Goal: Task Accomplishment & Management: Manage account settings

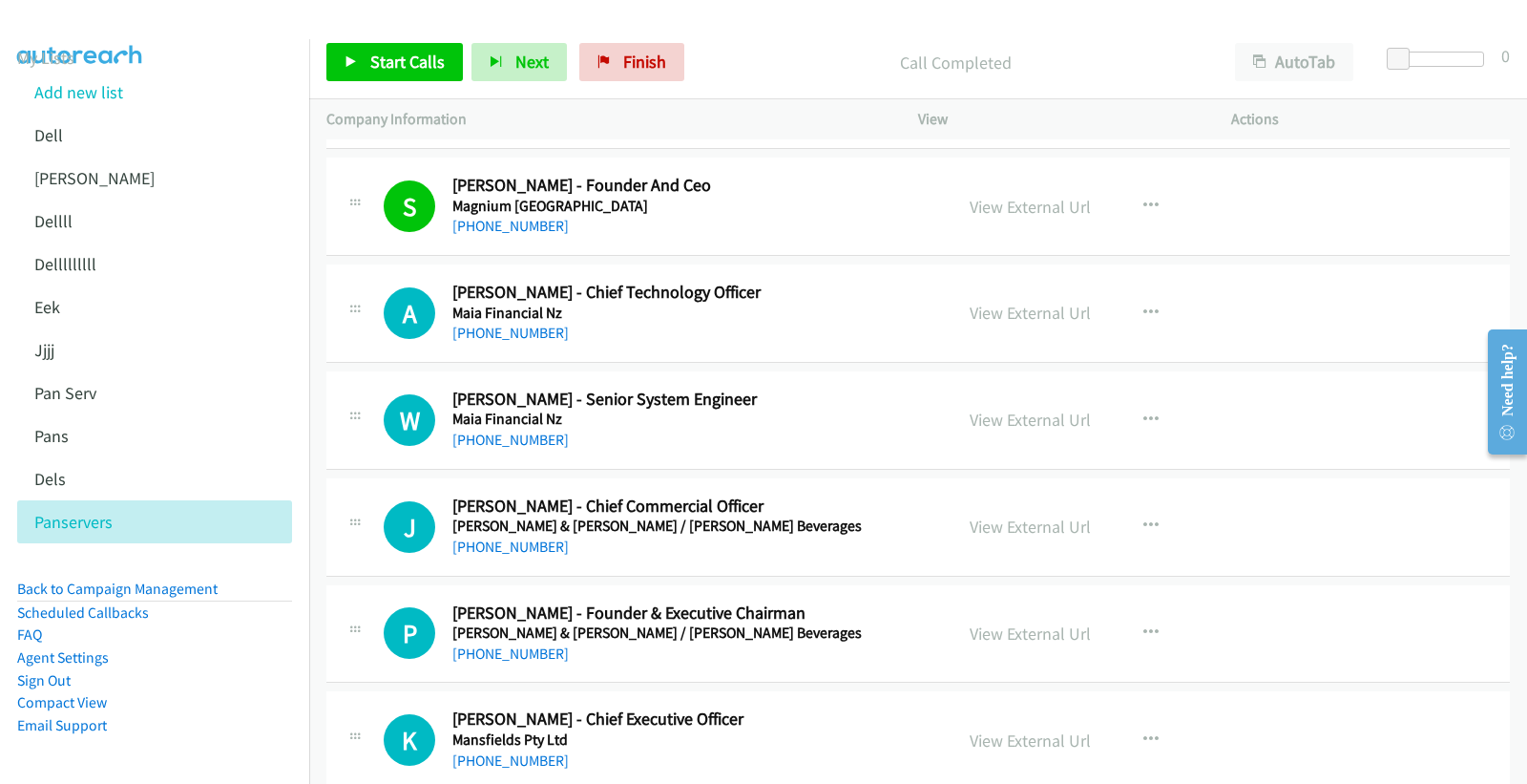
scroll to position [13254, 0]
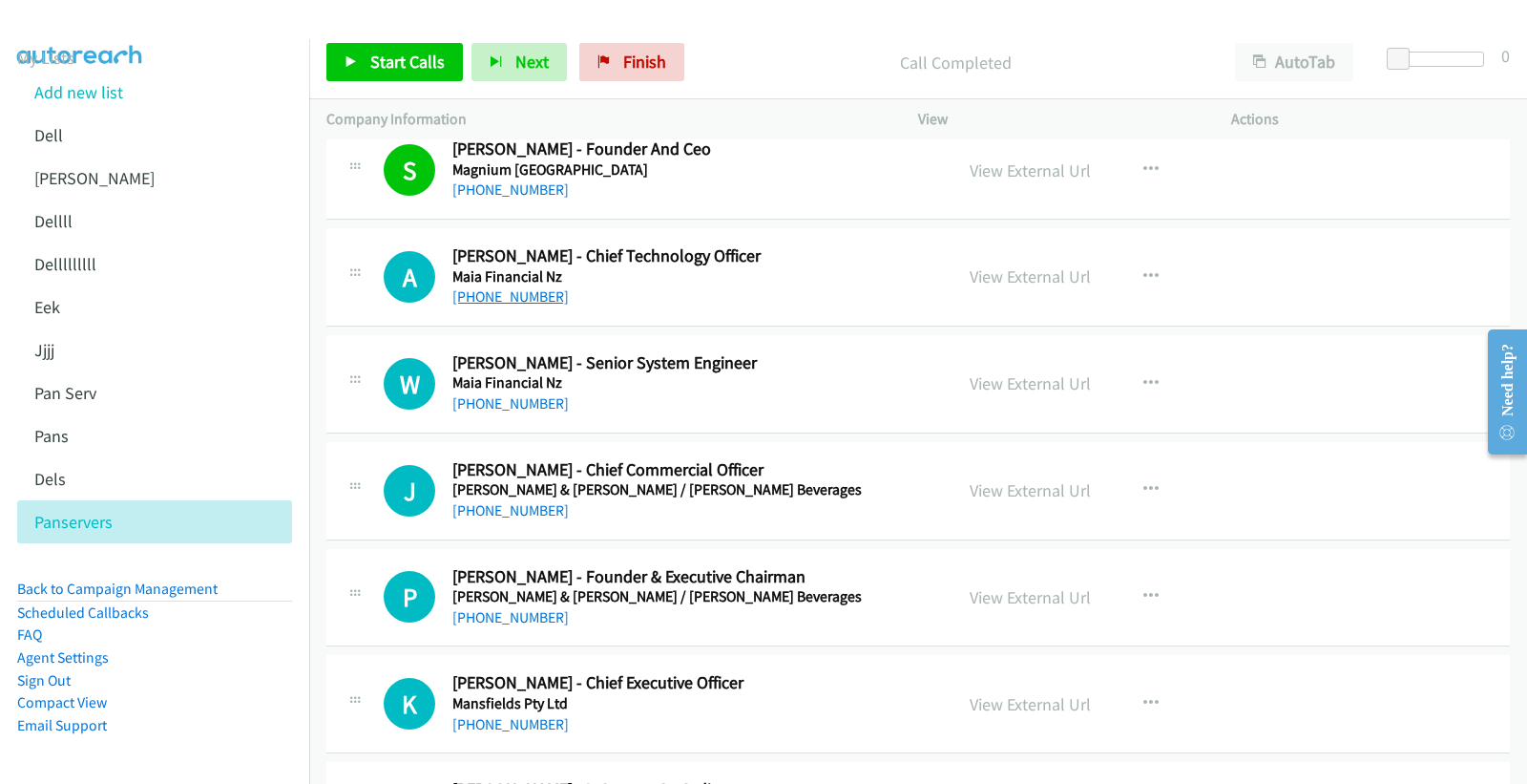
click at [514, 304] on link "[PHONE_NUMBER]" at bounding box center [511, 296] width 117 height 19
click at [1033, 281] on link "View External Url" at bounding box center [1030, 276] width 122 height 22
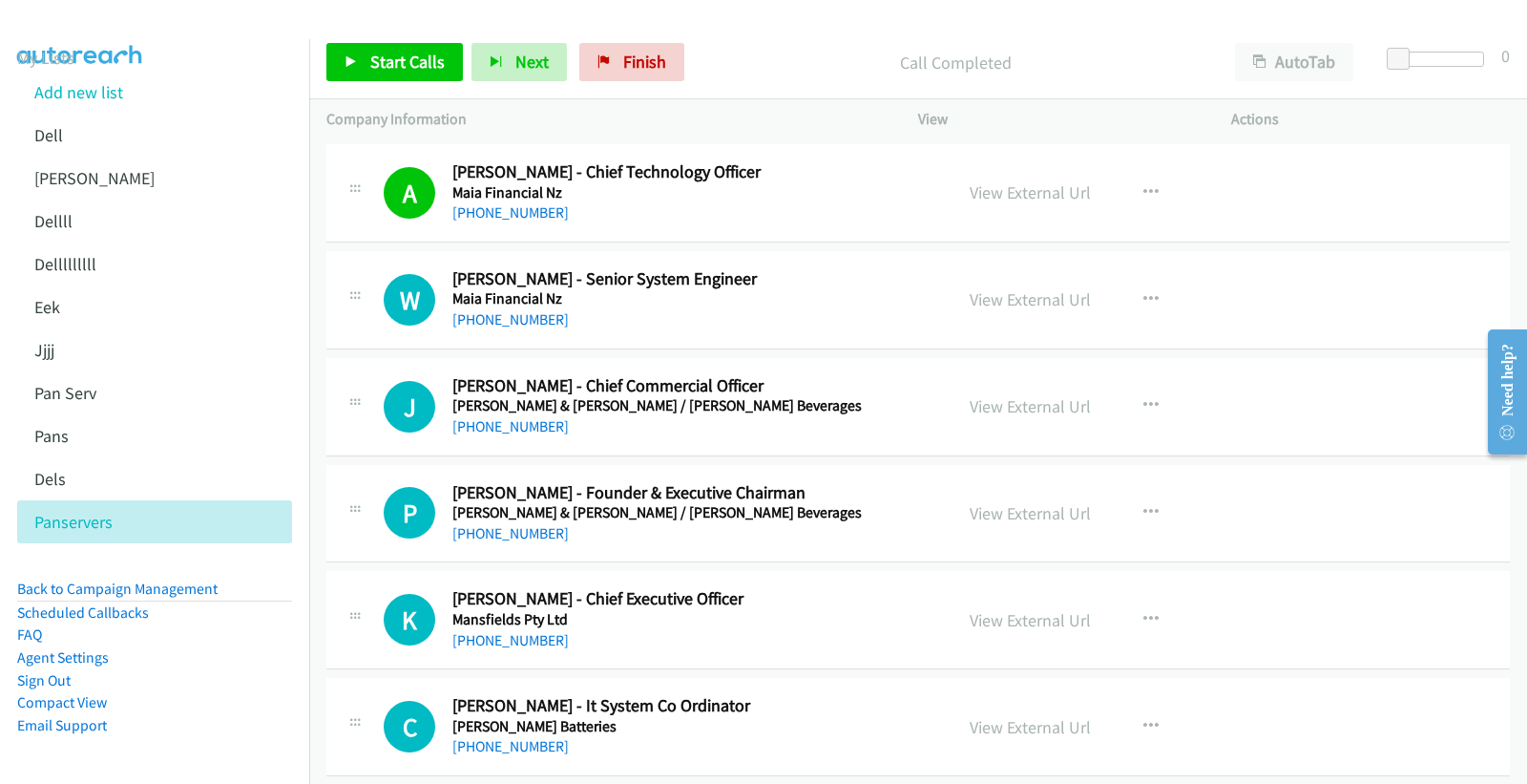
scroll to position [13468, 0]
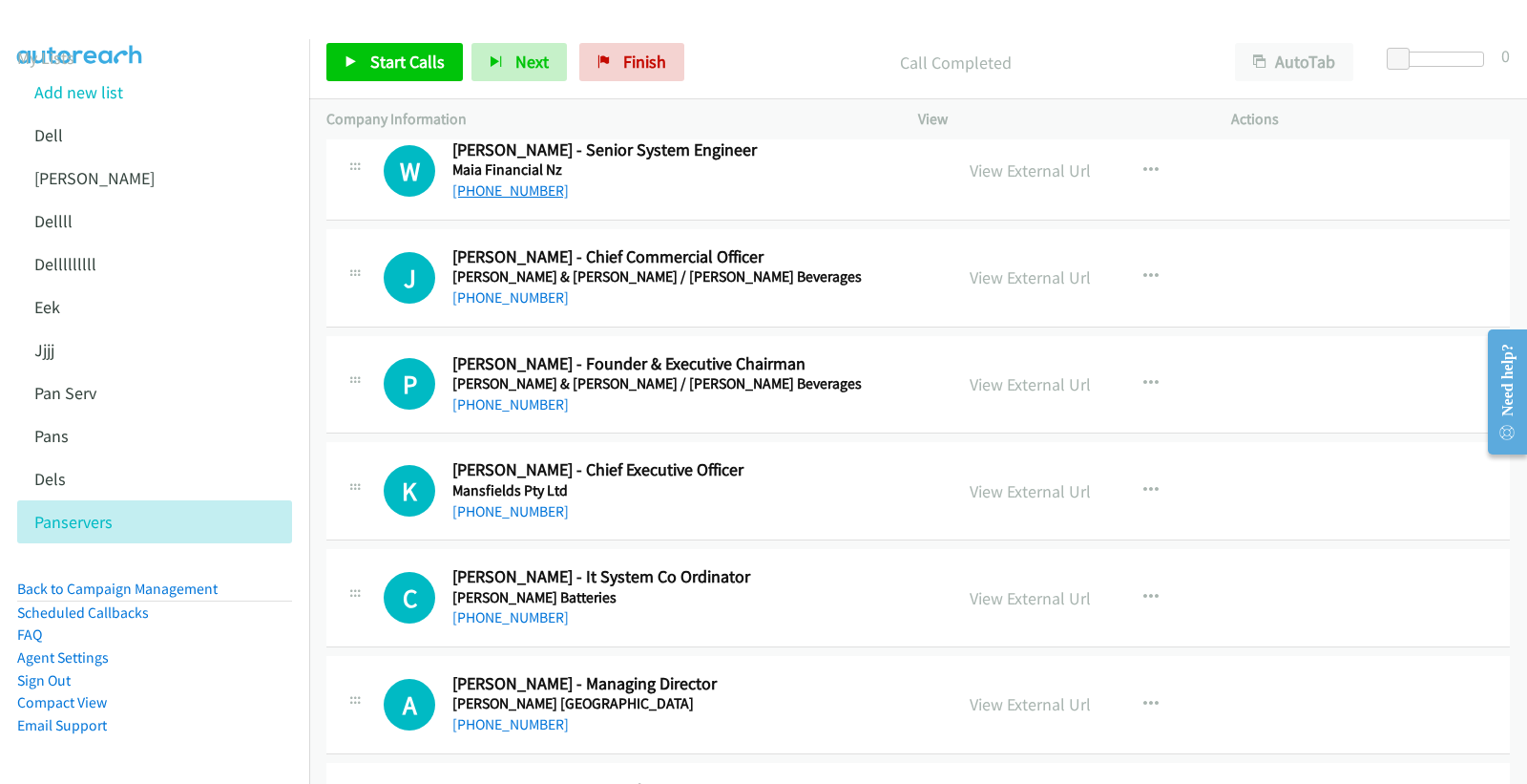
click at [506, 195] on link "[PHONE_NUMBER]" at bounding box center [511, 190] width 117 height 19
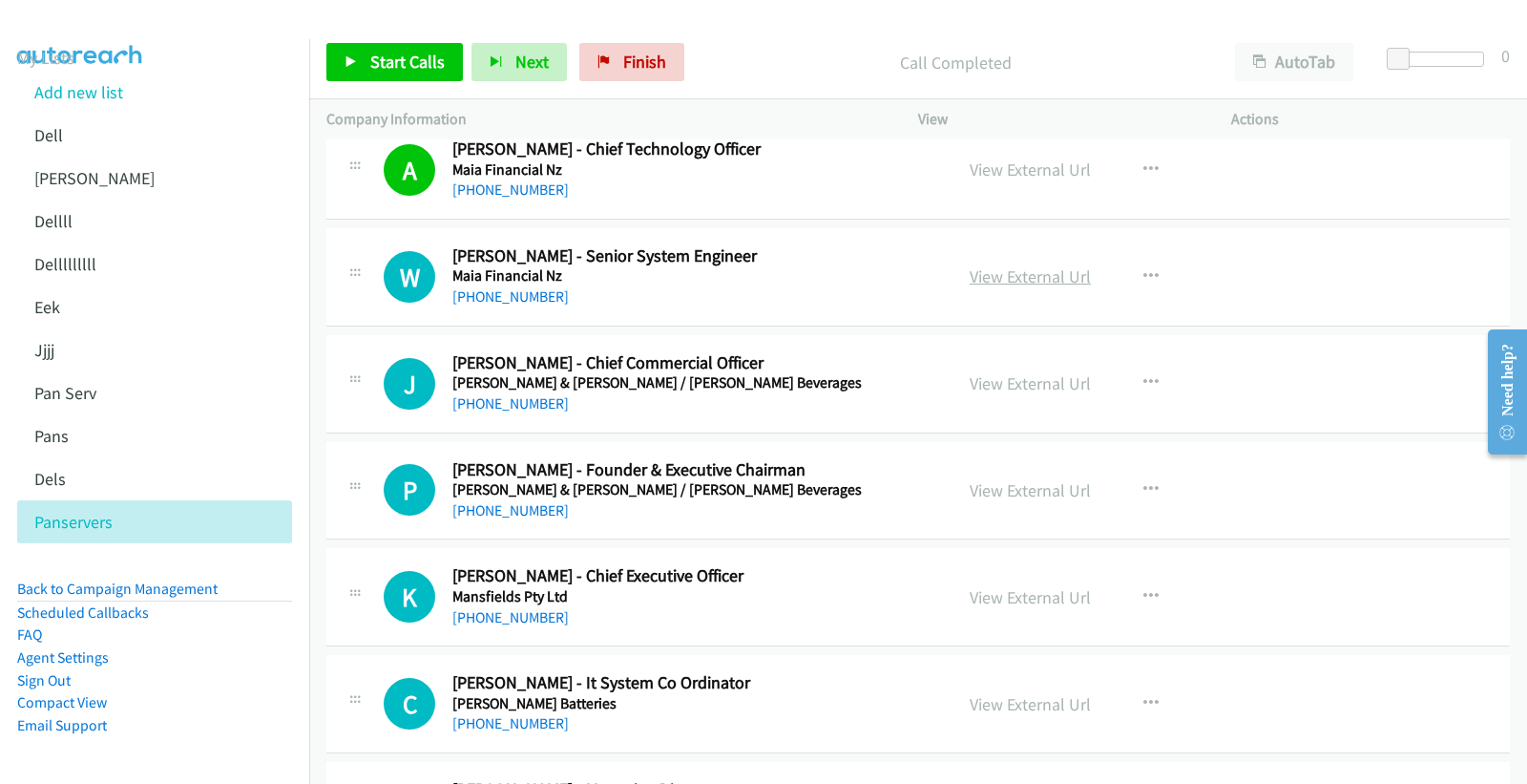
click at [1031, 281] on link "View External Url" at bounding box center [1030, 276] width 122 height 22
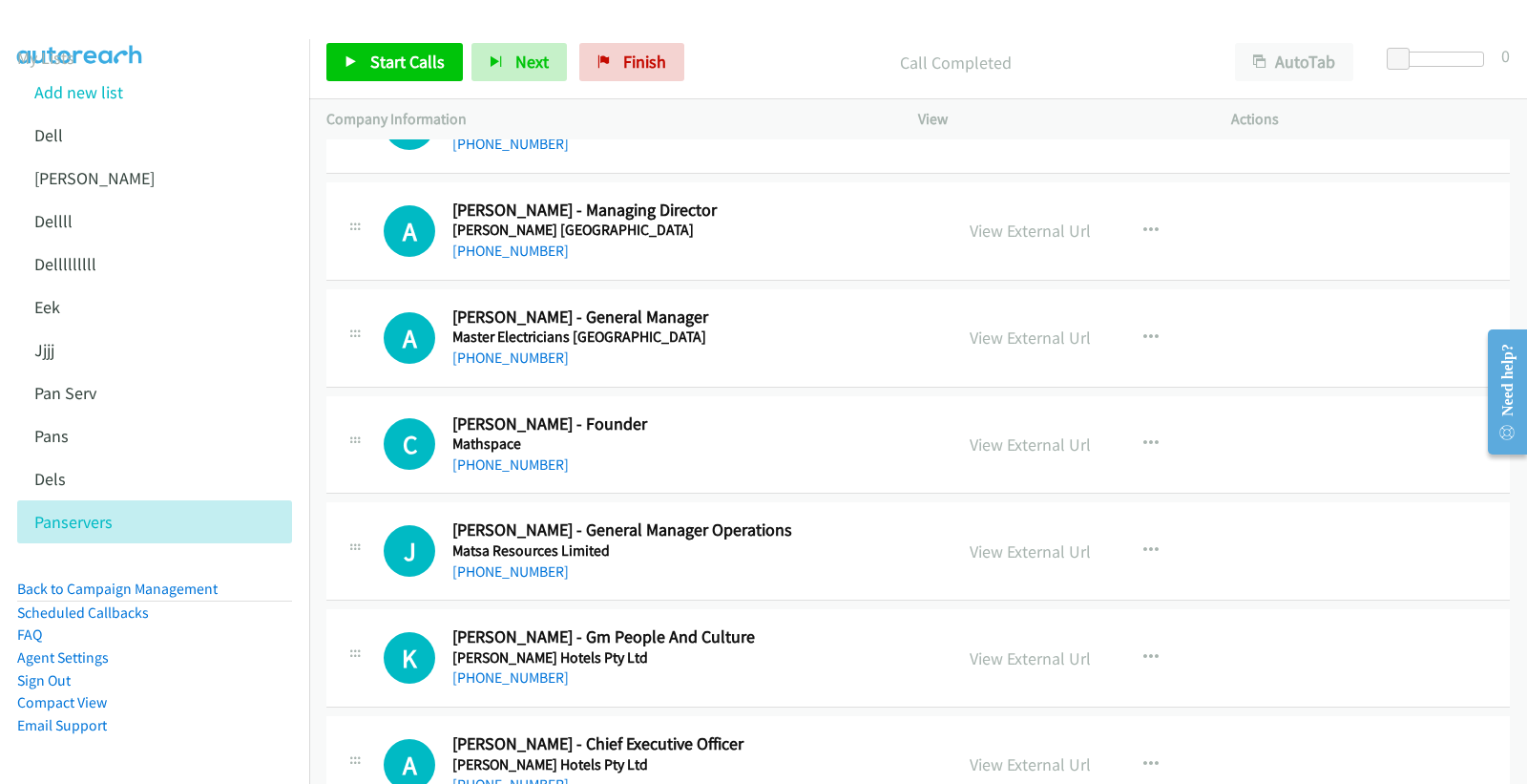
scroll to position [13892, 0]
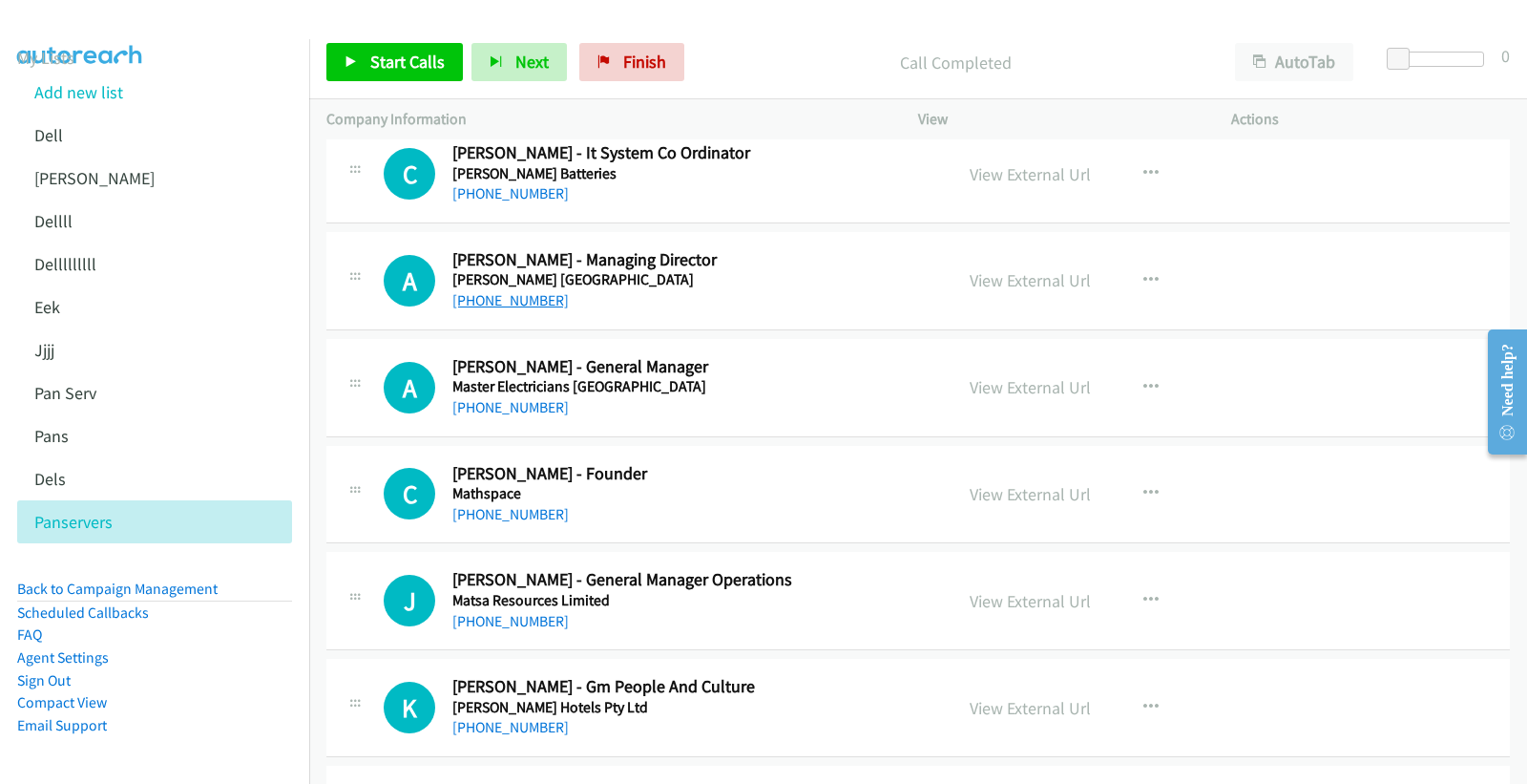
click at [529, 309] on link "[PHONE_NUMBER]" at bounding box center [511, 300] width 117 height 19
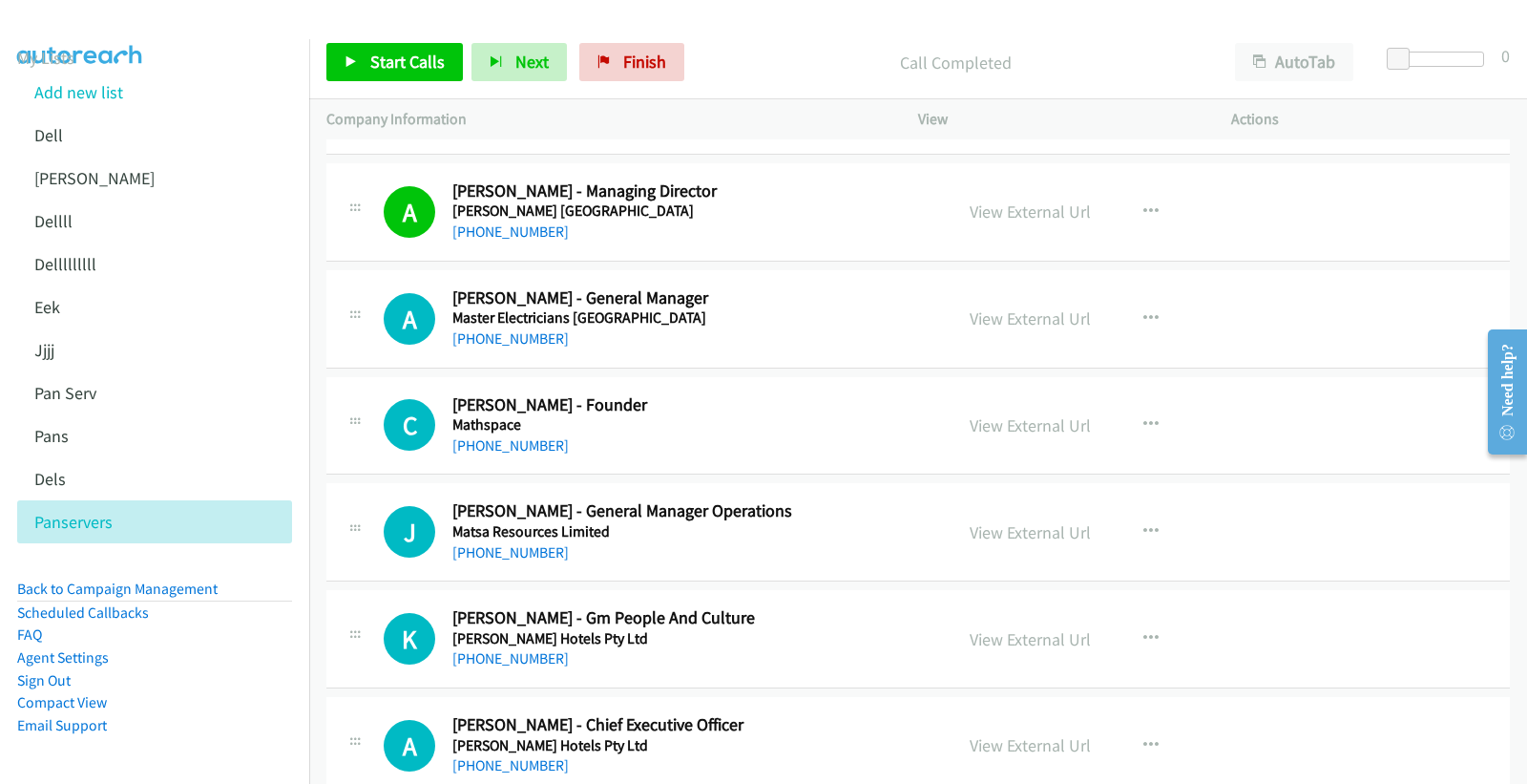
scroll to position [13997, 0]
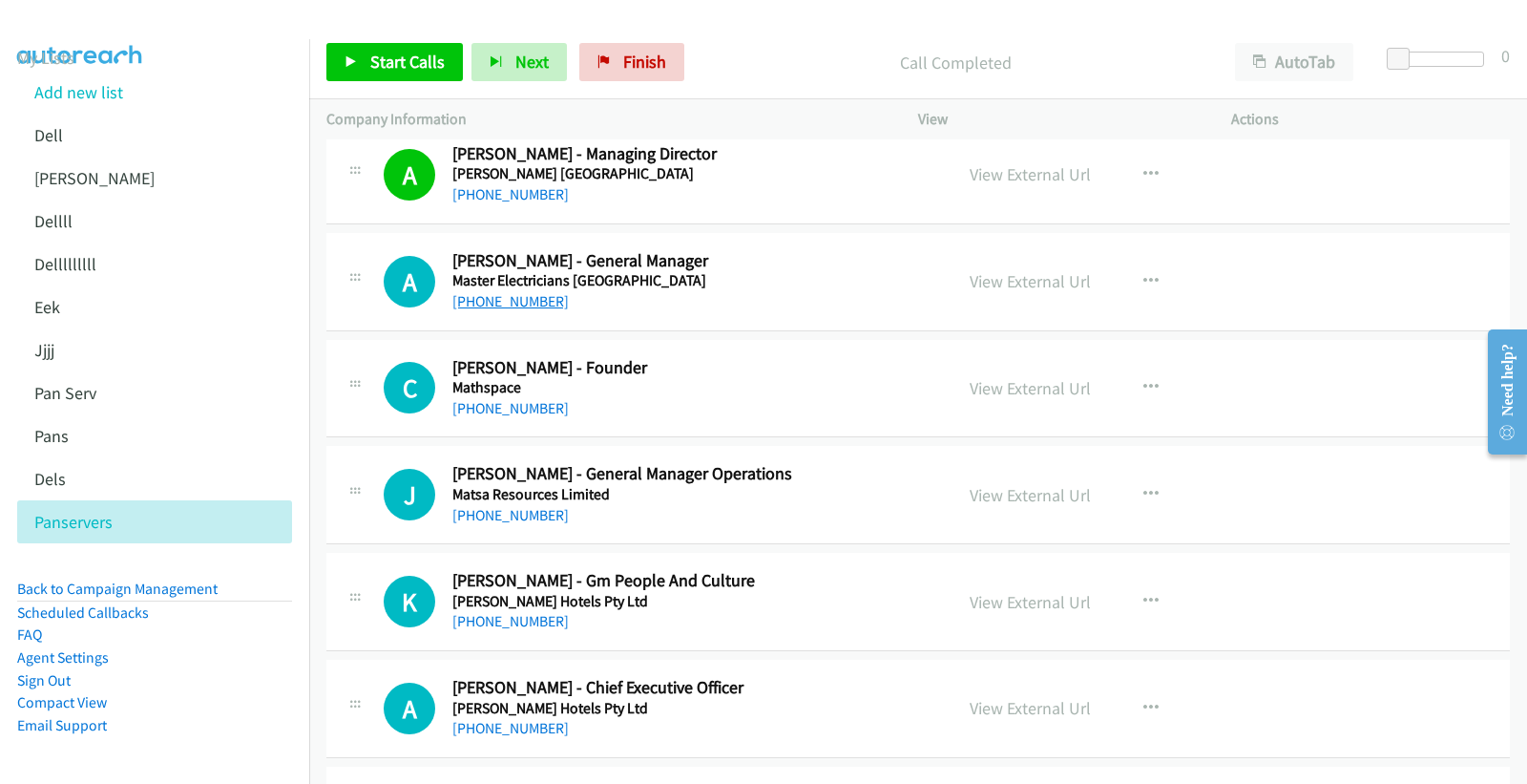
click at [499, 303] on link "[PHONE_NUMBER]" at bounding box center [511, 301] width 117 height 19
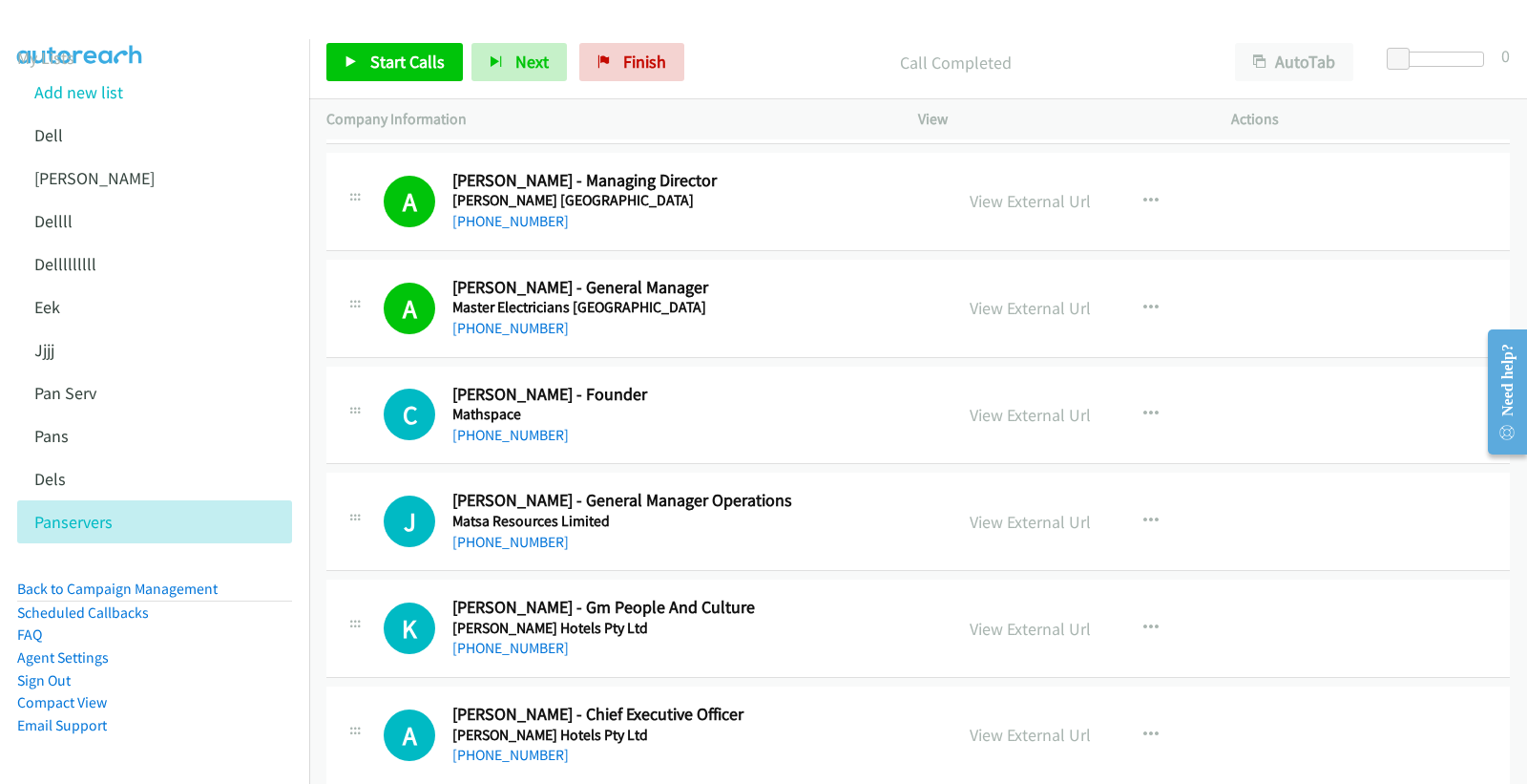
scroll to position [13892, 0]
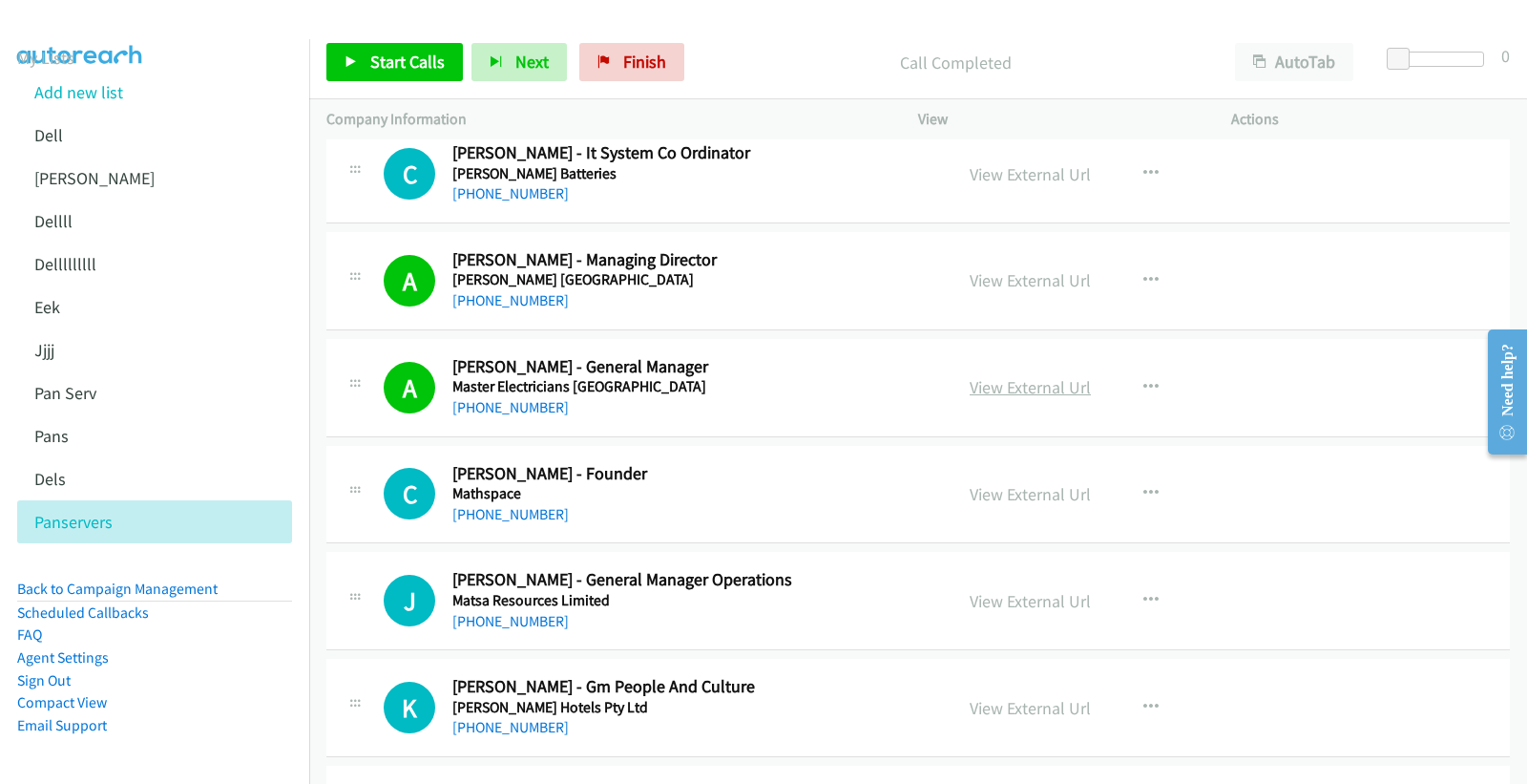
click at [1033, 391] on link "View External Url" at bounding box center [1030, 387] width 122 height 22
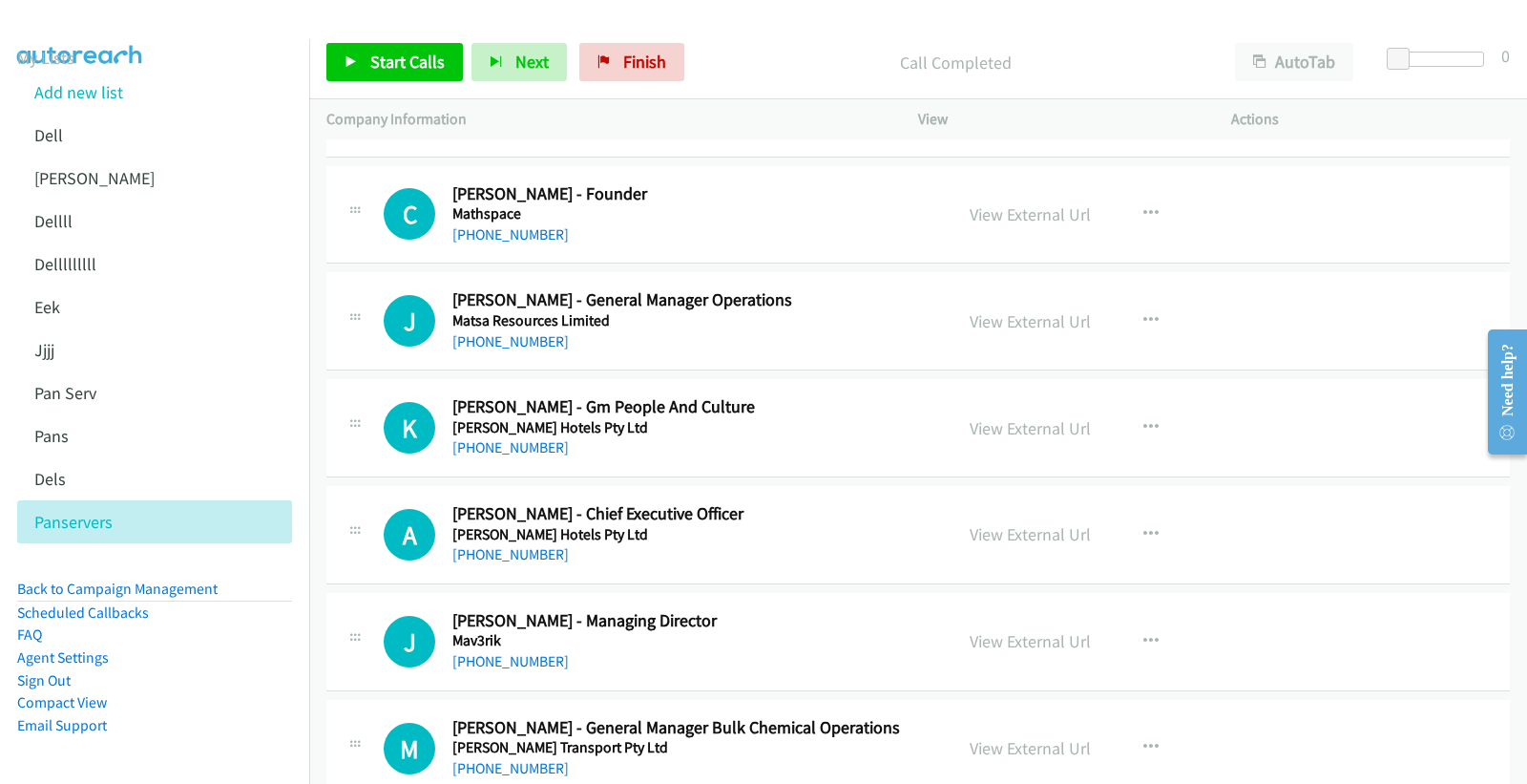
scroll to position [14209, 0]
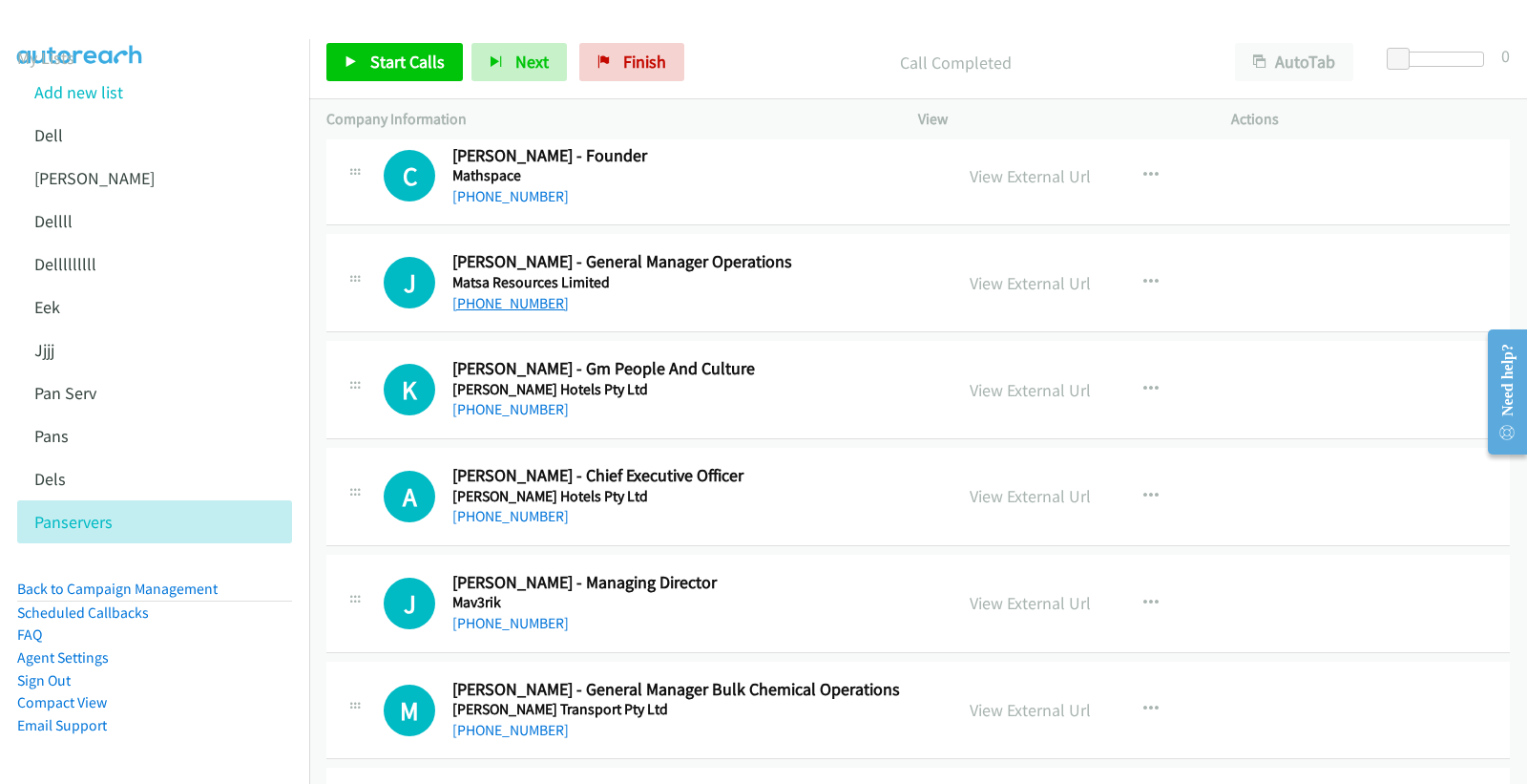
click at [525, 300] on link "[PHONE_NUMBER]" at bounding box center [511, 303] width 117 height 19
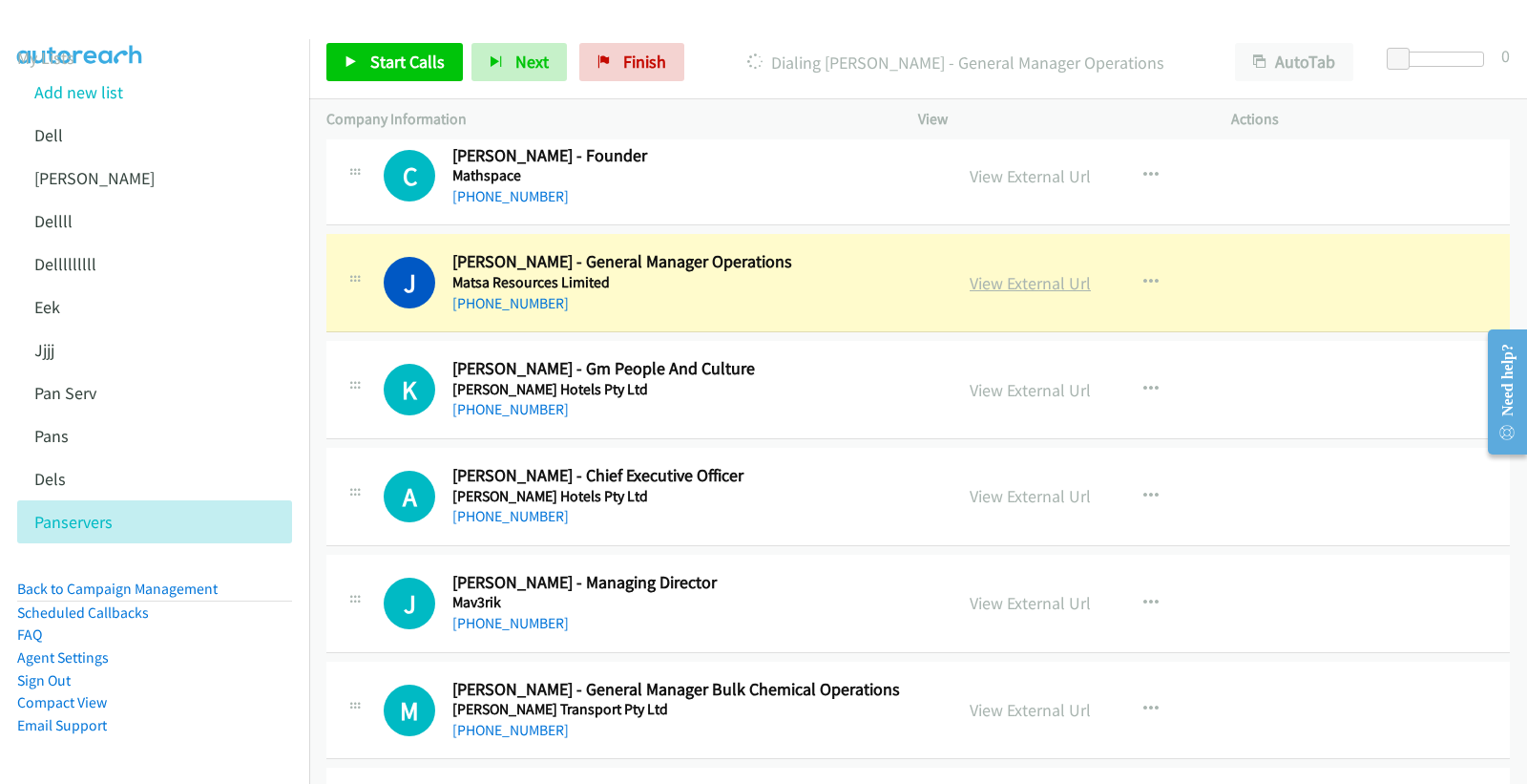
click at [1031, 286] on link "View External Url" at bounding box center [1030, 283] width 122 height 22
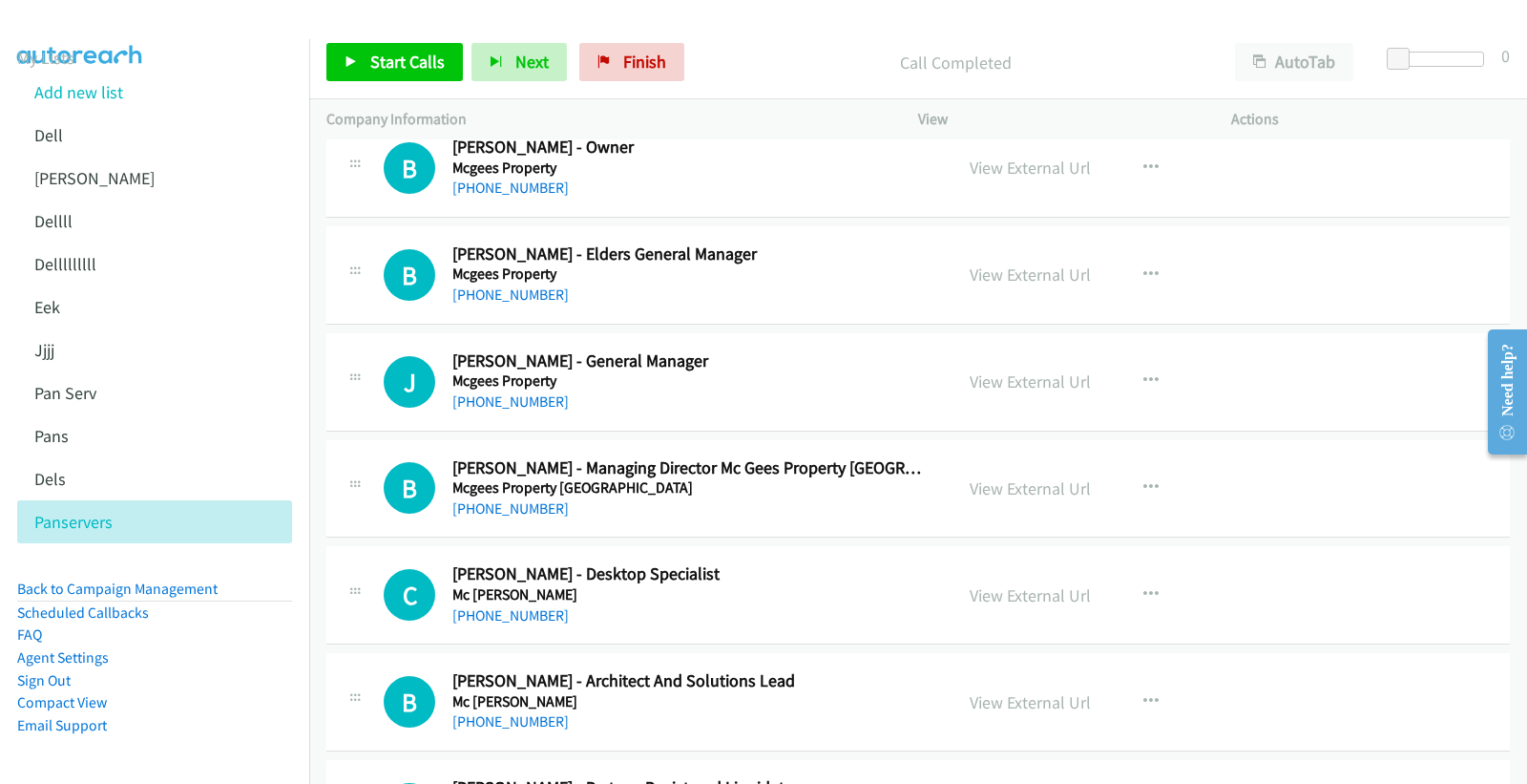
scroll to position [15376, 0]
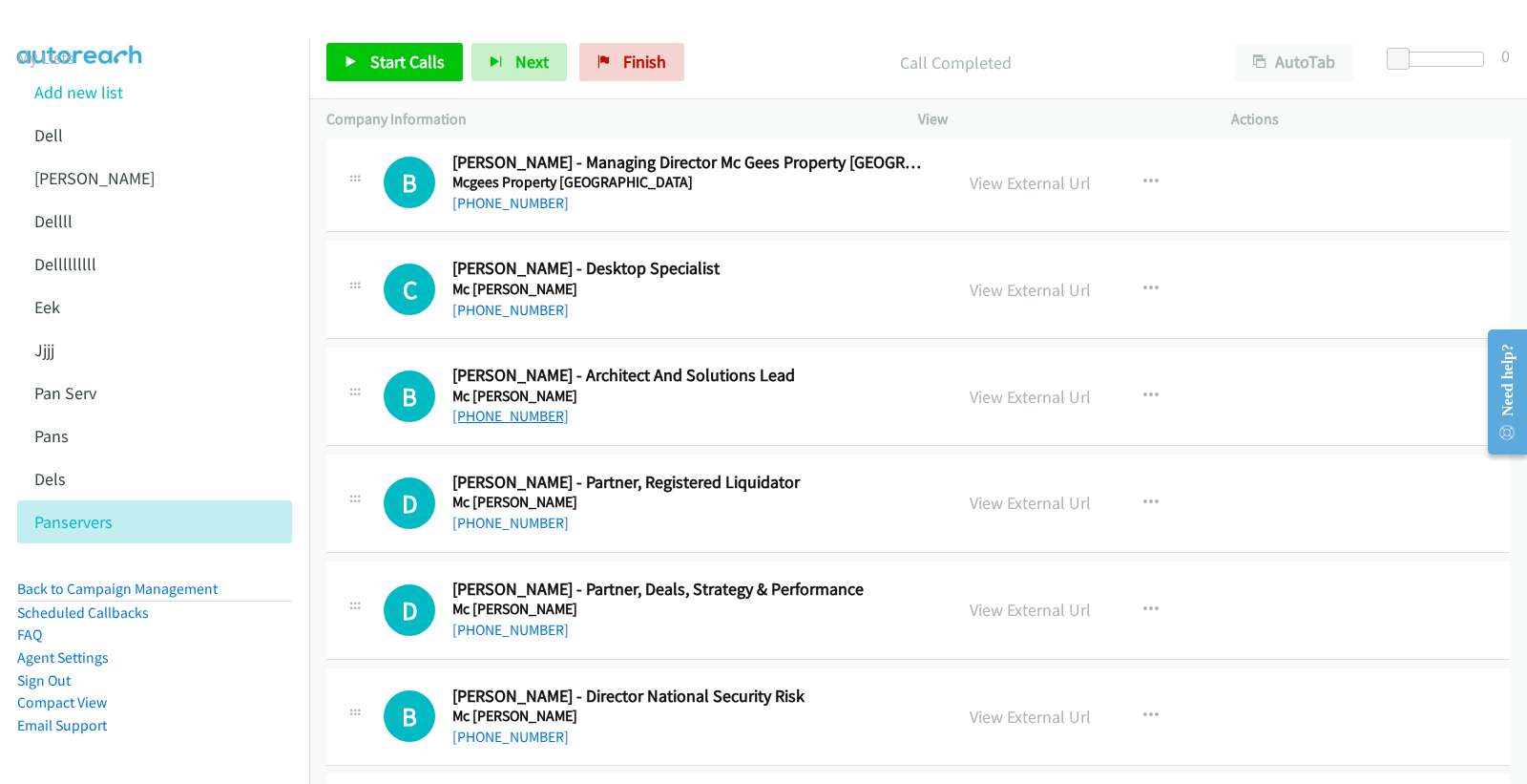
click at [538, 422] on link "[PHONE_NUMBER]" at bounding box center [511, 416] width 117 height 19
click at [1001, 402] on link "View External Url" at bounding box center [1030, 396] width 122 height 22
click at [510, 309] on link "[PHONE_NUMBER]" at bounding box center [511, 310] width 117 height 19
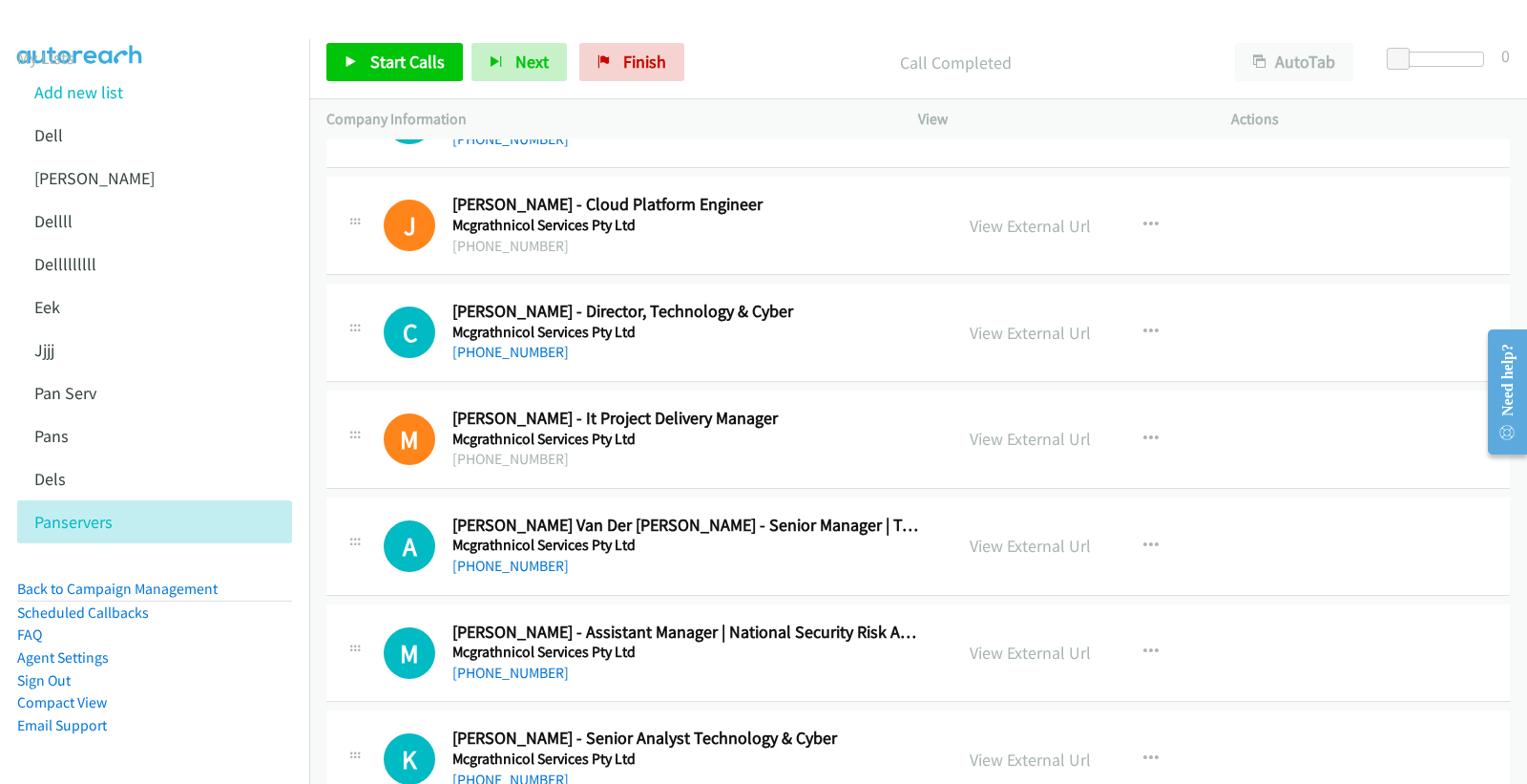
scroll to position [16012, 0]
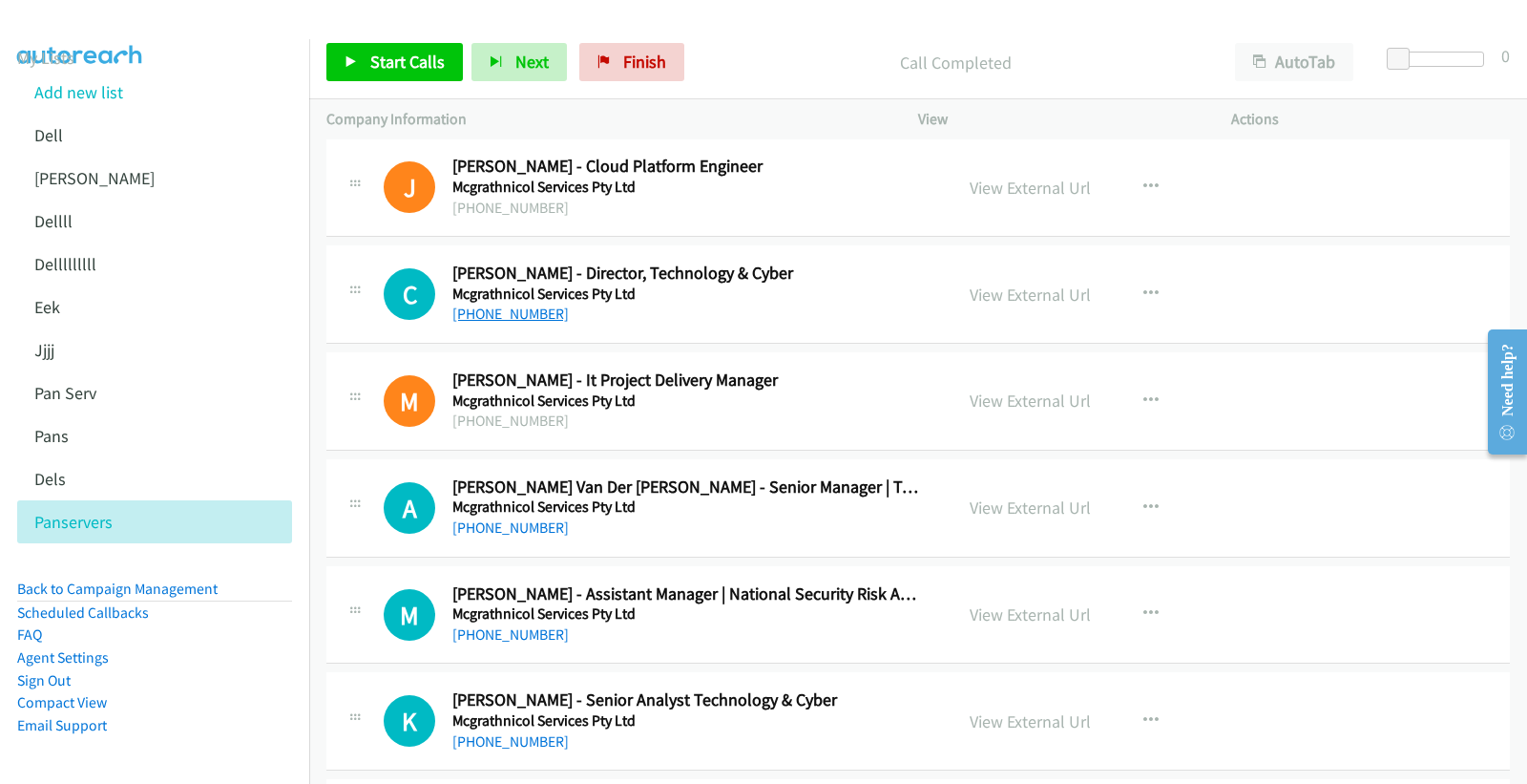
click at [500, 318] on link "[PHONE_NUMBER]" at bounding box center [511, 314] width 117 height 19
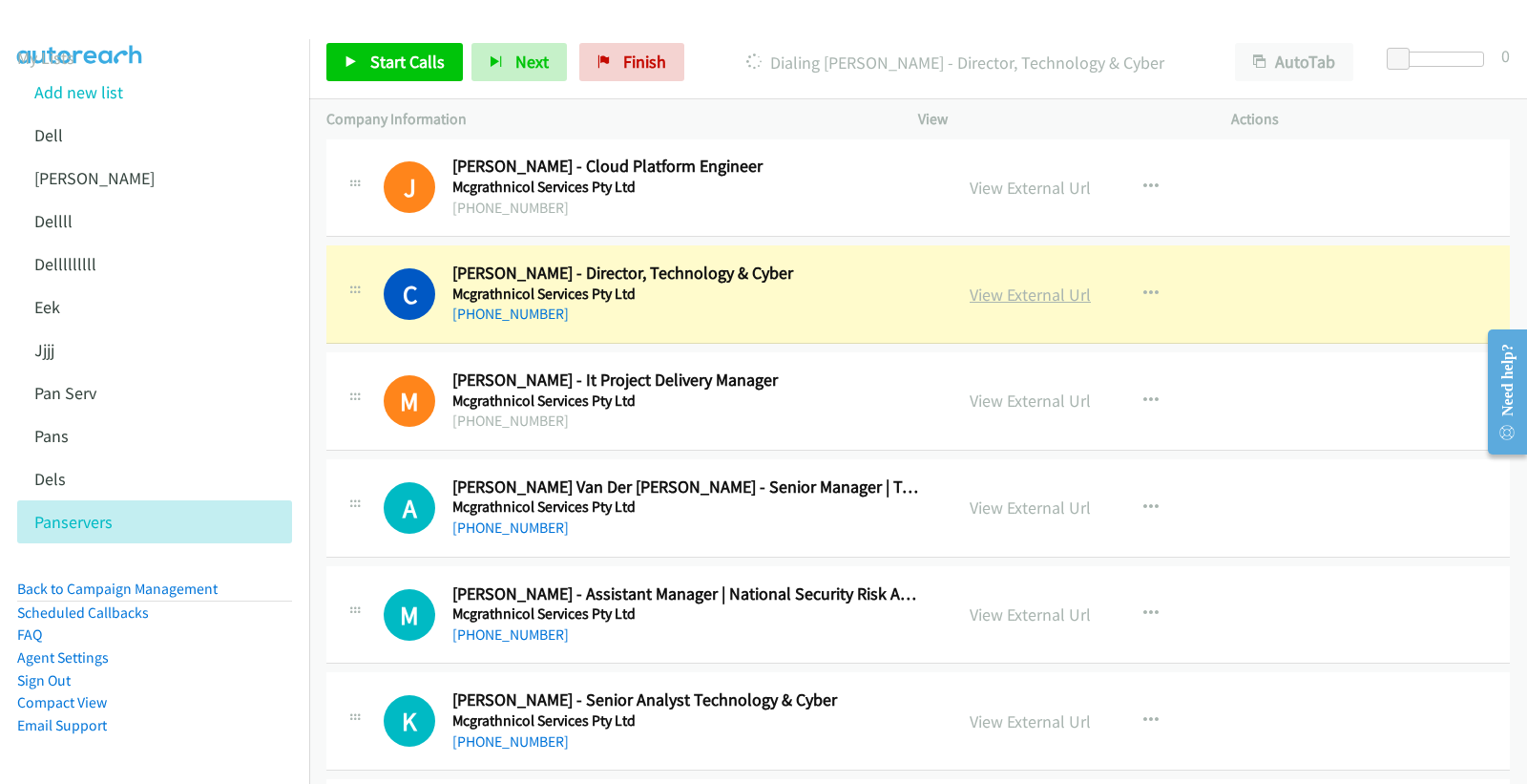
click at [1042, 298] on link "View External Url" at bounding box center [1030, 294] width 122 height 22
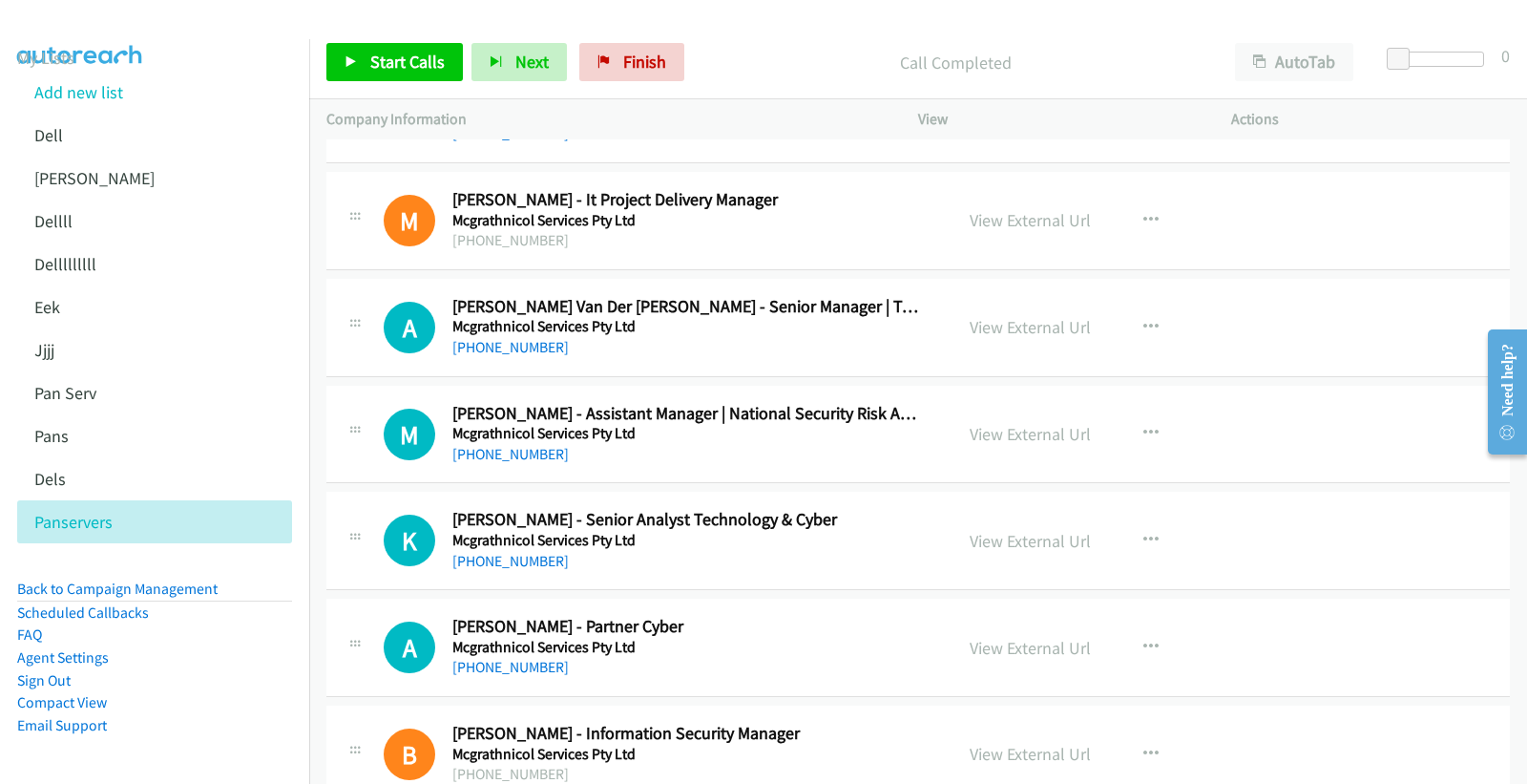
scroll to position [16225, 0]
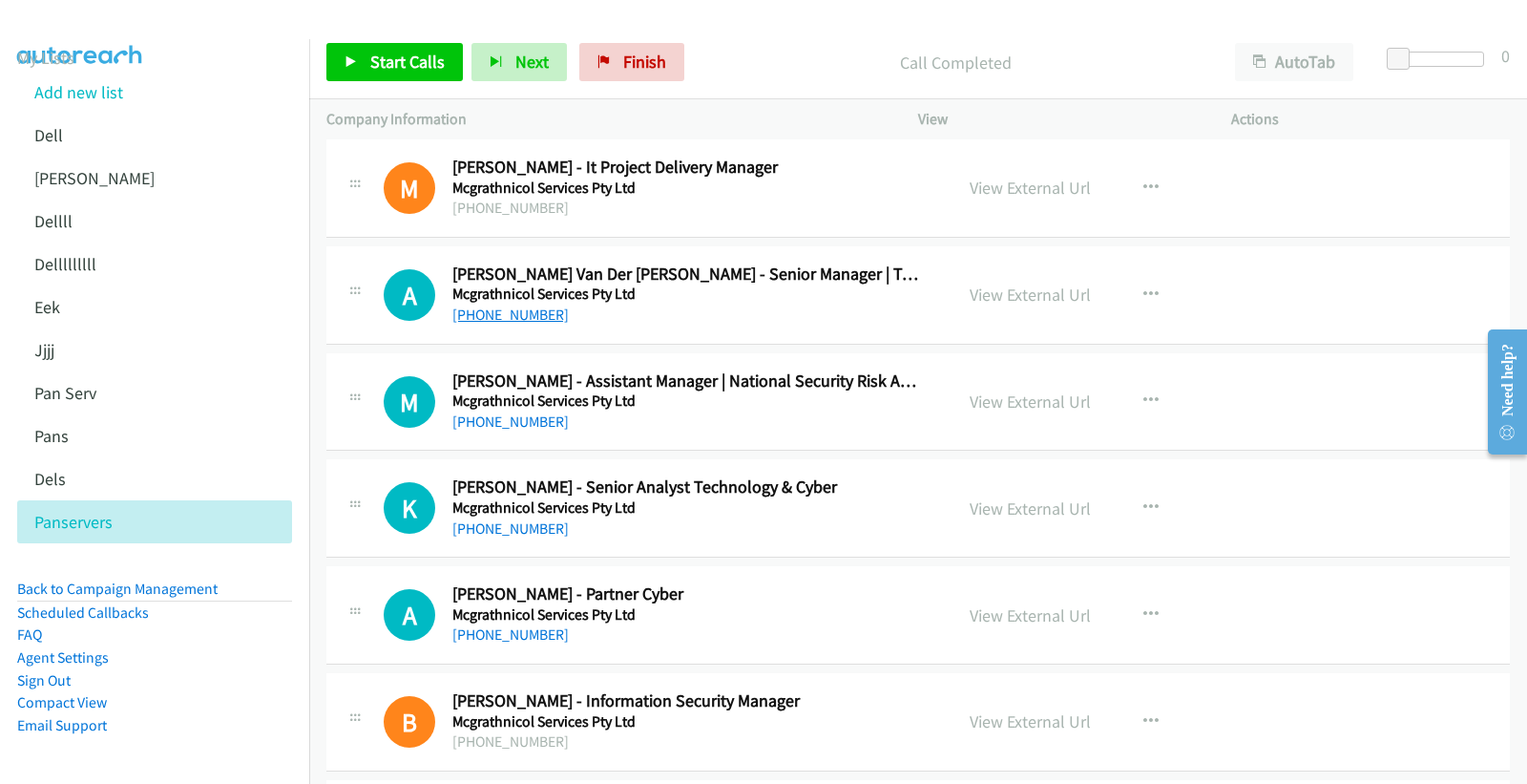
click at [488, 323] on link "[PHONE_NUMBER]" at bounding box center [511, 315] width 117 height 19
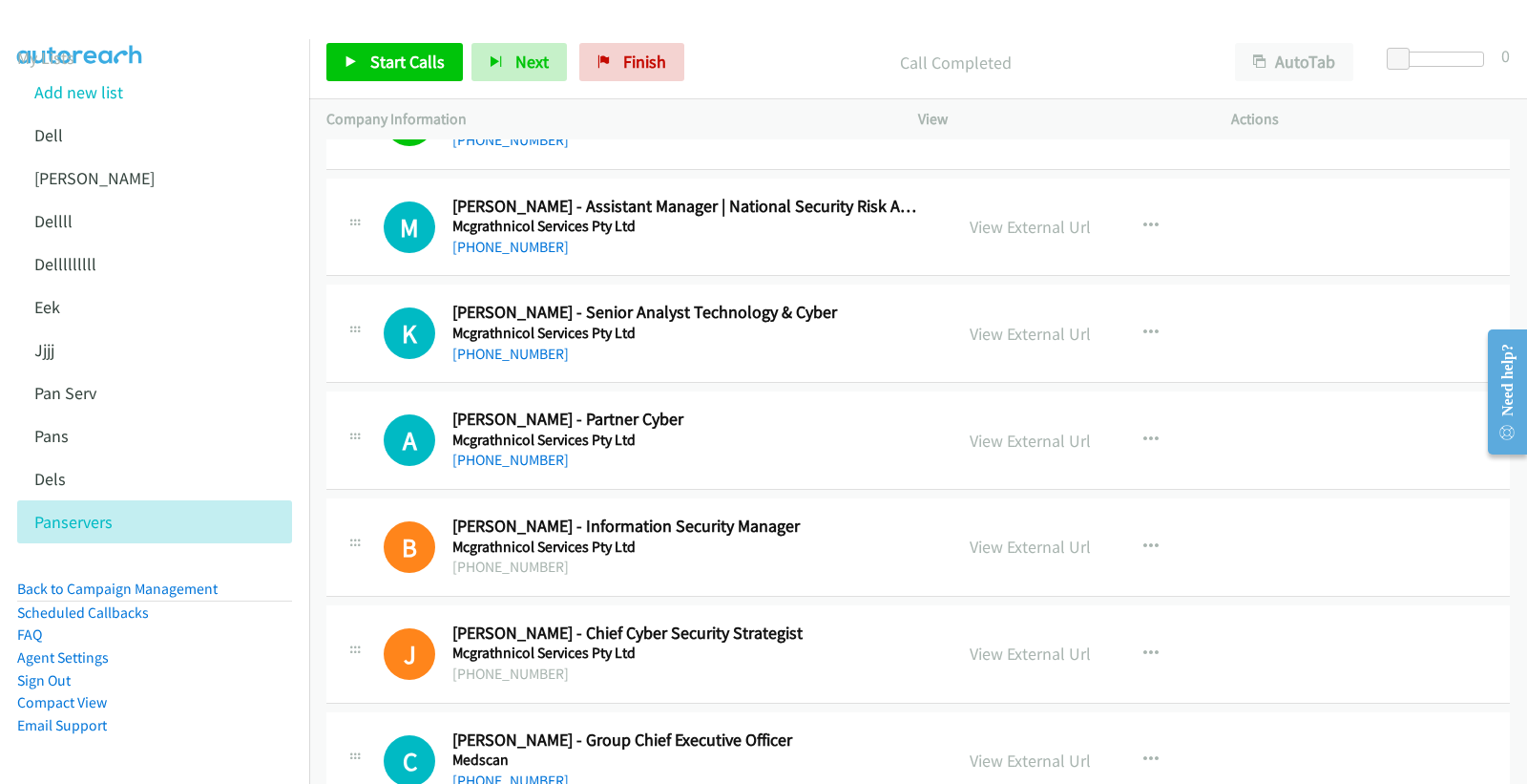
scroll to position [16437, 0]
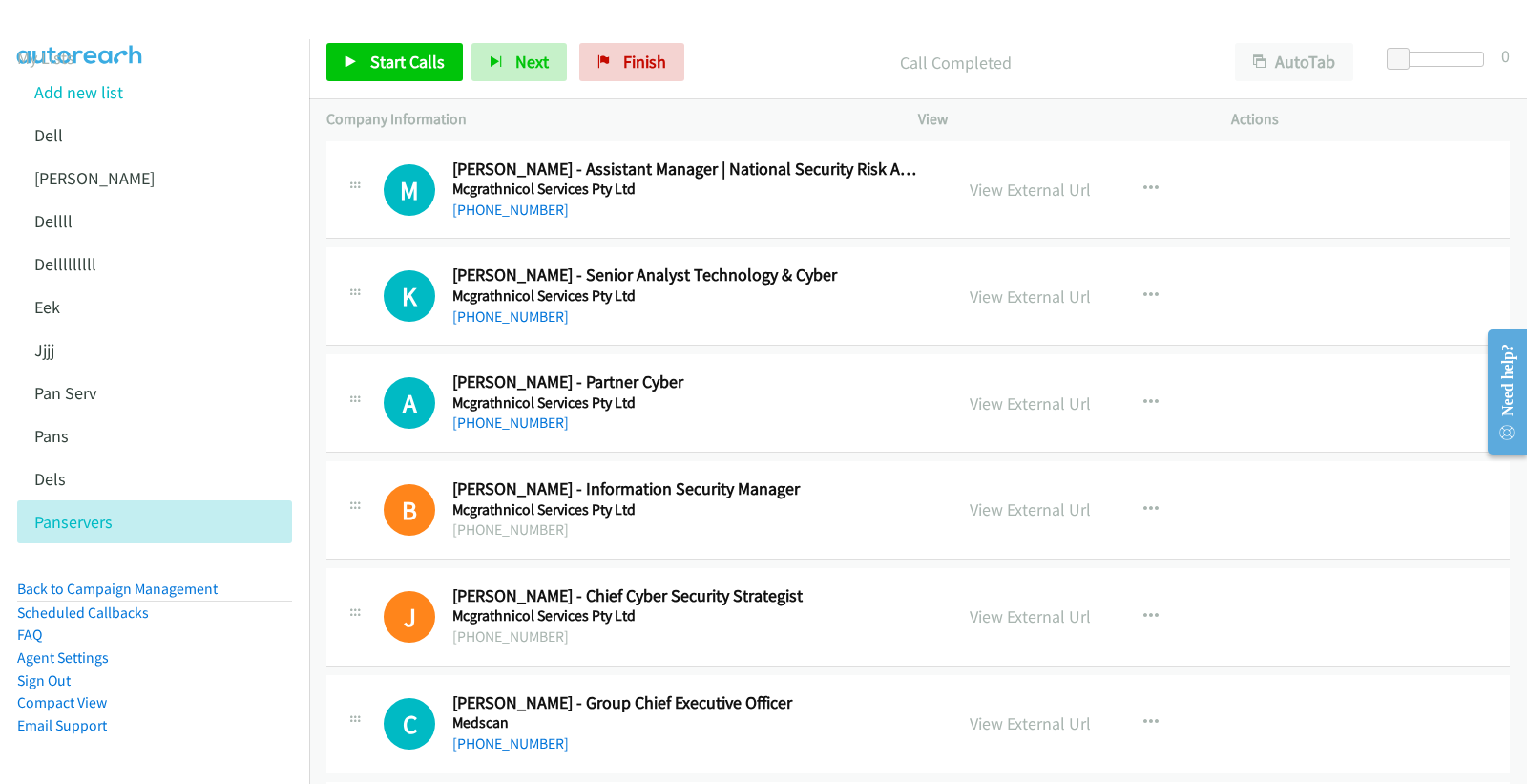
click at [500, 325] on link "[PHONE_NUMBER]" at bounding box center [511, 317] width 117 height 19
click at [1017, 298] on link "View External Url" at bounding box center [1030, 296] width 122 height 22
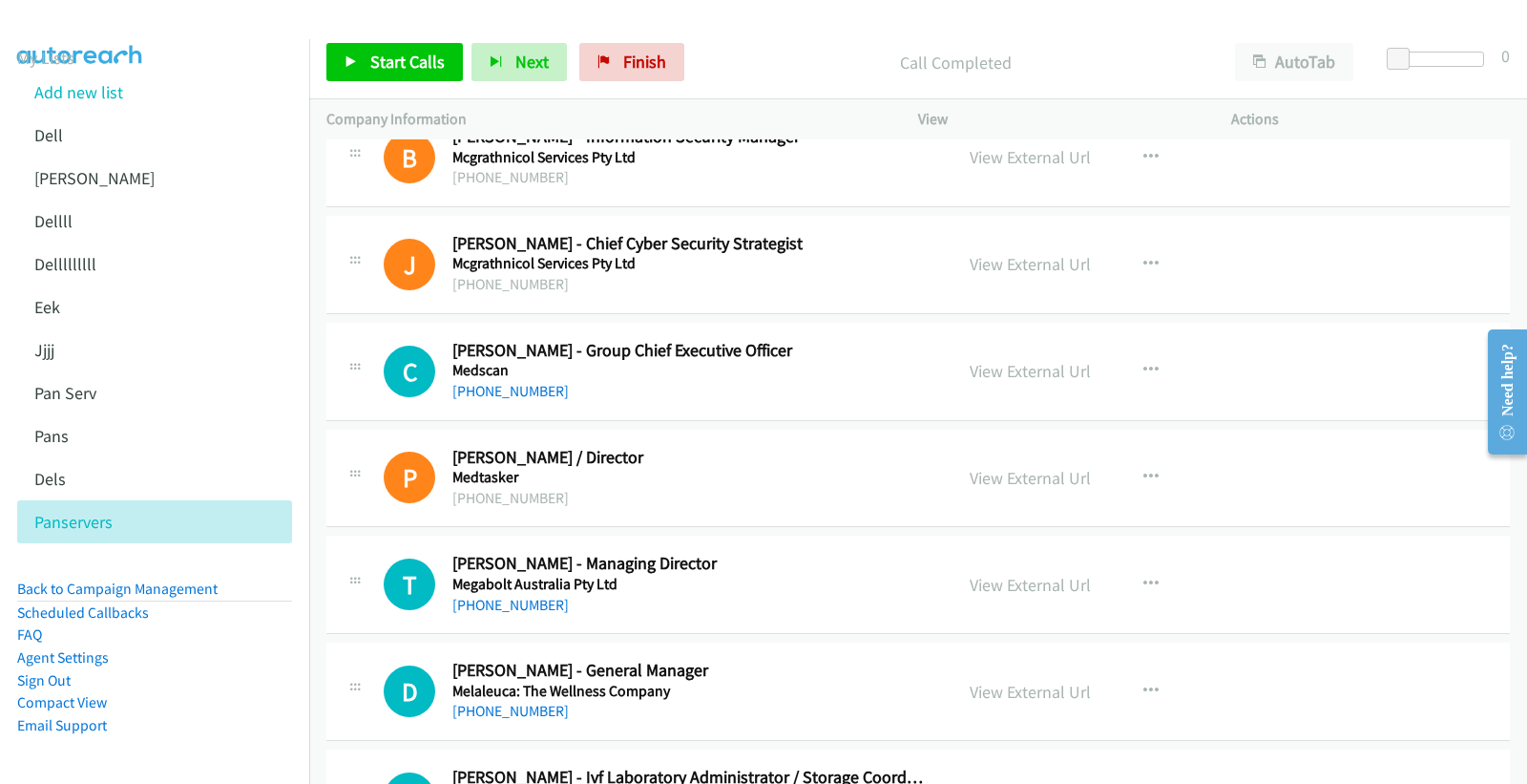
scroll to position [16755, 0]
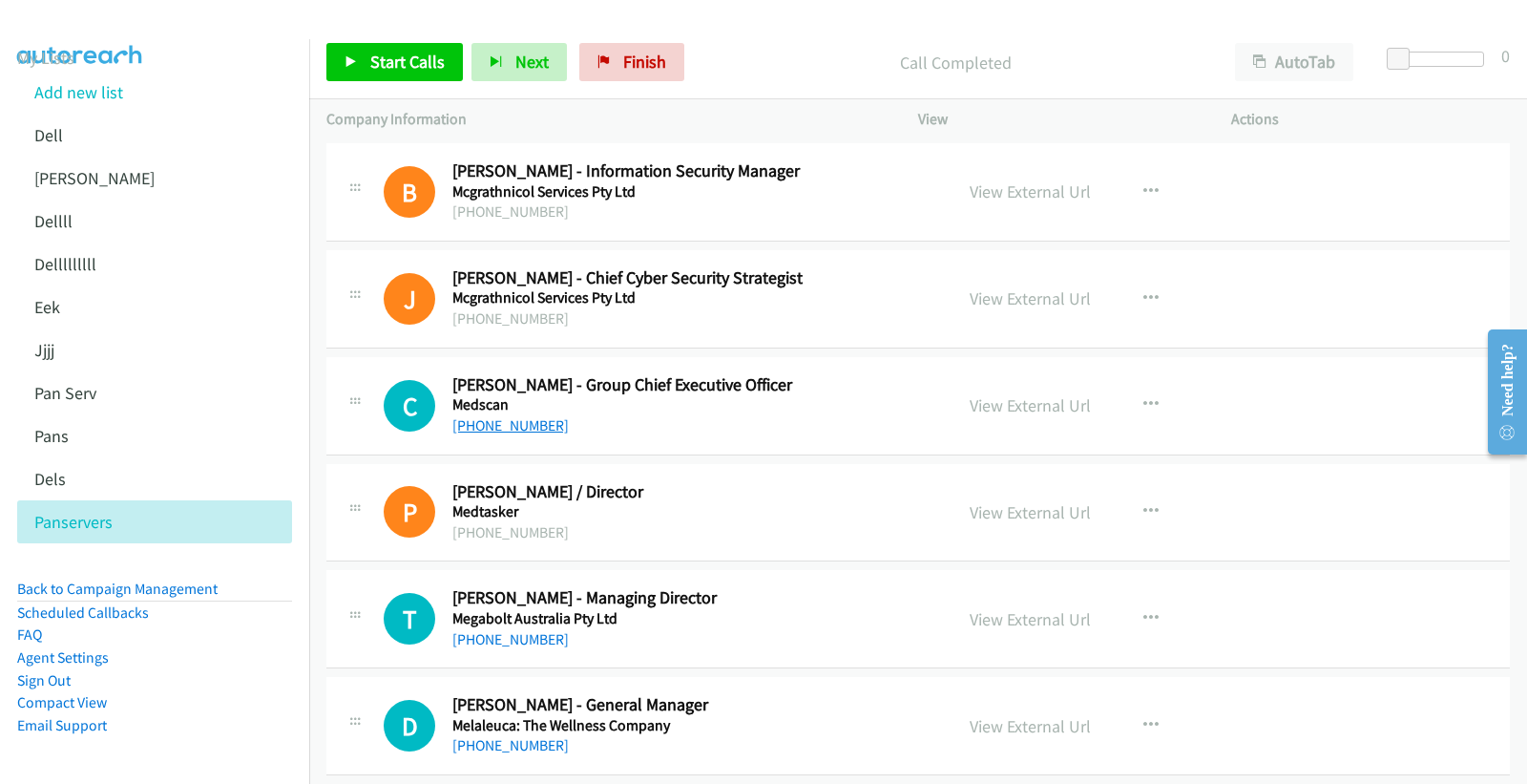
click at [491, 434] on link "[PHONE_NUMBER]" at bounding box center [511, 425] width 117 height 19
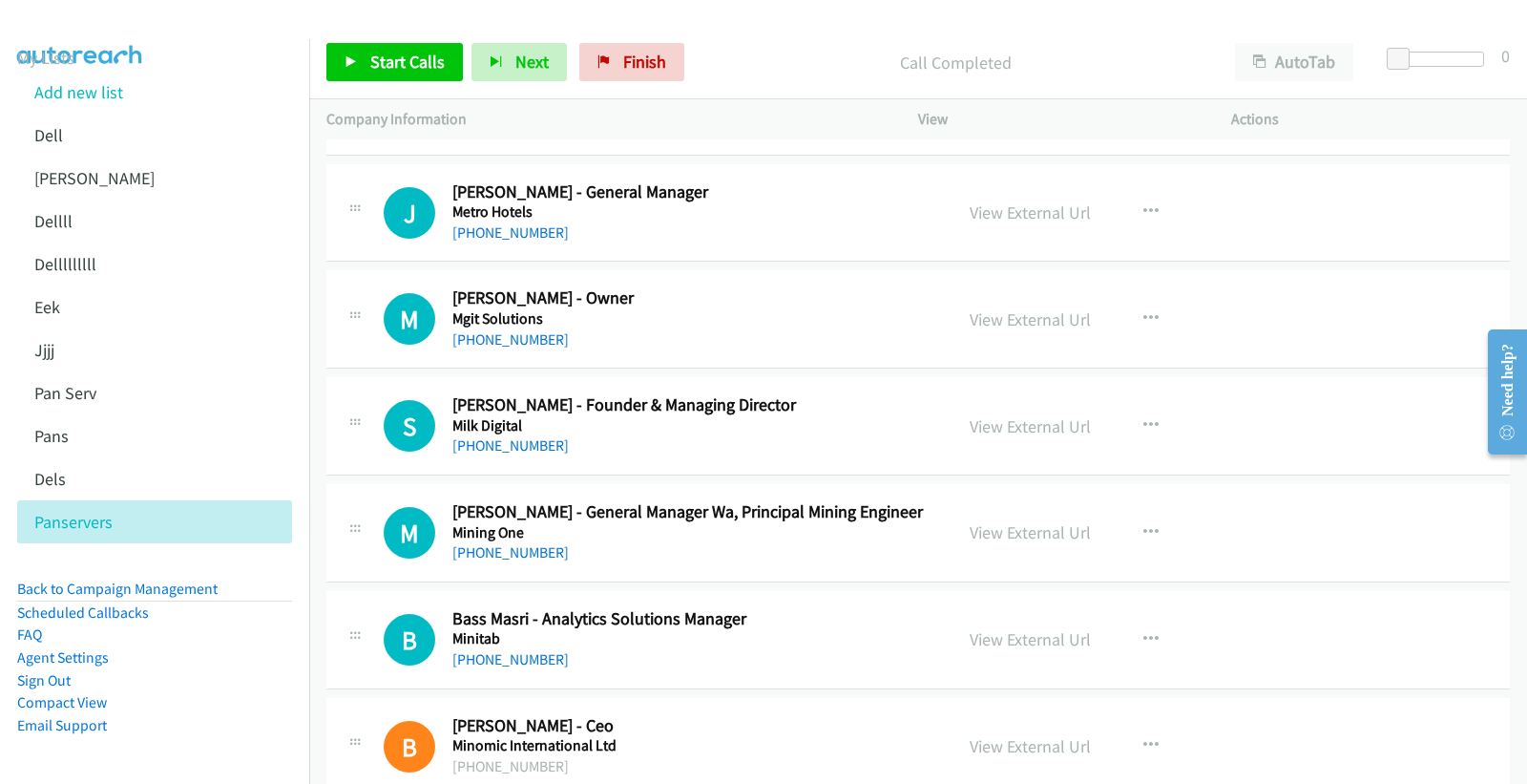
scroll to position [18071, 0]
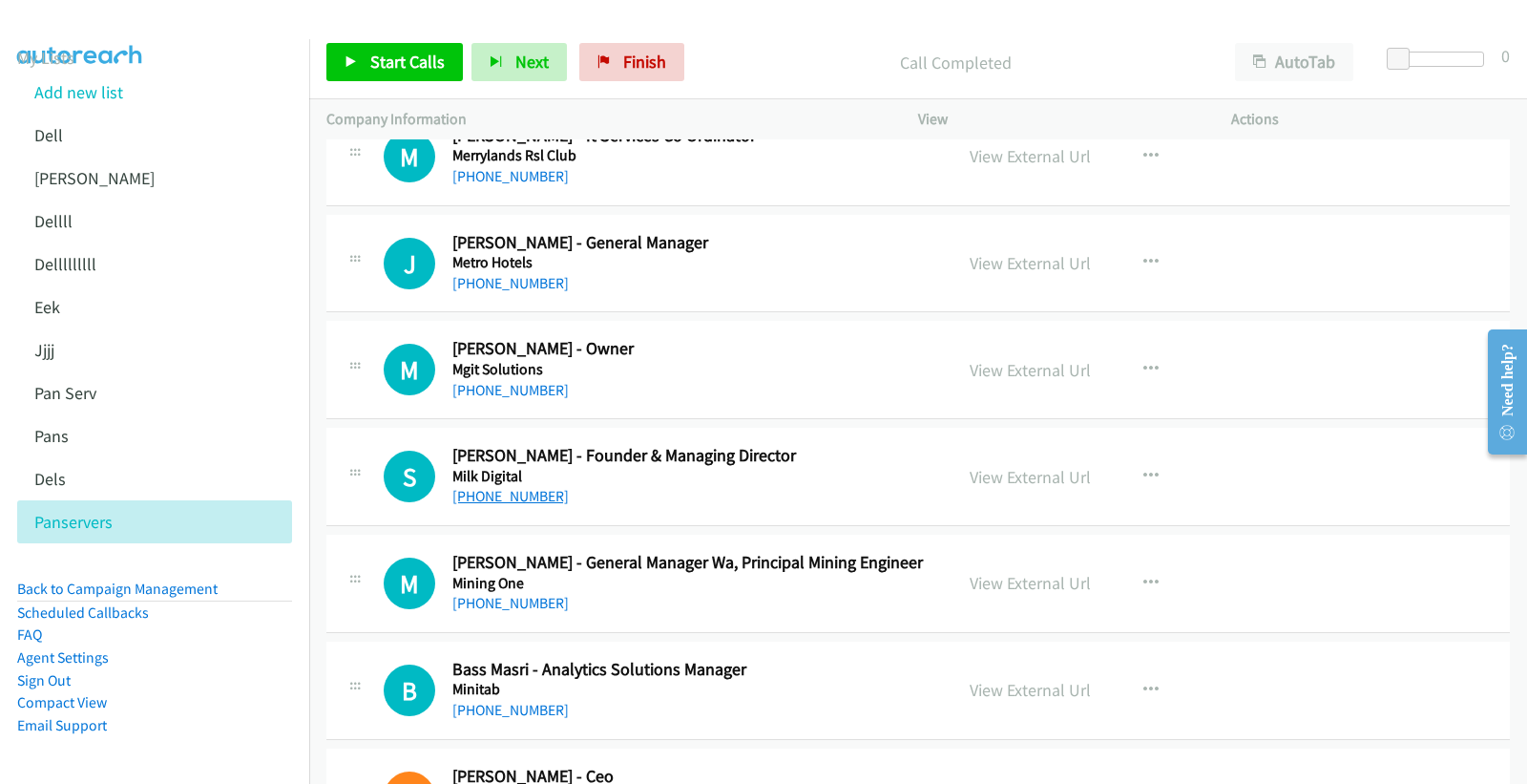
click at [513, 501] on link "[PHONE_NUMBER]" at bounding box center [511, 496] width 117 height 19
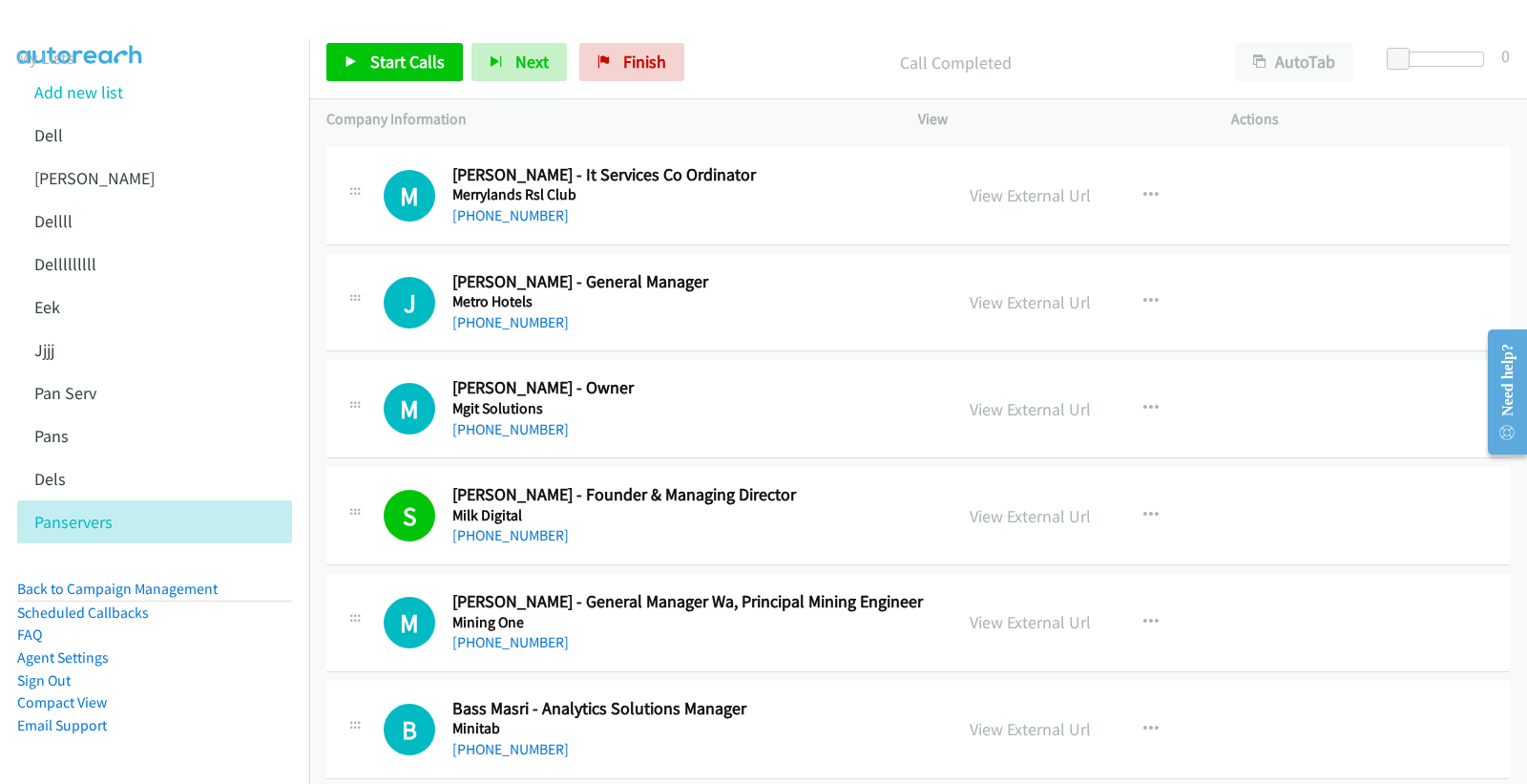
scroll to position [17964, 0]
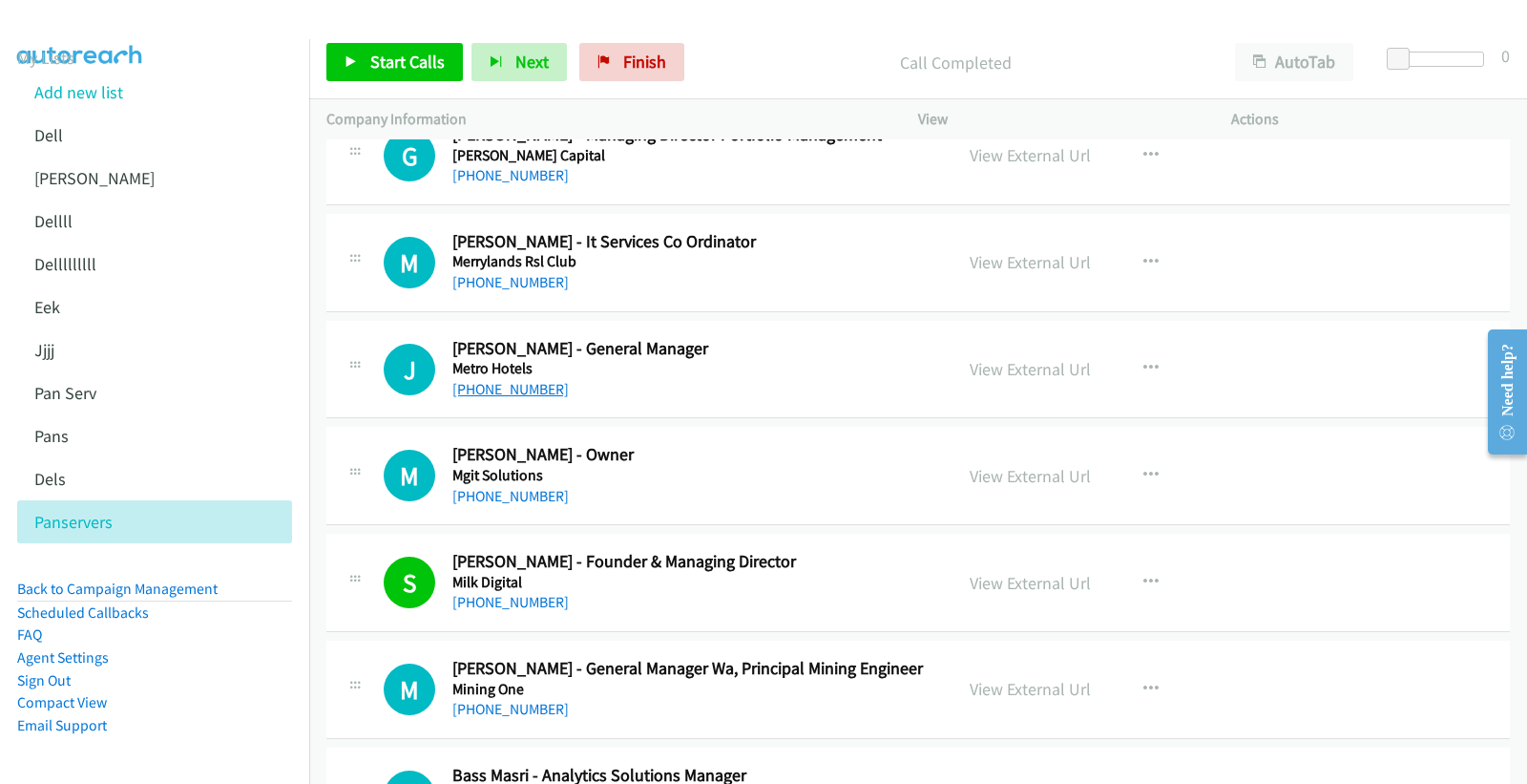
click at [523, 398] on link "[PHONE_NUMBER]" at bounding box center [511, 389] width 117 height 19
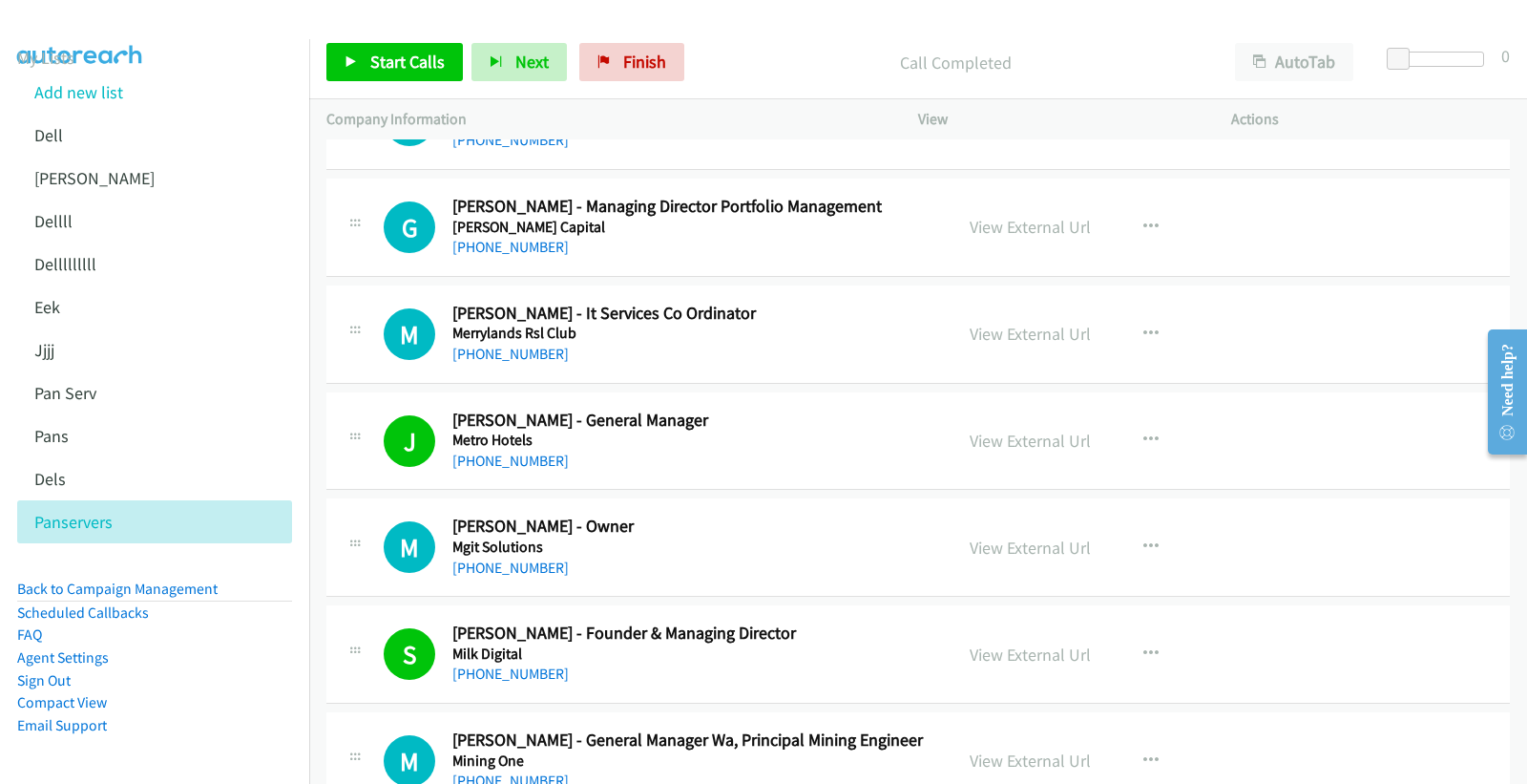
scroll to position [17859, 0]
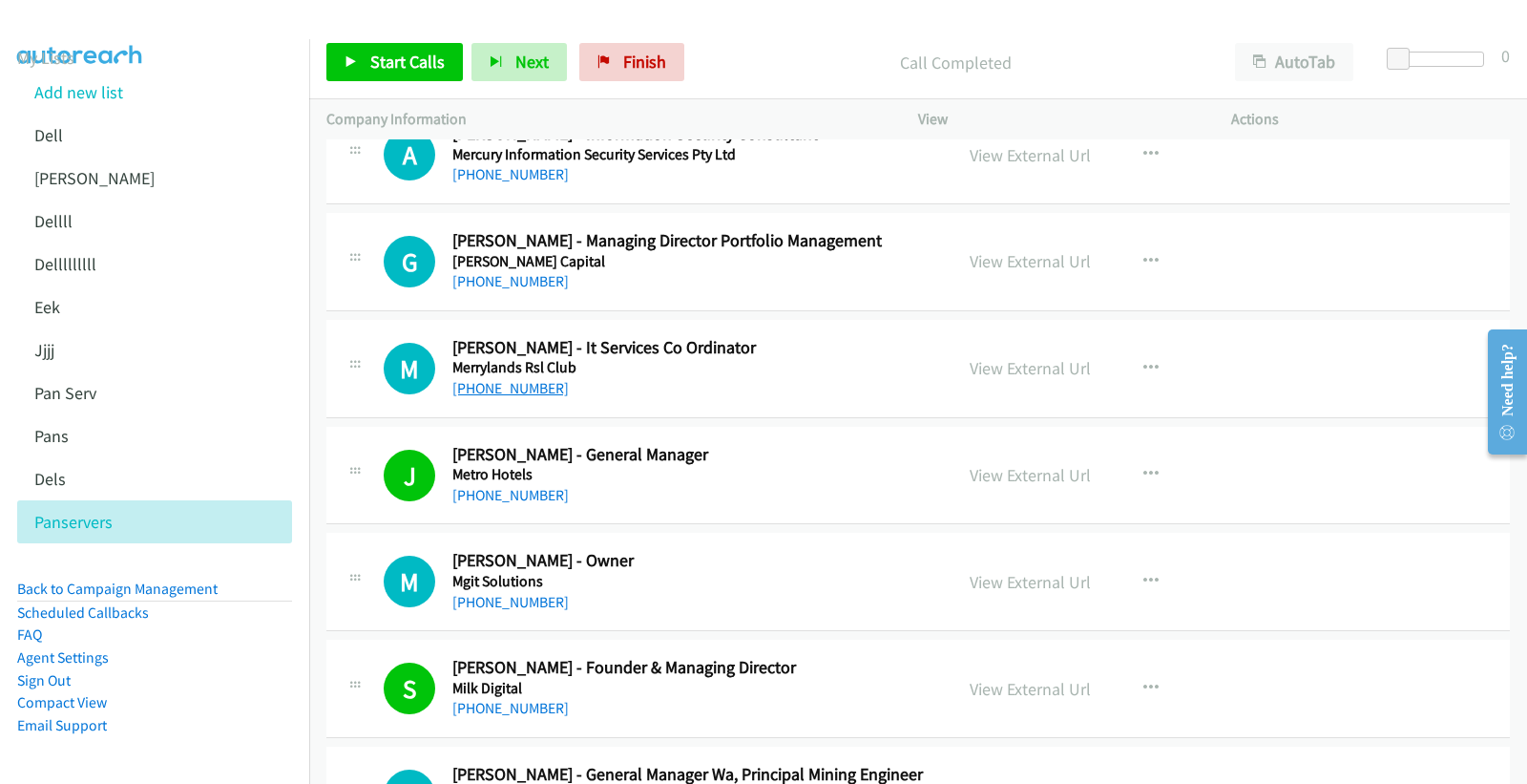
click at [527, 396] on link "[PHONE_NUMBER]" at bounding box center [511, 388] width 117 height 19
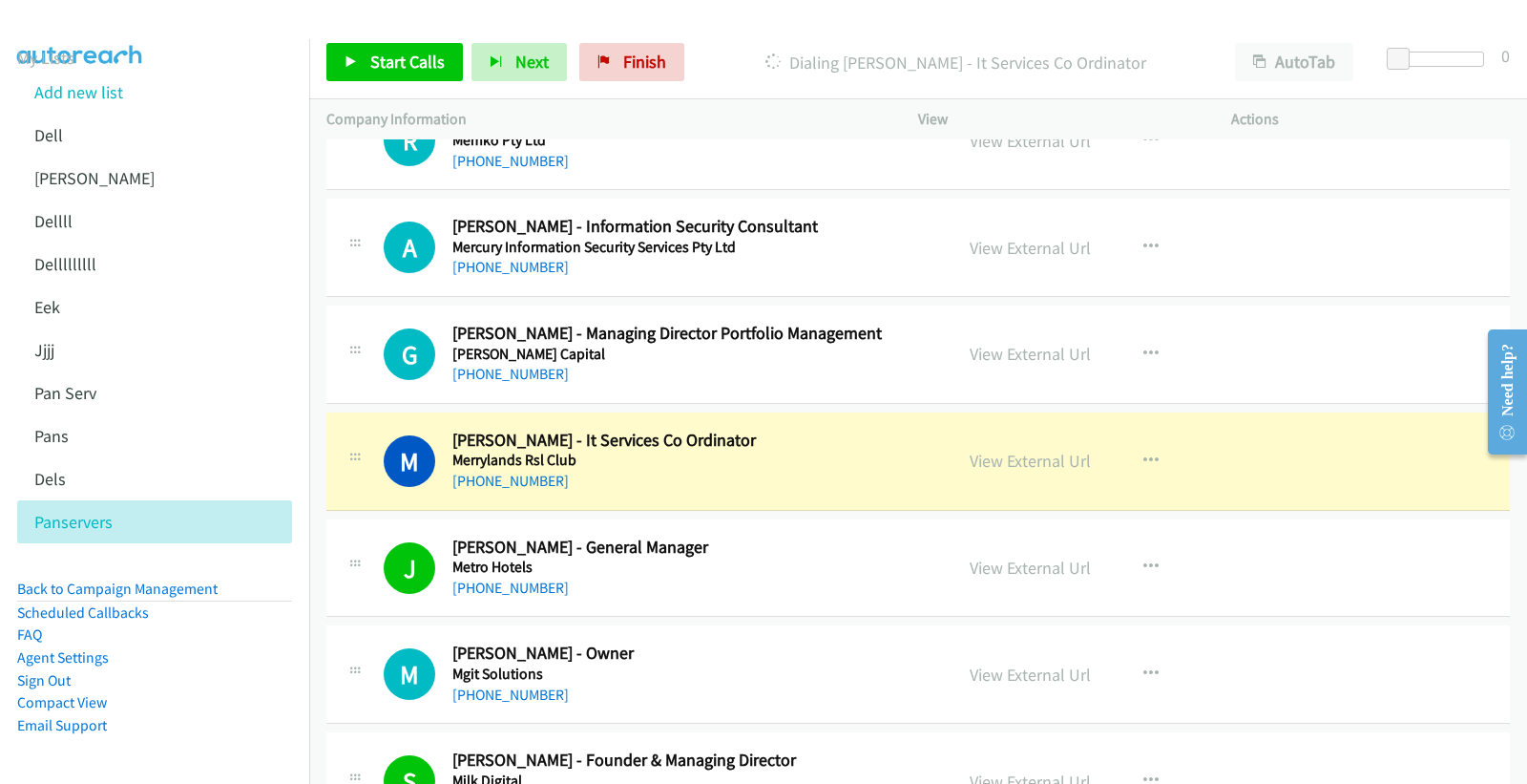
scroll to position [17647, 0]
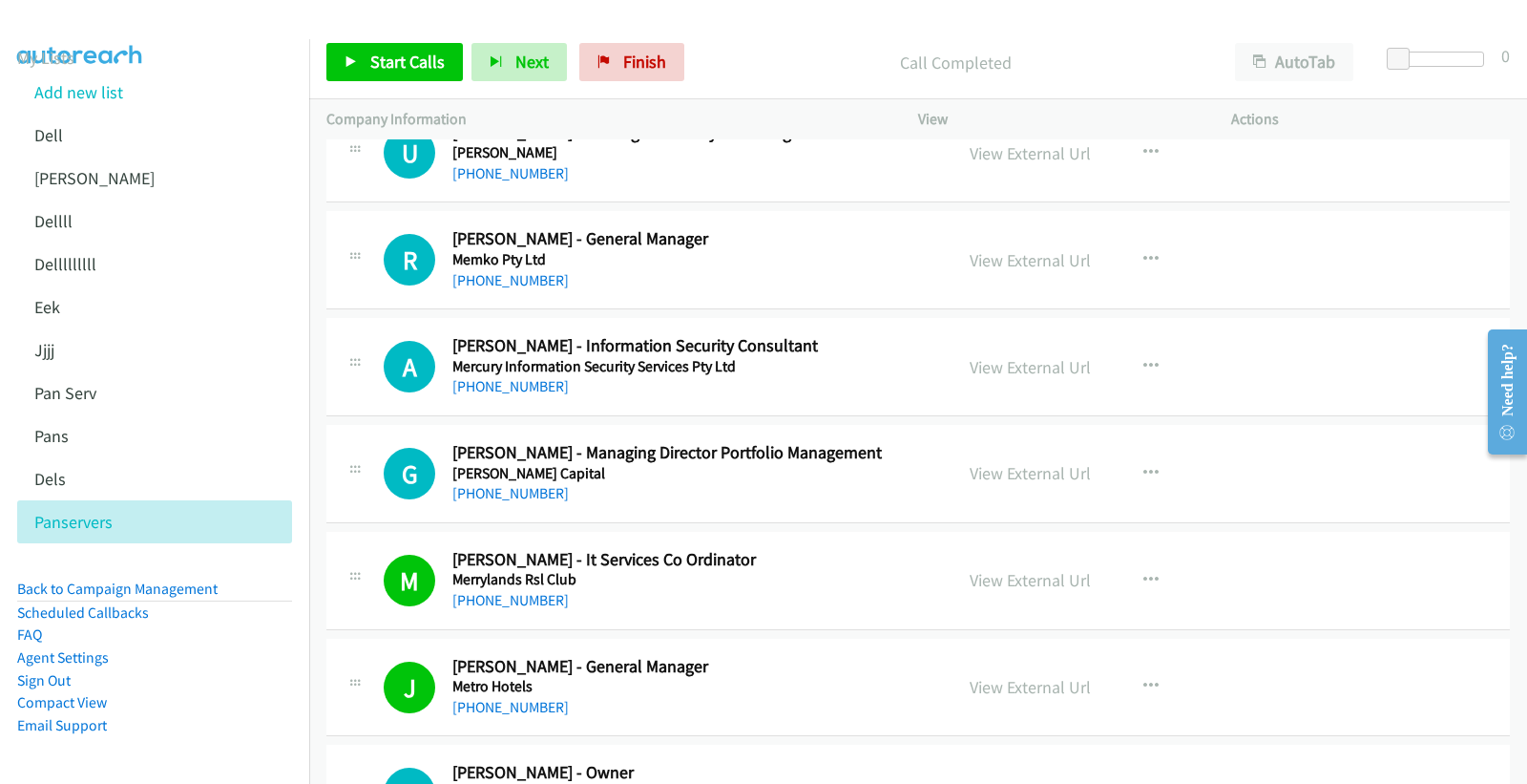
click at [777, 19] on div at bounding box center [755, 36] width 1510 height 74
click at [509, 388] on link "[PHONE_NUMBER]" at bounding box center [511, 386] width 117 height 19
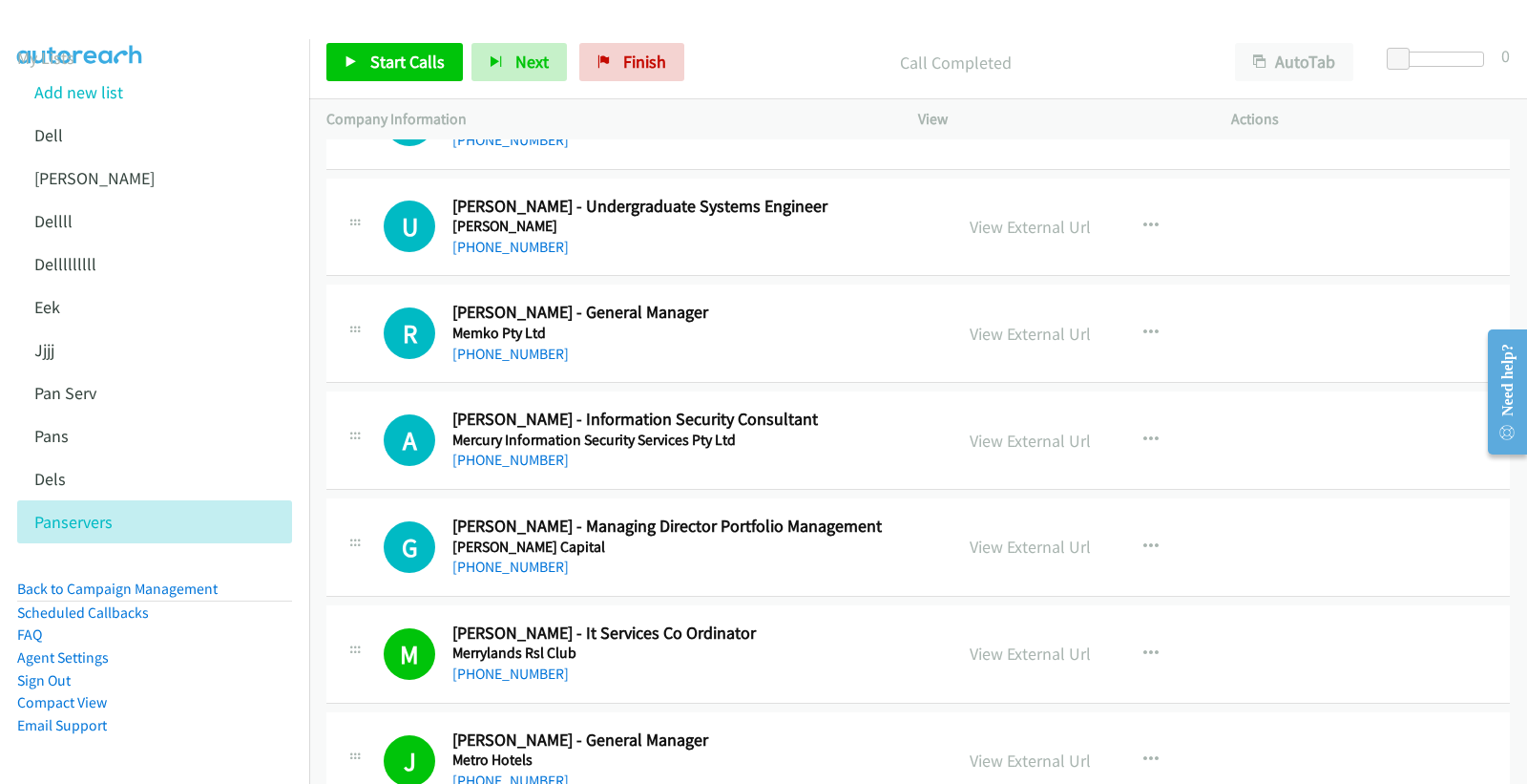
scroll to position [17540, 0]
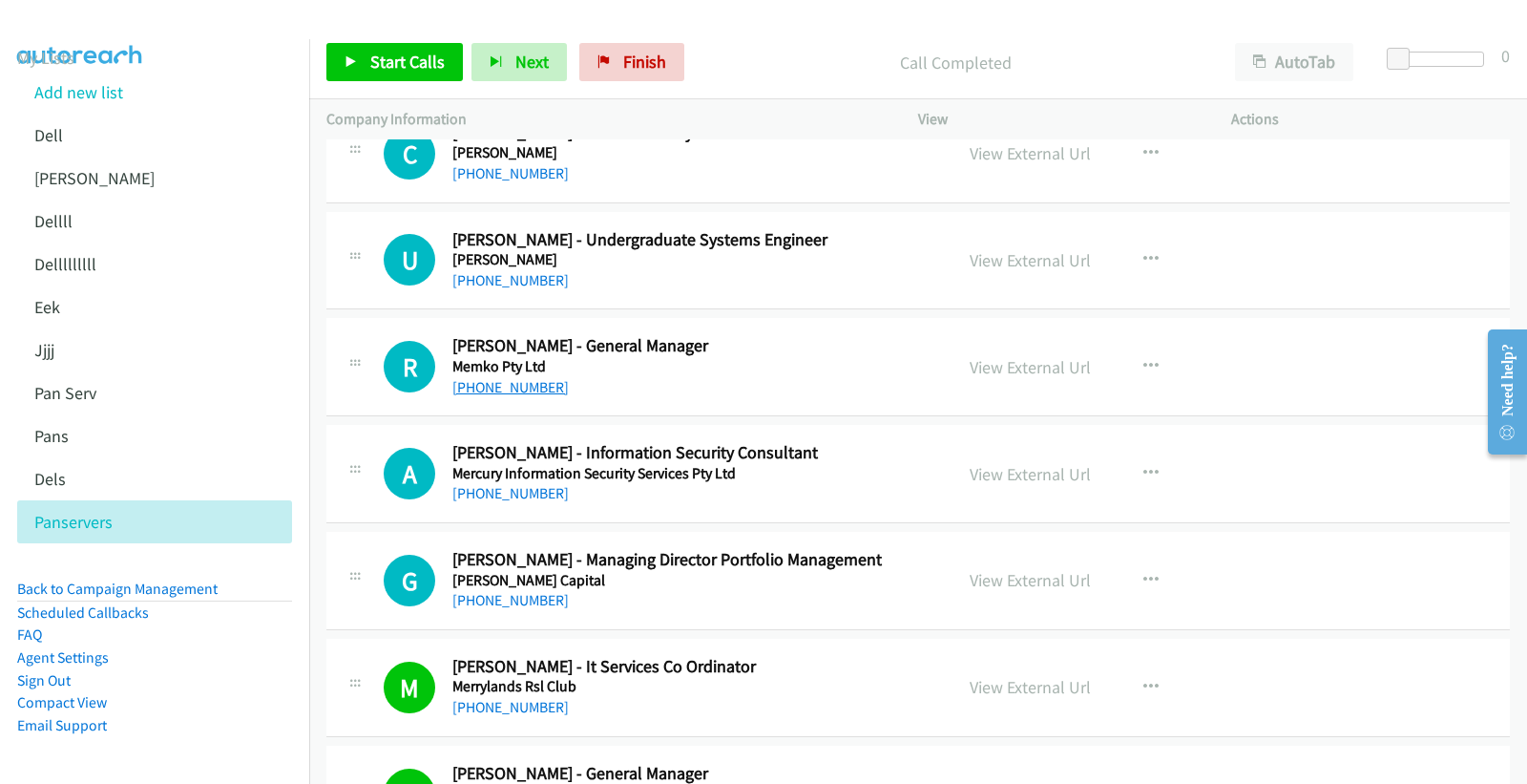
click at [517, 396] on link "[PHONE_NUMBER]" at bounding box center [511, 387] width 117 height 19
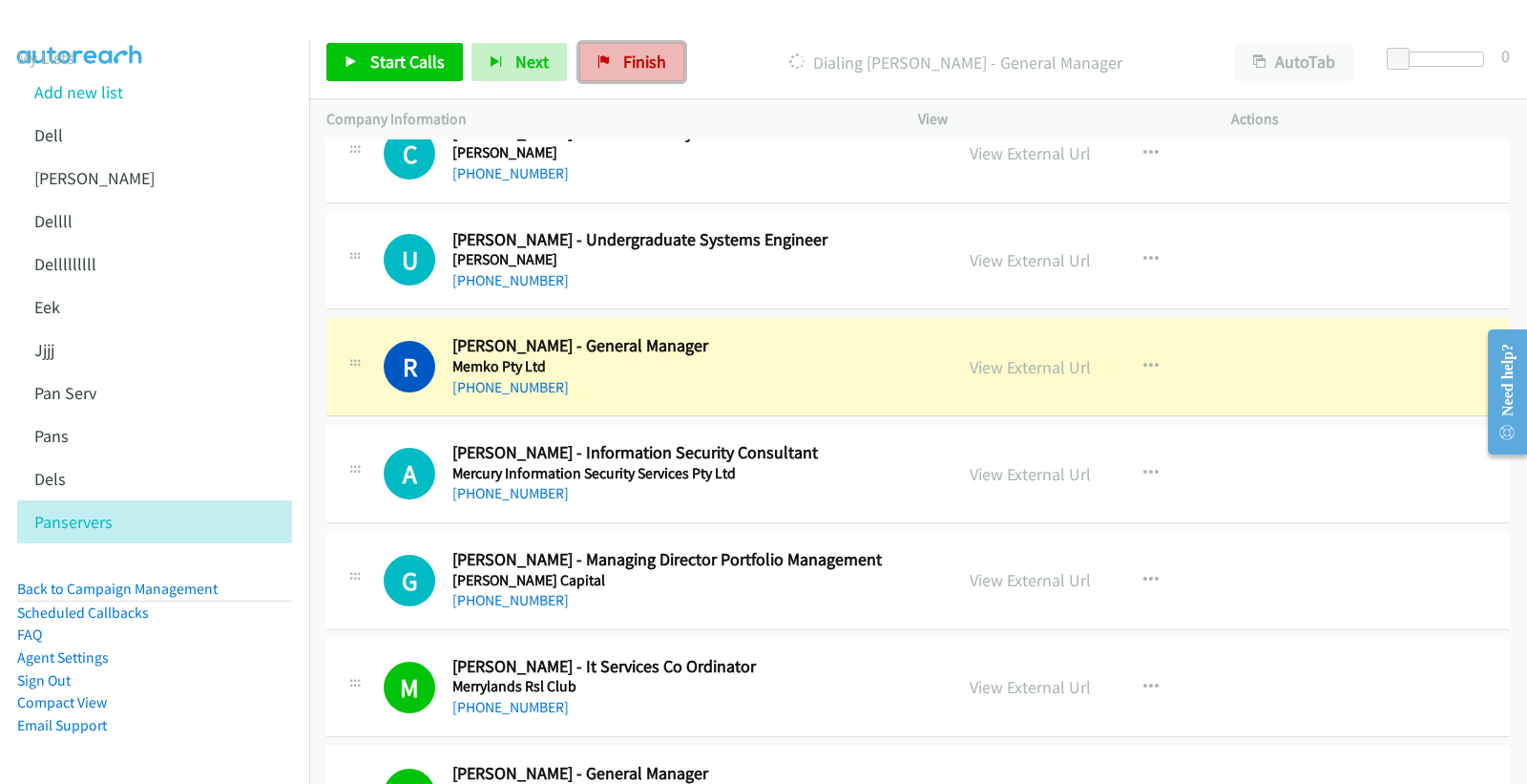
click at [640, 62] on span "Finish" at bounding box center [645, 62] width 43 height 22
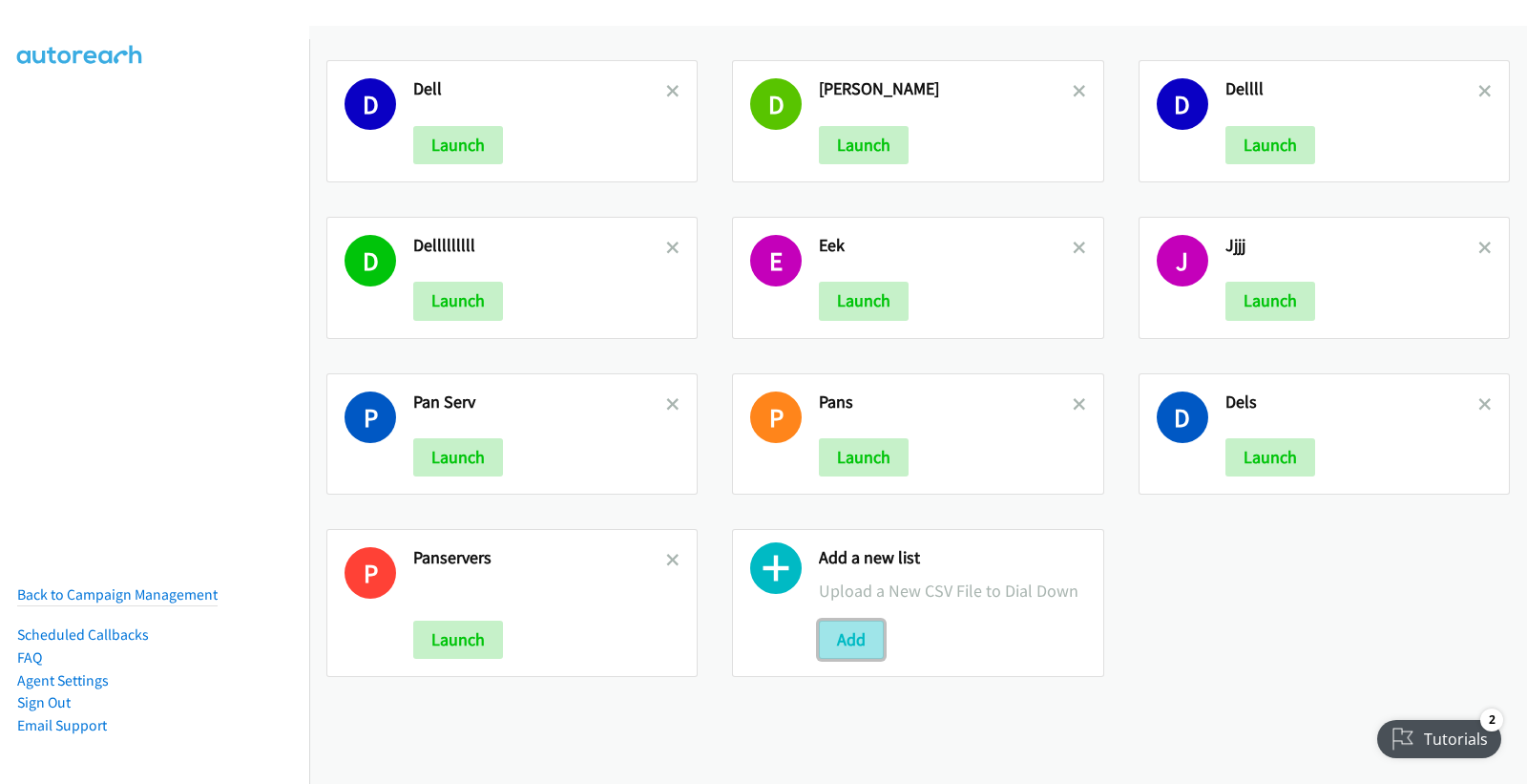
click at [860, 635] on button "Add" at bounding box center [852, 639] width 65 height 38
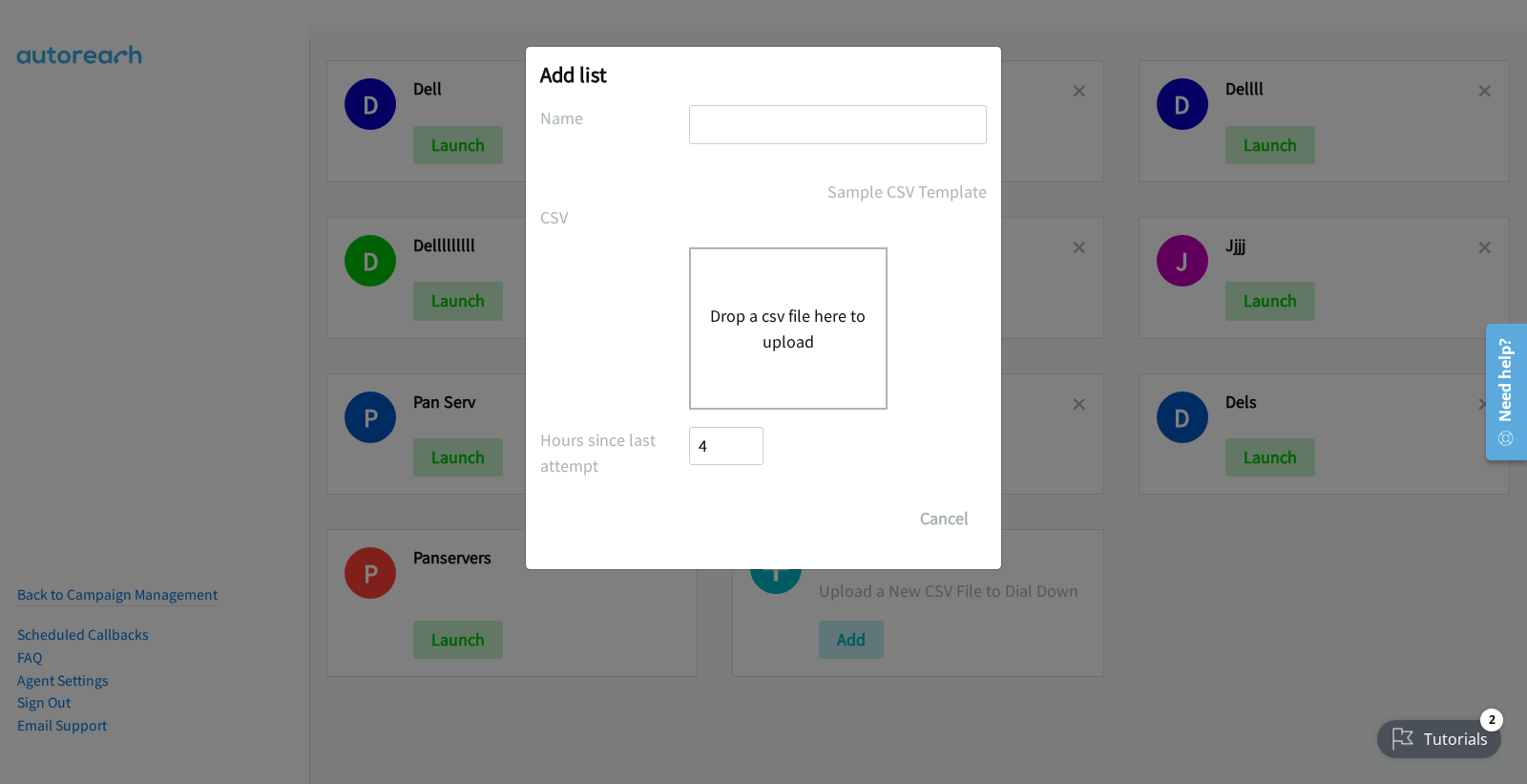
click at [790, 338] on button "Drop a csv file here to upload" at bounding box center [789, 328] width 157 height 52
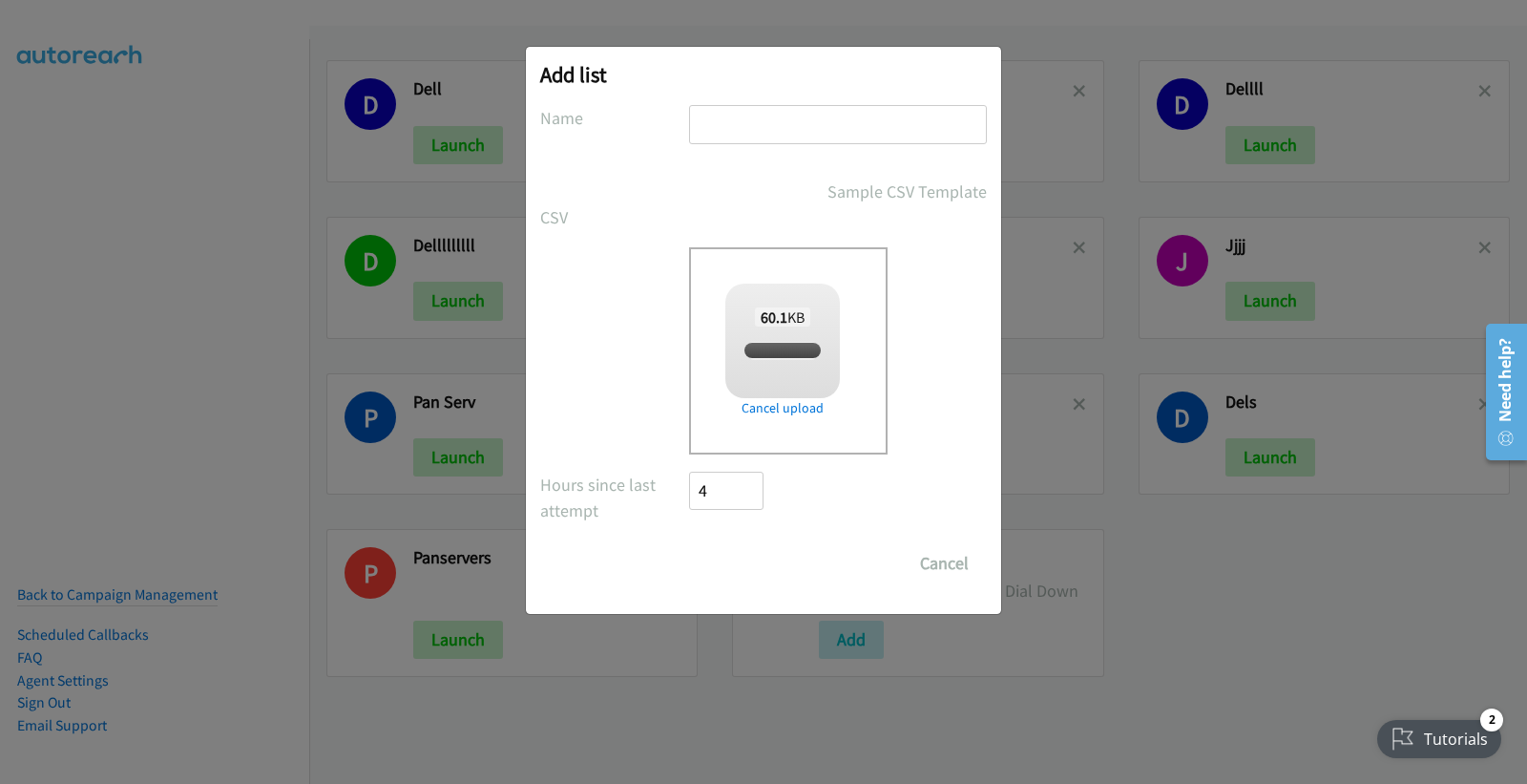
checkbox input "true"
click at [726, 109] on input "text" at bounding box center [838, 124] width 298 height 39
click at [761, 125] on input "text" at bounding box center [838, 124] width 298 height 39
type input "julieeeee"
click at [751, 560] on input "Save List" at bounding box center [739, 563] width 100 height 38
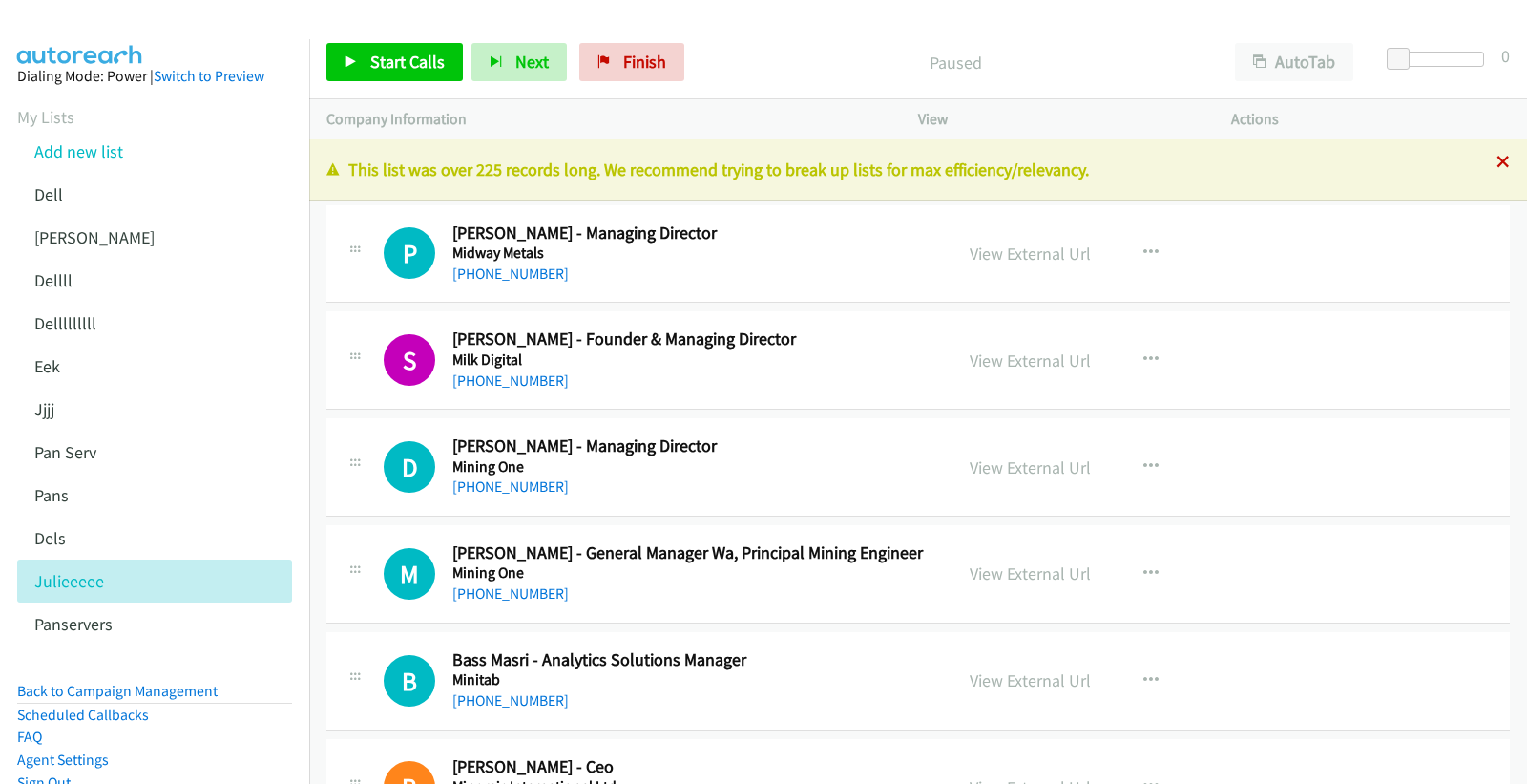
click at [1497, 161] on icon at bounding box center [1503, 164] width 14 height 14
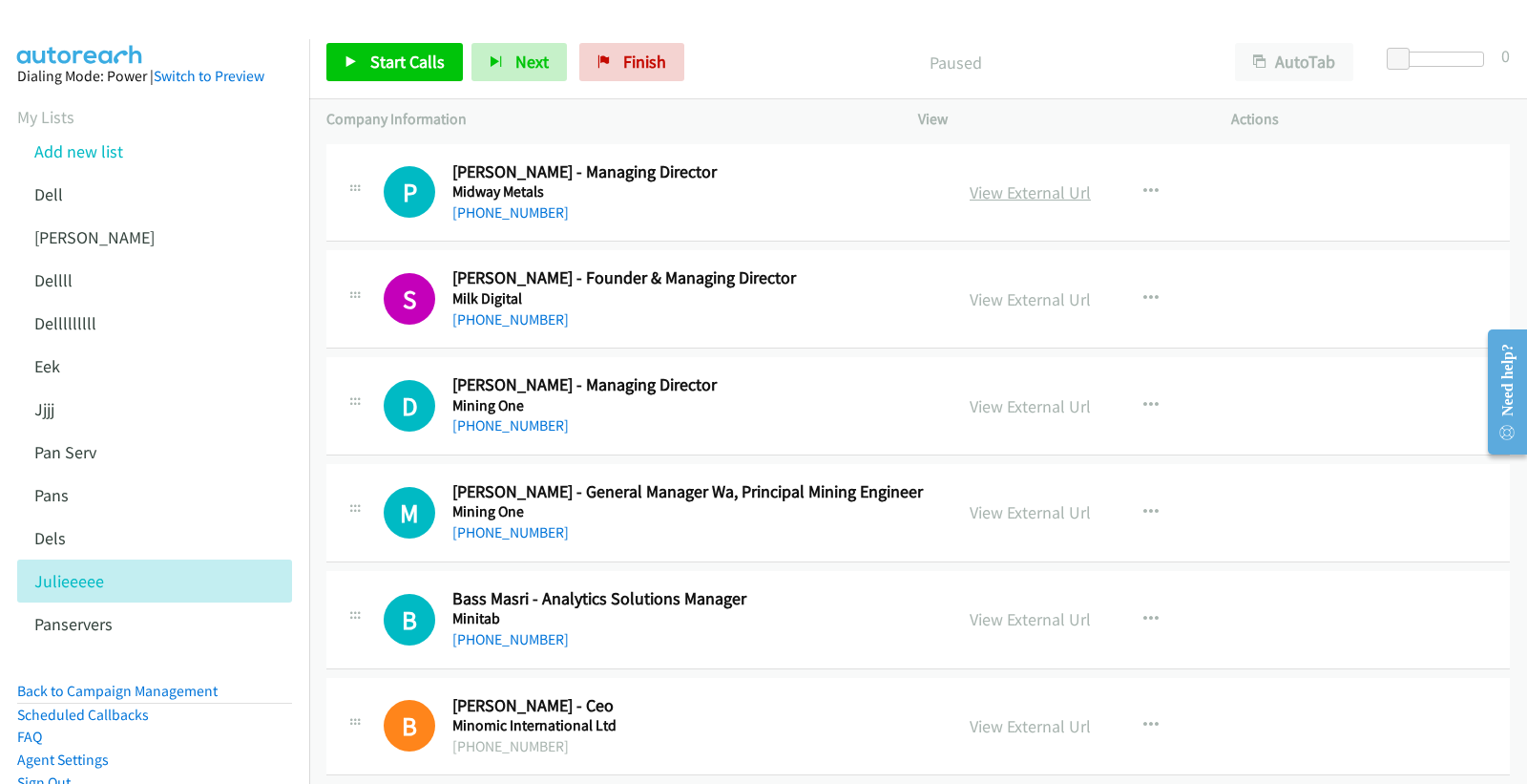
click at [1007, 192] on link "View External Url" at bounding box center [1030, 192] width 122 height 22
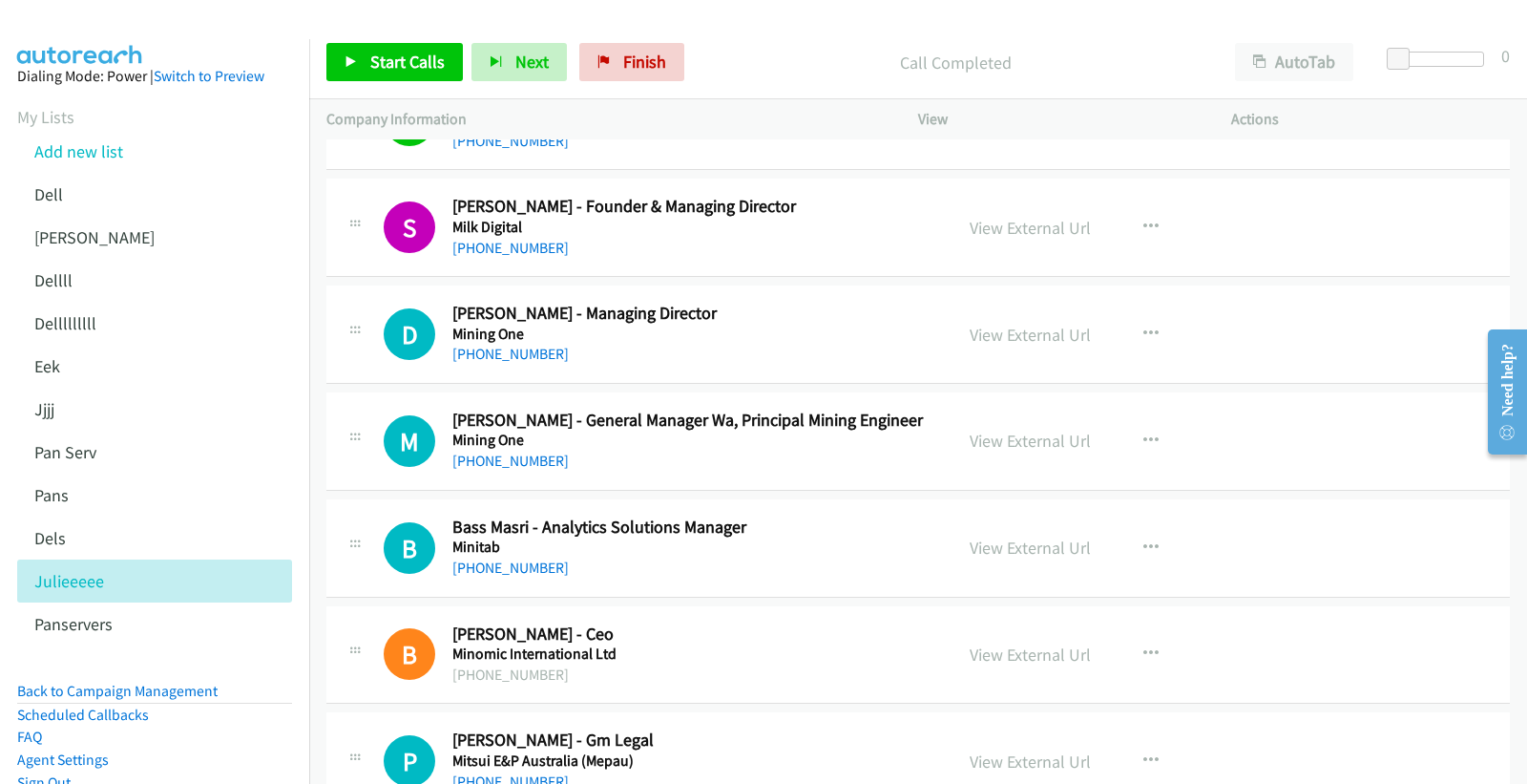
scroll to position [106, 0]
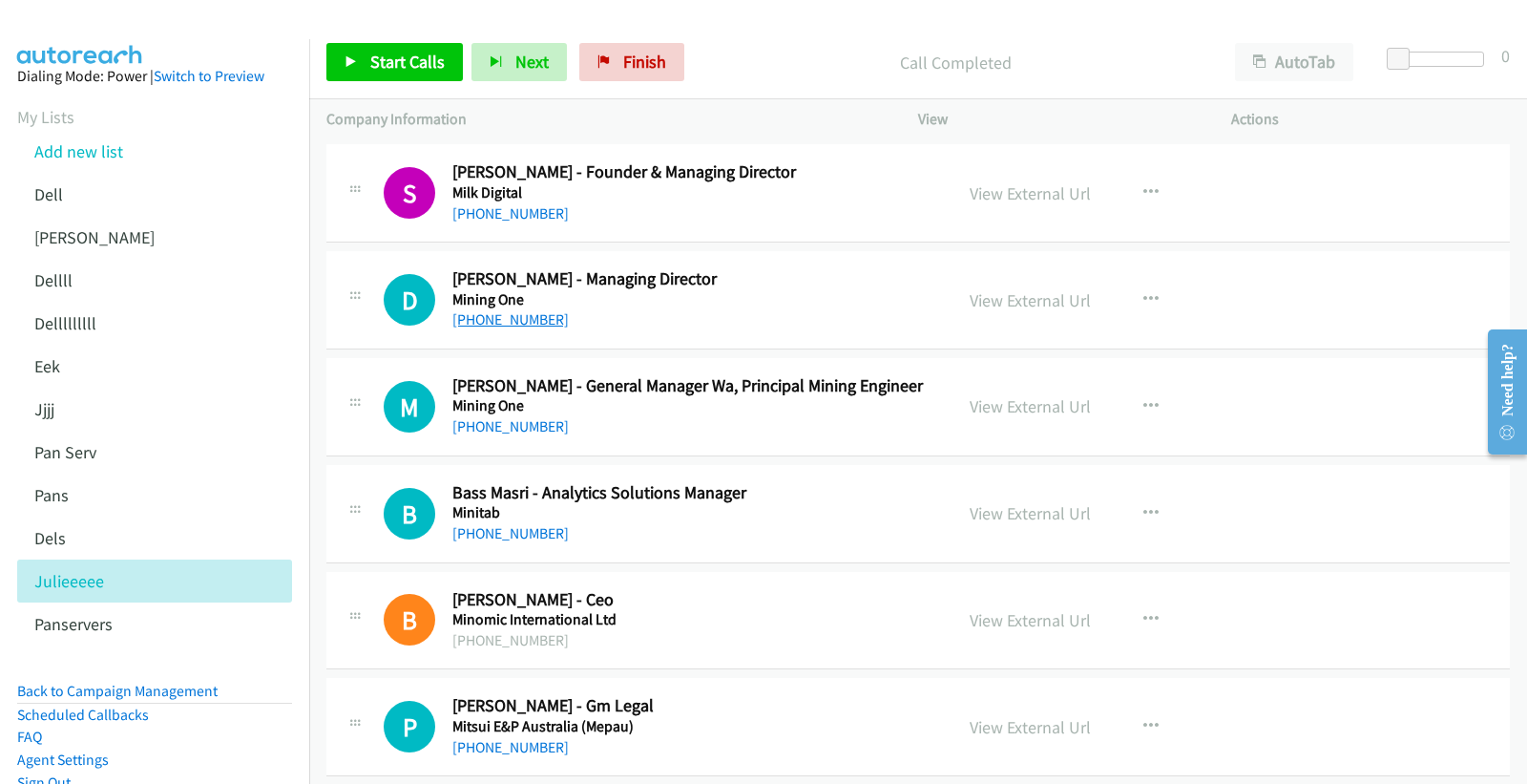
click at [502, 322] on link "+61 439 398 380" at bounding box center [511, 319] width 117 height 19
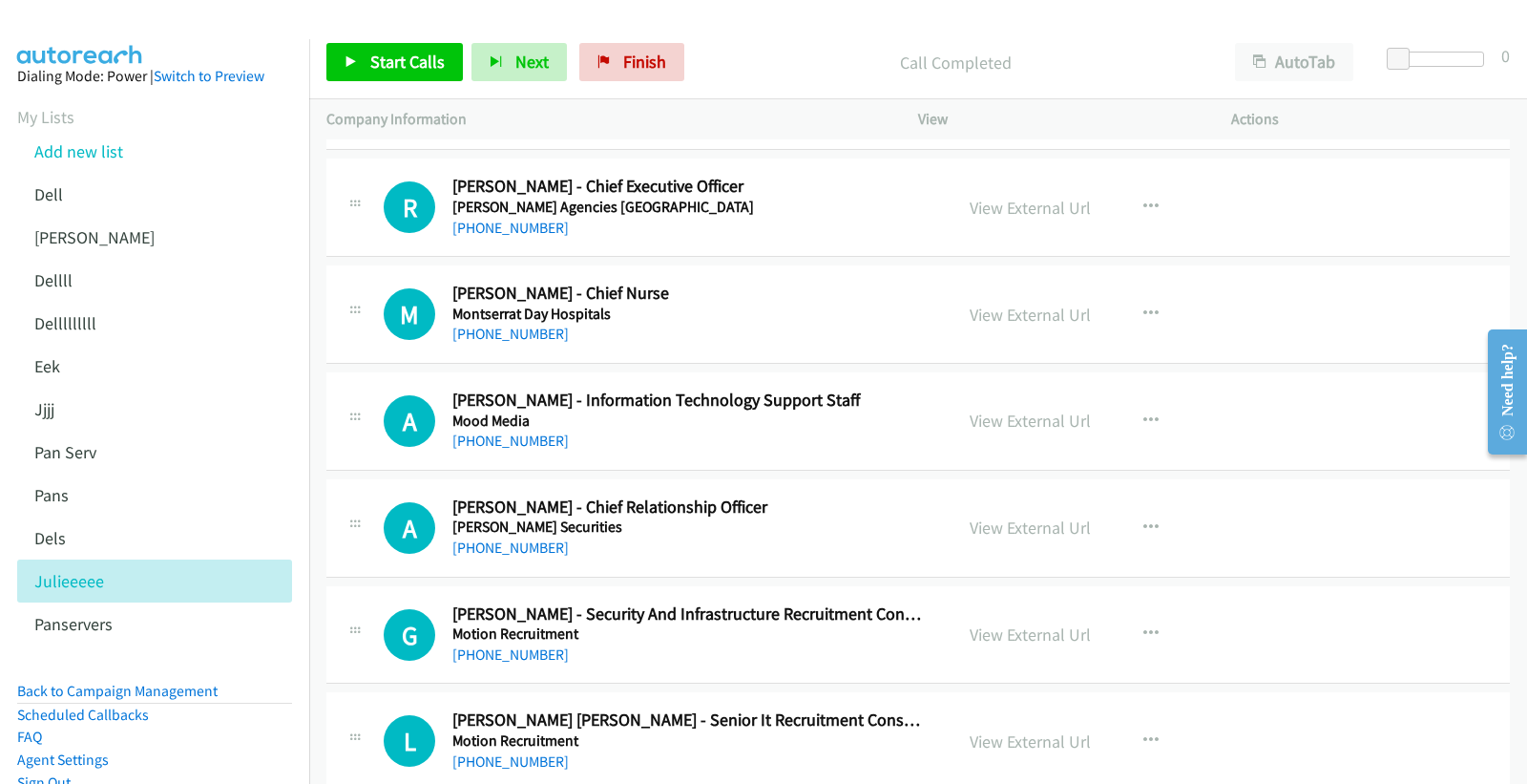
scroll to position [2227, 0]
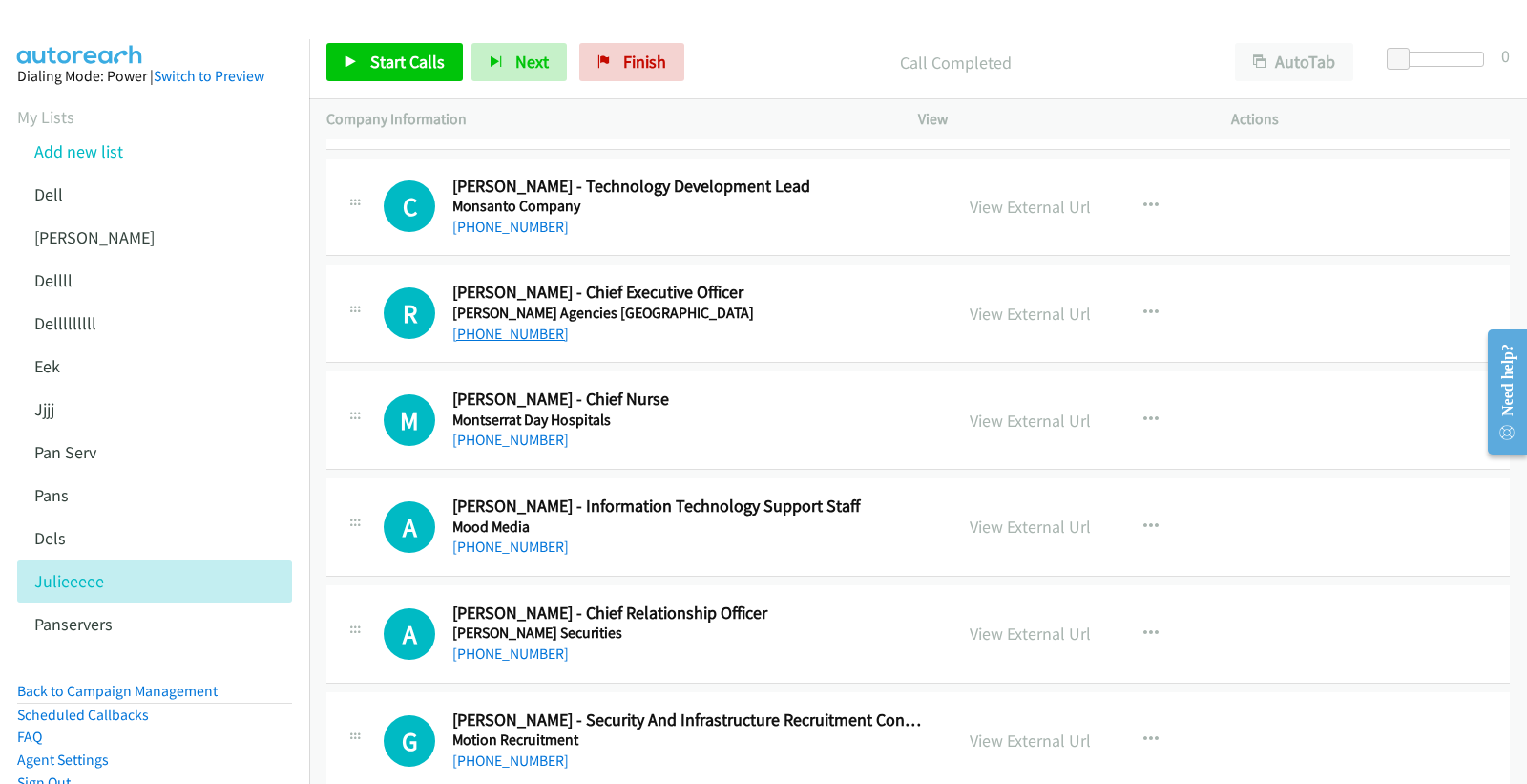
click at [520, 337] on link "+61 8 9335 0009" at bounding box center [511, 333] width 117 height 19
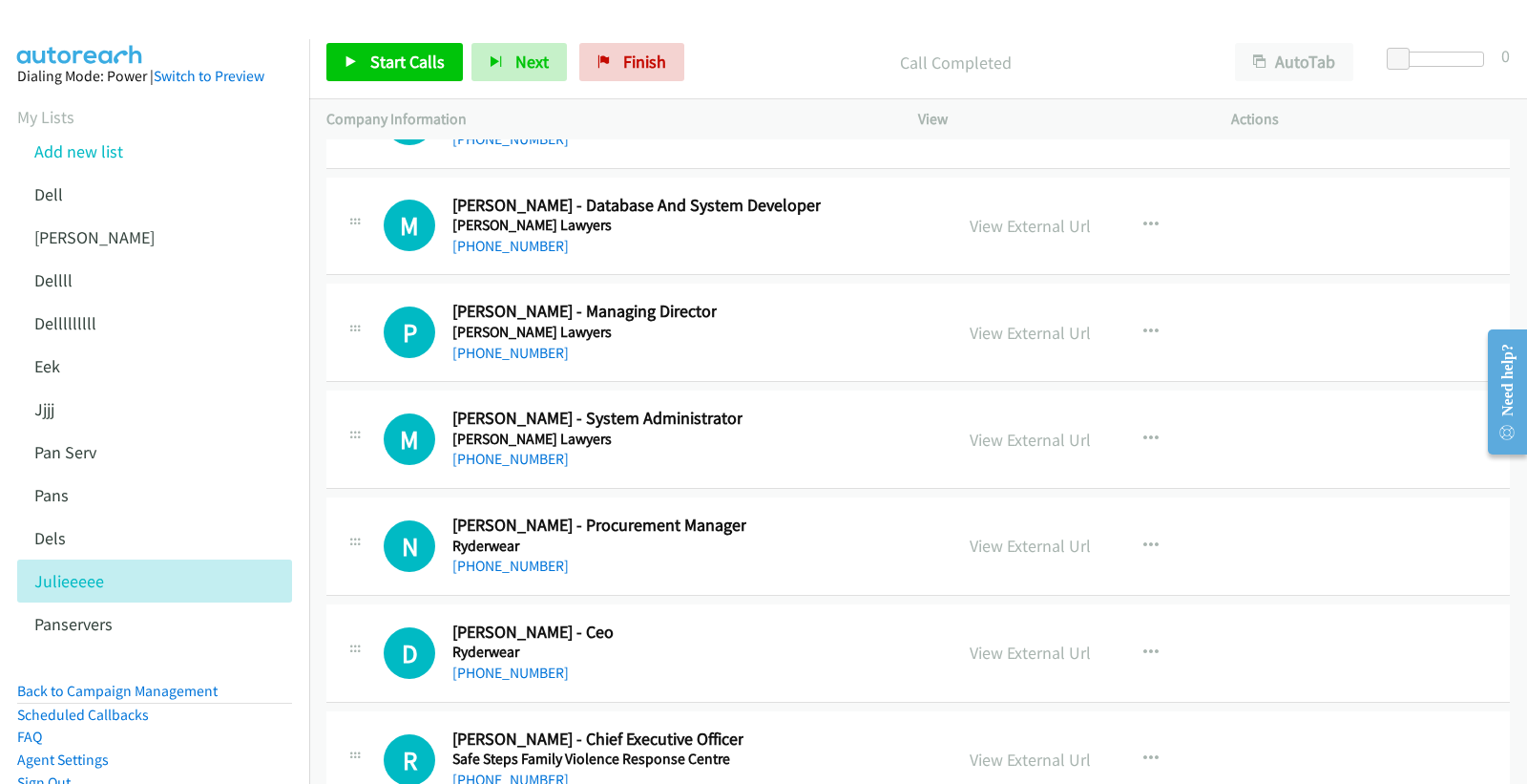
scroll to position [31408, 0]
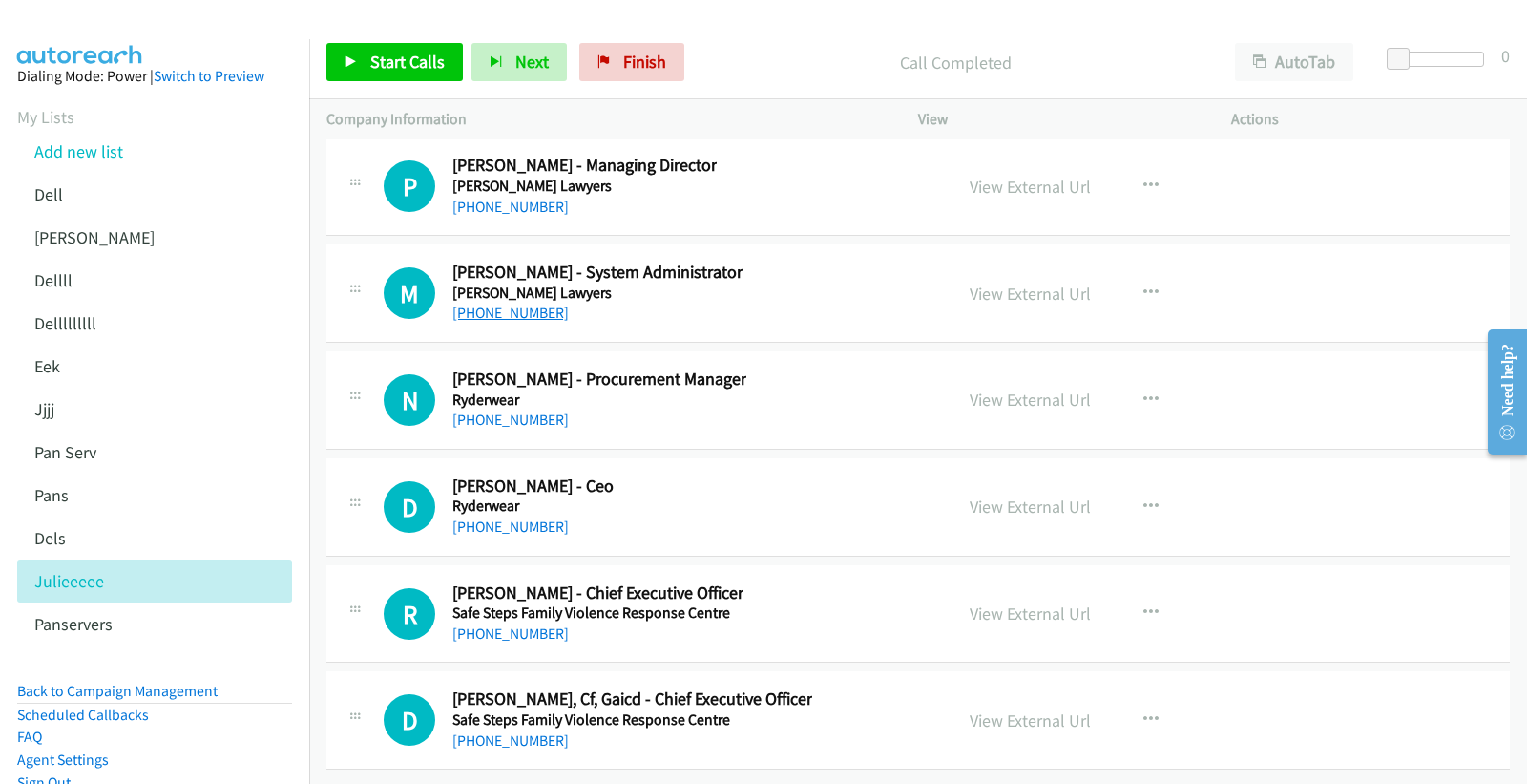
click at [493, 304] on link "+61 3 9609 1666" at bounding box center [511, 313] width 117 height 19
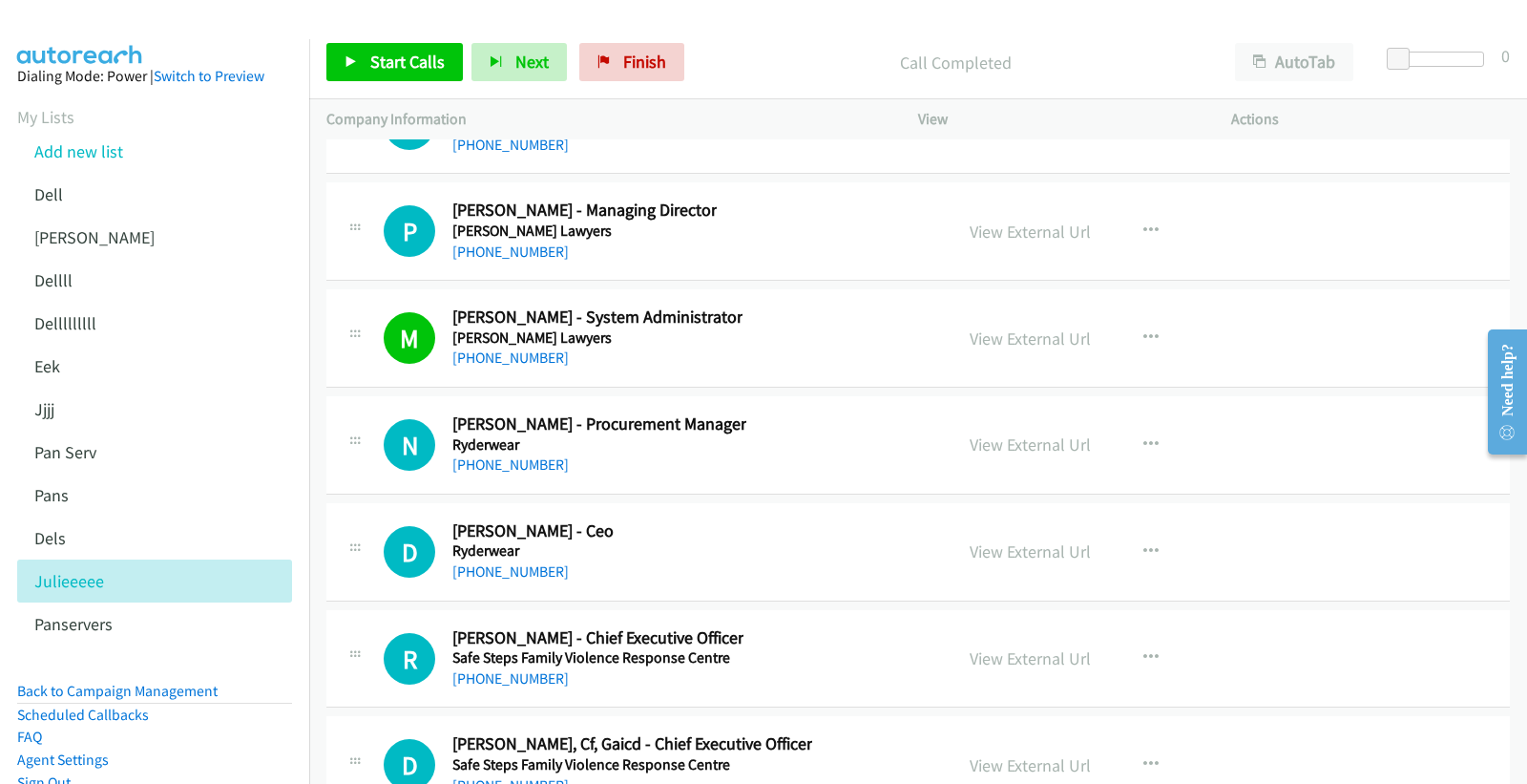
scroll to position [31302, 0]
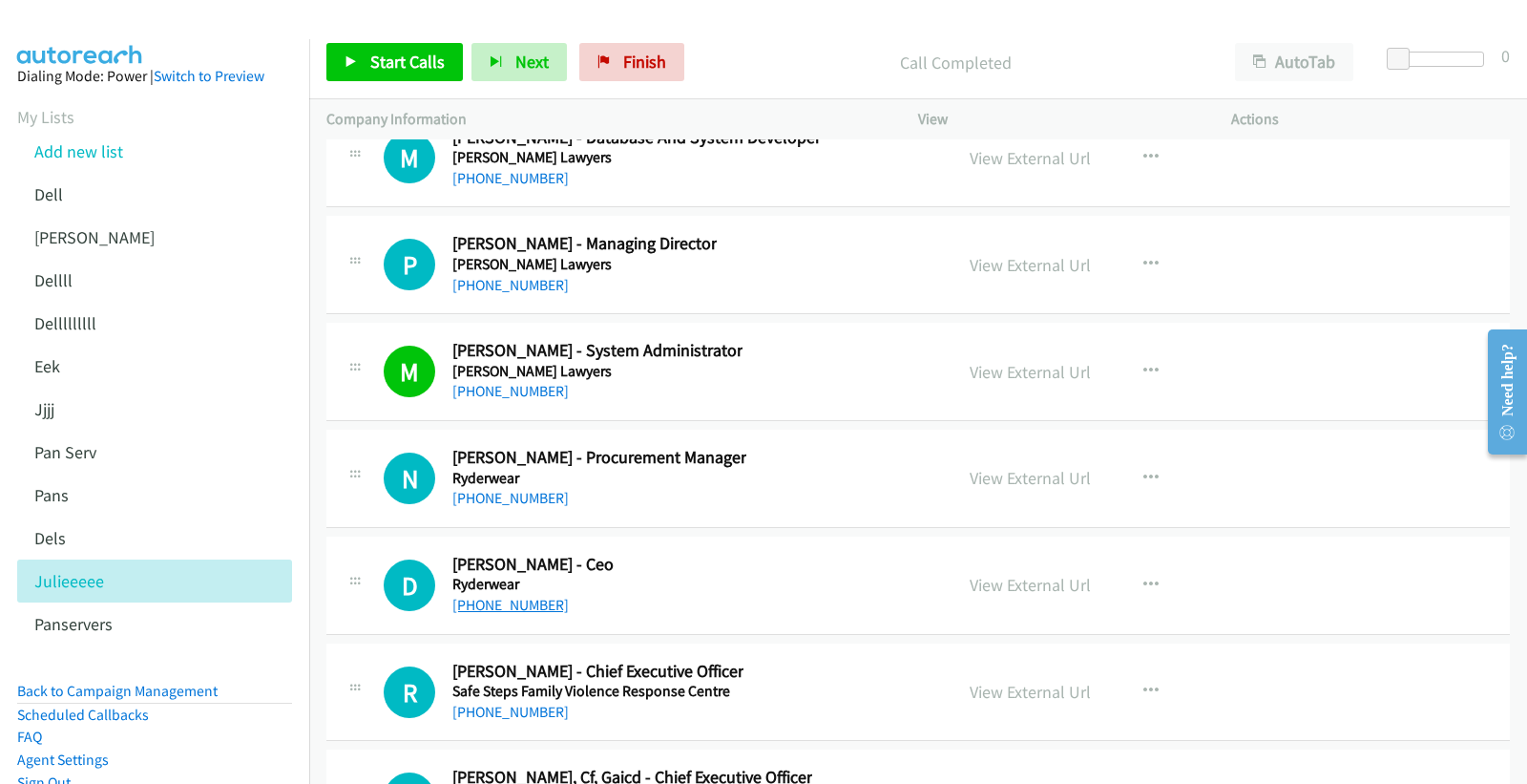
click at [514, 613] on link "+61 8 8340 3884" at bounding box center [511, 605] width 117 height 19
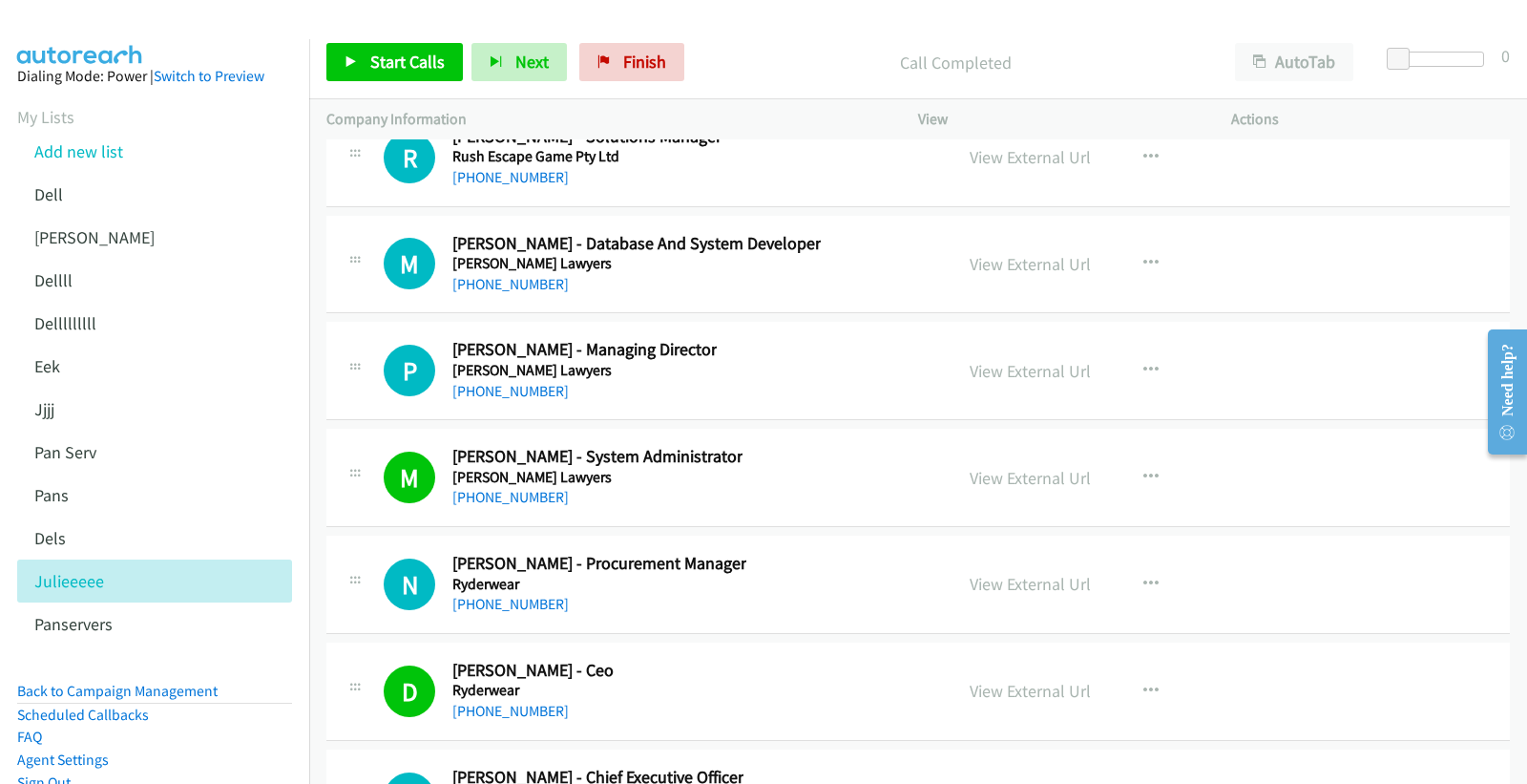
scroll to position [31090, 0]
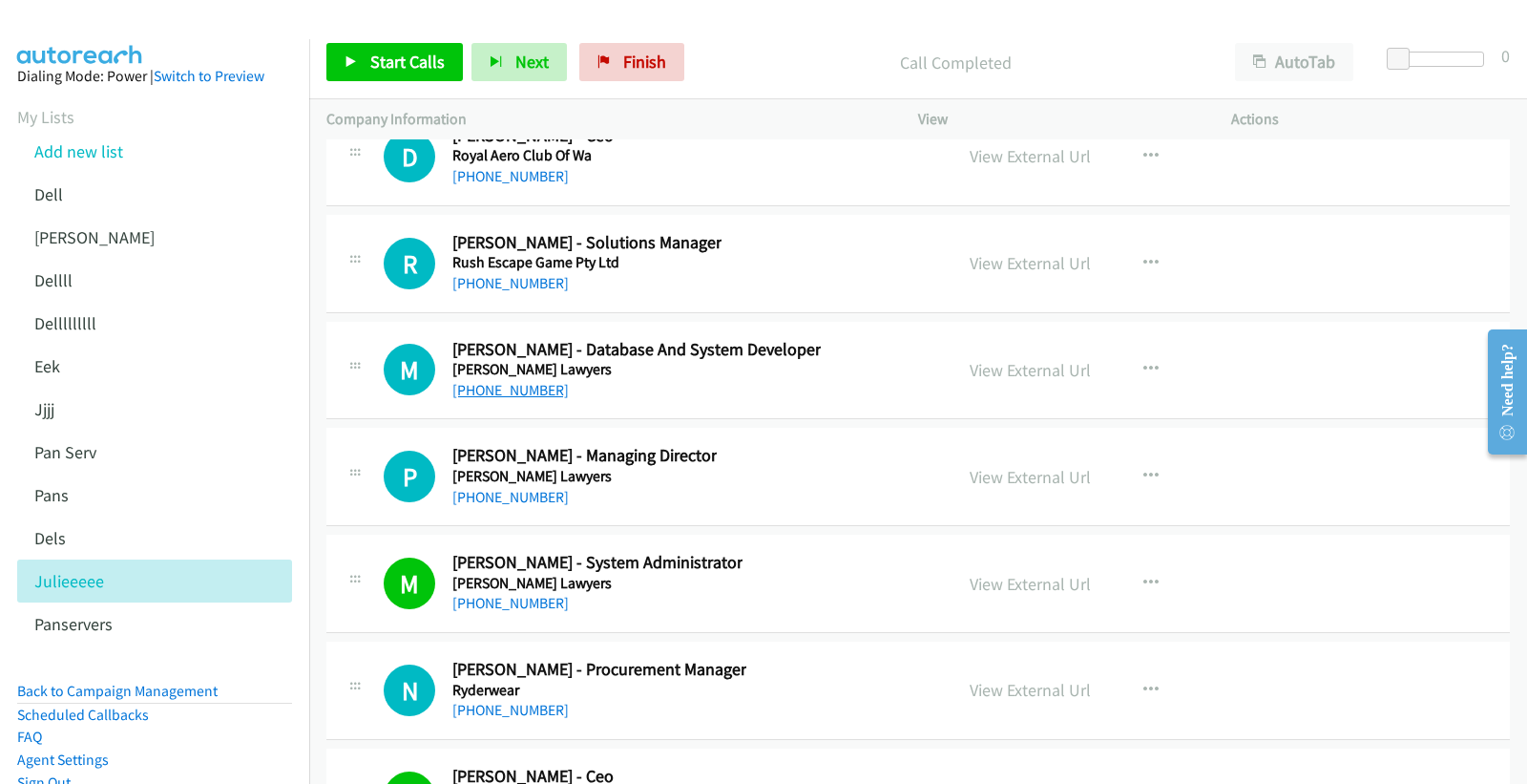
click at [535, 399] on link "+61 432 395 741" at bounding box center [511, 390] width 117 height 19
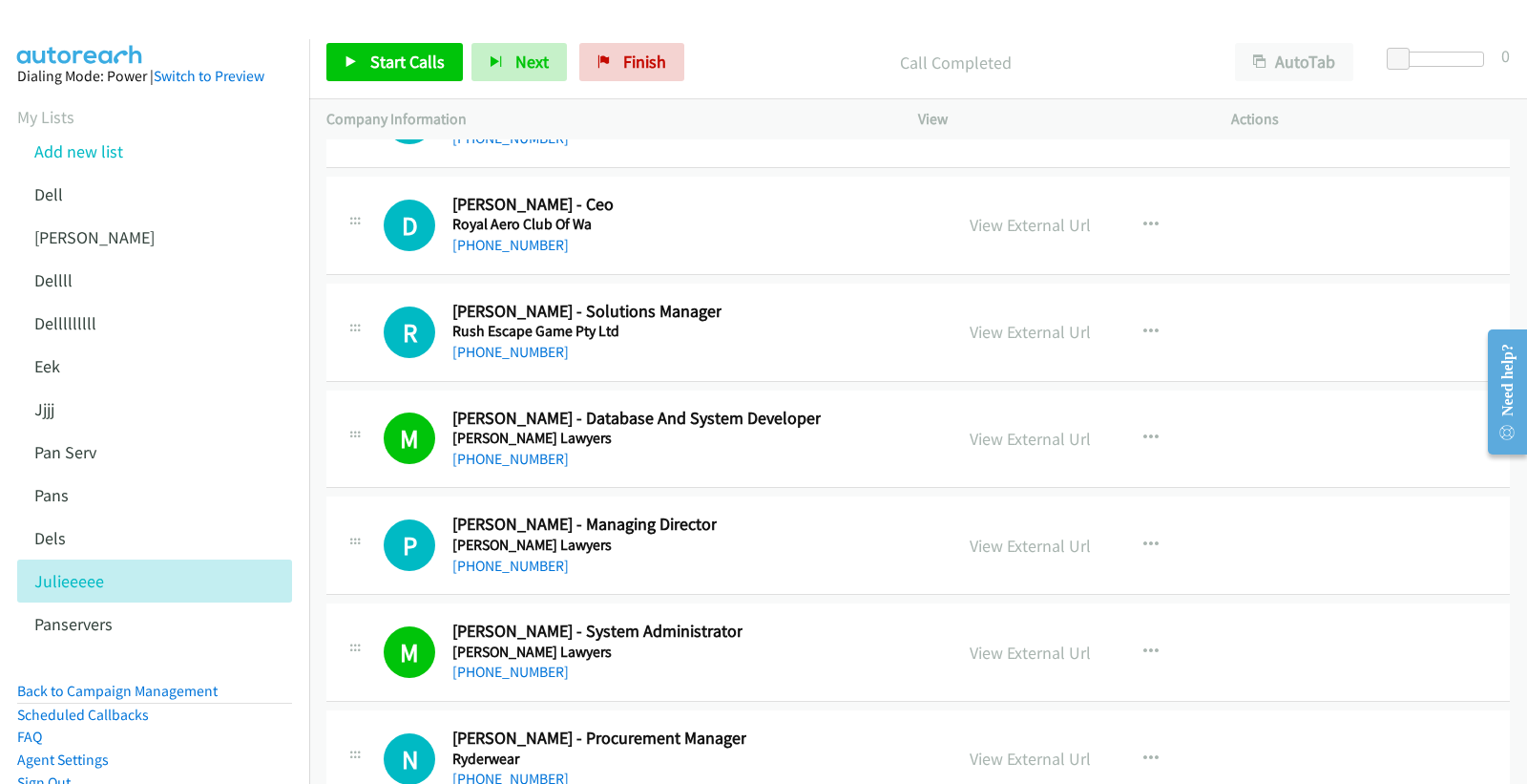
scroll to position [30984, 0]
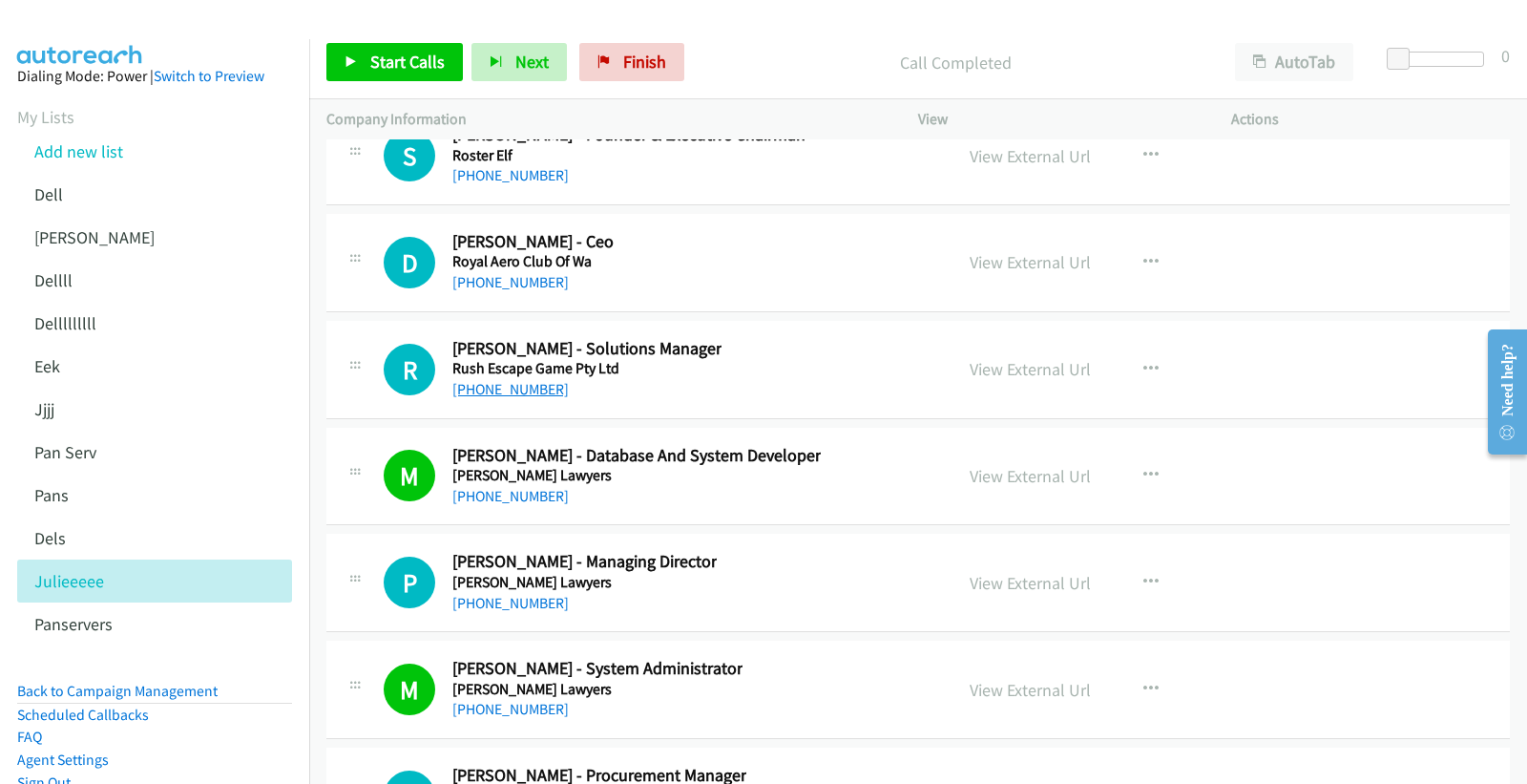
click at [535, 398] on link "+61 406 996 576" at bounding box center [511, 389] width 117 height 19
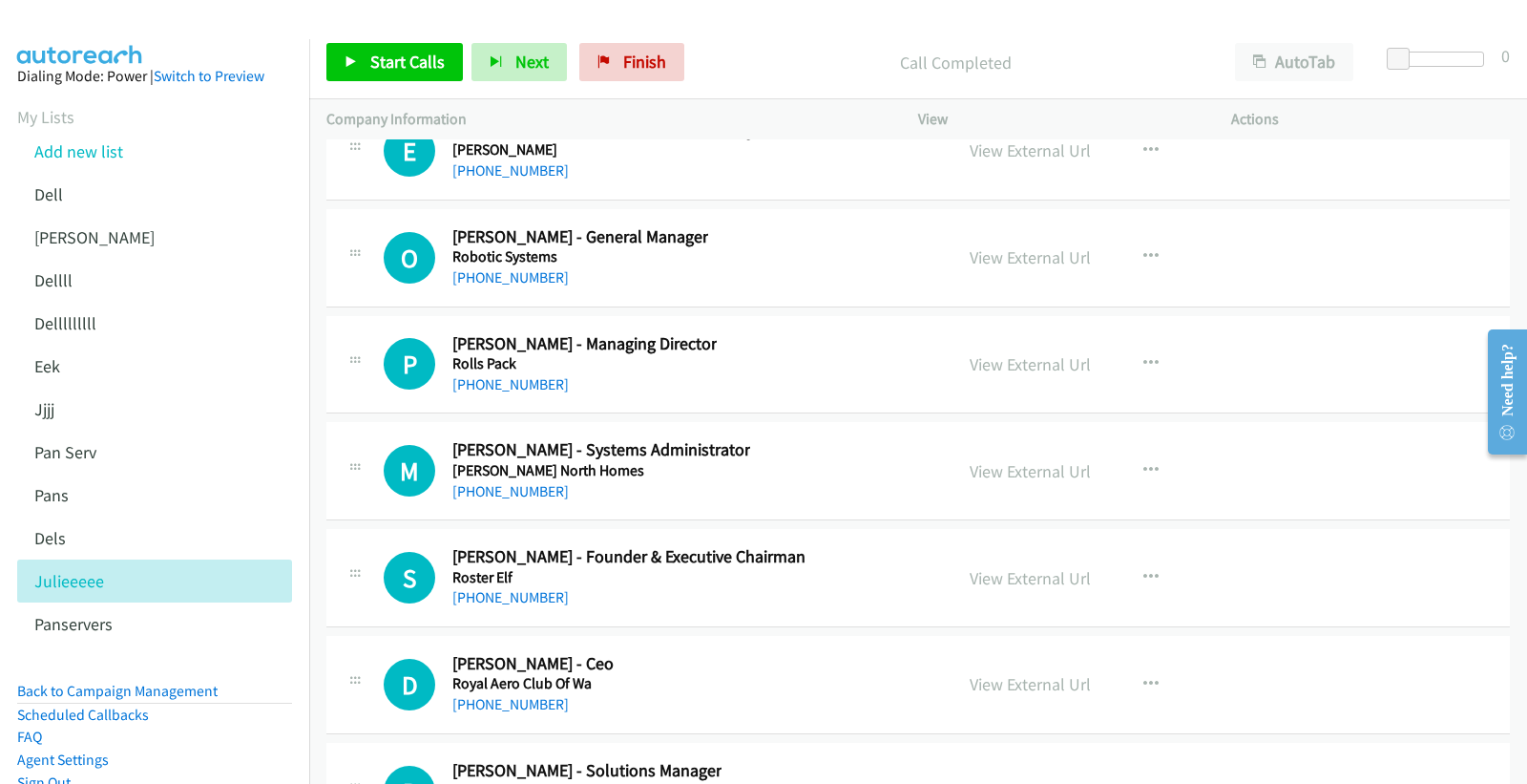
scroll to position [30560, 0]
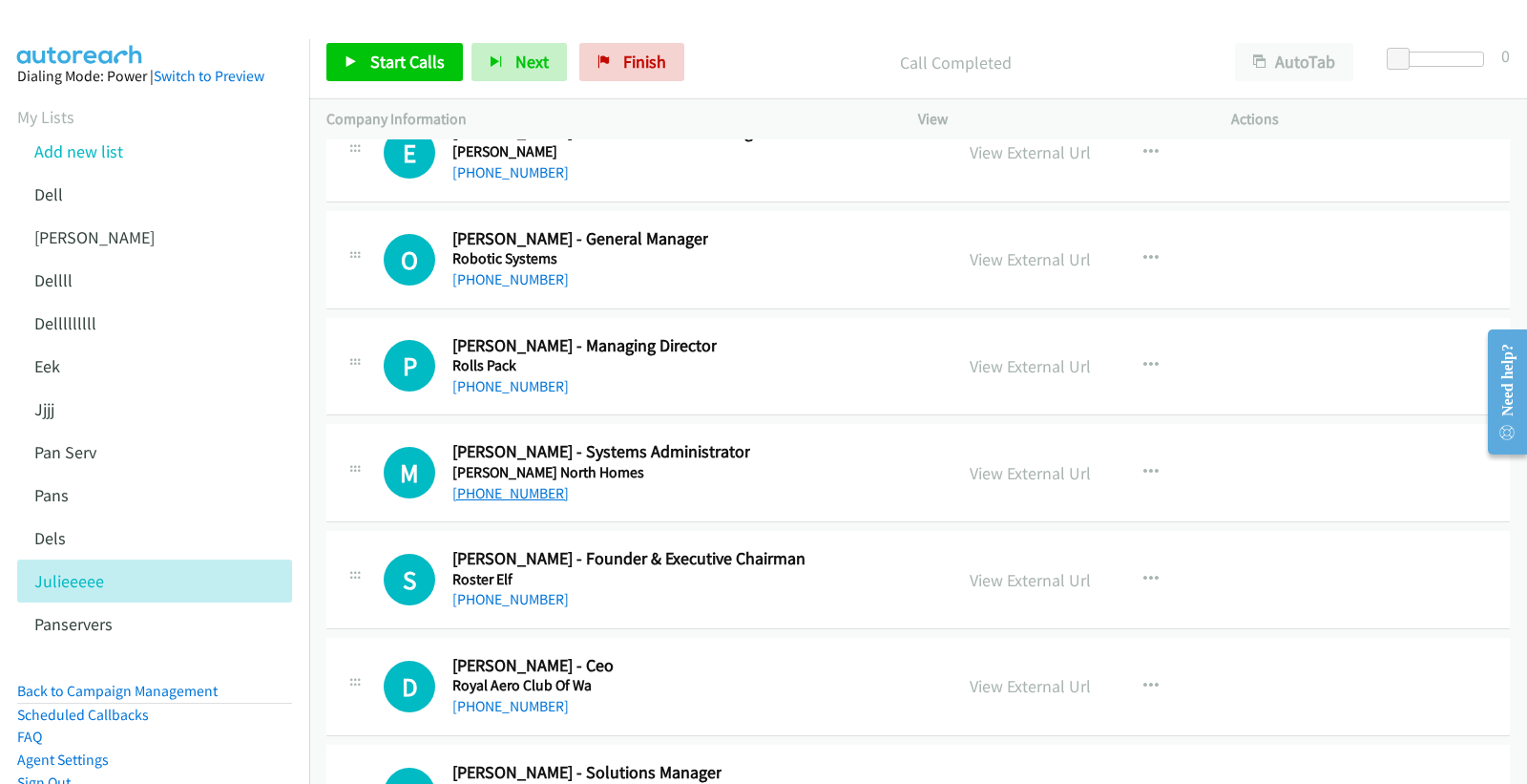
click at [511, 502] on link "+61 8 9431 8000" at bounding box center [511, 493] width 117 height 19
click at [526, 395] on link "+61 3 9588 0055" at bounding box center [511, 386] width 117 height 19
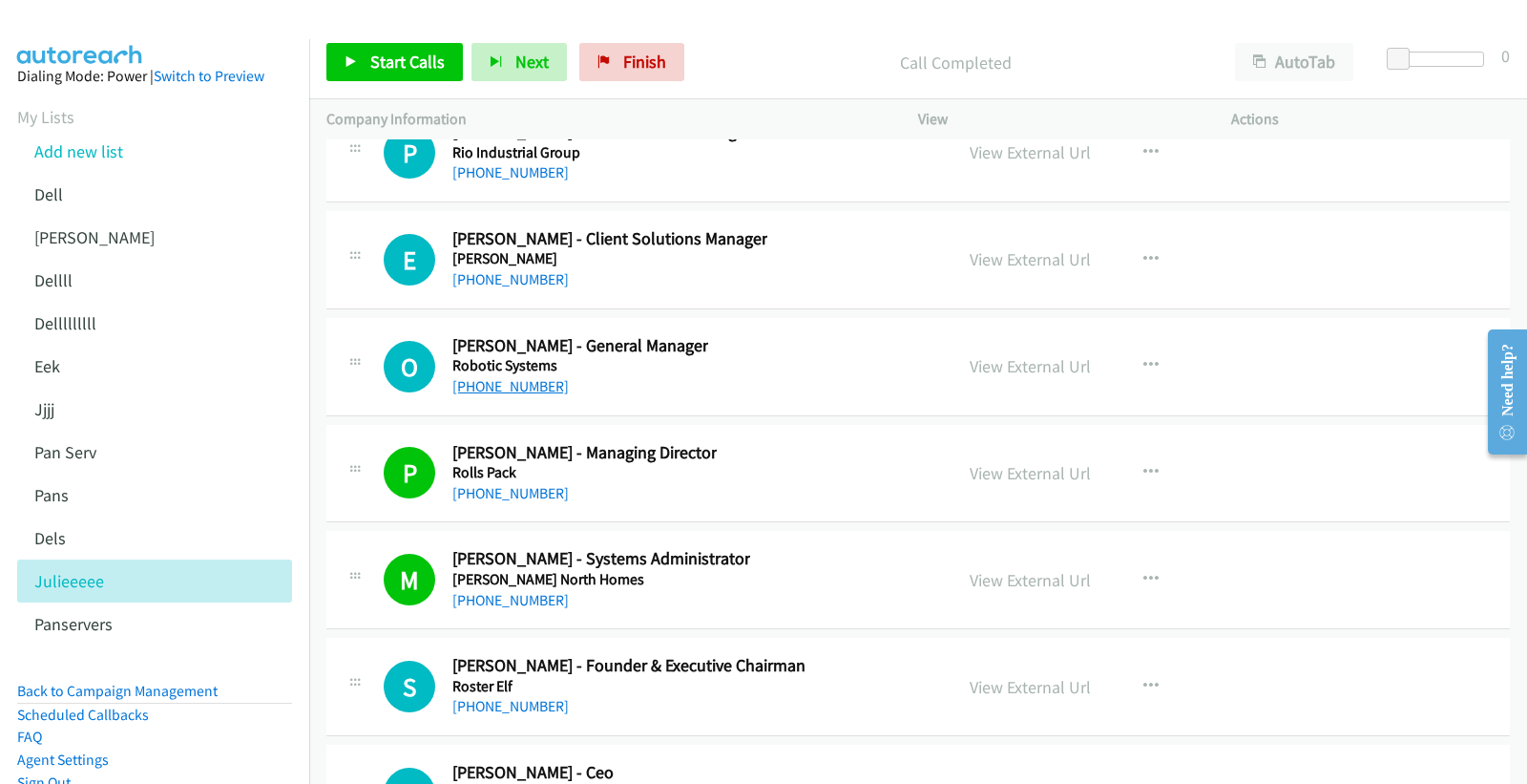
click at [491, 392] on link "+61 435 857 886" at bounding box center [511, 386] width 117 height 19
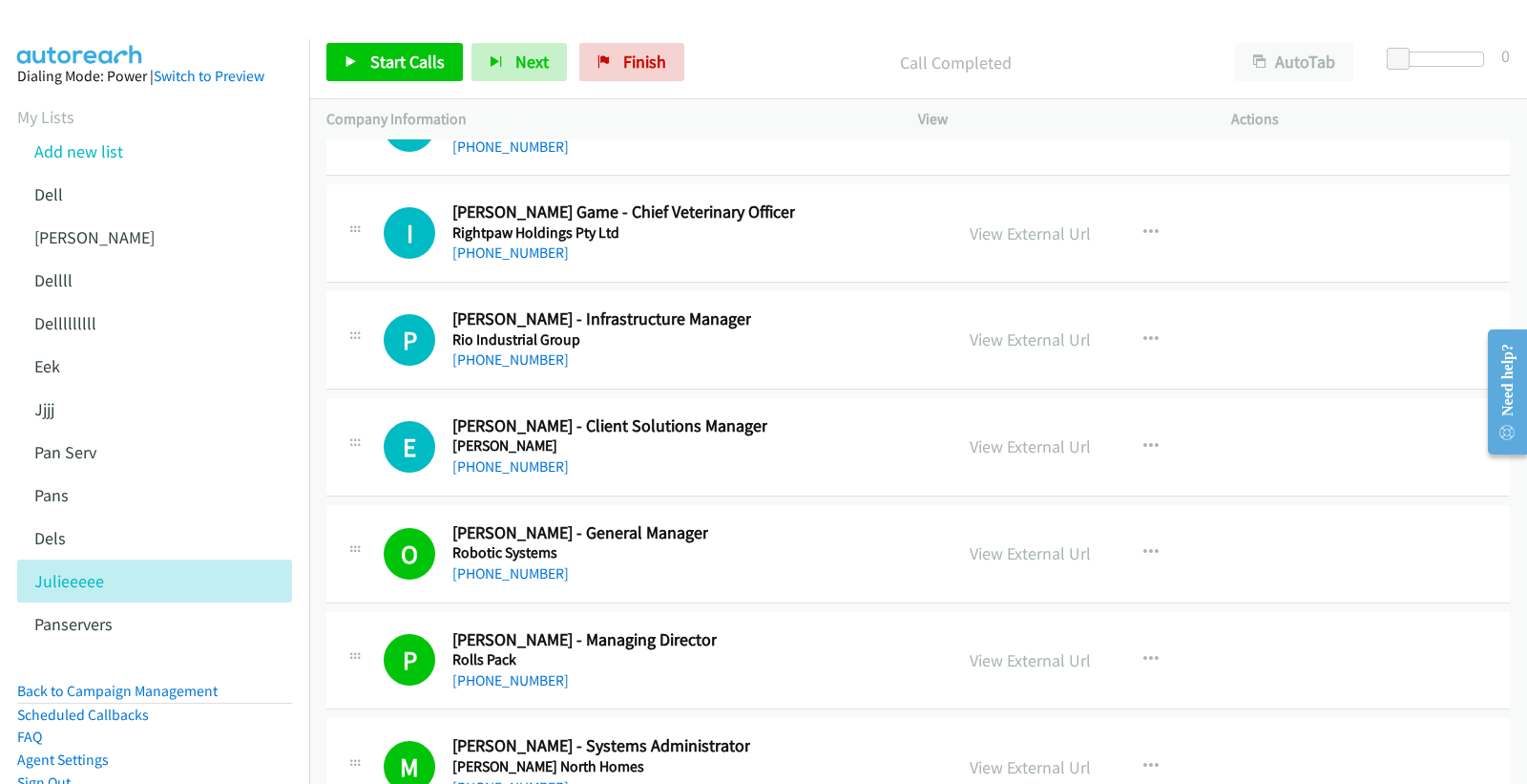
scroll to position [30242, 0]
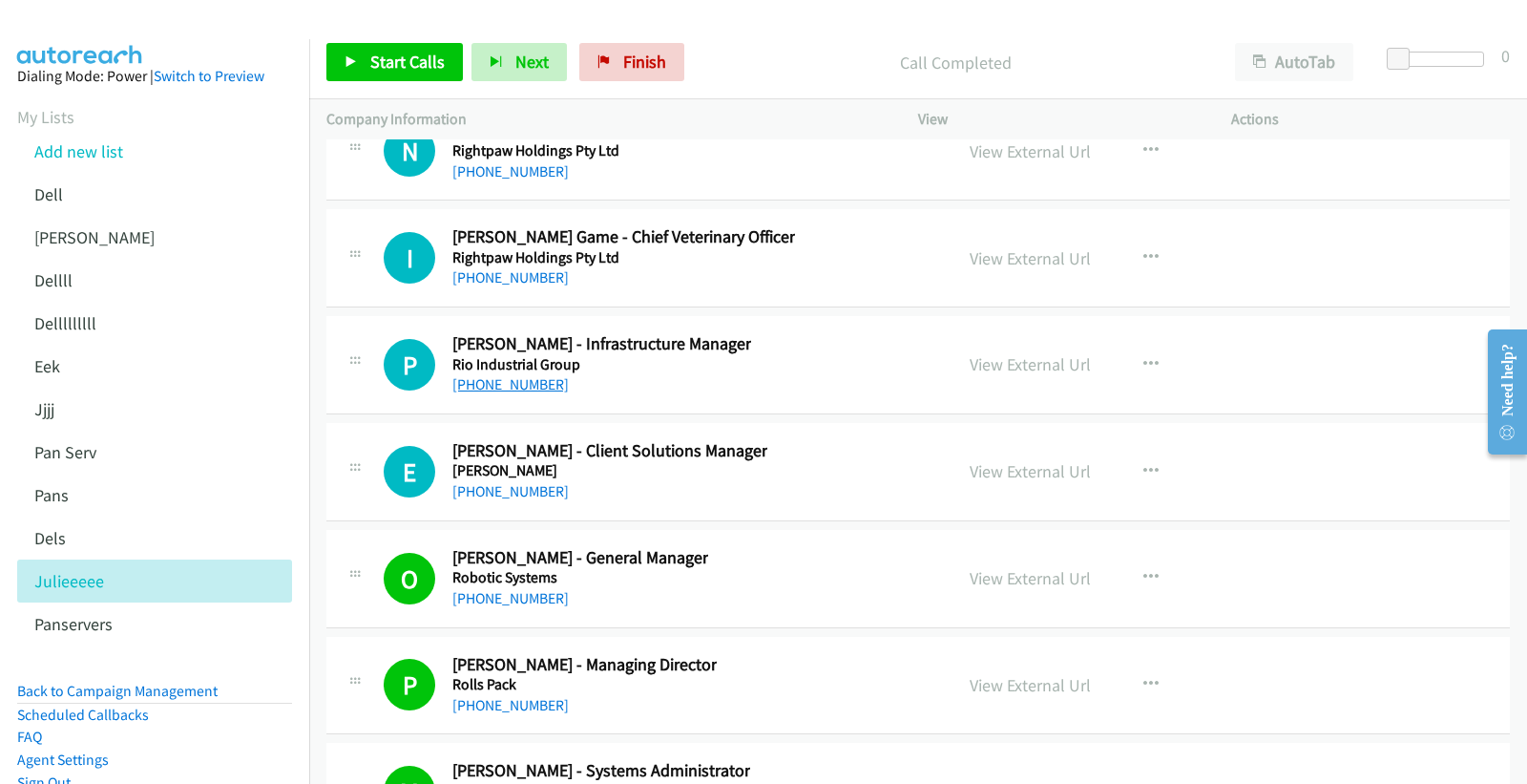
click at [512, 393] on link "+61 437 366 894" at bounding box center [511, 384] width 117 height 19
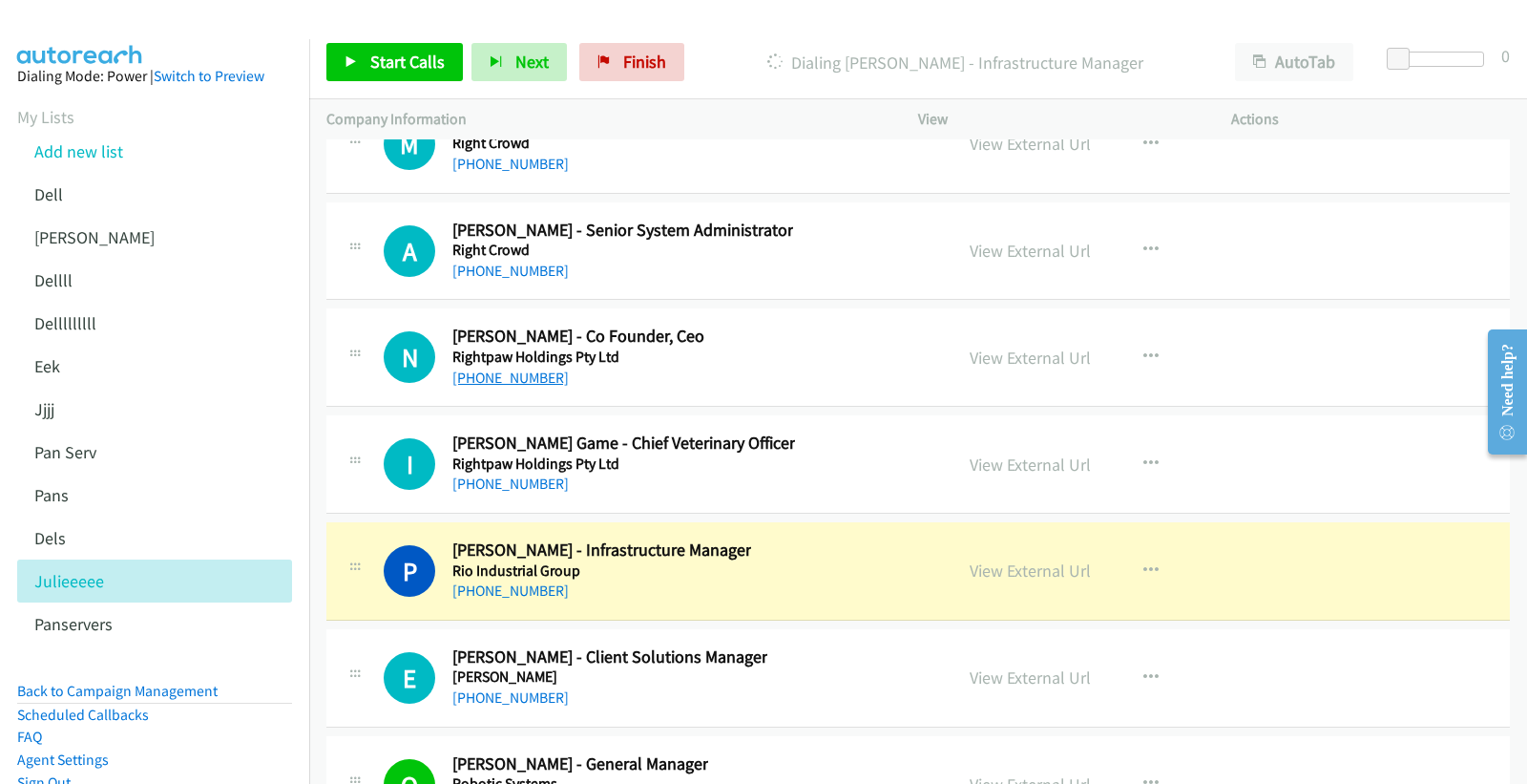
scroll to position [30029, 0]
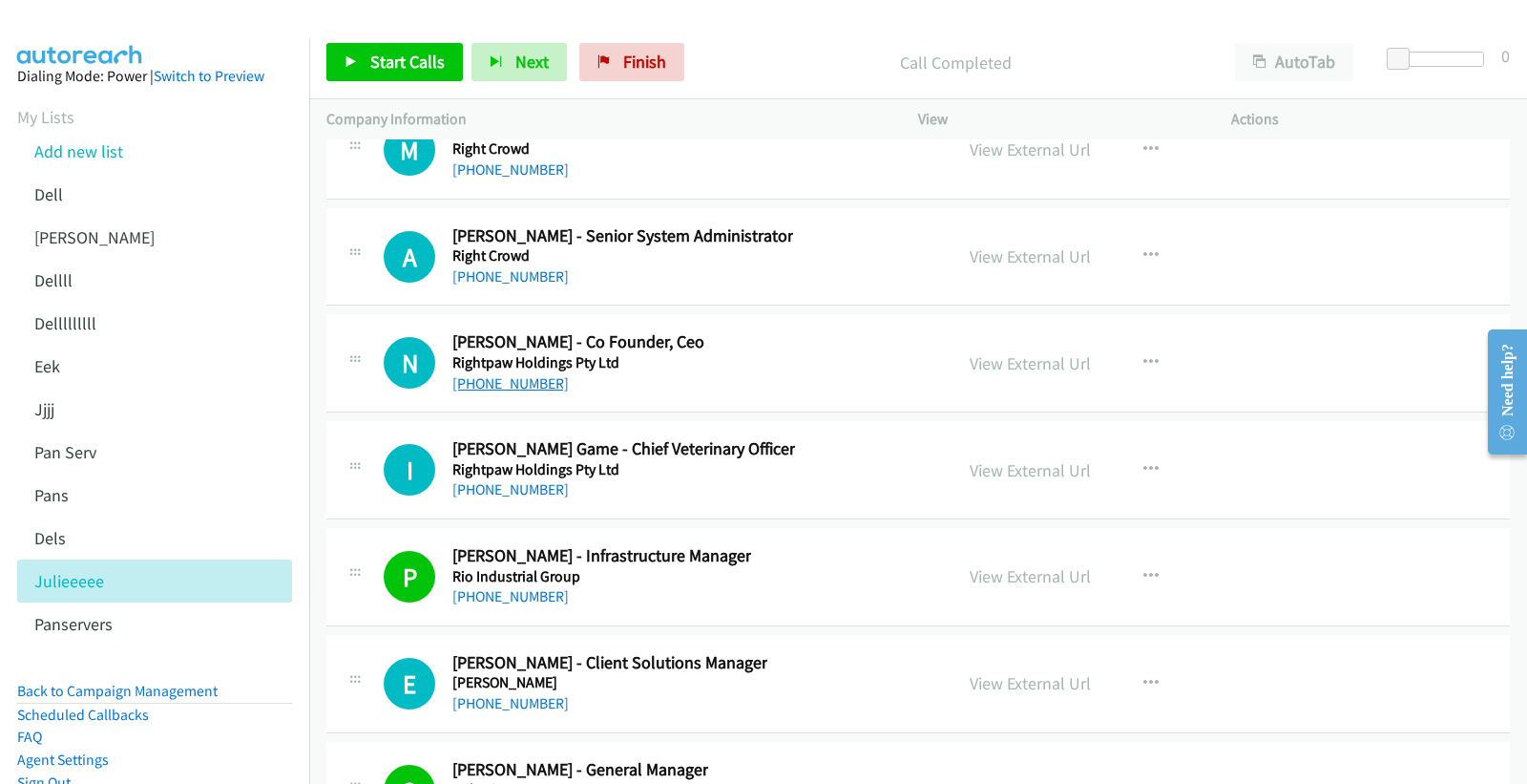
click at [512, 391] on link "+61 408 499 558" at bounding box center [511, 383] width 117 height 19
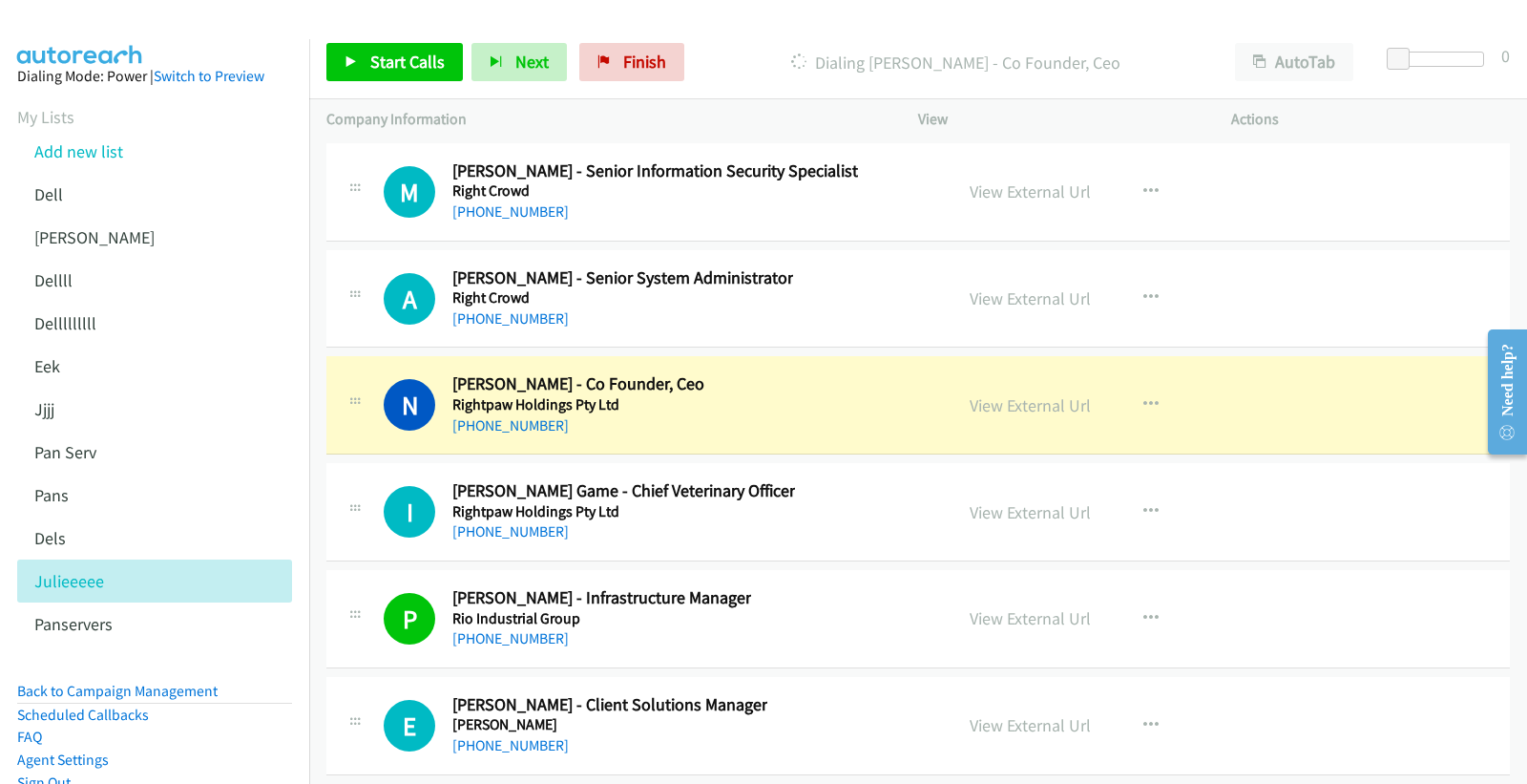
scroll to position [29923, 0]
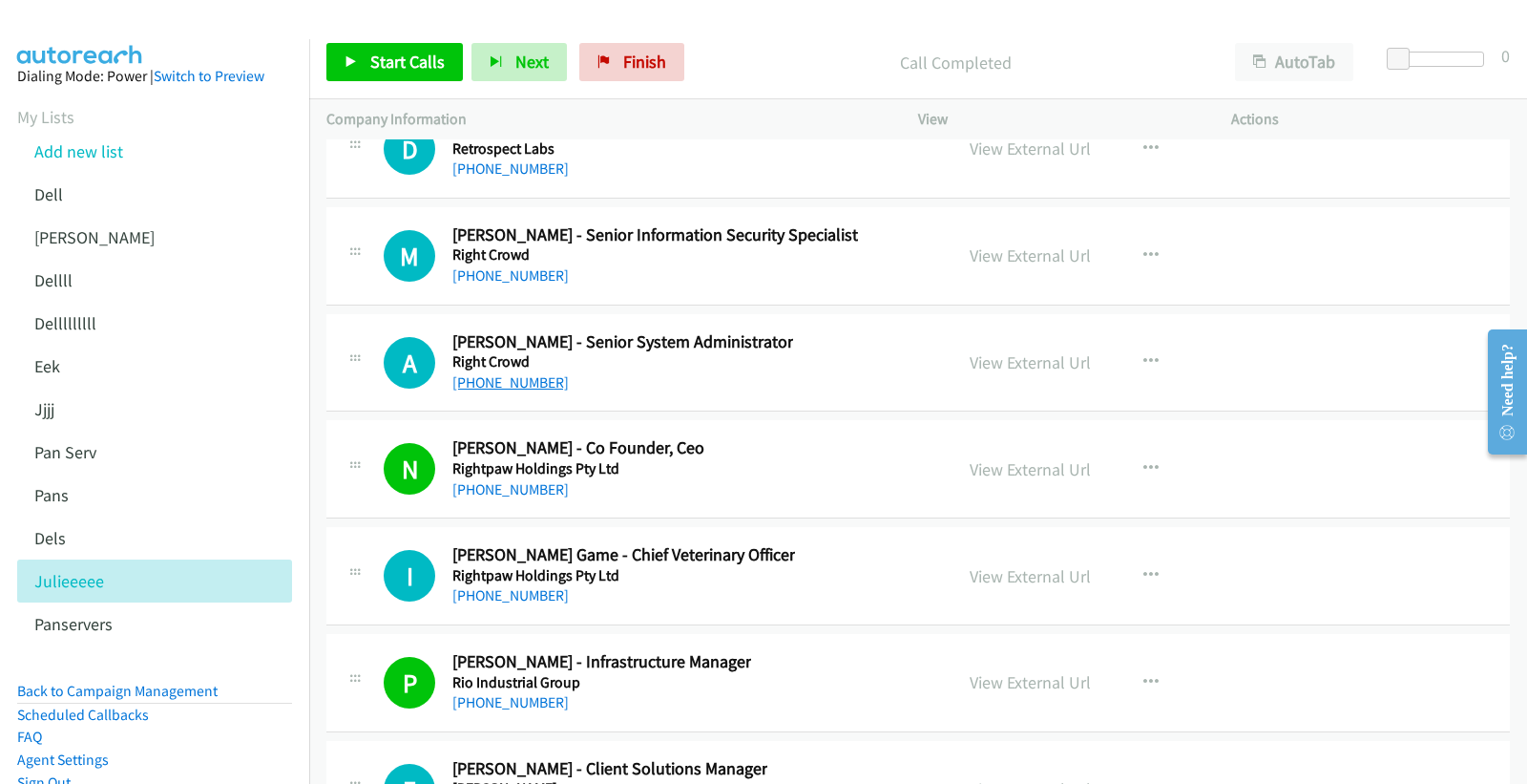
click at [485, 391] on link "+61 424 234 239" at bounding box center [511, 382] width 117 height 19
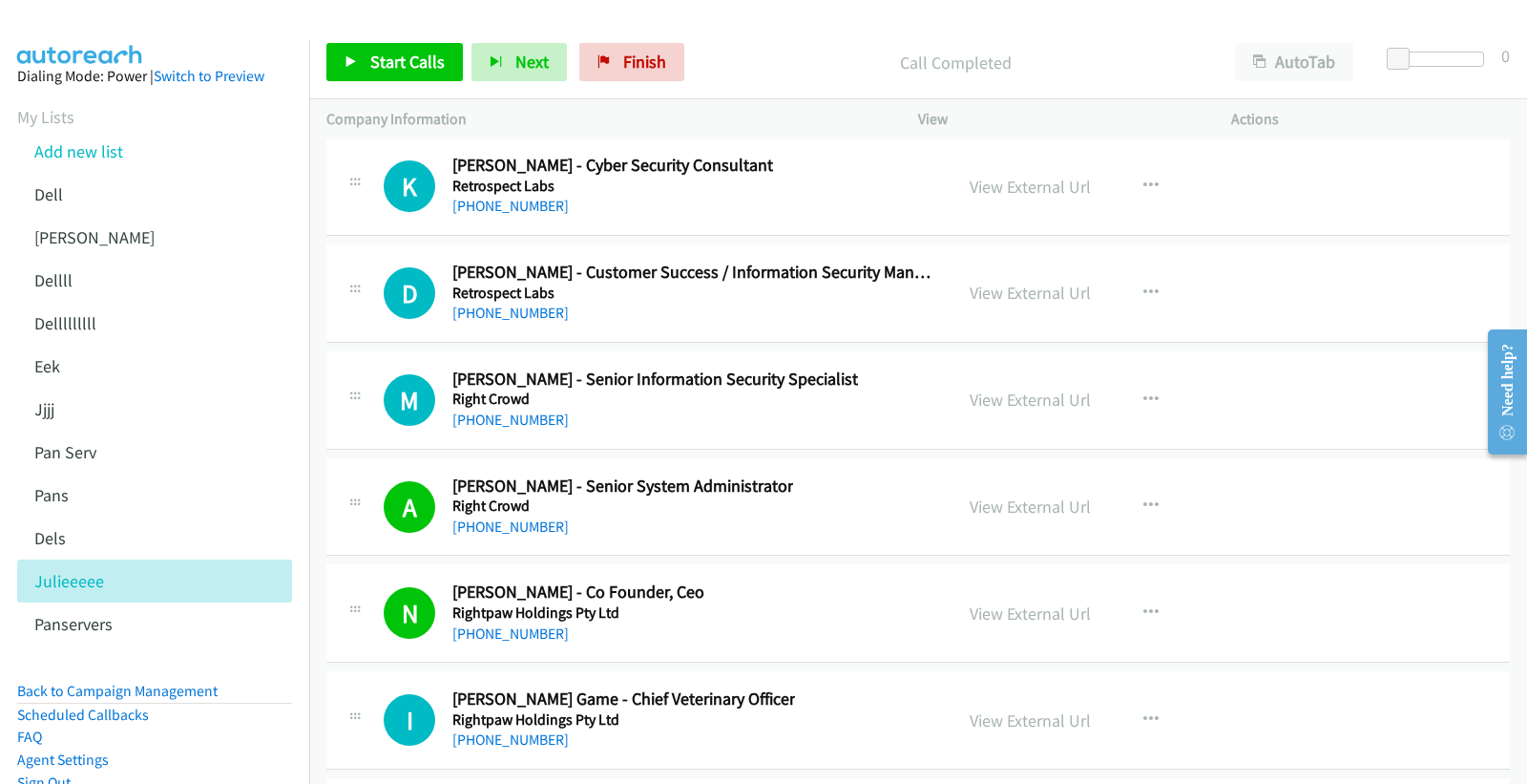
scroll to position [29817, 0]
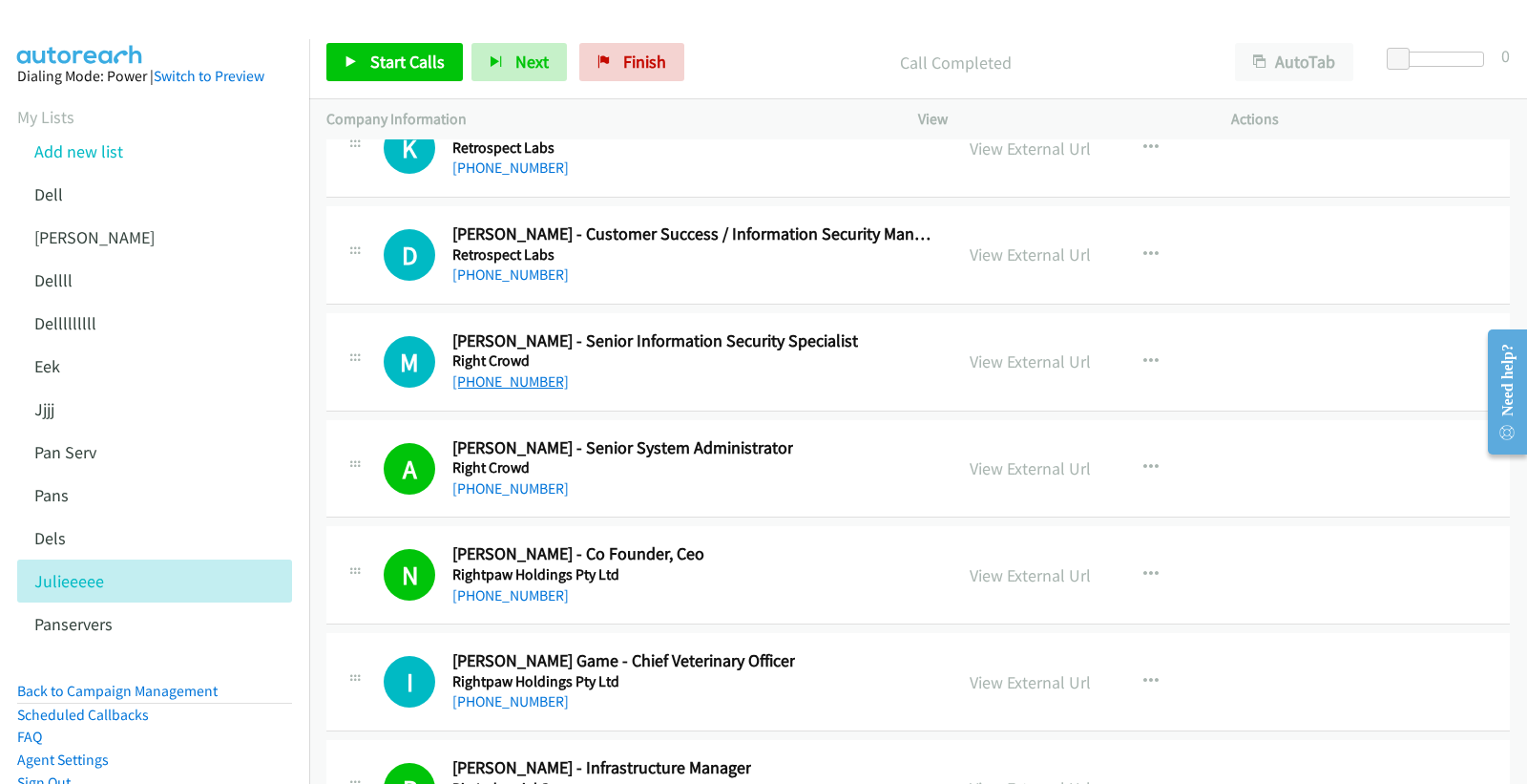
click at [517, 390] on link "+61 424 564 273" at bounding box center [511, 381] width 117 height 19
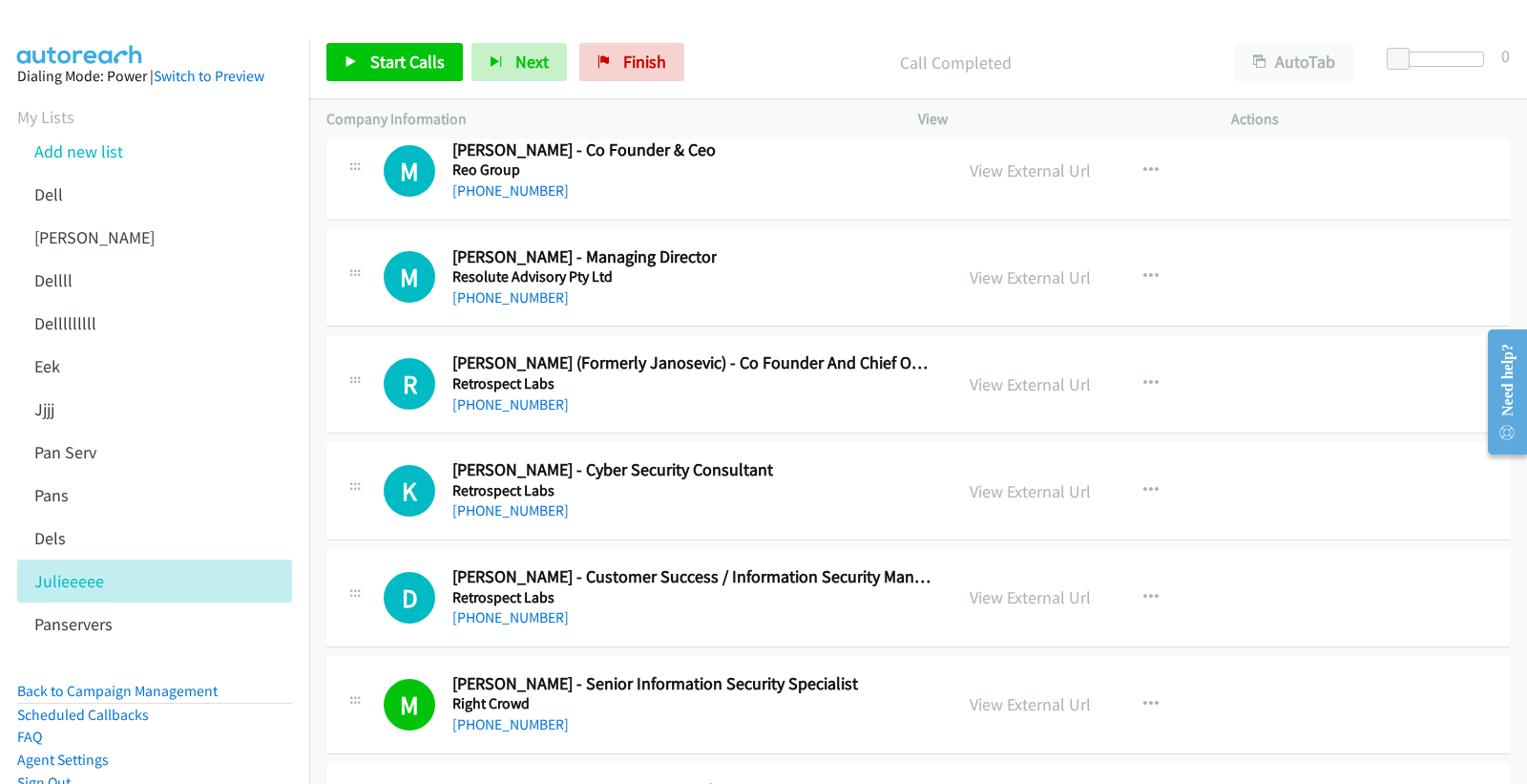
scroll to position [29499, 0]
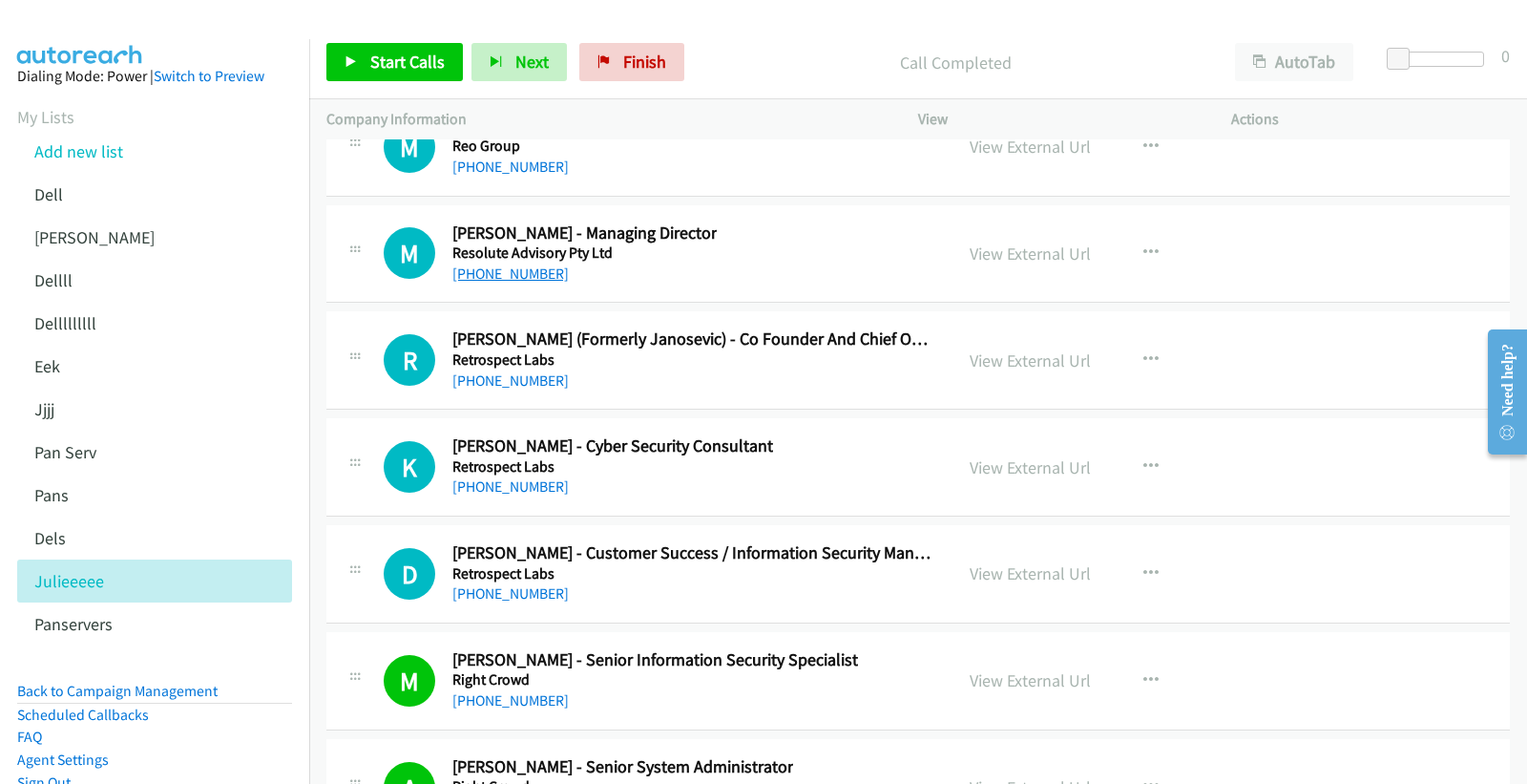
click at [510, 282] on link "+61 3 9499 1913" at bounding box center [511, 273] width 117 height 19
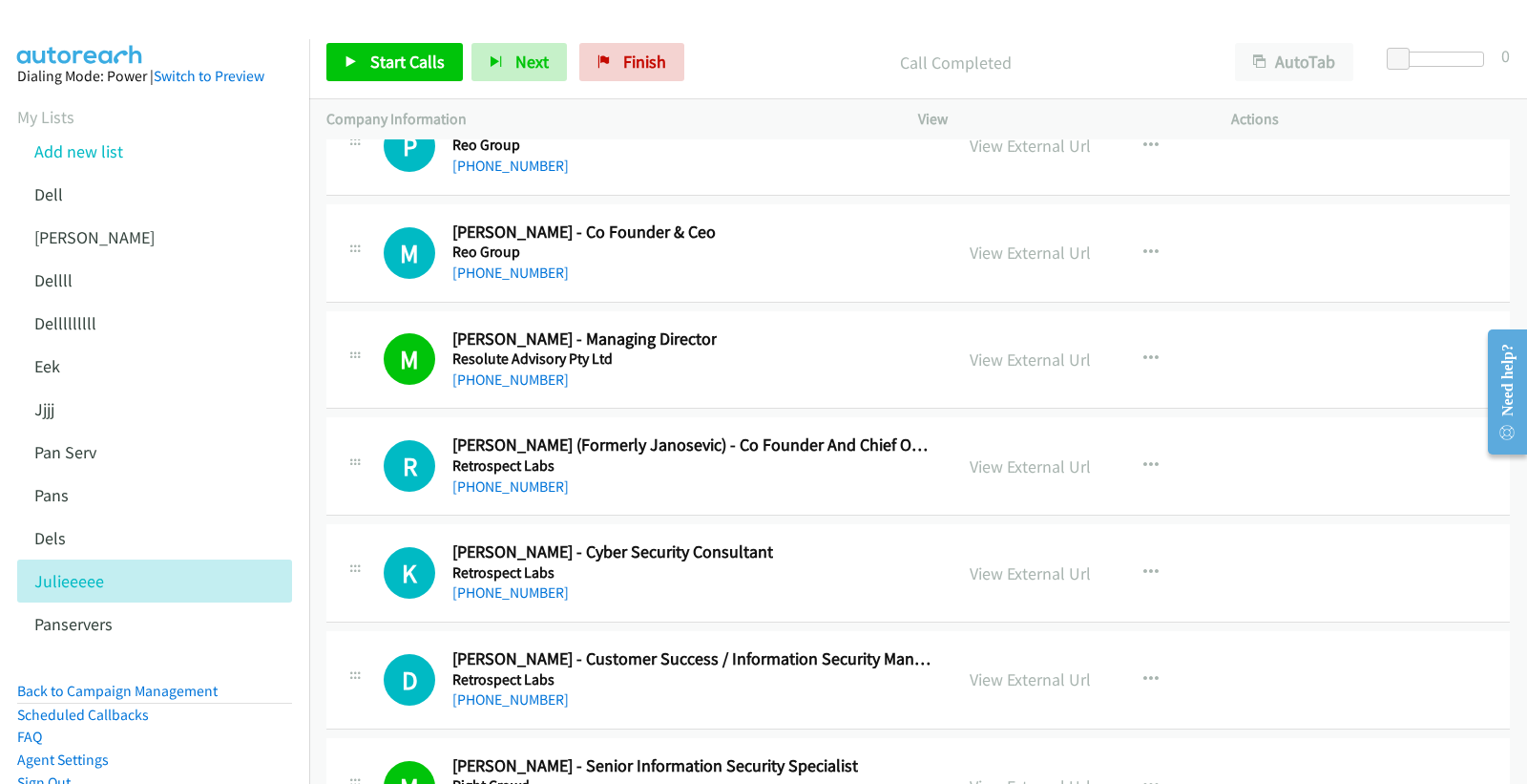
scroll to position [29287, 0]
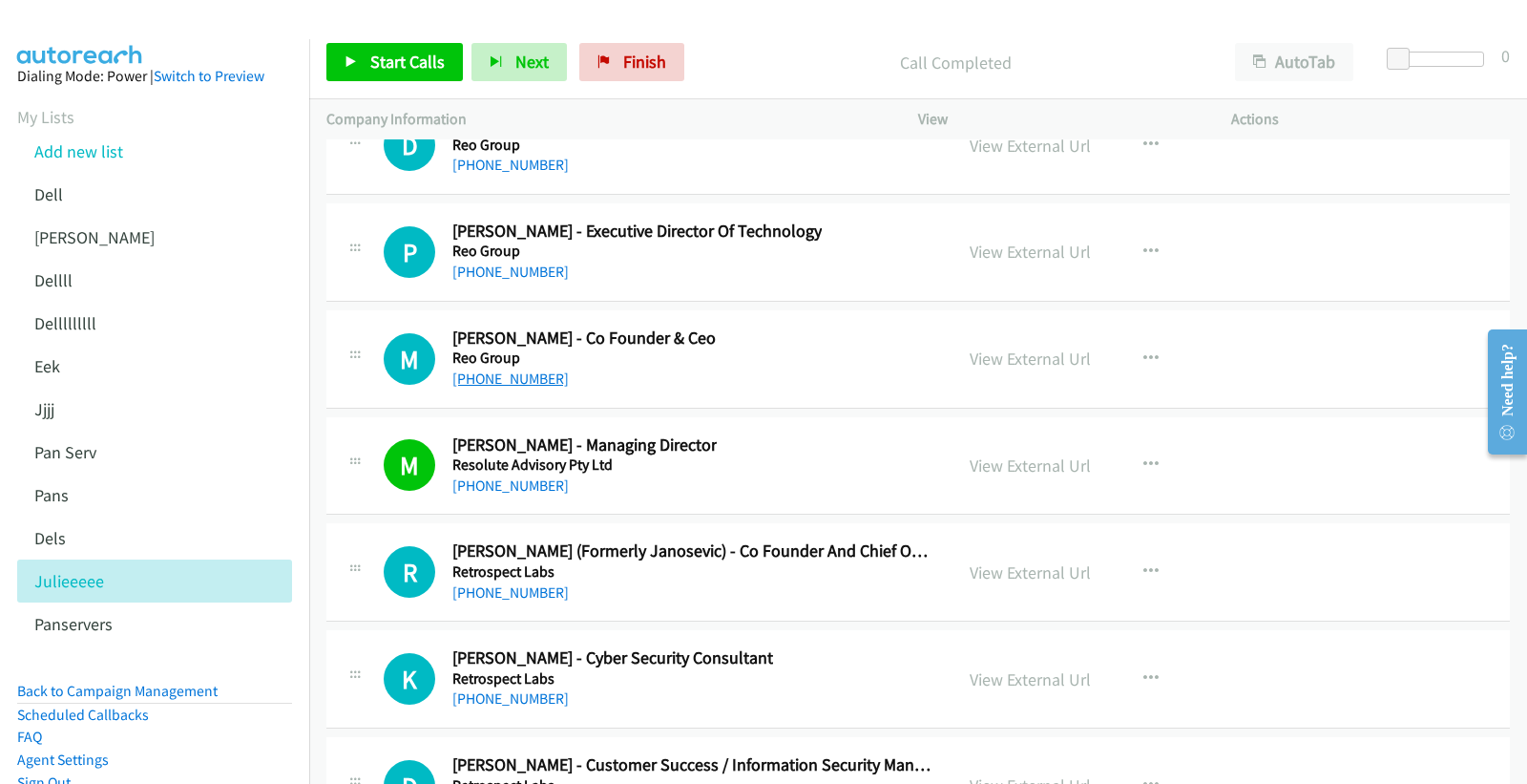
click at [497, 387] on link "+61 412 115 519" at bounding box center [511, 378] width 117 height 19
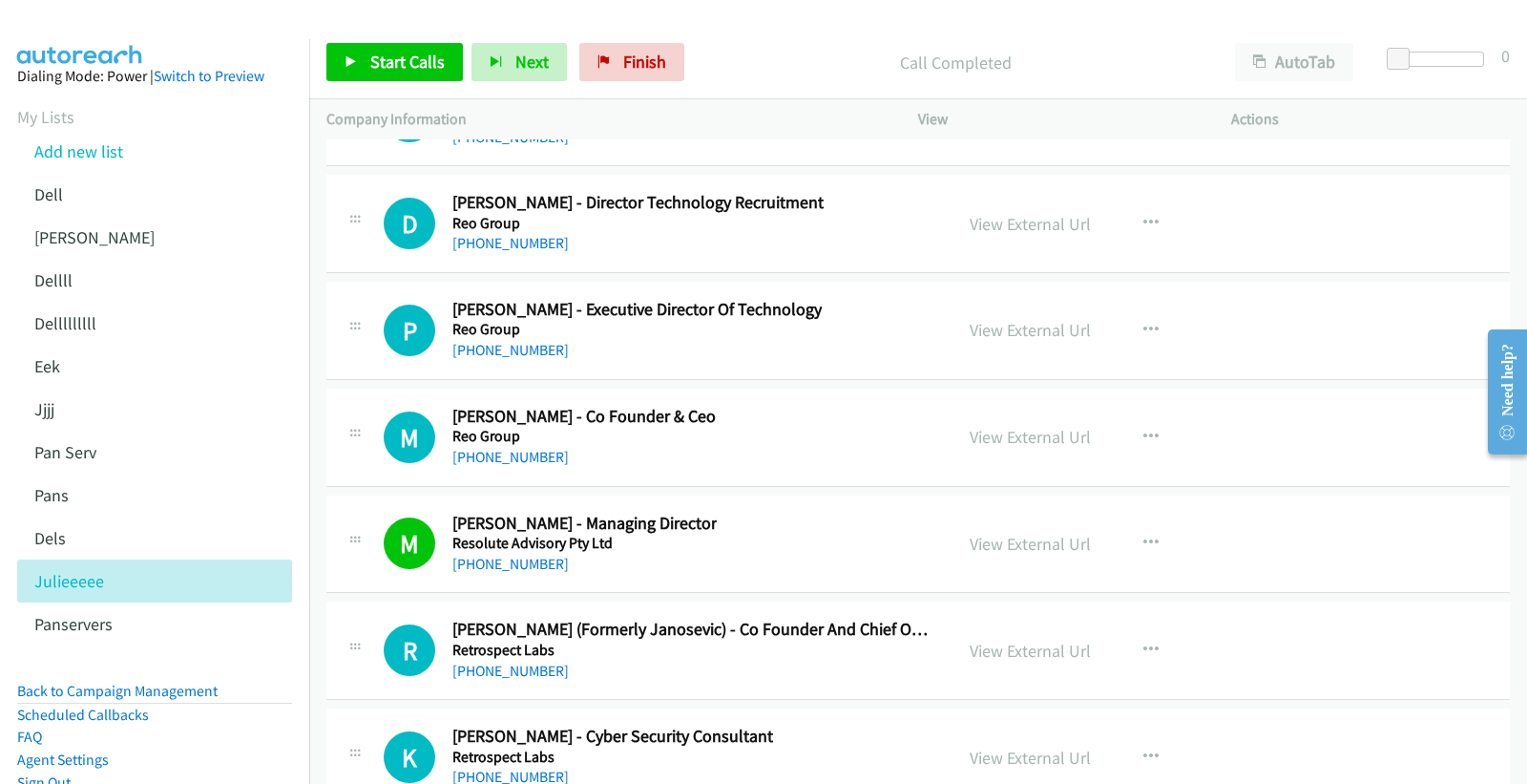
scroll to position [29075, 0]
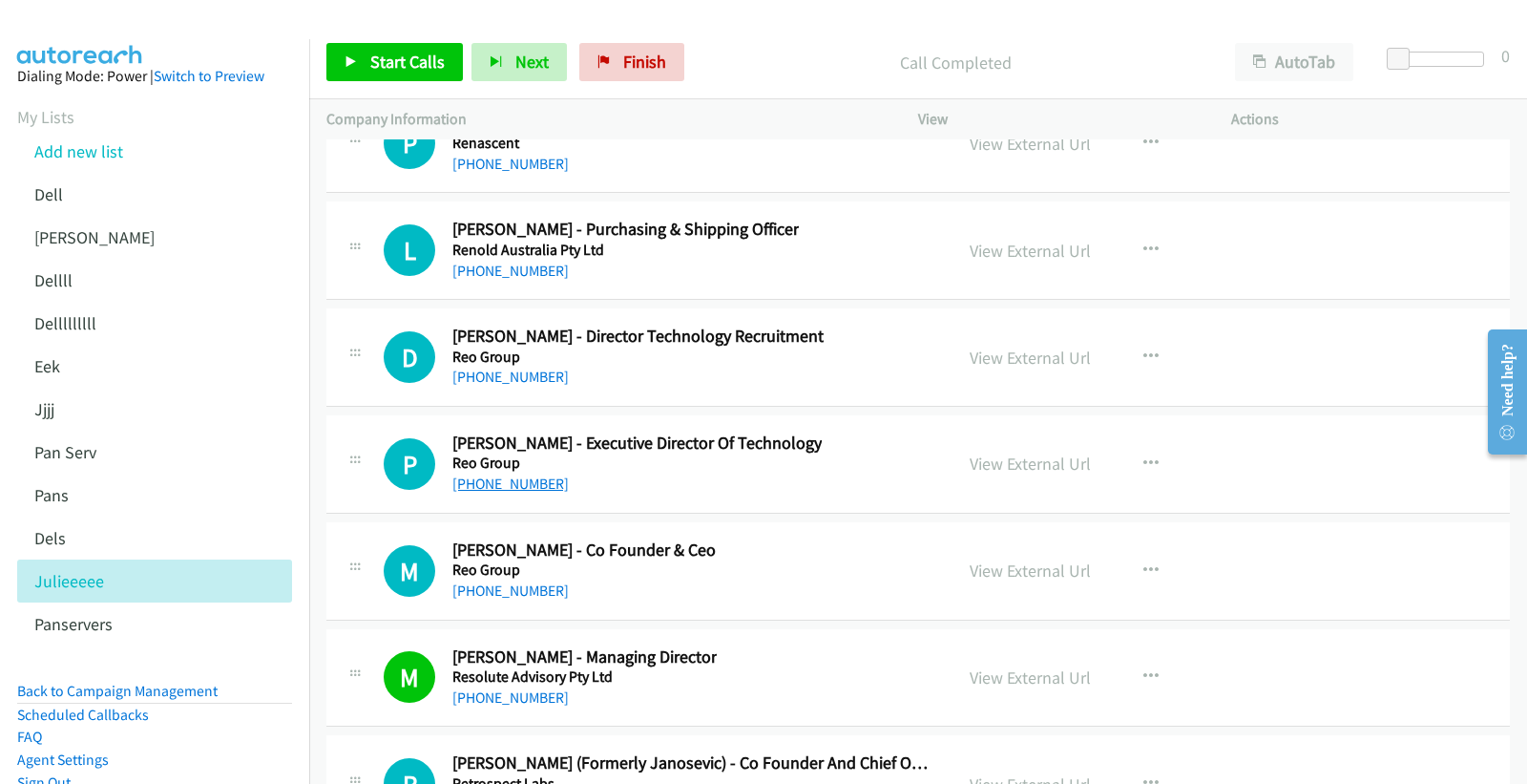
click at [498, 493] on link "+61 449 574 009" at bounding box center [511, 483] width 117 height 19
click at [480, 385] on link "+61 2 8622 3004" at bounding box center [511, 376] width 117 height 19
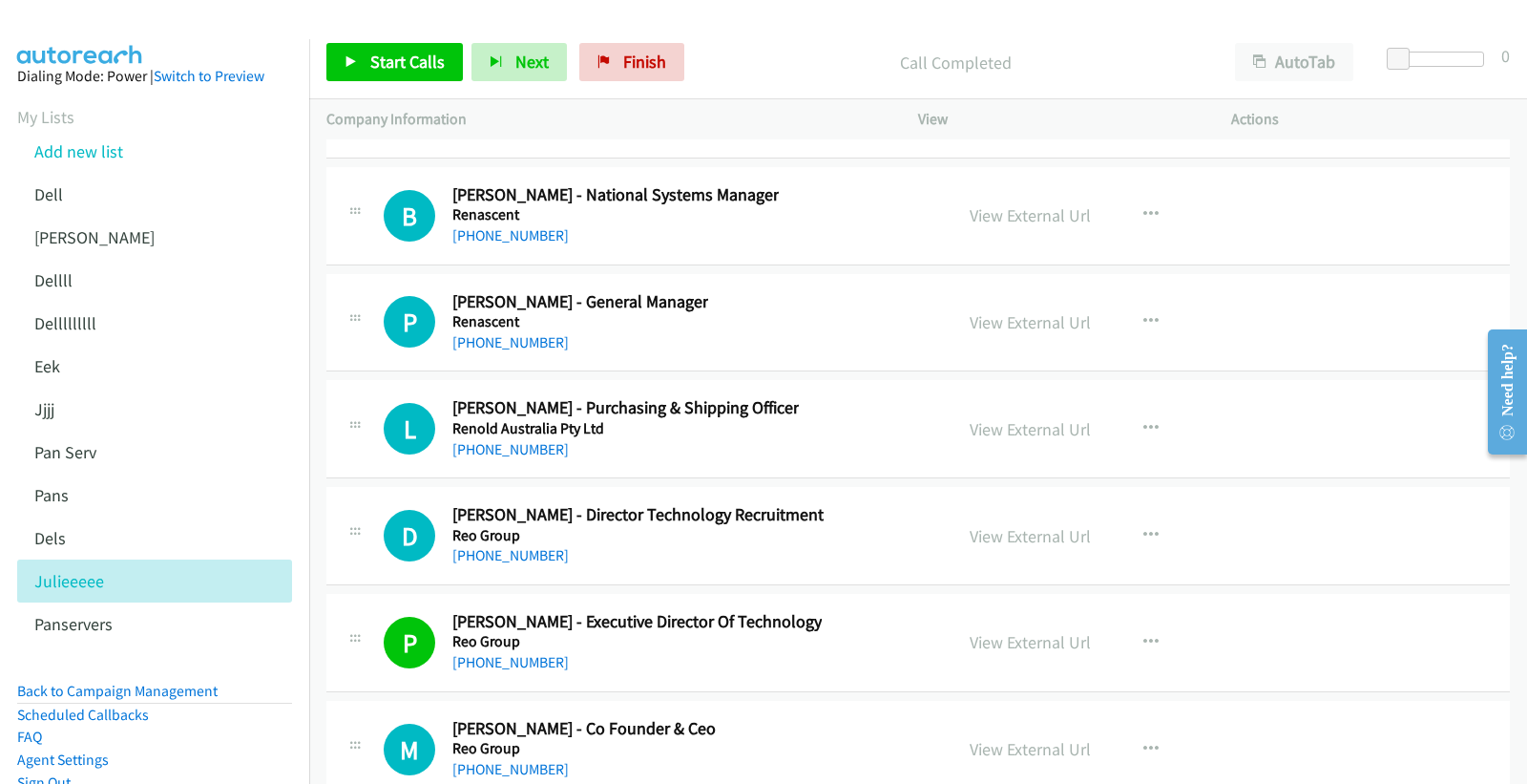
scroll to position [28863, 0]
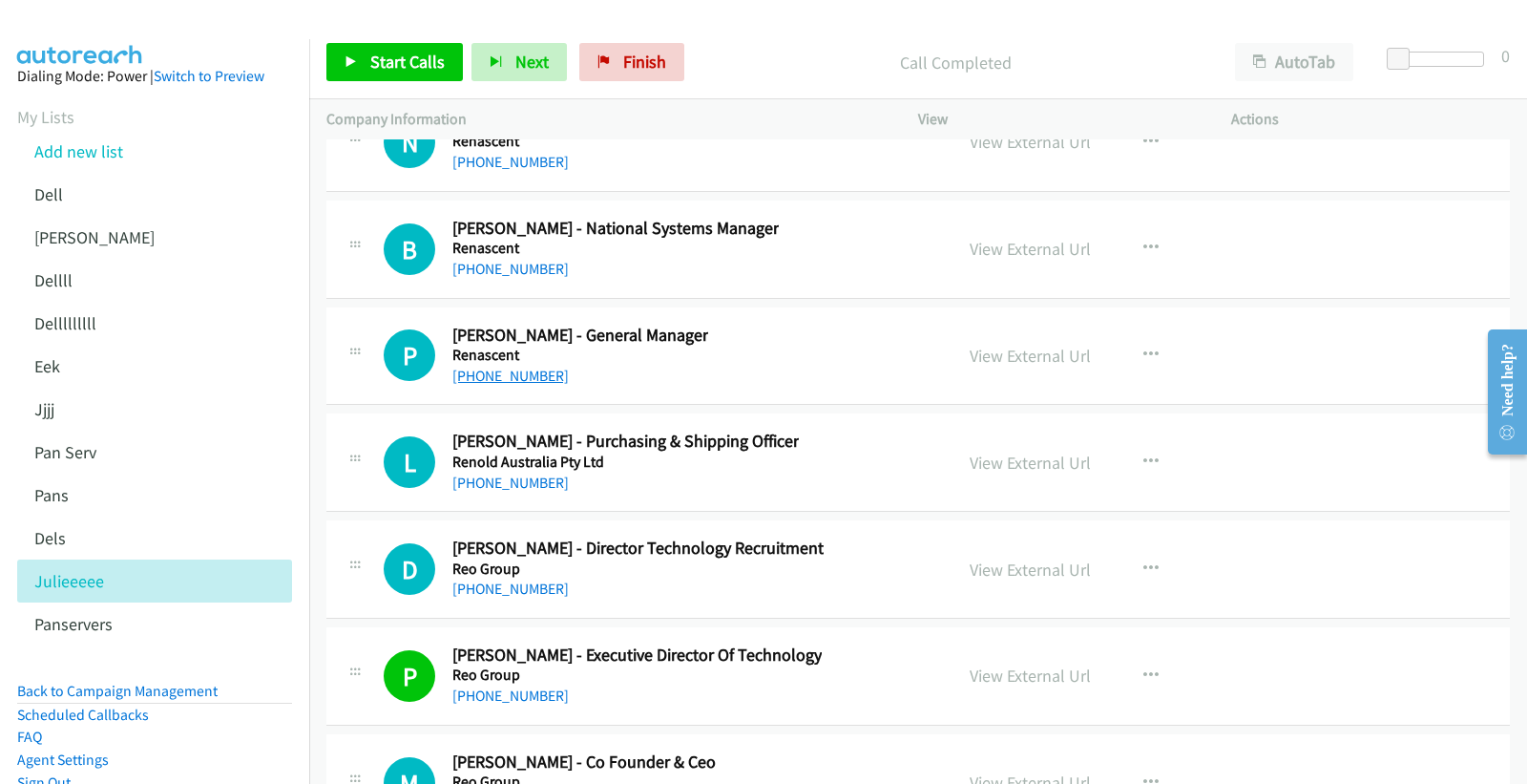
click at [525, 384] on link "+61 411 045 267" at bounding box center [511, 375] width 117 height 19
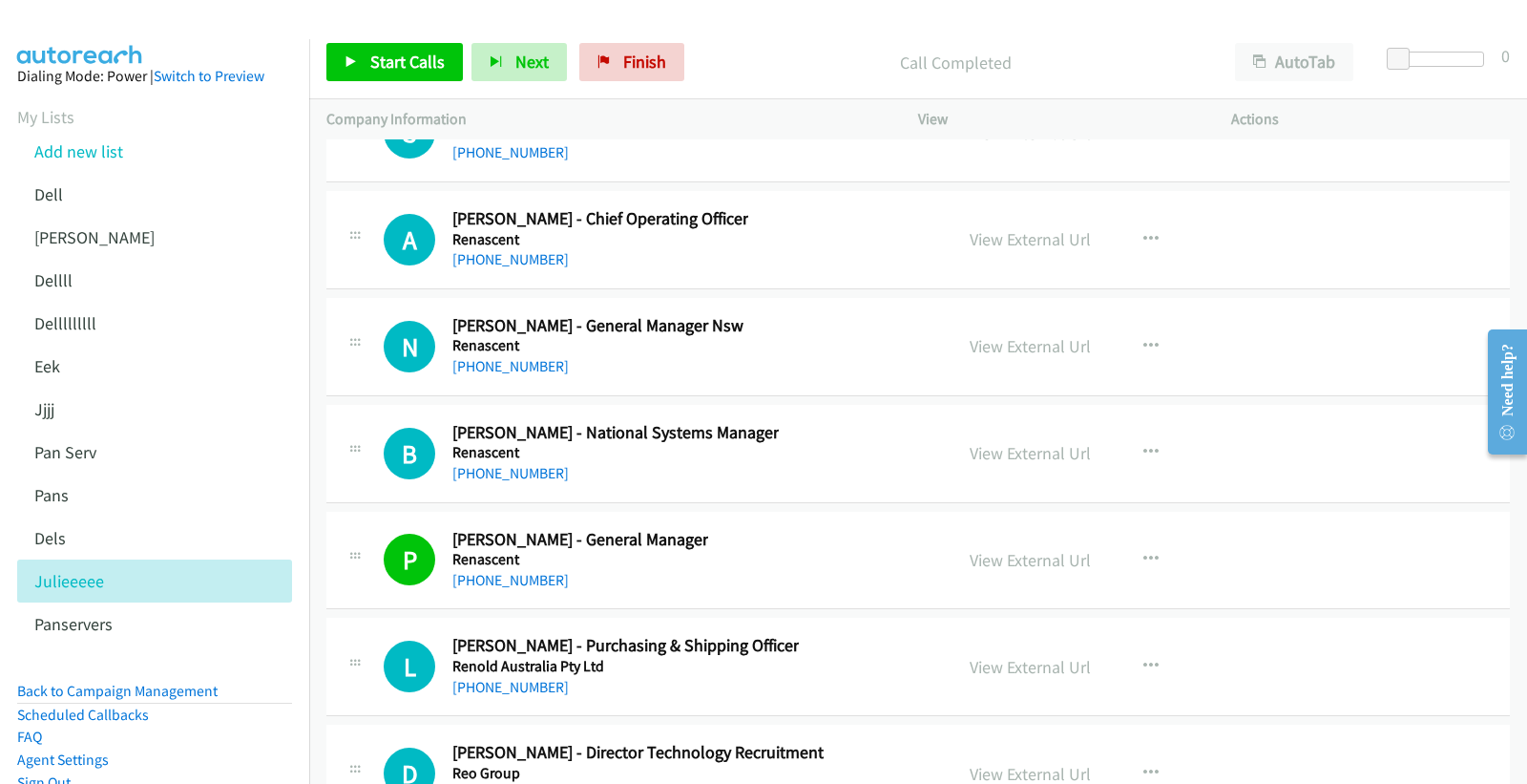
scroll to position [28651, 0]
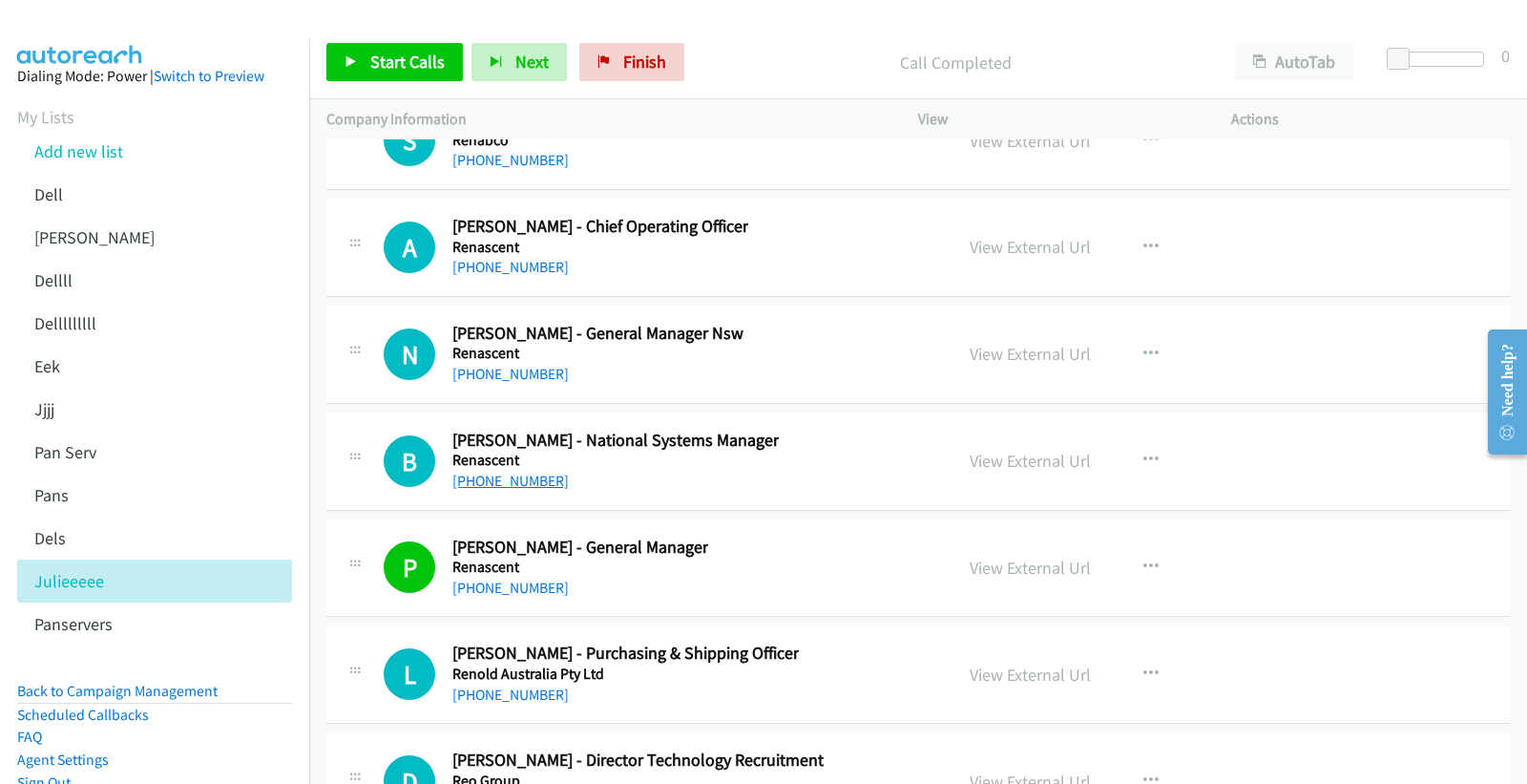
click at [531, 490] on link "+61 478 747 833" at bounding box center [511, 480] width 117 height 19
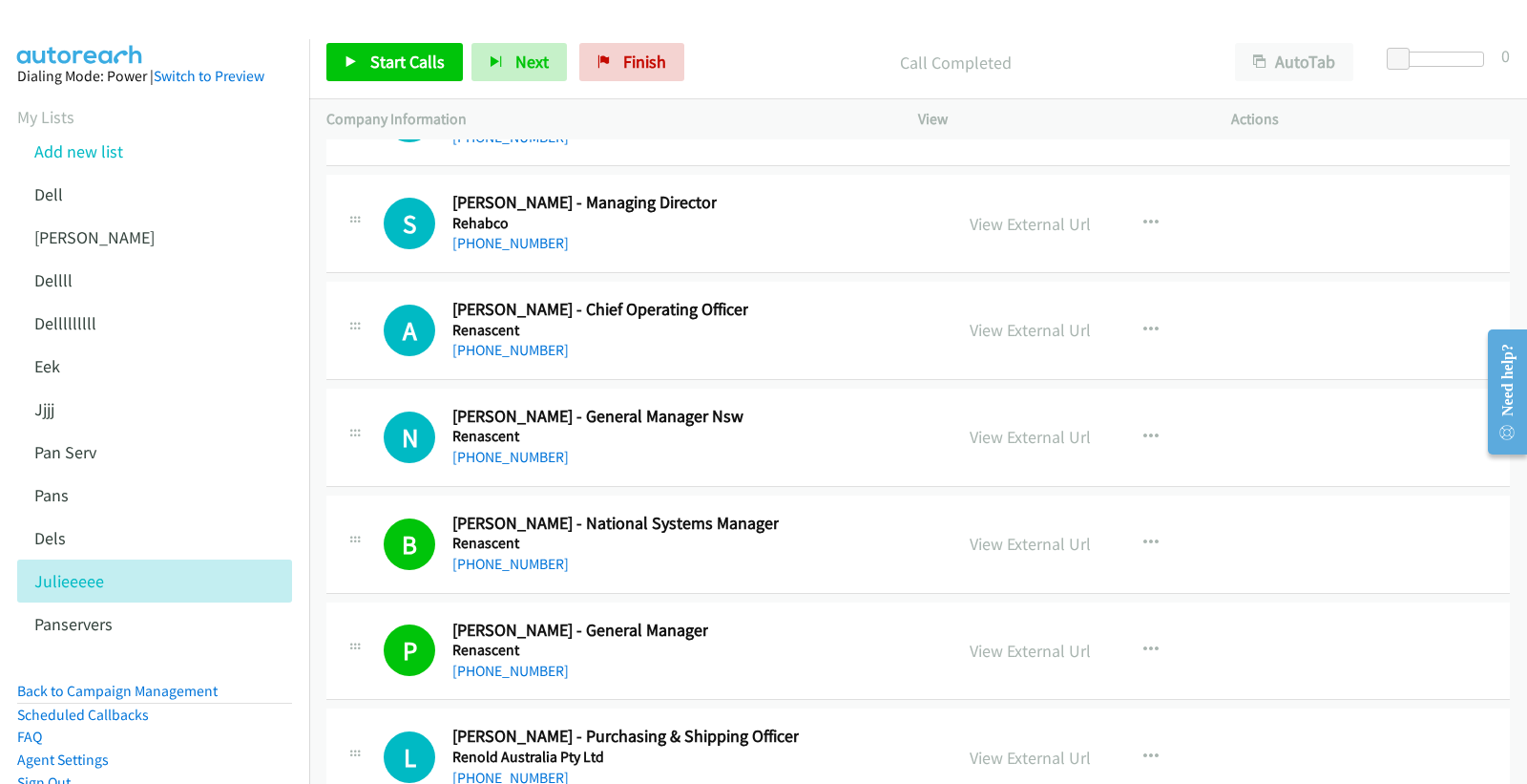
scroll to position [28544, 0]
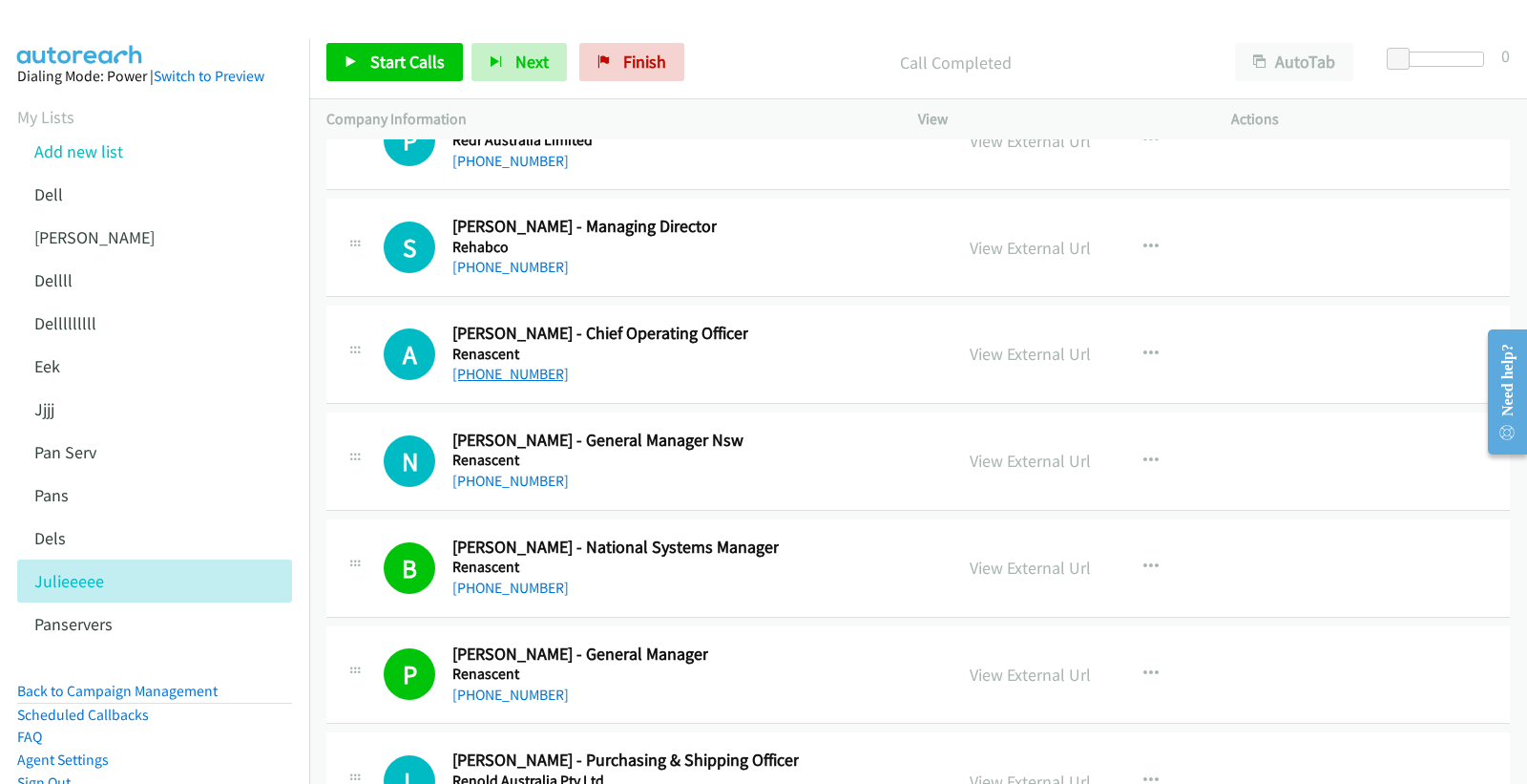
click at [501, 382] on link "+61 412 498 362" at bounding box center [511, 373] width 117 height 19
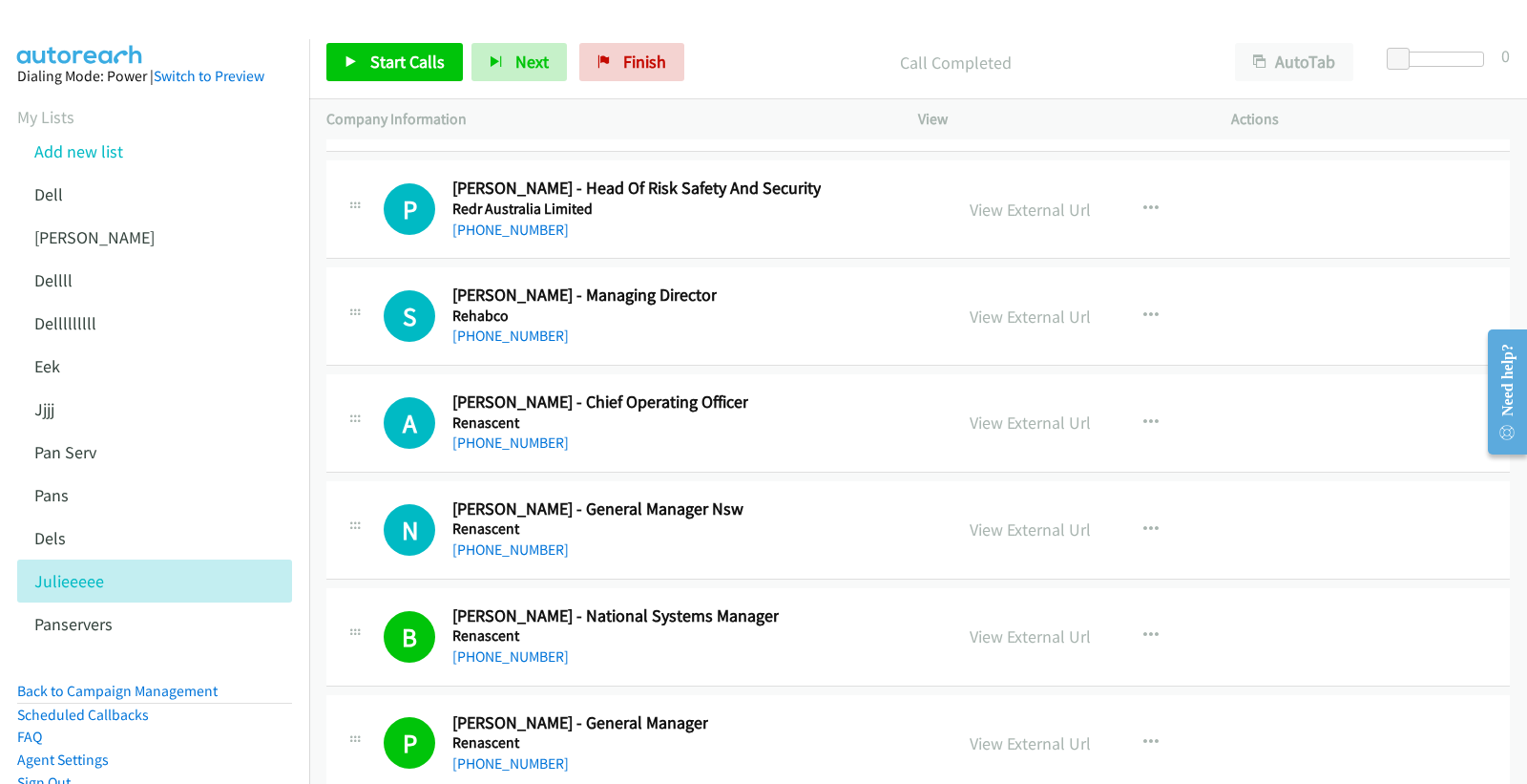
scroll to position [28439, 0]
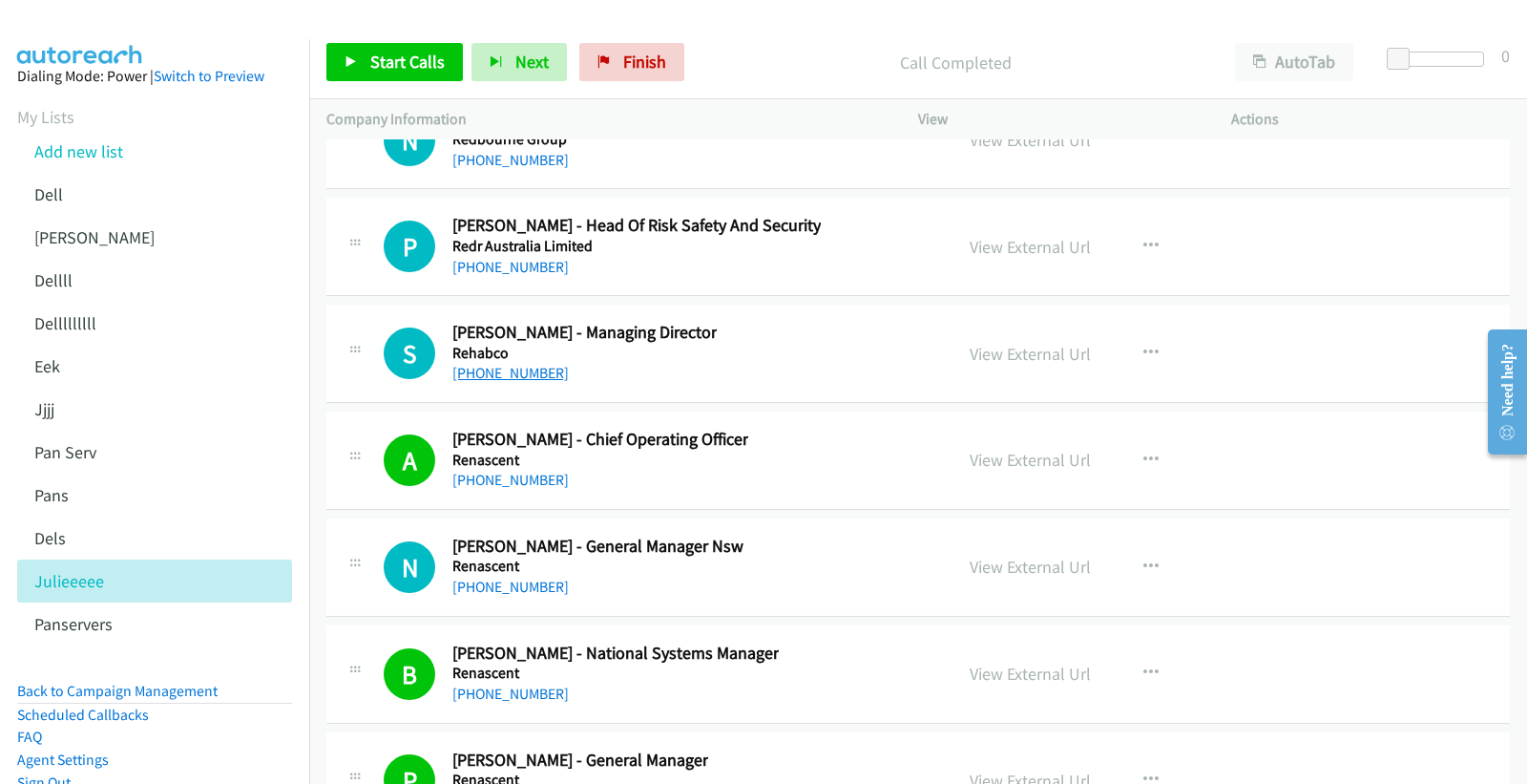
click at [529, 382] on link "+61 409 814 992" at bounding box center [511, 372] width 117 height 19
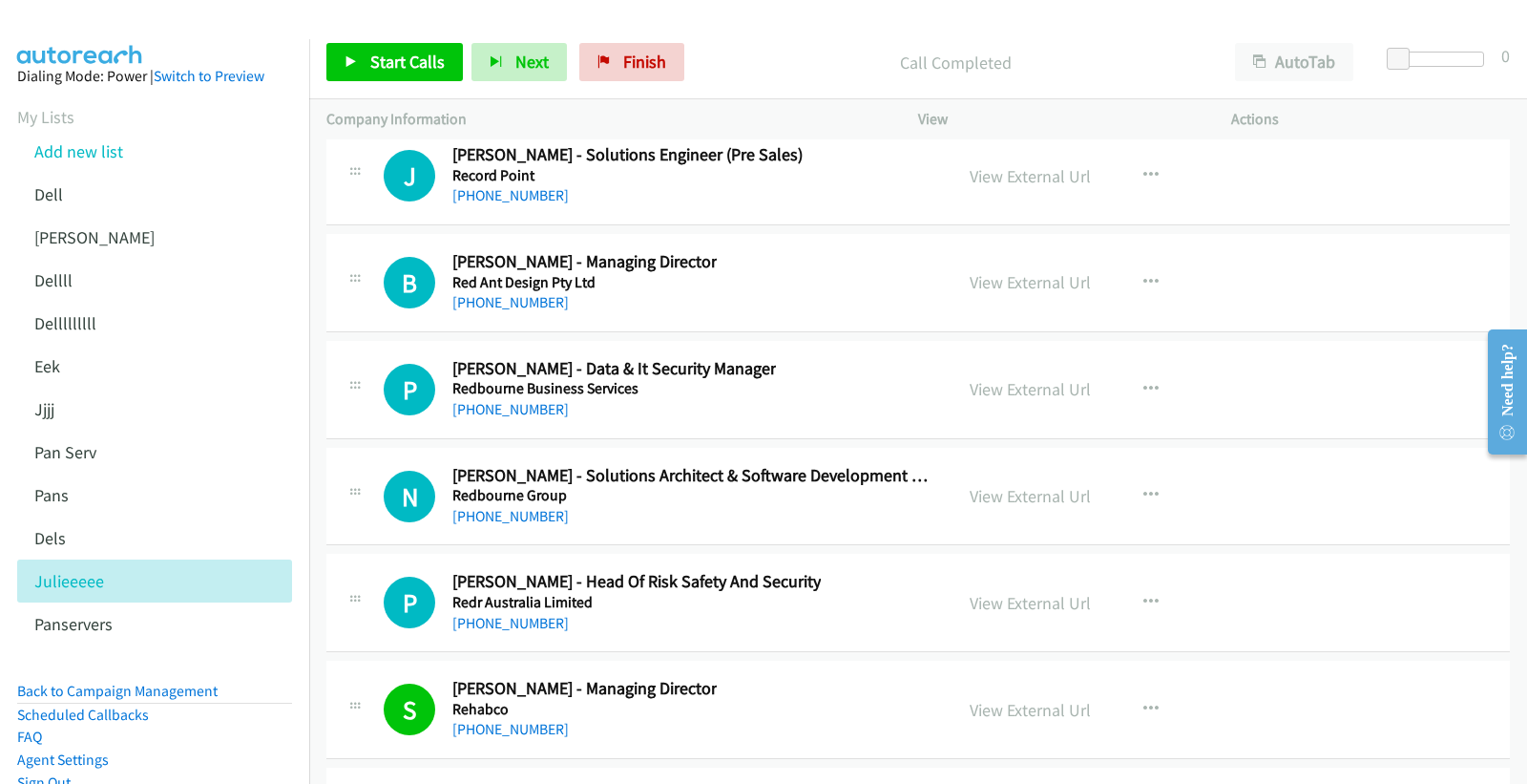
scroll to position [28121, 0]
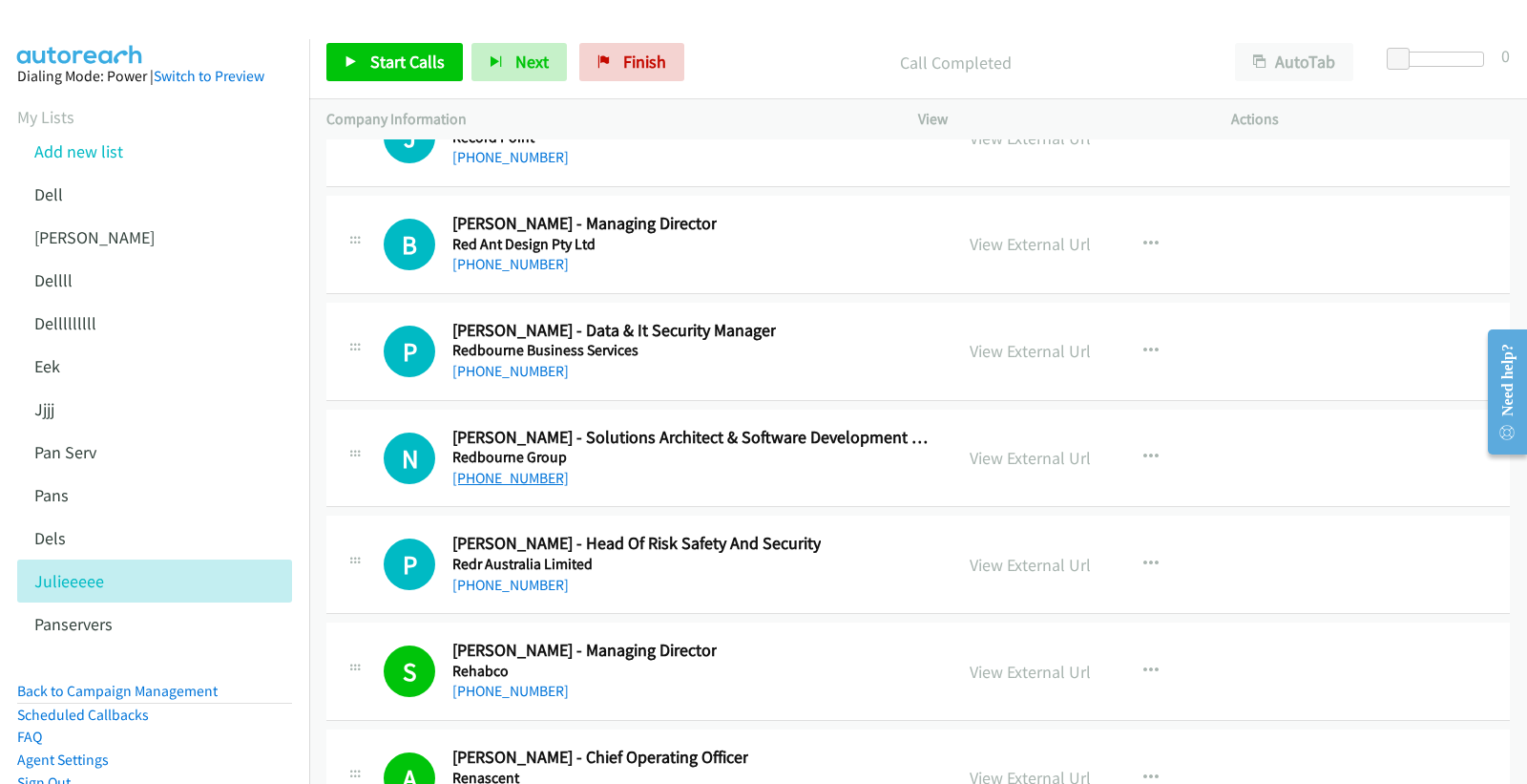
click at [518, 487] on link "+61 7 3632 5430" at bounding box center [511, 477] width 117 height 19
click at [1055, 468] on link "View External Url" at bounding box center [1030, 458] width 122 height 22
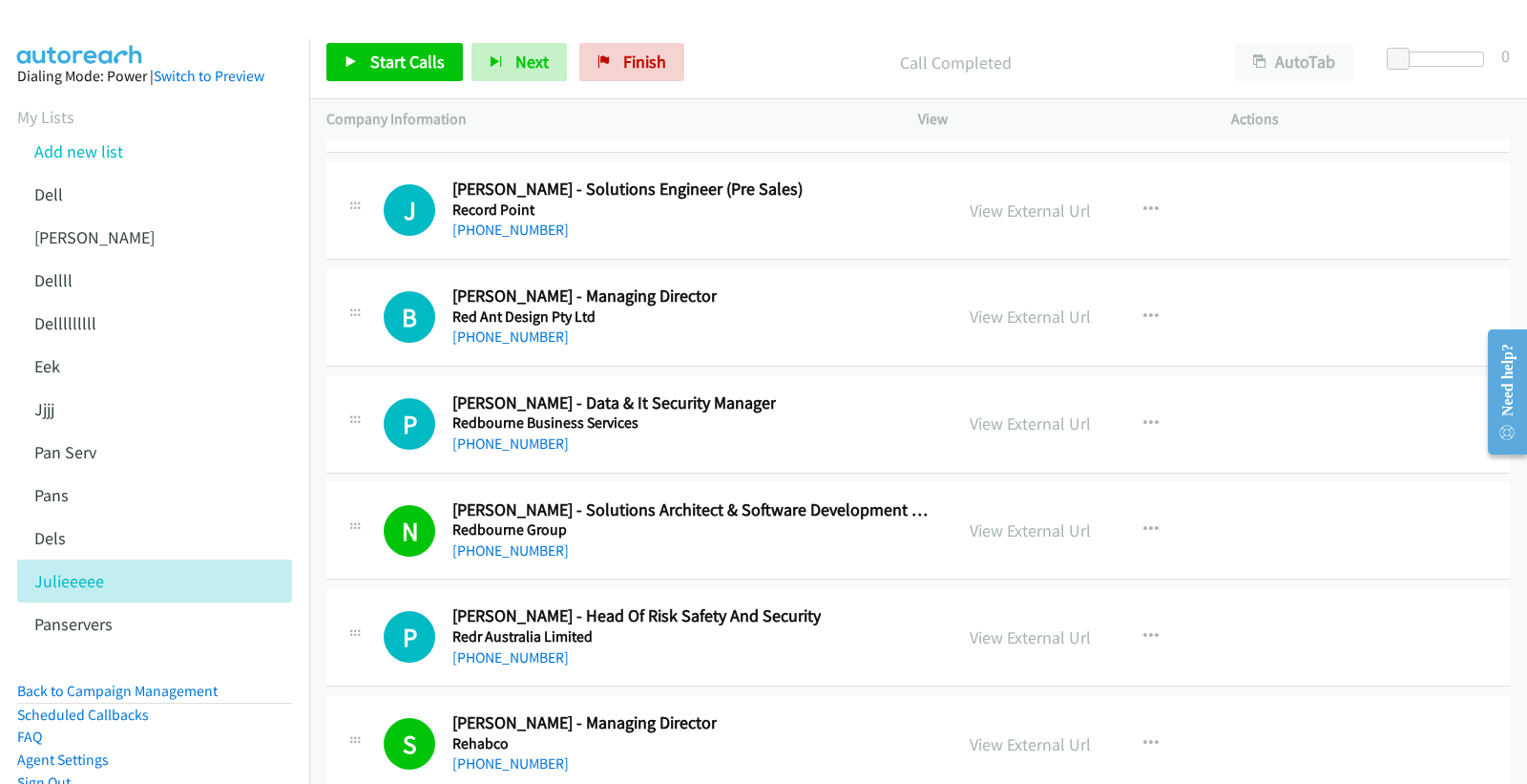
scroll to position [28014, 0]
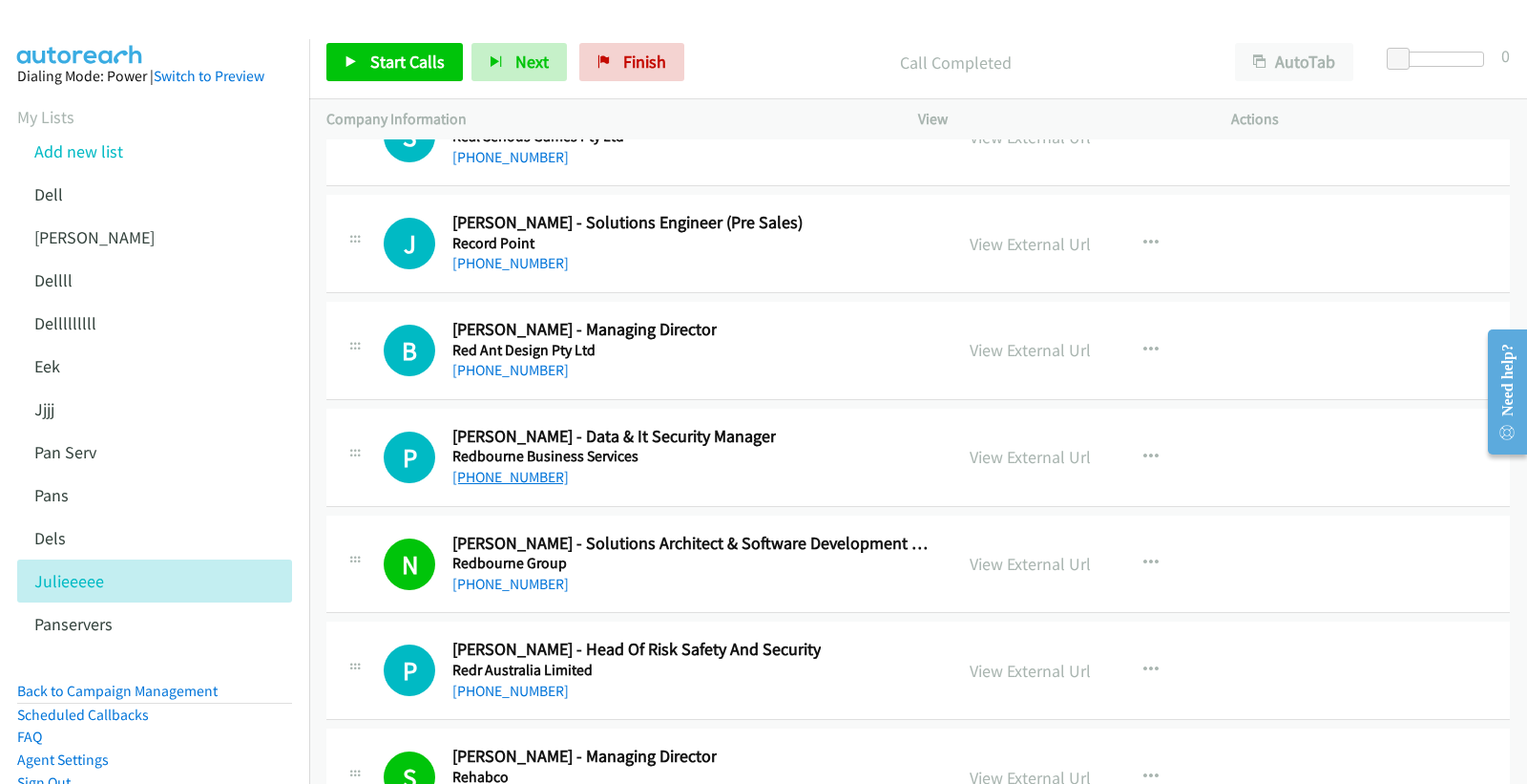
click at [510, 486] on link "+61 402 094 238" at bounding box center [511, 476] width 117 height 19
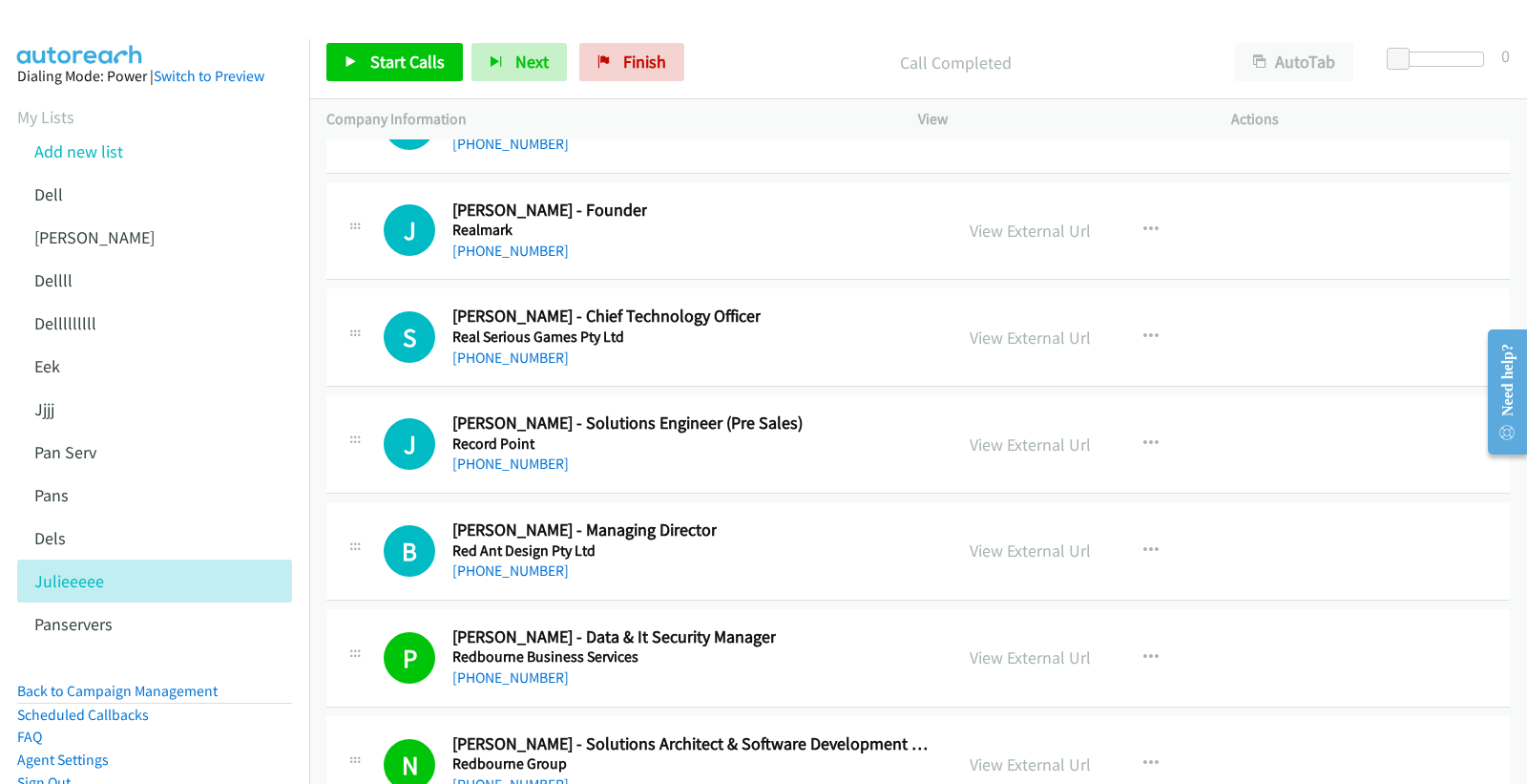
scroll to position [27803, 0]
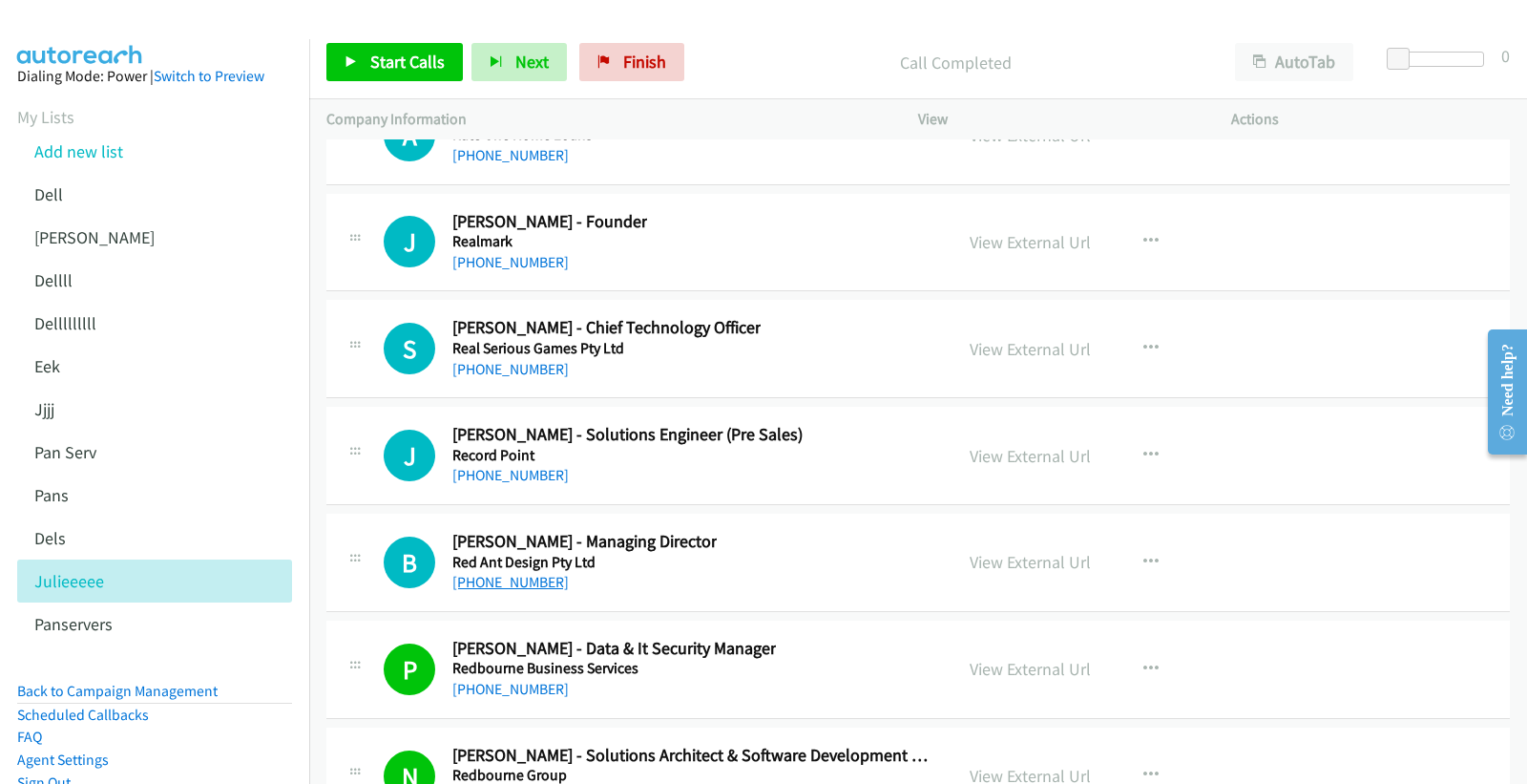
click at [510, 591] on link "+61 2 9963 8671" at bounding box center [511, 581] width 117 height 19
click at [498, 484] on link "+61 407 311 480" at bounding box center [511, 474] width 117 height 19
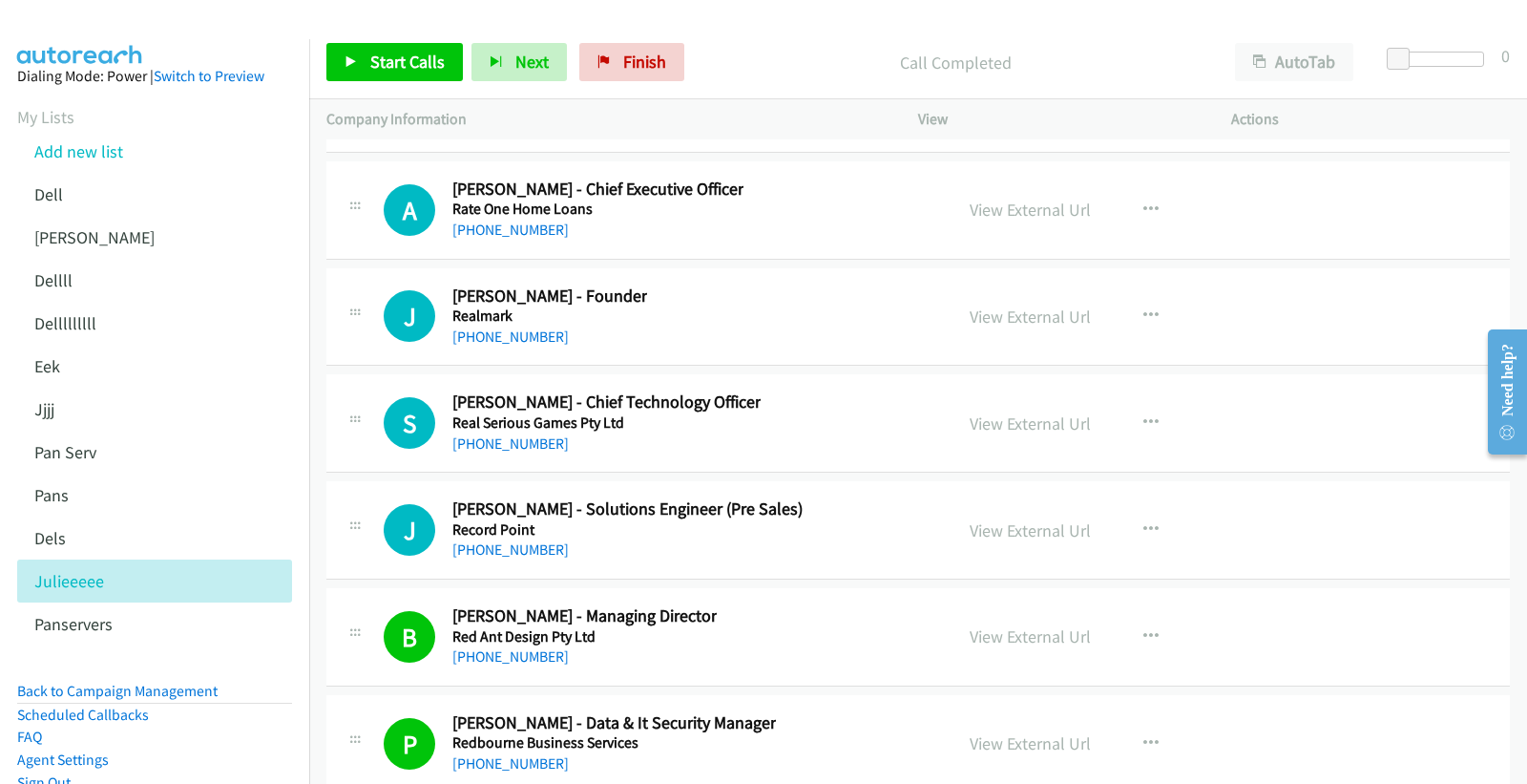
scroll to position [27697, 0]
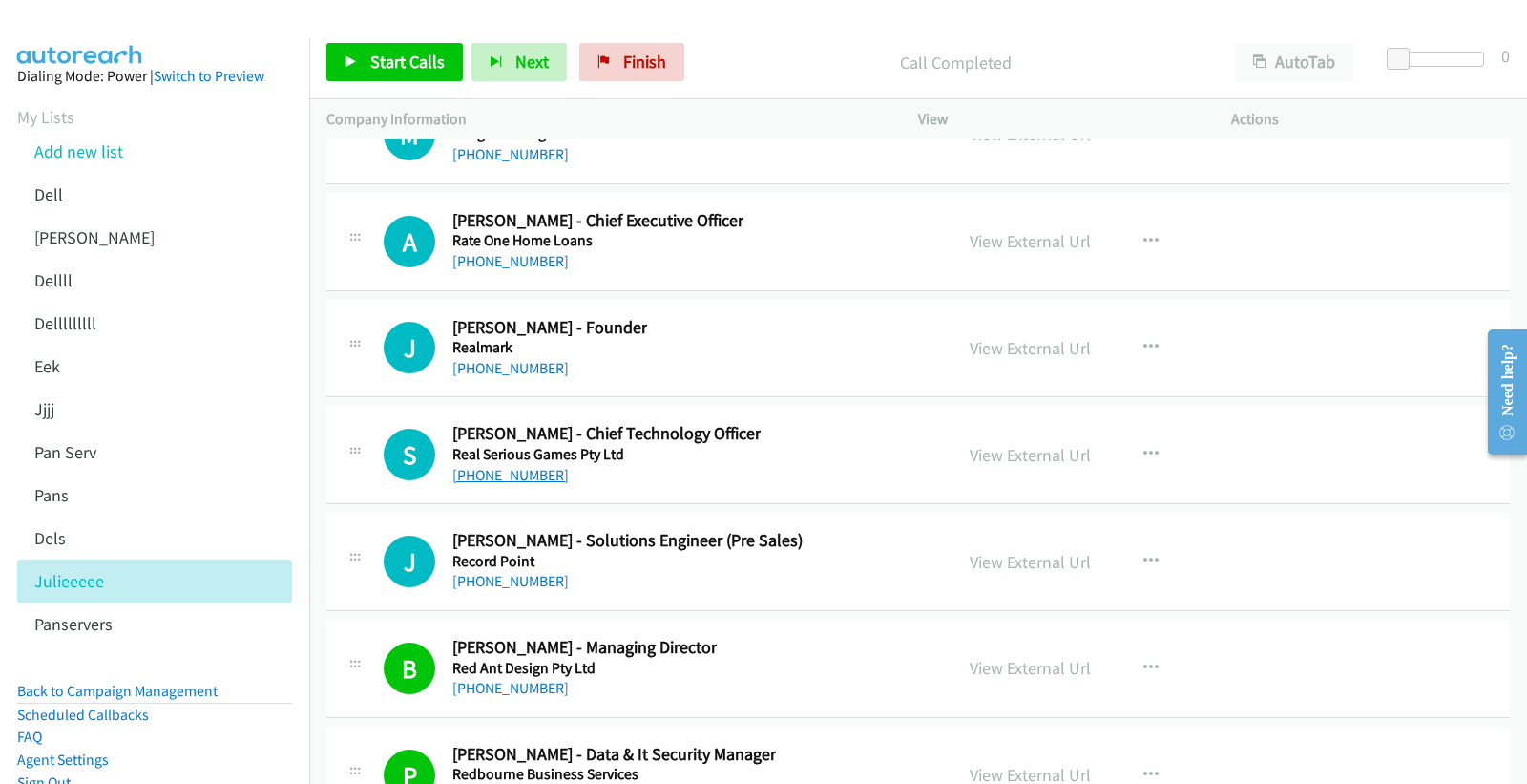
click at [507, 477] on link "+61 421 782 845" at bounding box center [511, 474] width 117 height 19
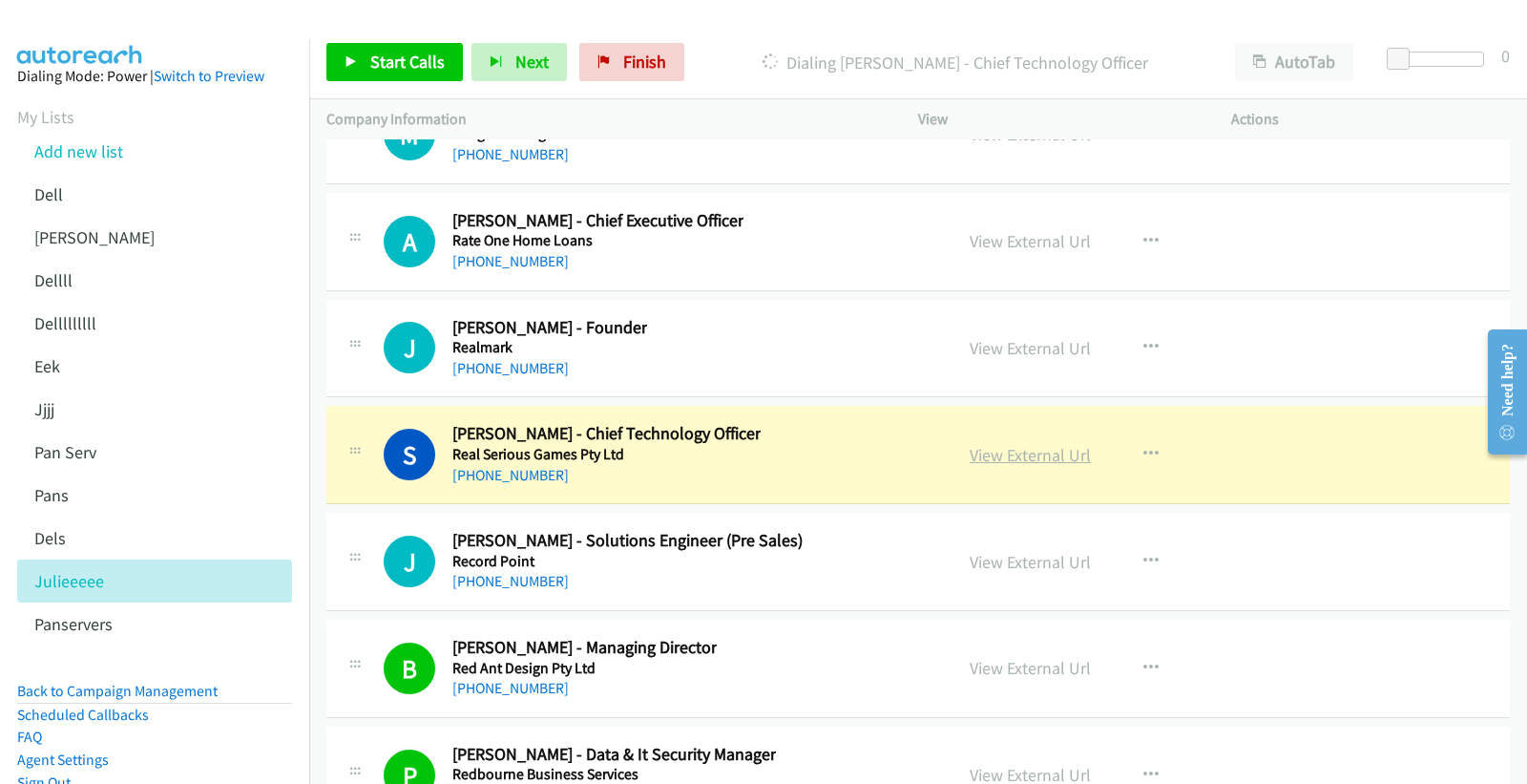
click at [1058, 466] on link "View External Url" at bounding box center [1030, 455] width 122 height 22
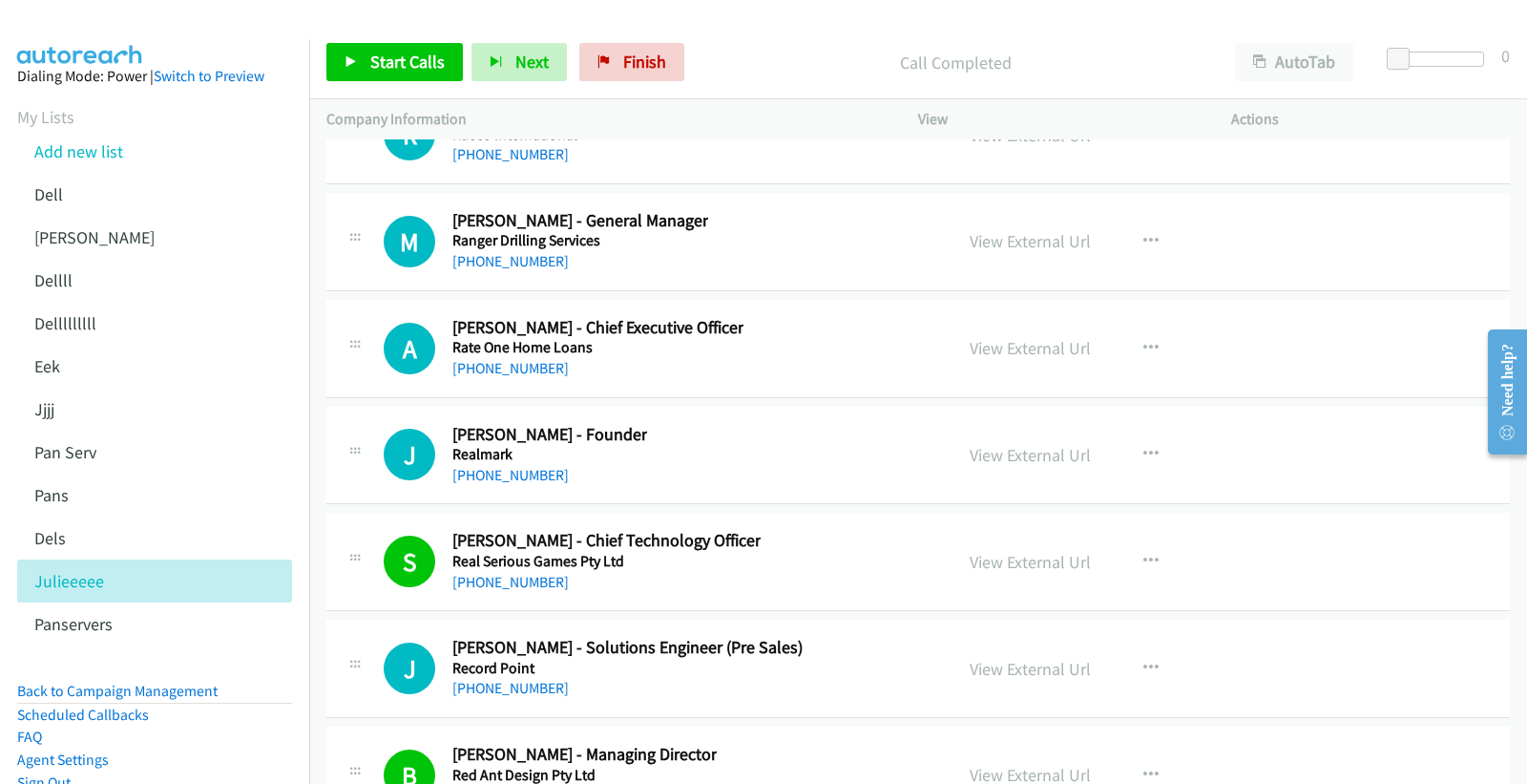
scroll to position [27484, 0]
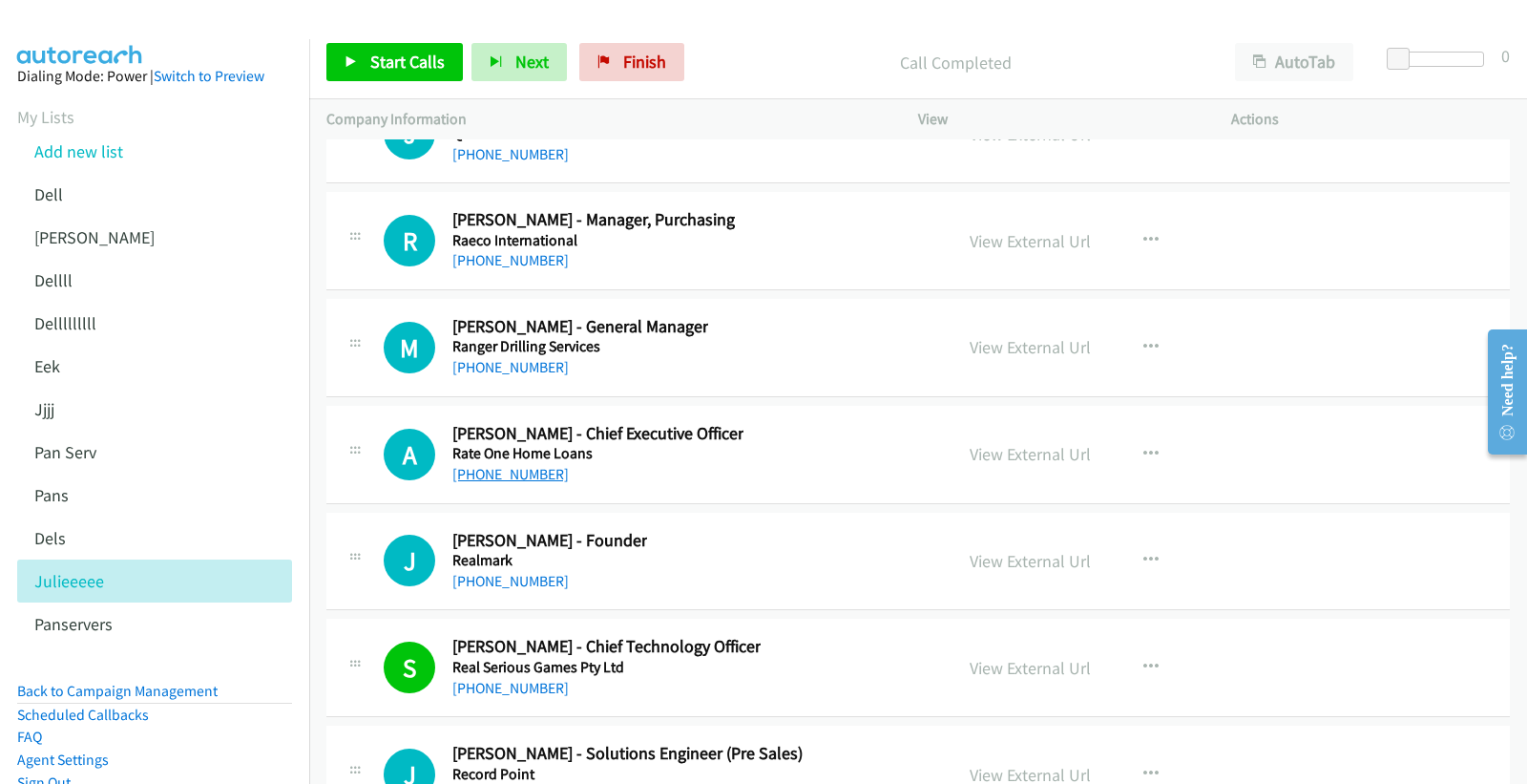
click at [501, 478] on link "+61 434 589 794" at bounding box center [511, 473] width 117 height 19
click at [1035, 457] on link "View External Url" at bounding box center [1030, 454] width 122 height 22
click at [488, 375] on link "+61 409 718 763" at bounding box center [511, 367] width 117 height 19
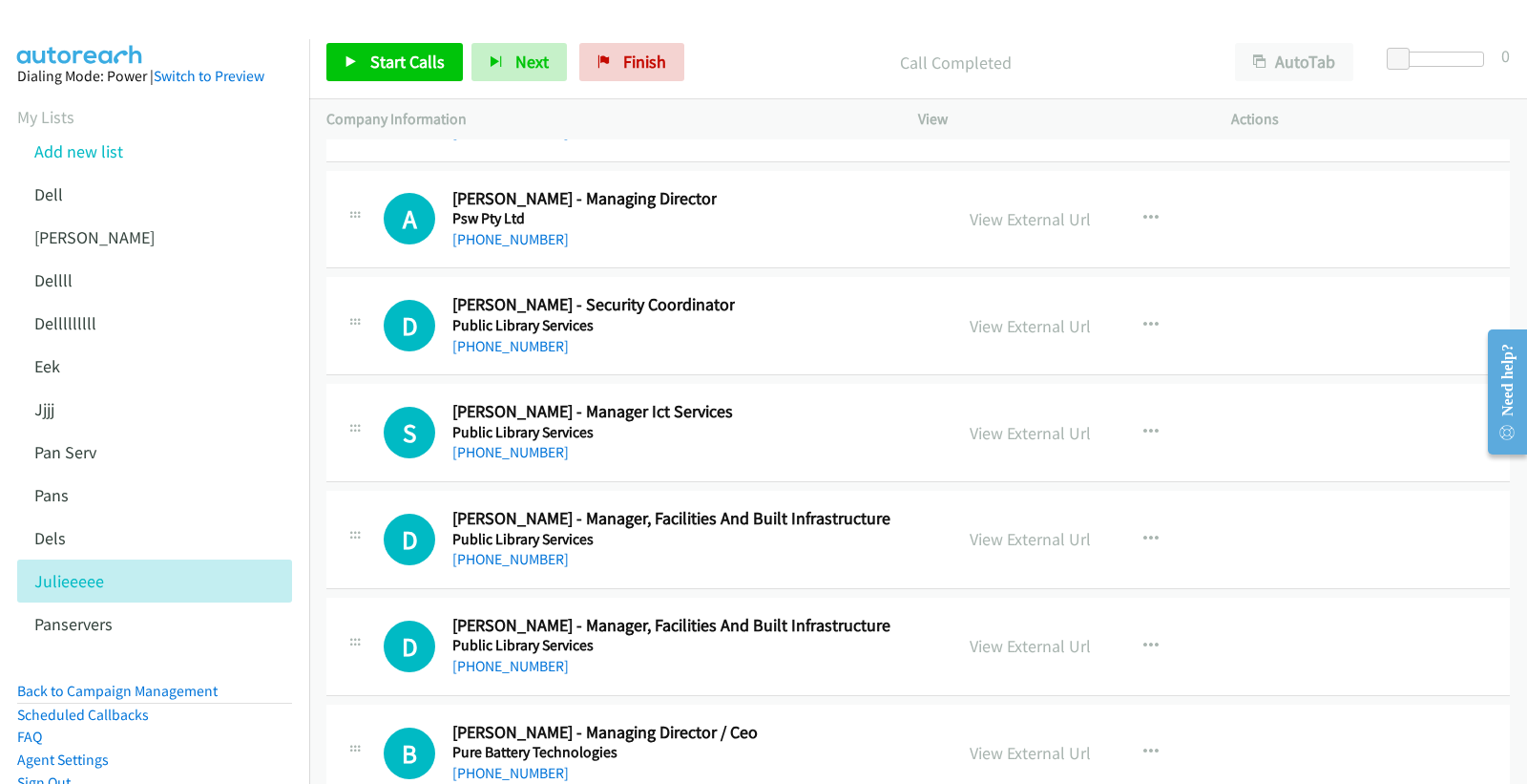
scroll to position [26106, 0]
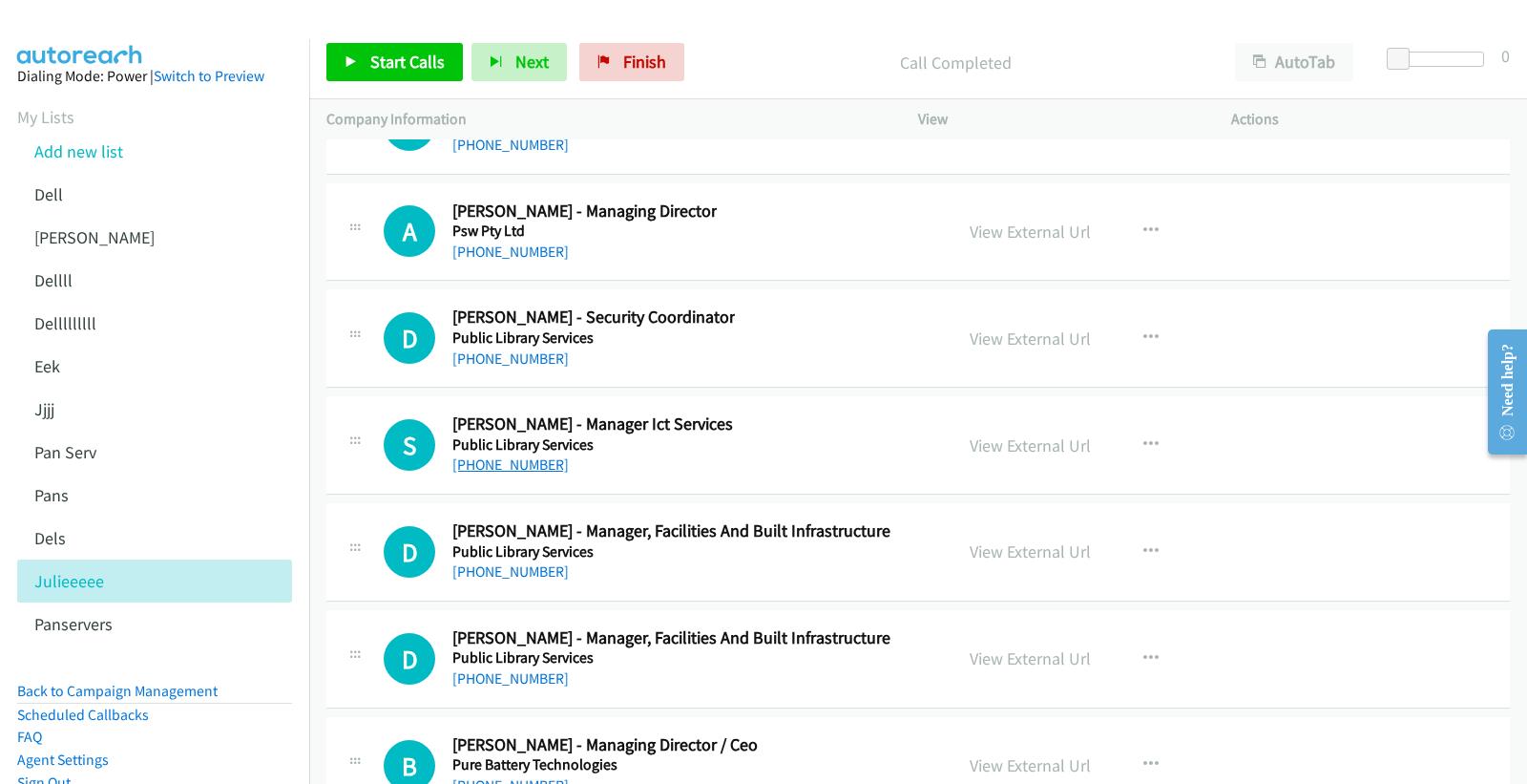
click at [517, 473] on link "+61 412 264 856" at bounding box center [511, 465] width 117 height 19
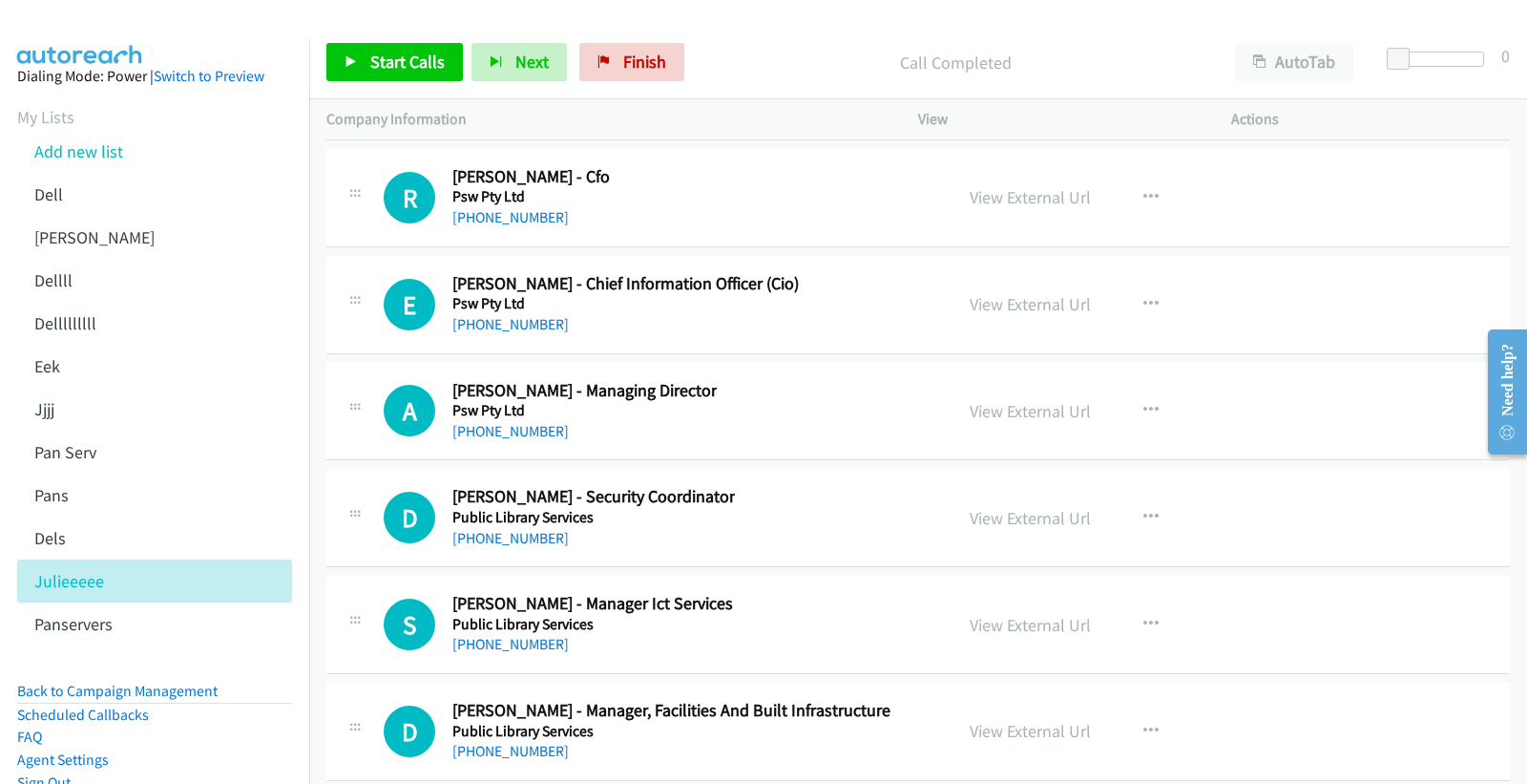
scroll to position [25895, 0]
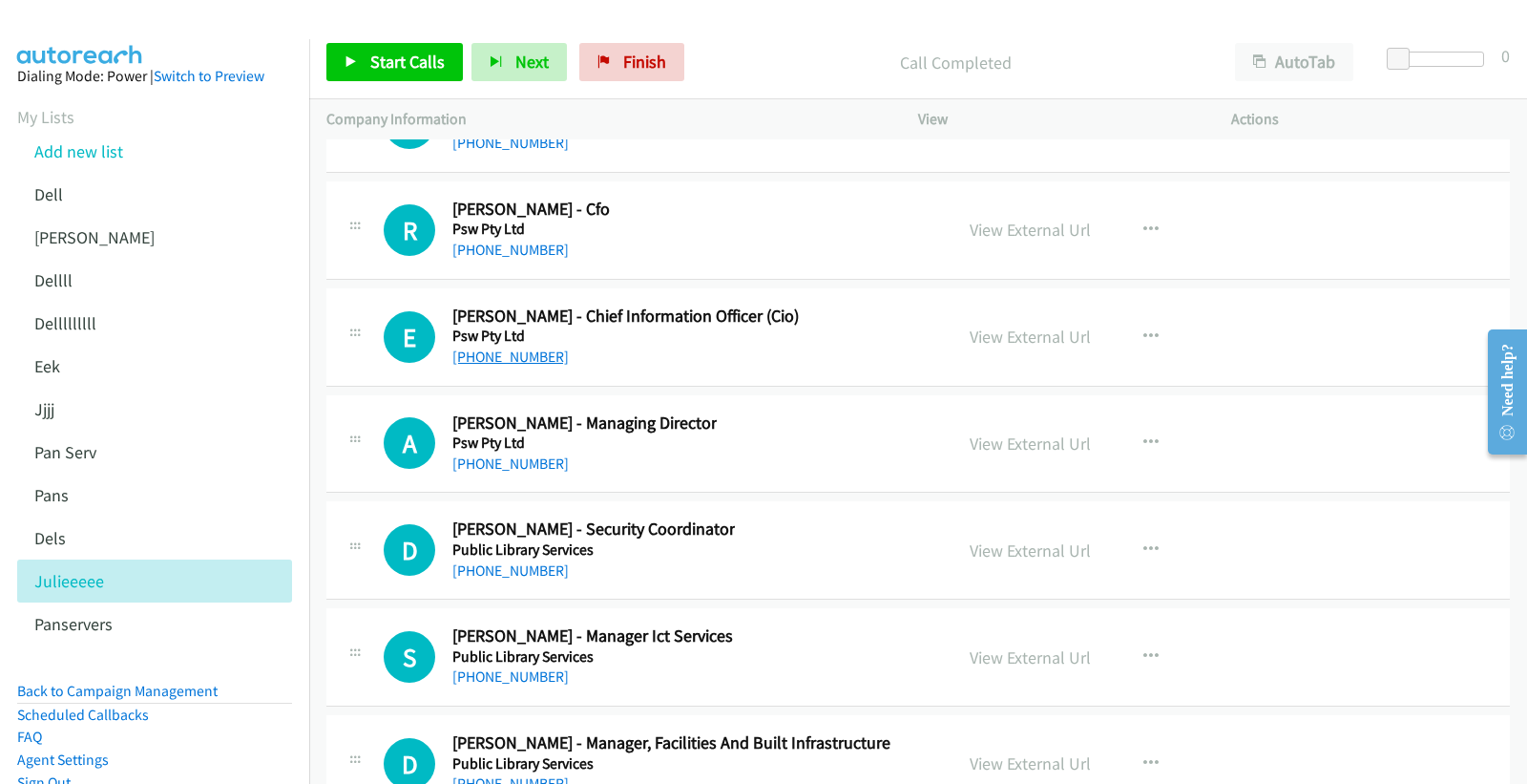
click at [509, 366] on link "+61 425 768 132" at bounding box center [511, 356] width 117 height 19
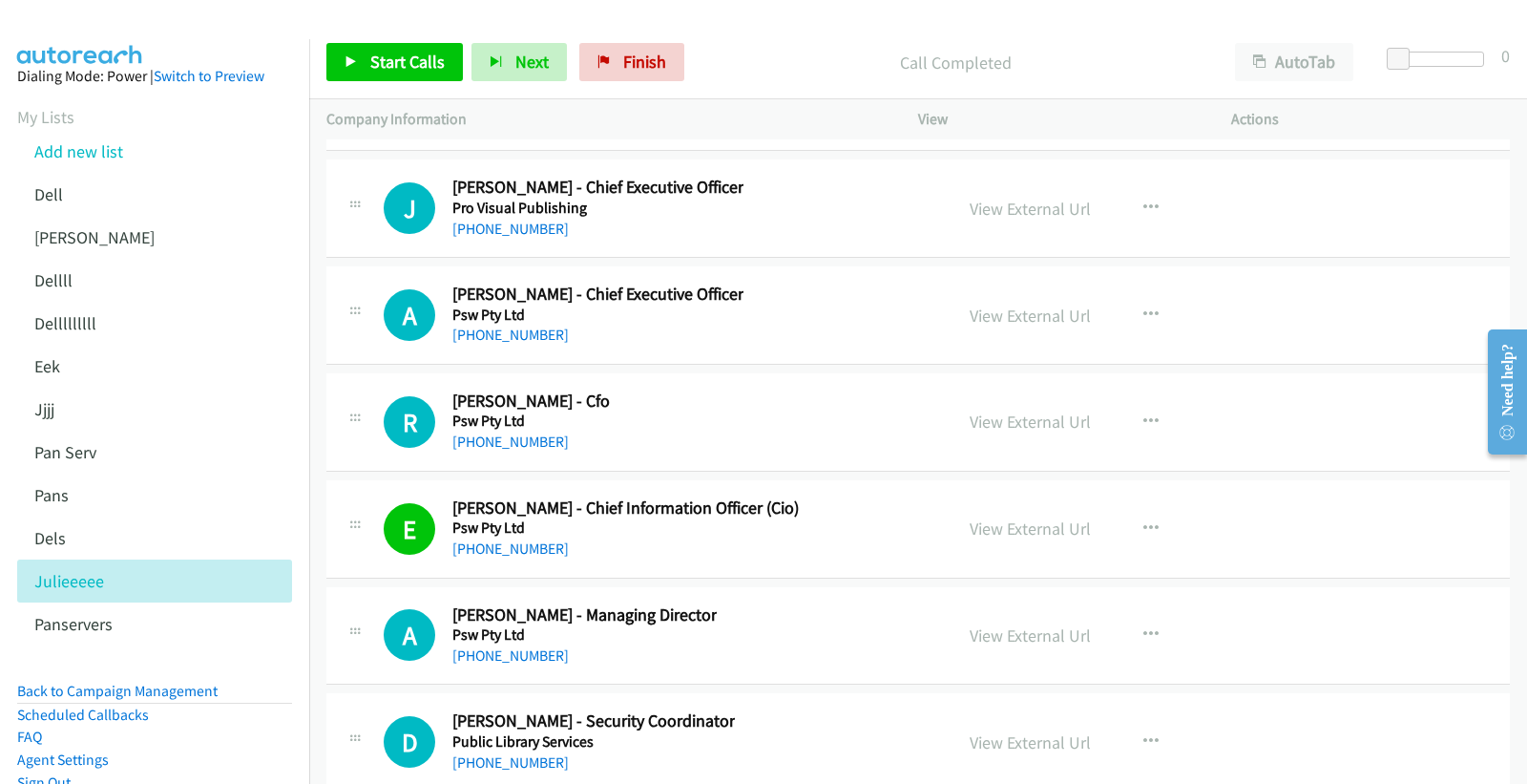
scroll to position [25575, 0]
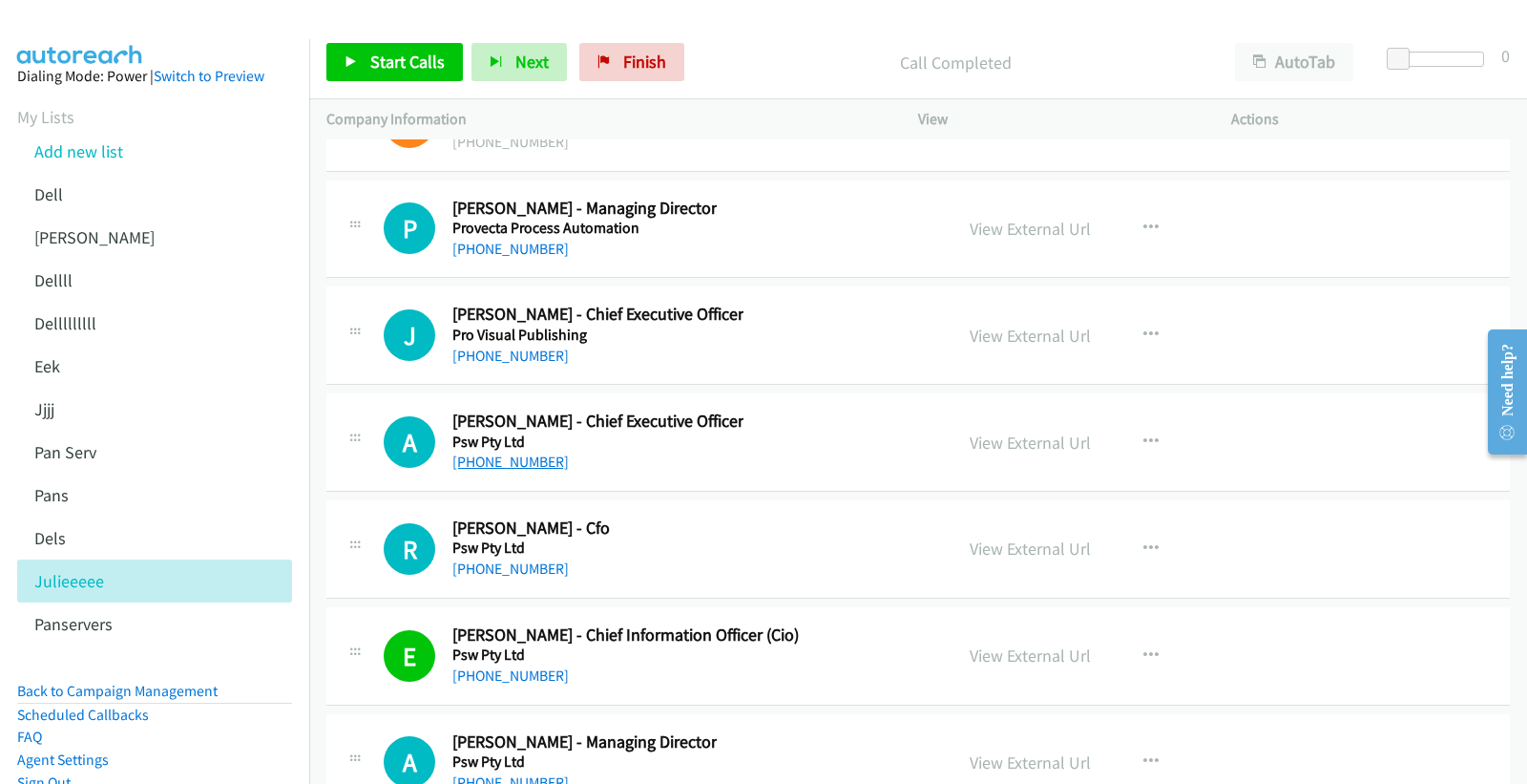
click at [512, 470] on link "+61 434 495 257" at bounding box center [511, 462] width 117 height 19
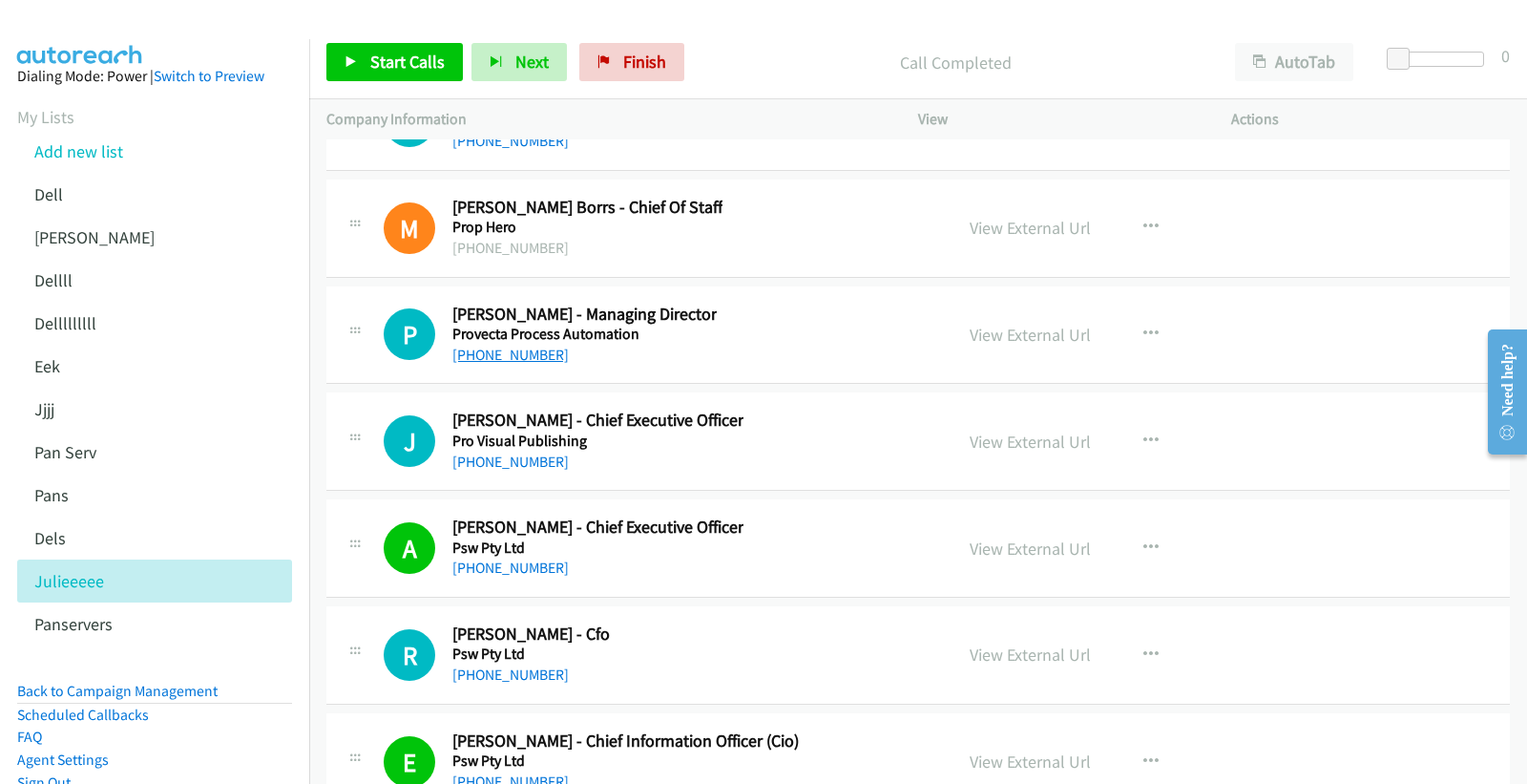
click at [514, 364] on link "+61 409 106 563" at bounding box center [511, 355] width 117 height 19
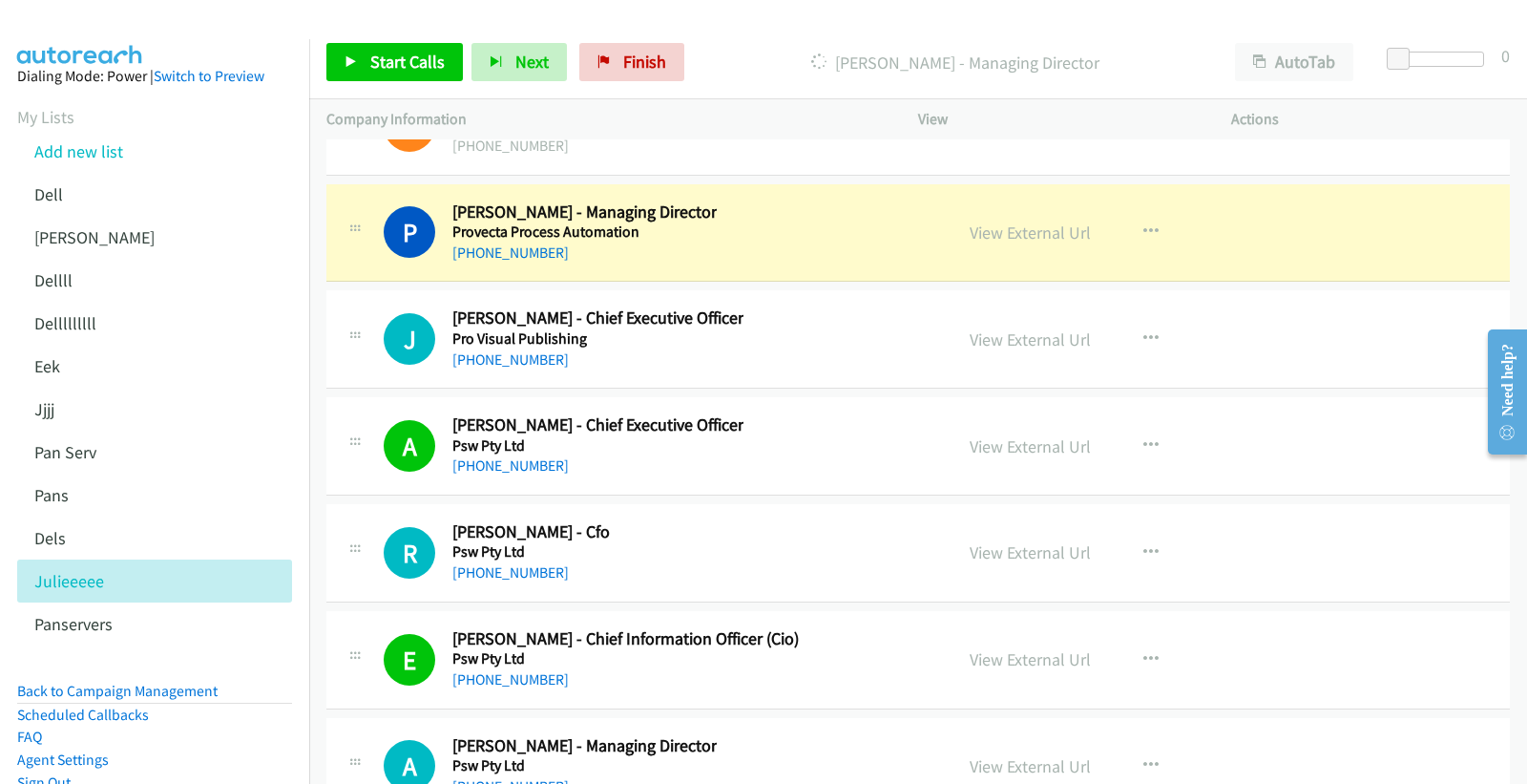
scroll to position [25681, 0]
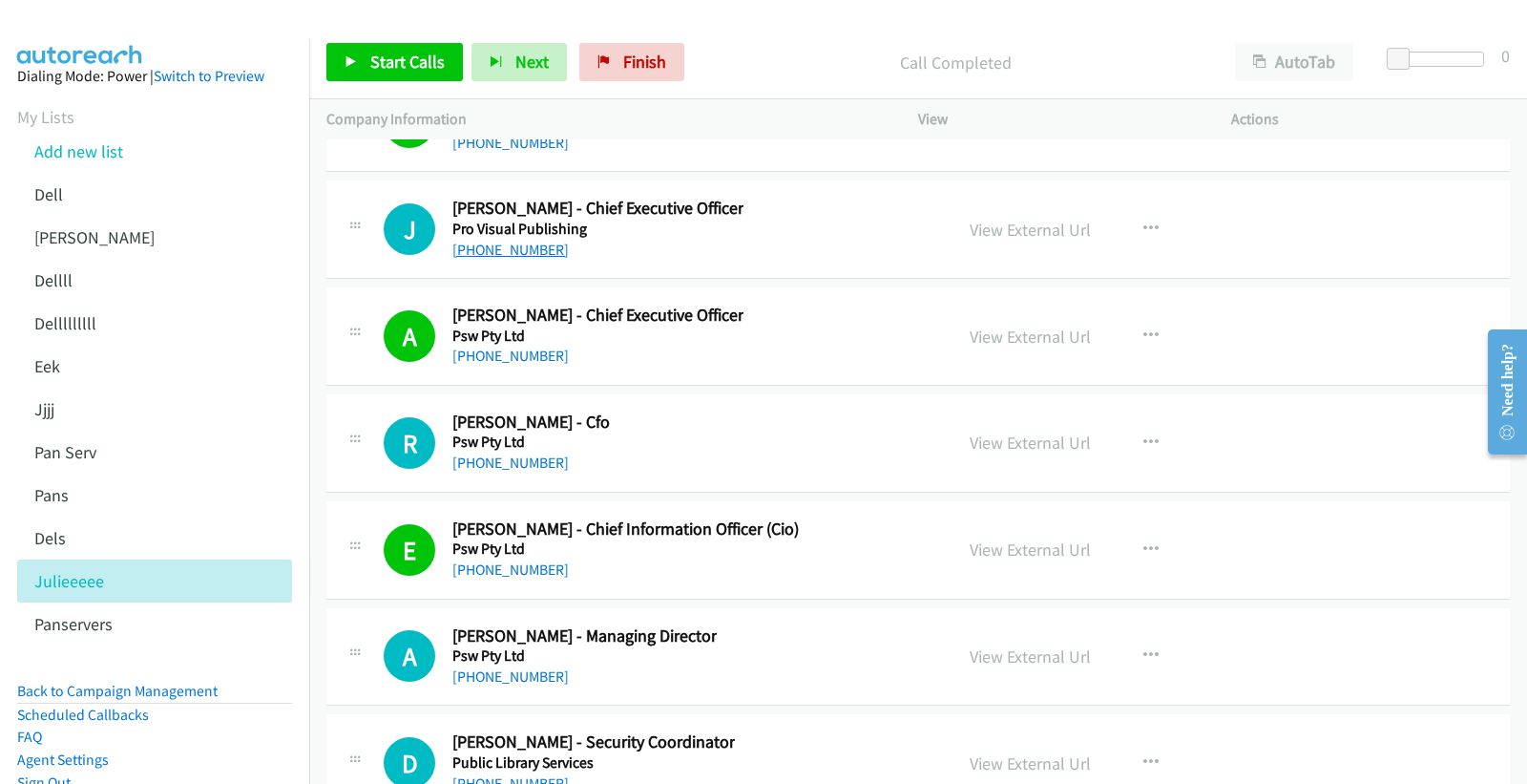
click at [499, 254] on link "+61 403 044 313" at bounding box center [511, 249] width 117 height 19
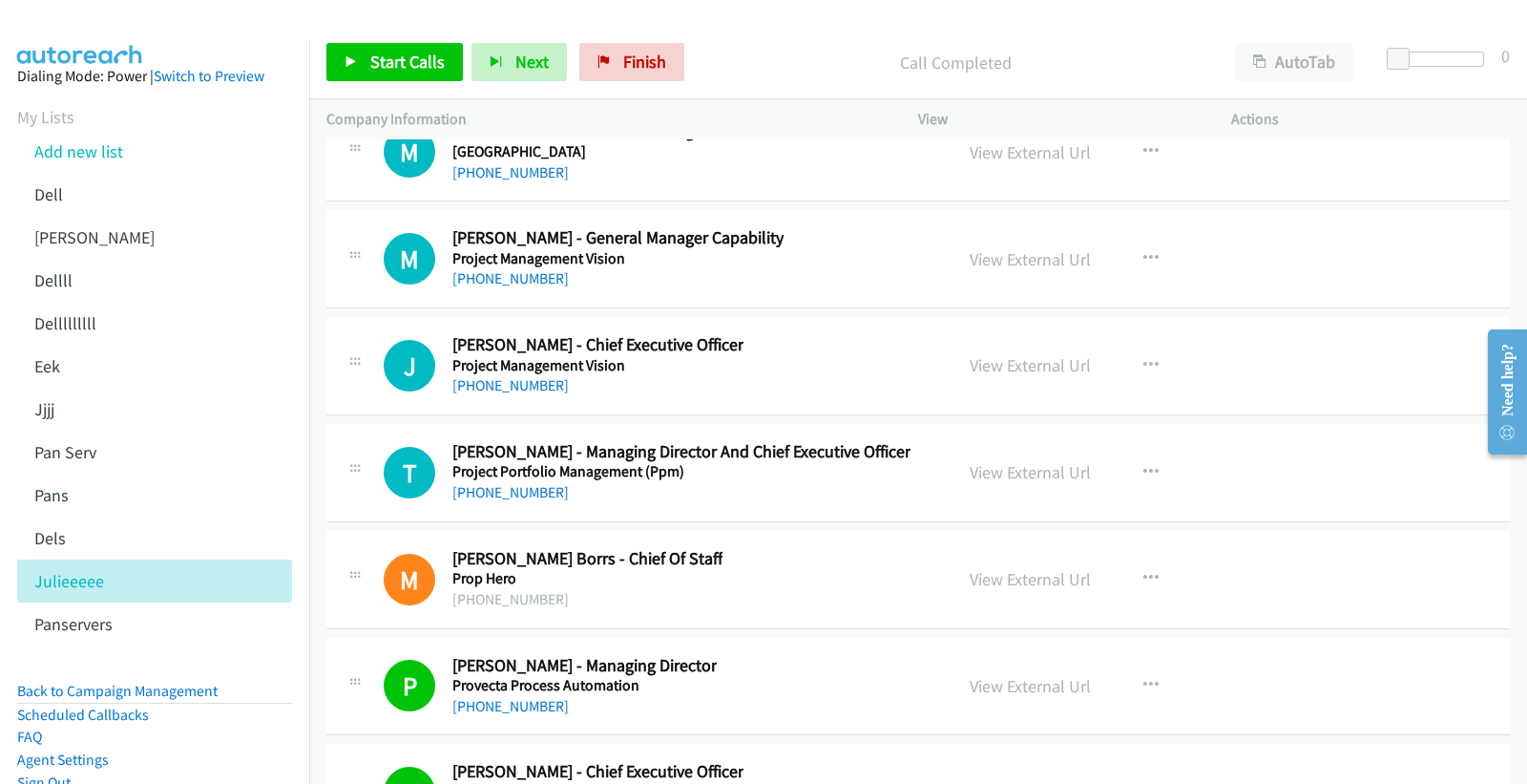
scroll to position [25258, 0]
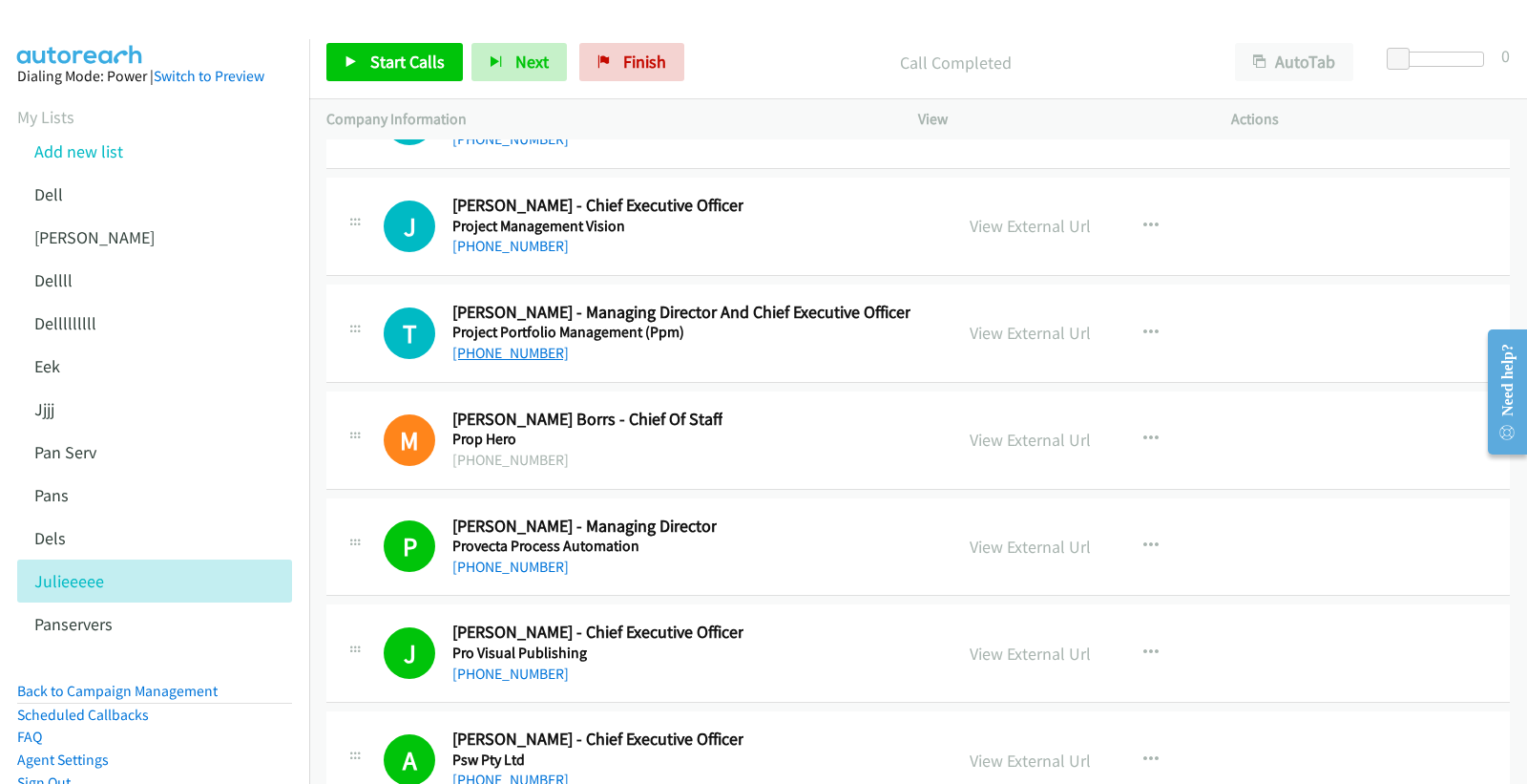
click at [493, 362] on link "+61 2 4286 3370" at bounding box center [511, 353] width 117 height 19
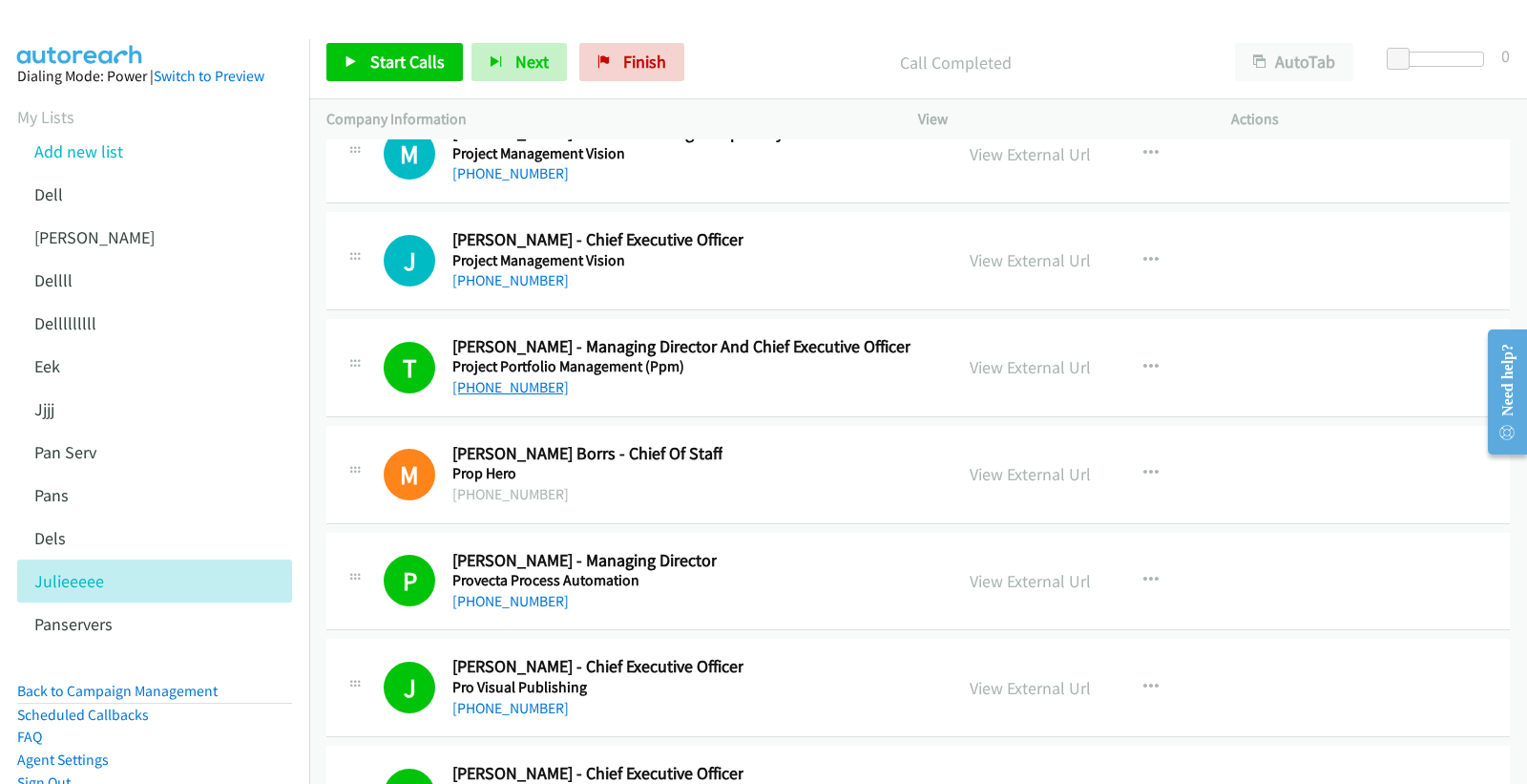
scroll to position [25152, 0]
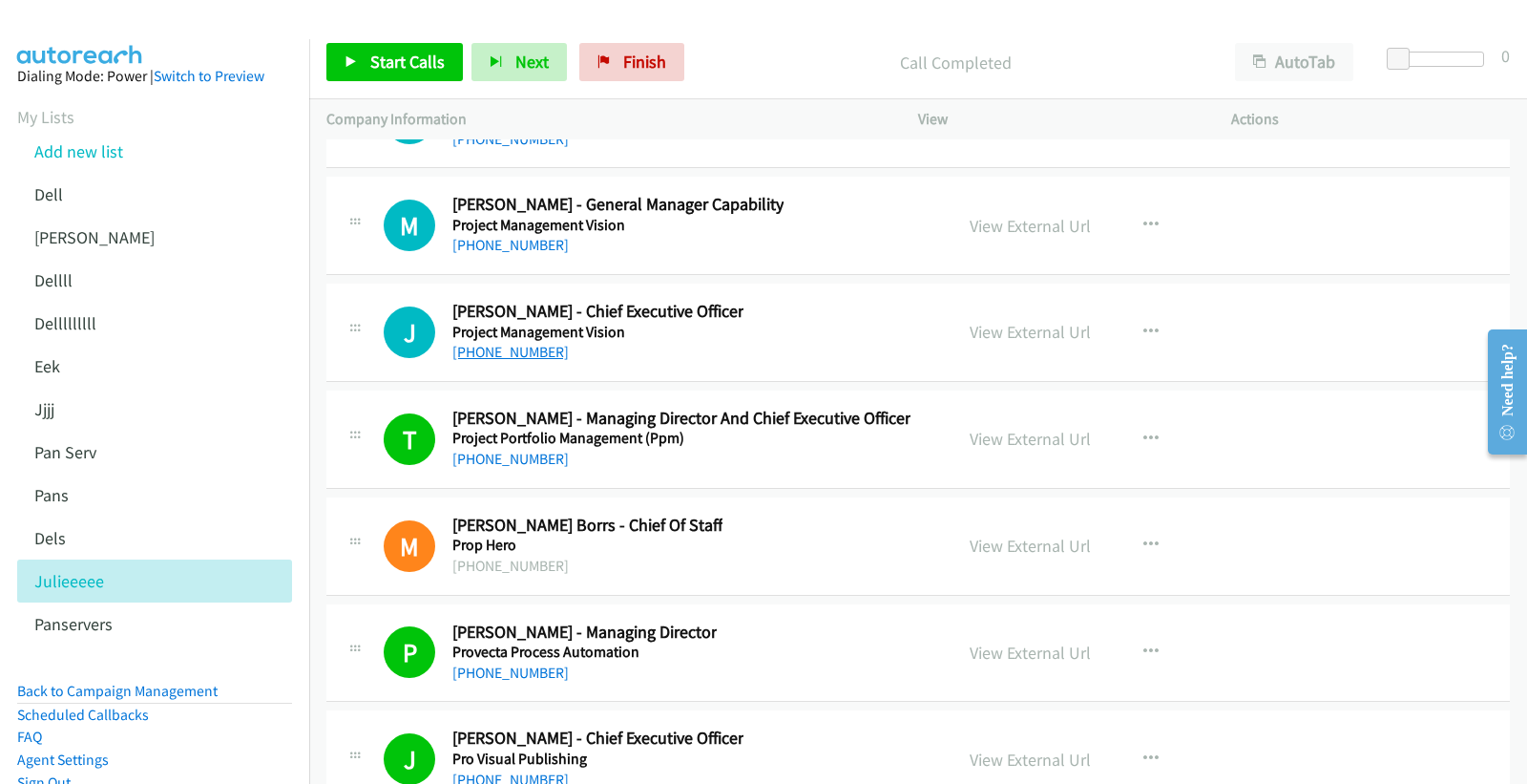
click at [500, 360] on link "+61 8 9316 2516" at bounding box center [511, 352] width 117 height 19
click at [1019, 338] on link "View External Url" at bounding box center [1030, 331] width 122 height 22
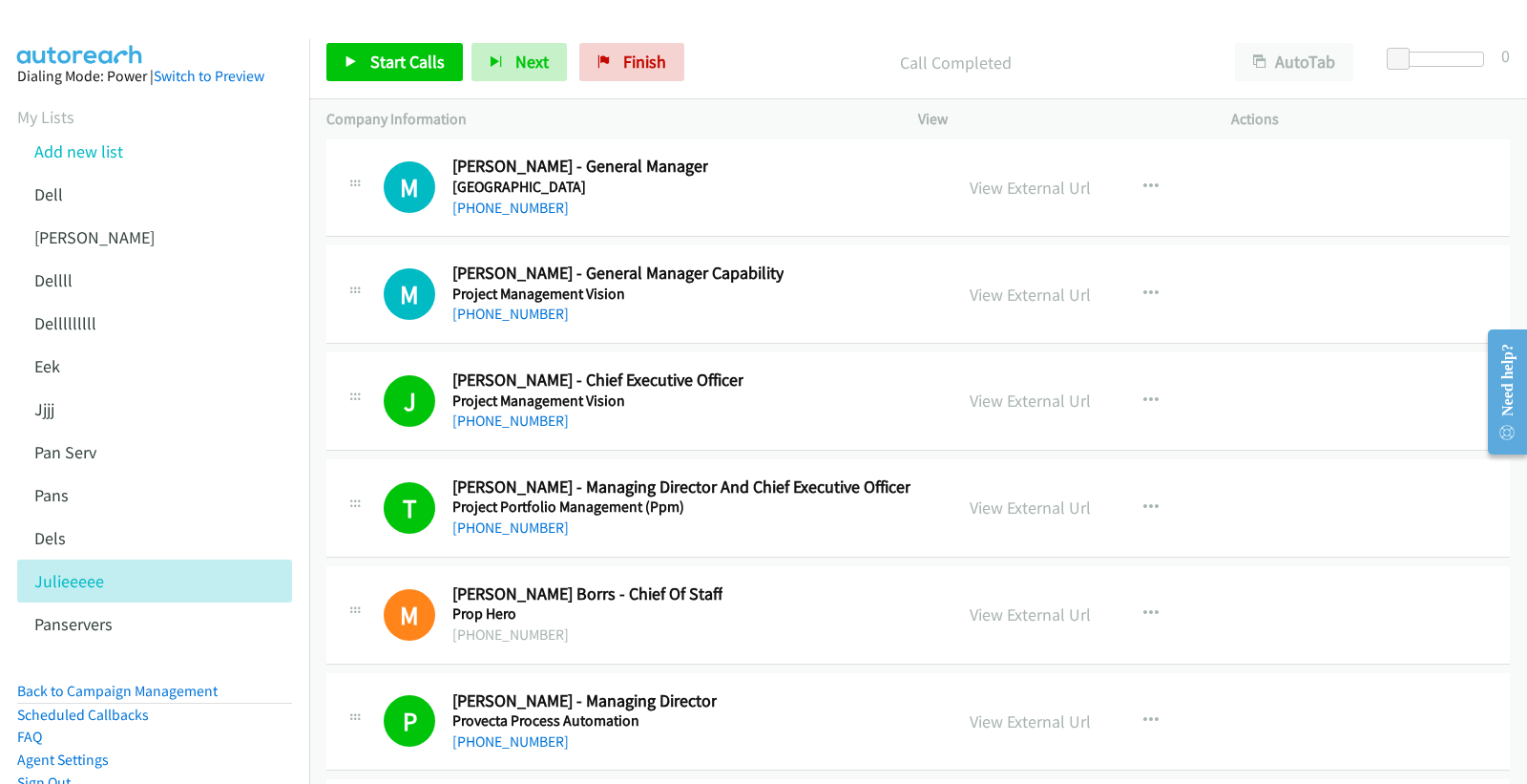
scroll to position [25046, 0]
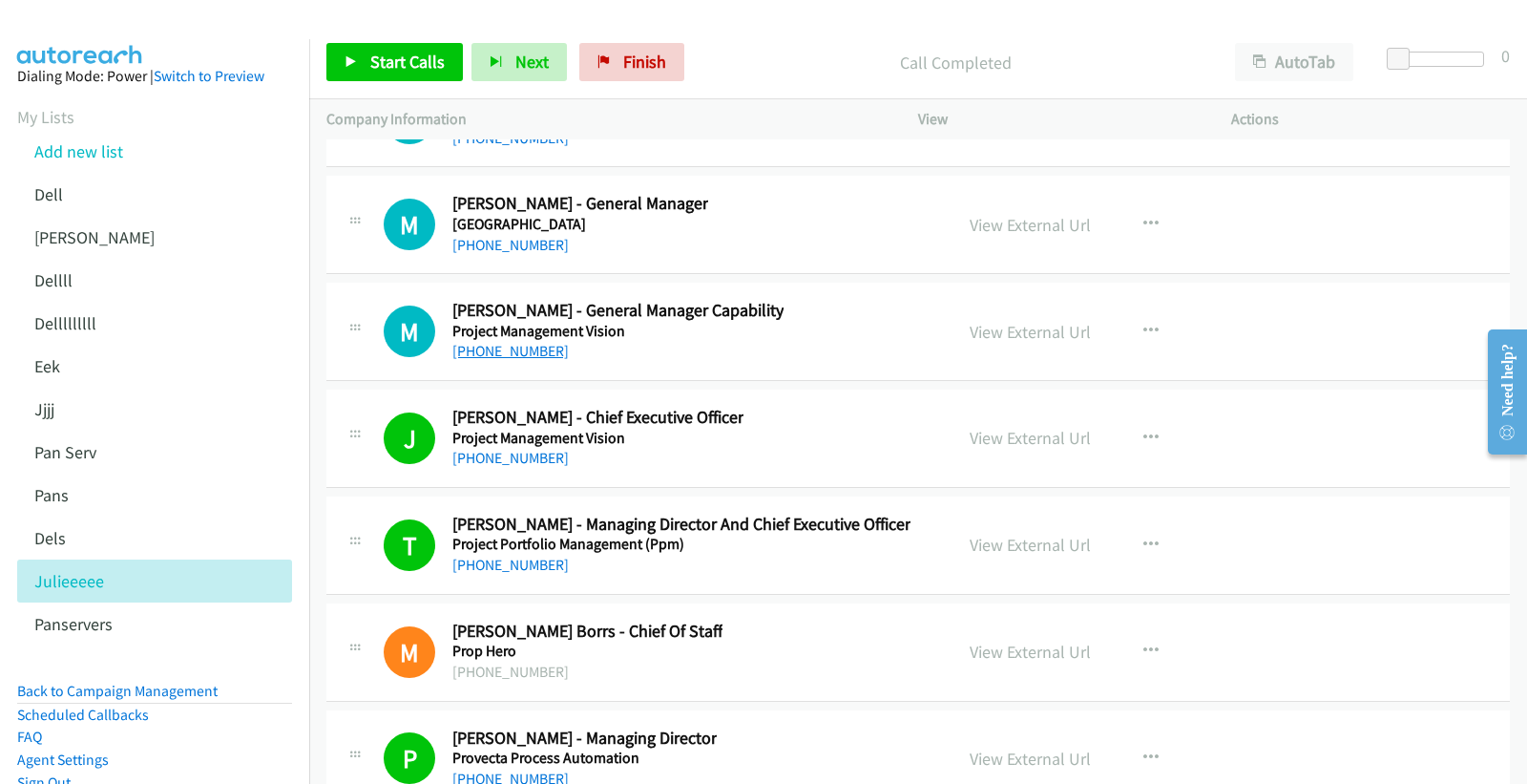
click at [536, 360] on link "+61 411 757 633" at bounding box center [511, 351] width 117 height 19
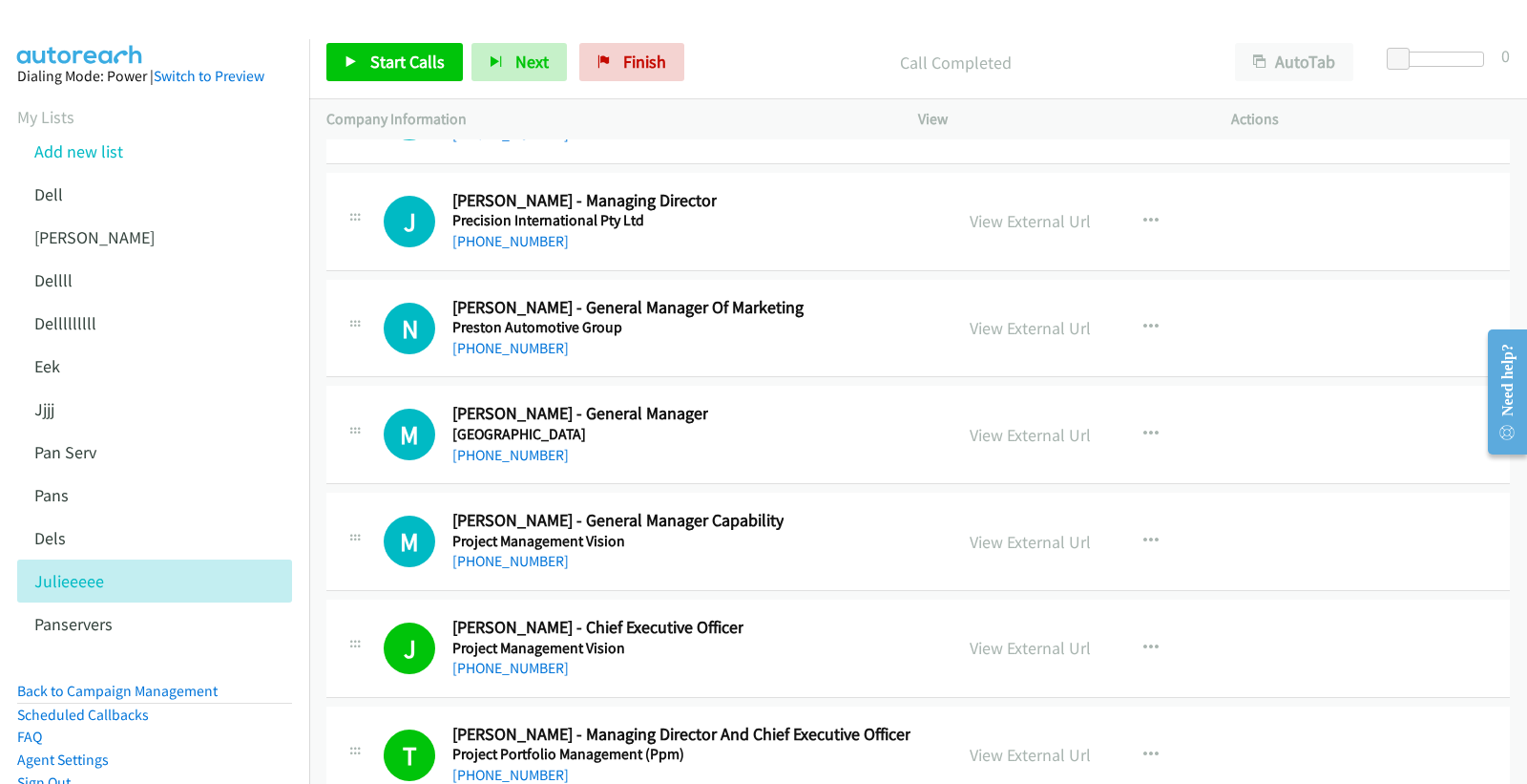
scroll to position [24834, 0]
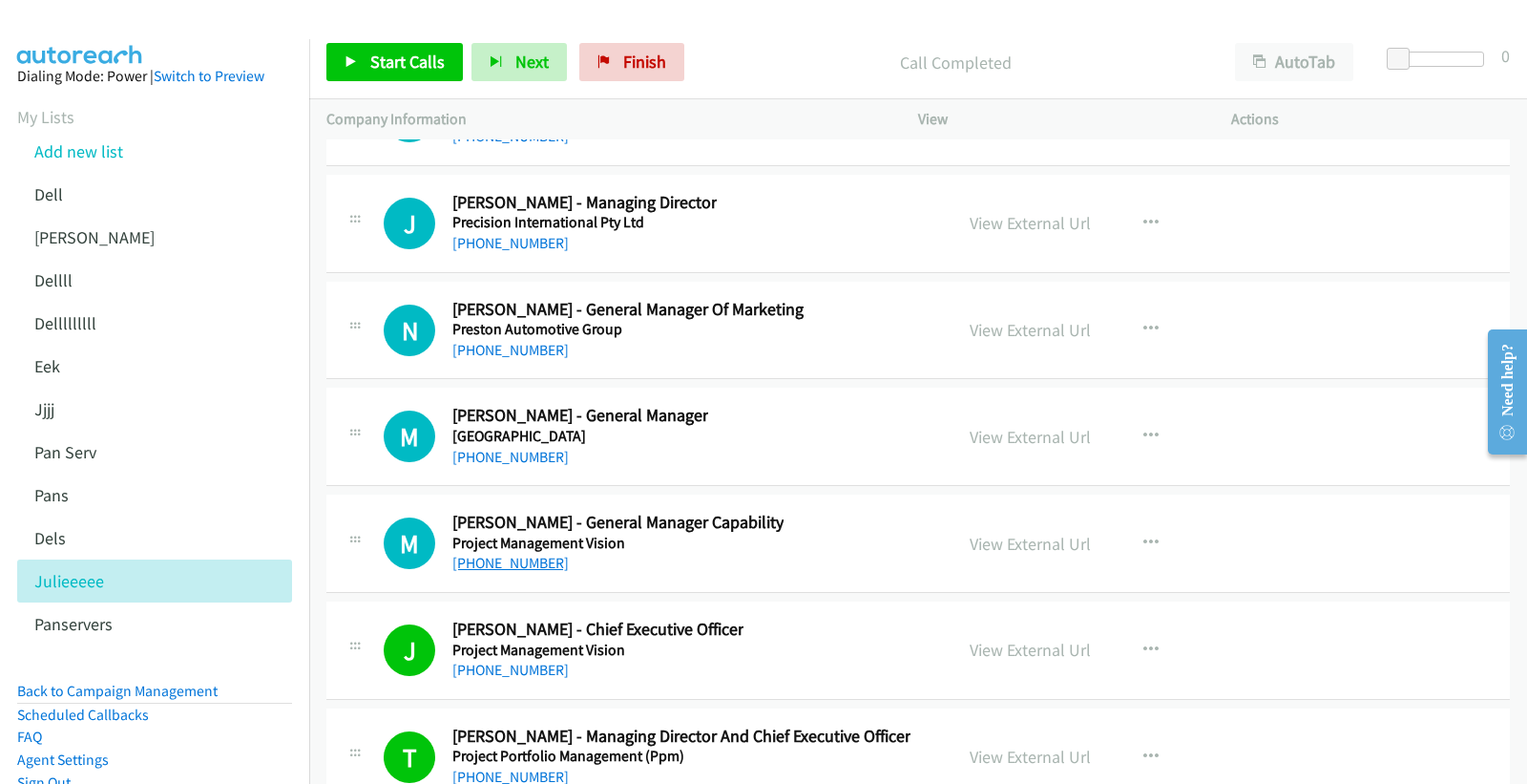
click at [527, 571] on link "+61 411 757 633" at bounding box center [511, 563] width 117 height 19
click at [523, 465] on link "+61 2 9633 3805" at bounding box center [511, 457] width 117 height 19
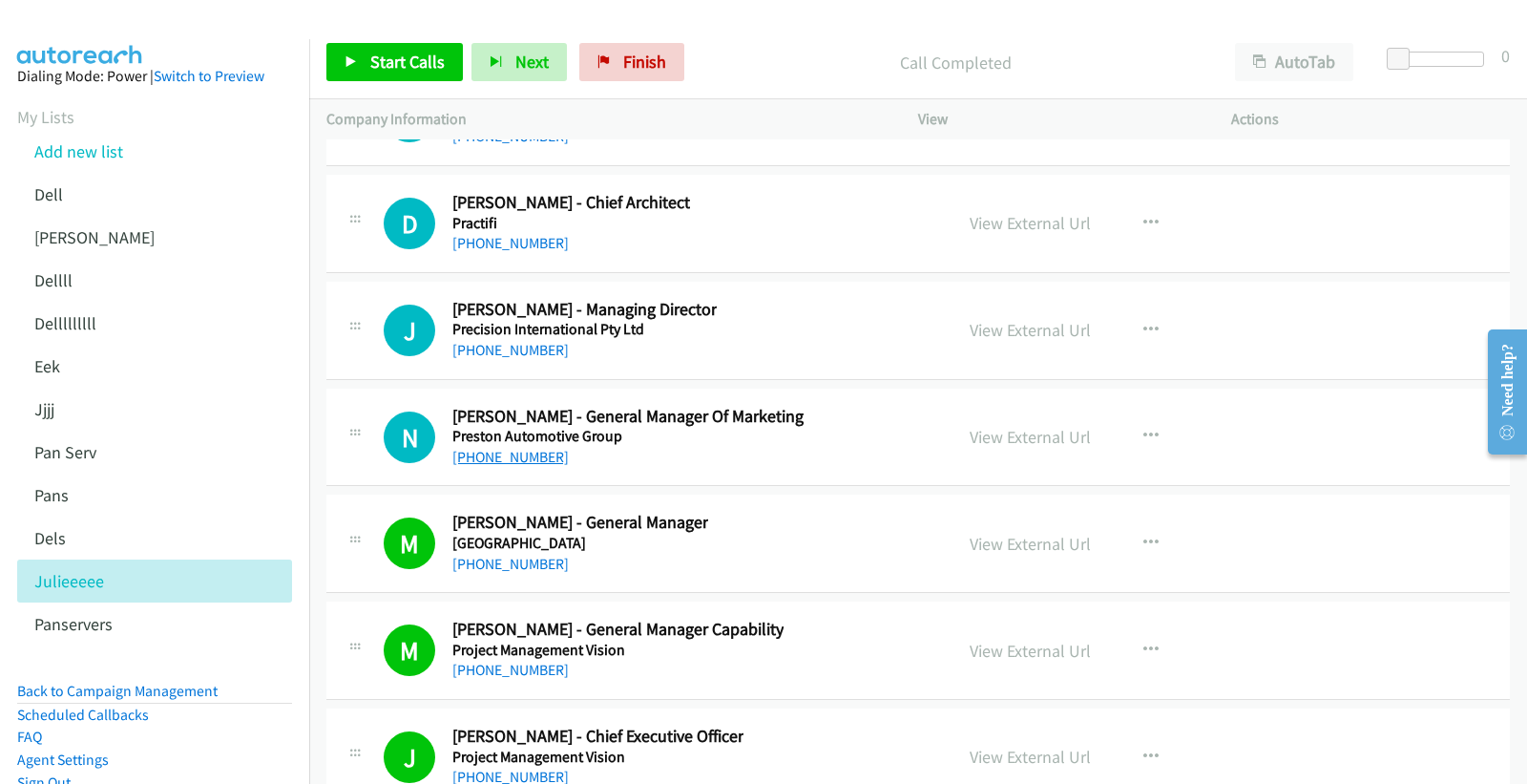
click at [514, 464] on link "+61 437 638 728" at bounding box center [511, 457] width 117 height 19
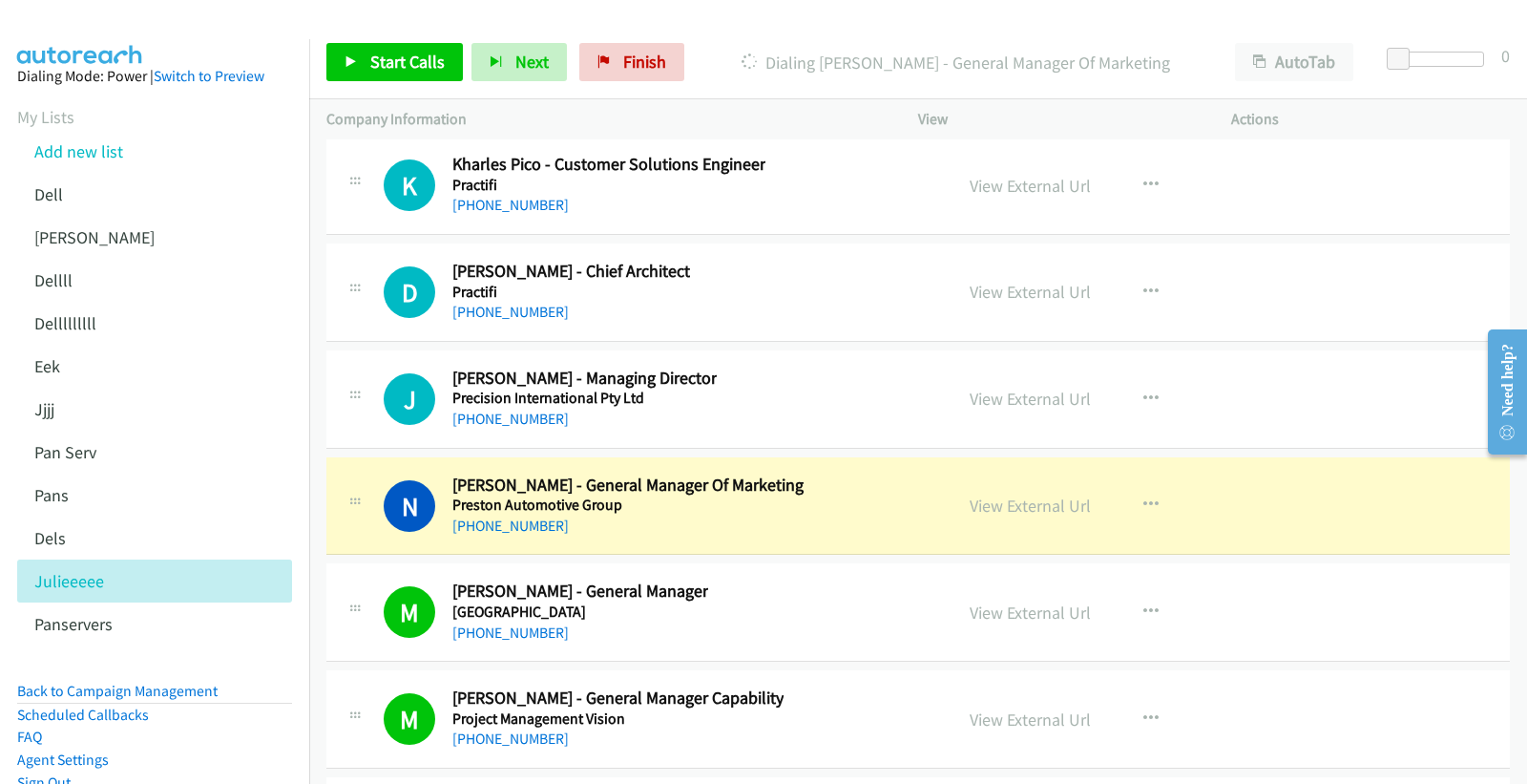
scroll to position [24621, 0]
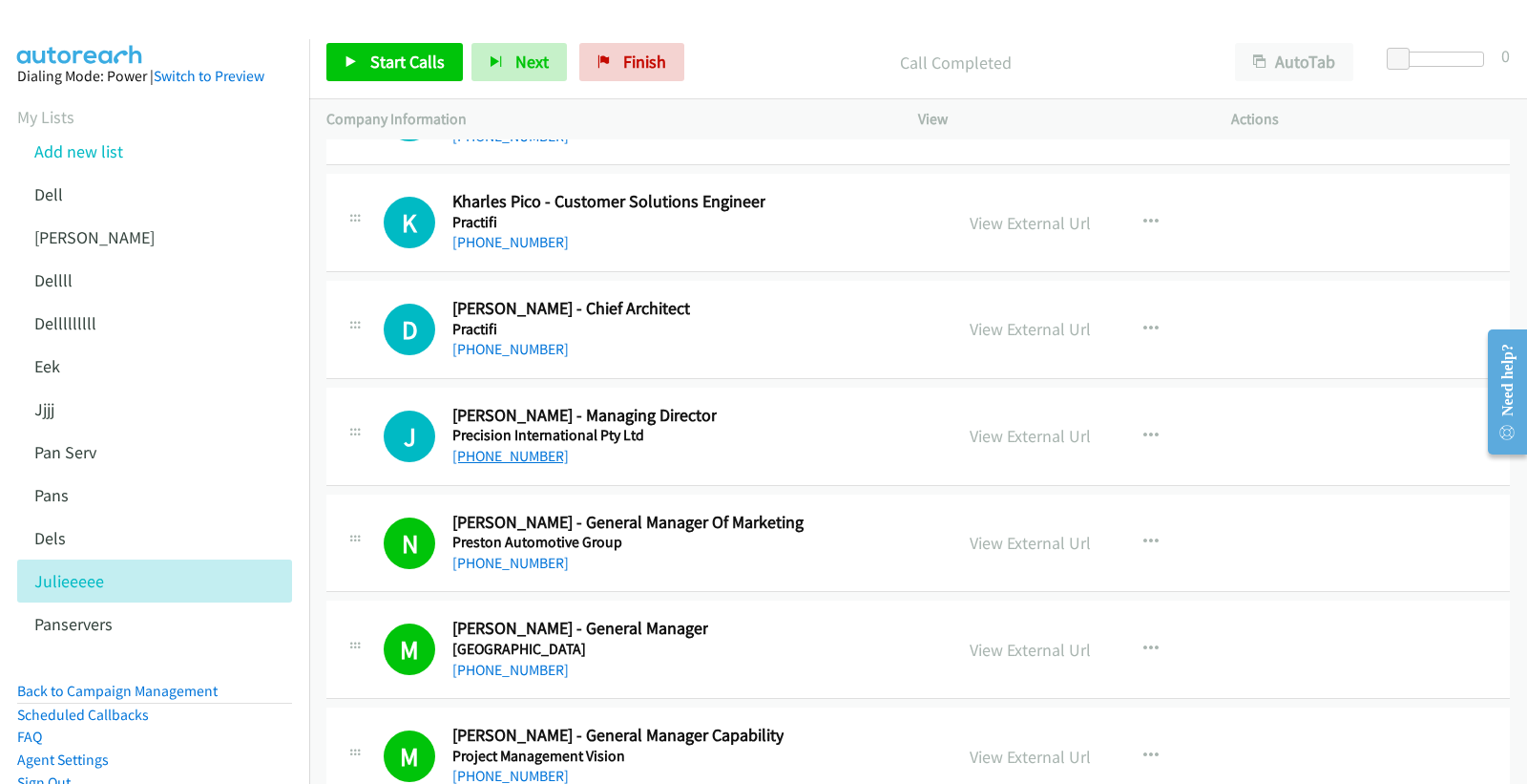
click at [501, 465] on link "+61 433 639 996" at bounding box center [511, 456] width 117 height 19
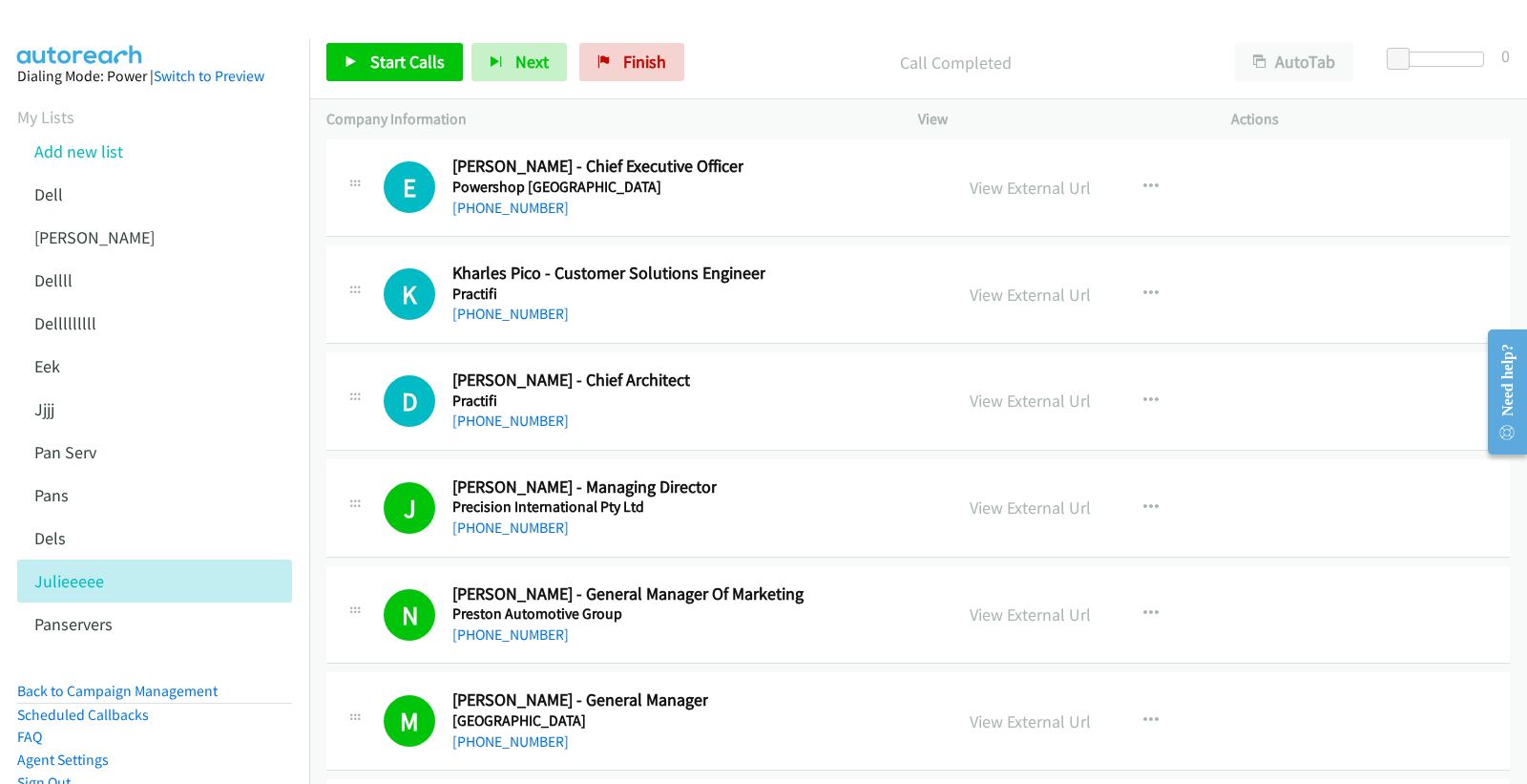
scroll to position [24515, 0]
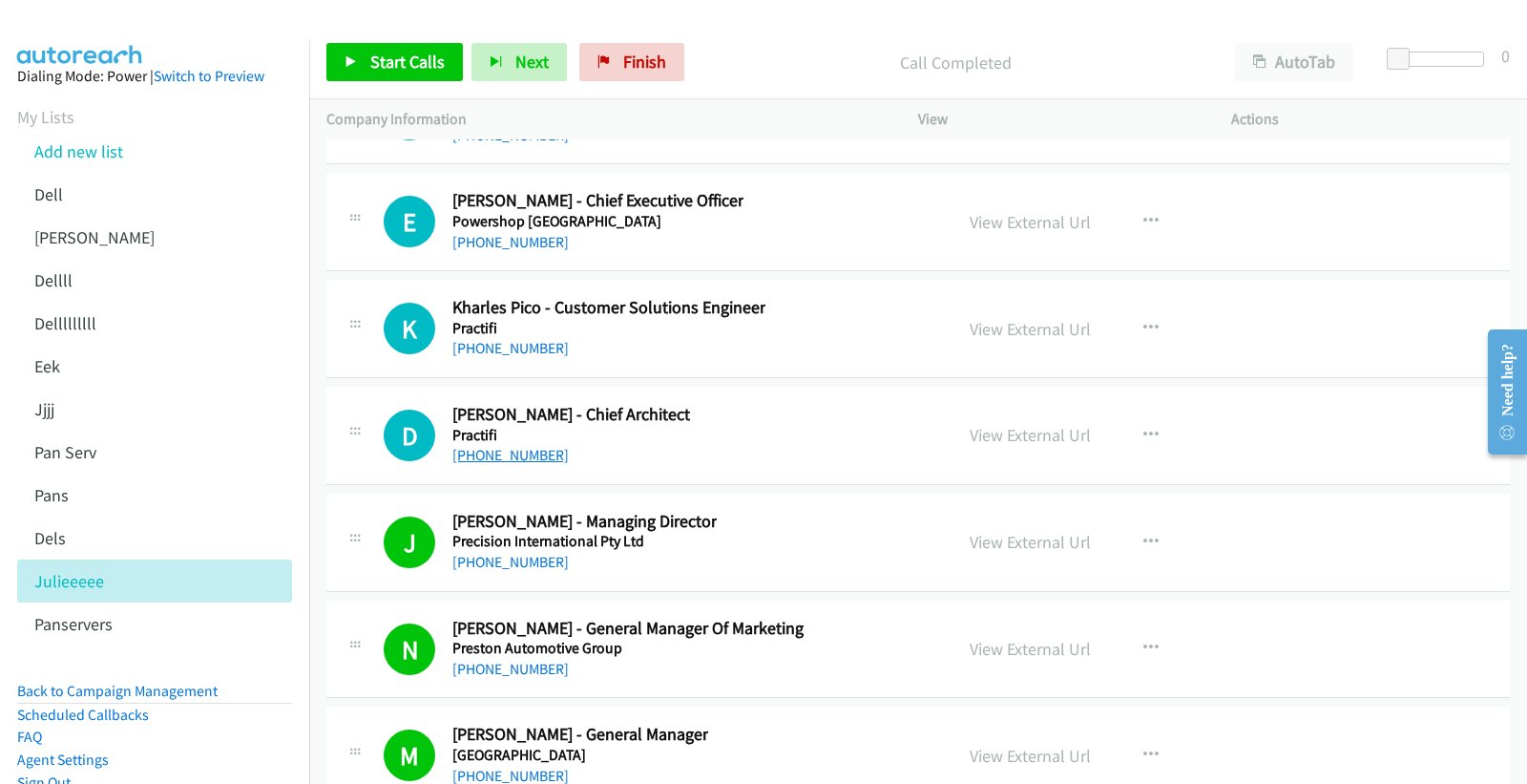
click at [519, 457] on link "+61 417 762 548" at bounding box center [511, 455] width 117 height 19
click at [534, 357] on link "+61 414 970 123" at bounding box center [511, 348] width 117 height 19
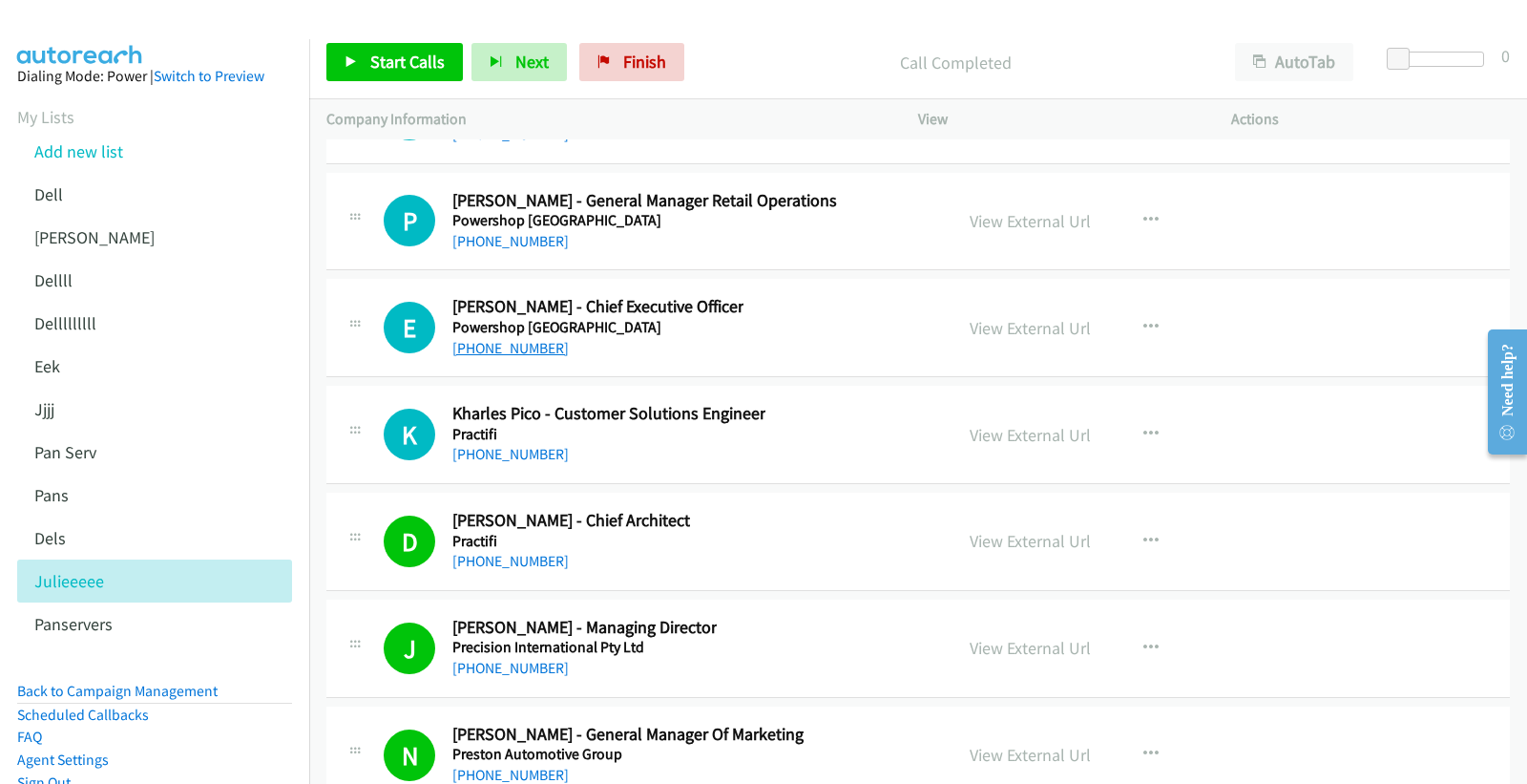
click at [536, 357] on link "+61 417 937 906" at bounding box center [511, 348] width 117 height 19
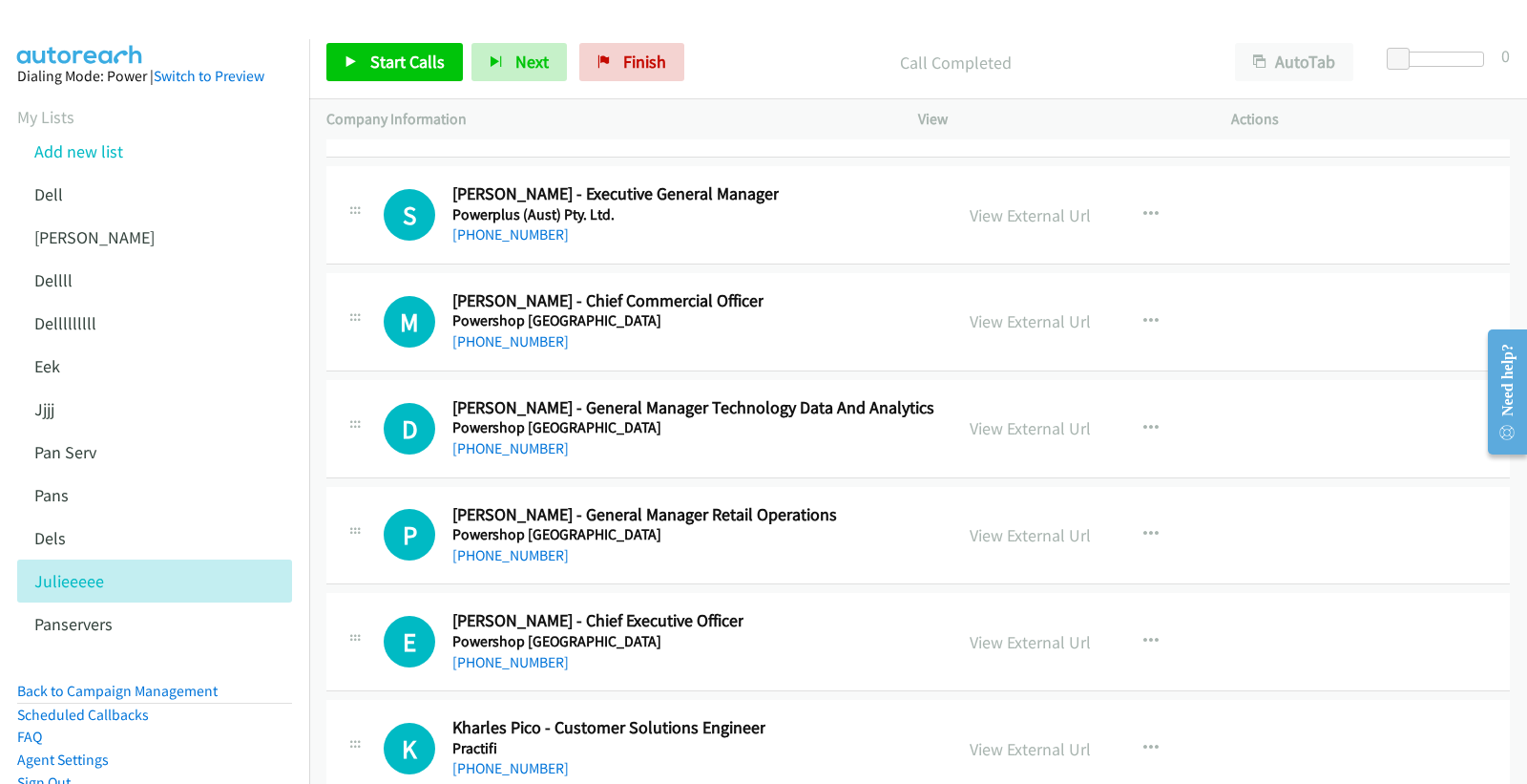
scroll to position [24091, 0]
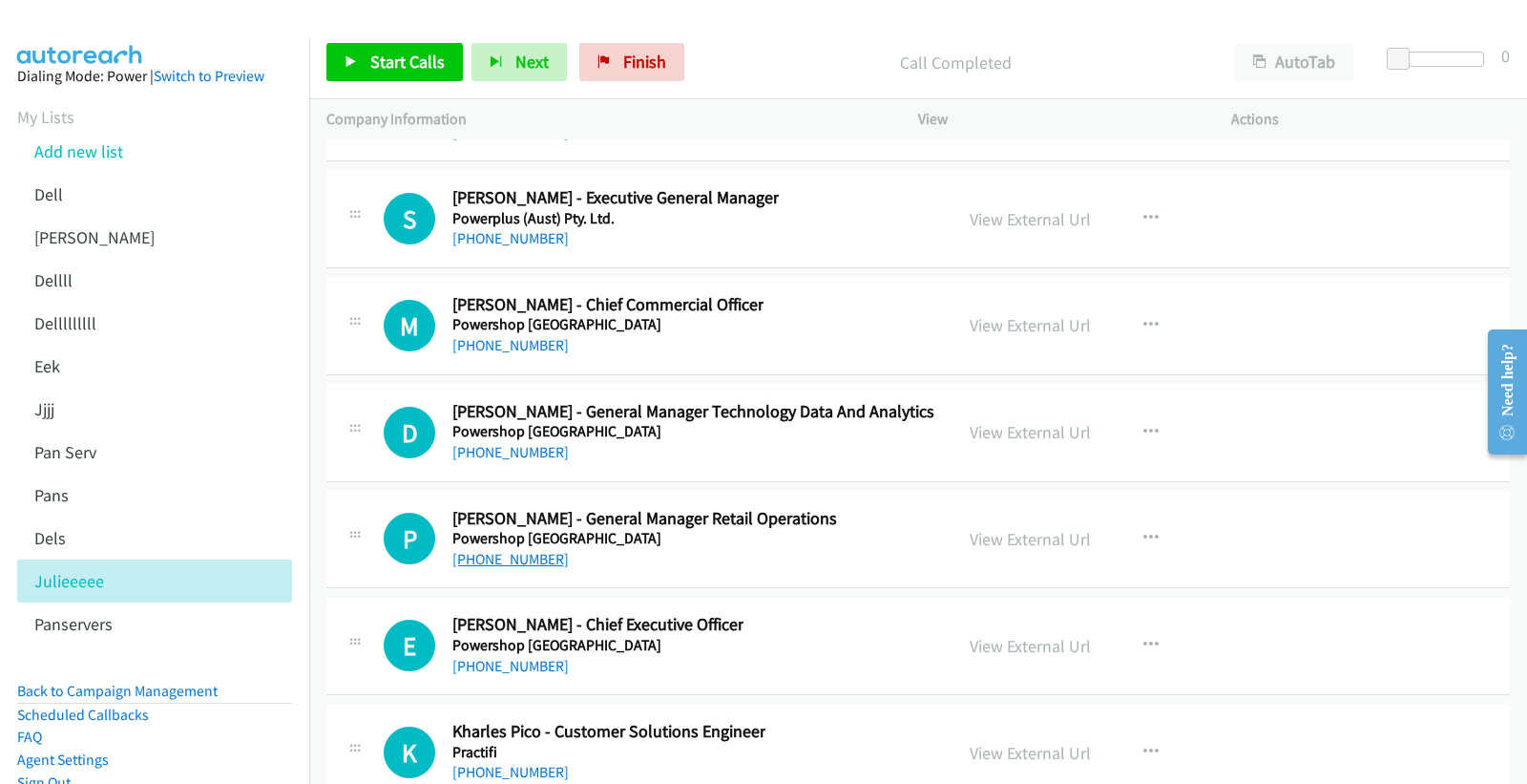
click at [542, 566] on link "+61 401 572 702" at bounding box center [511, 559] width 117 height 19
click at [518, 454] on link "+61 481 765 606" at bounding box center [511, 452] width 117 height 19
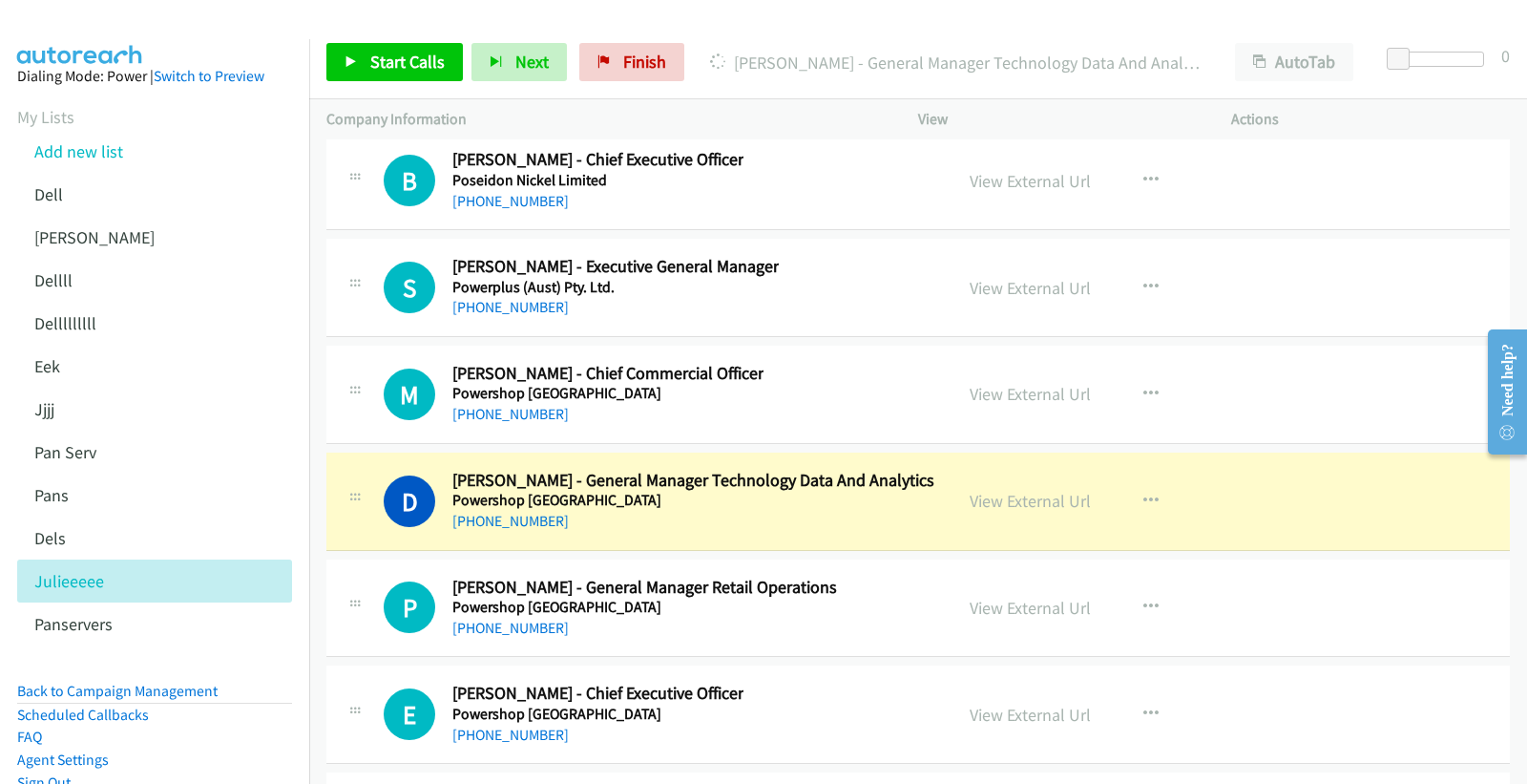
scroll to position [23986, 0]
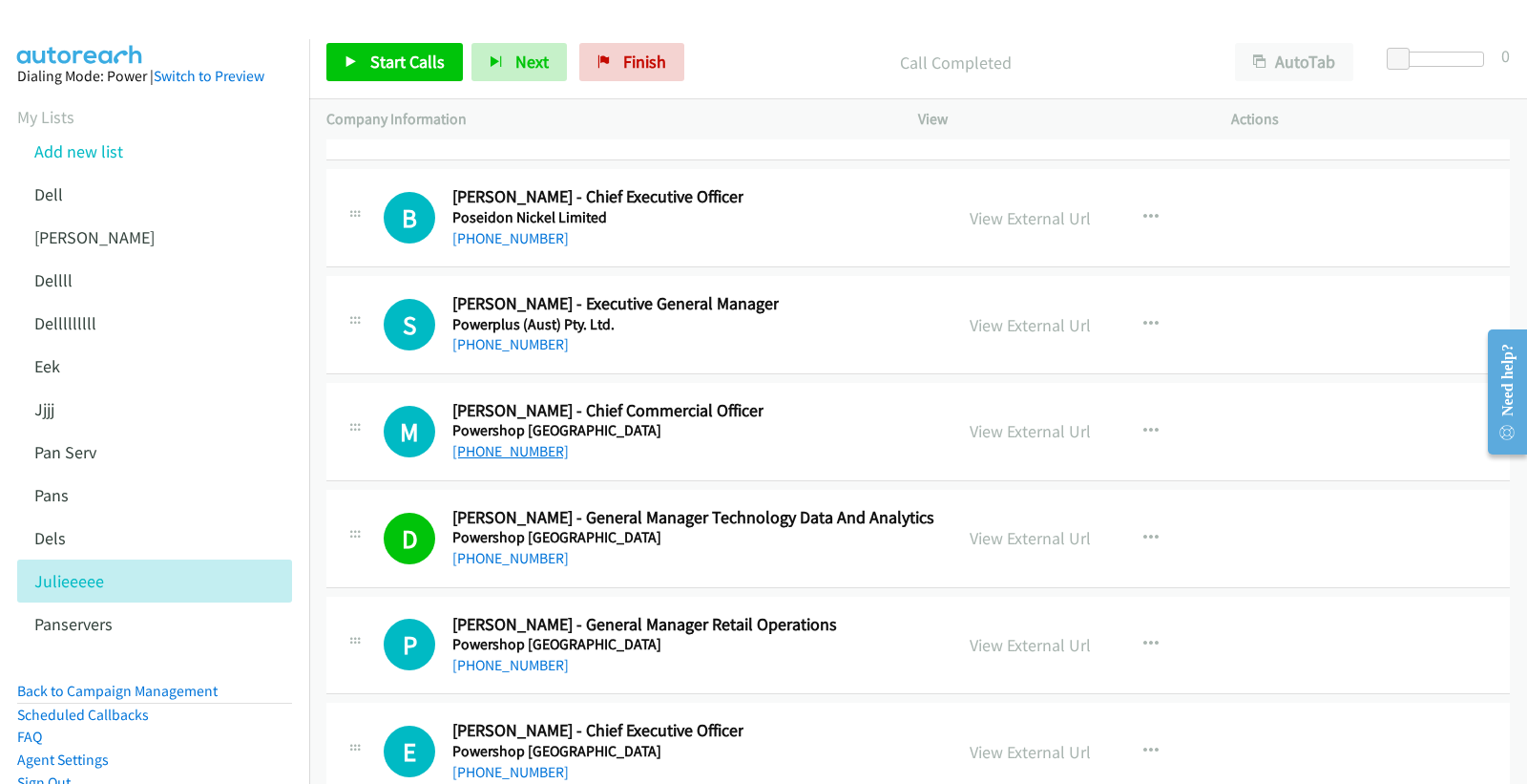
click at [510, 460] on link "+61 412 528 007" at bounding box center [511, 451] width 117 height 19
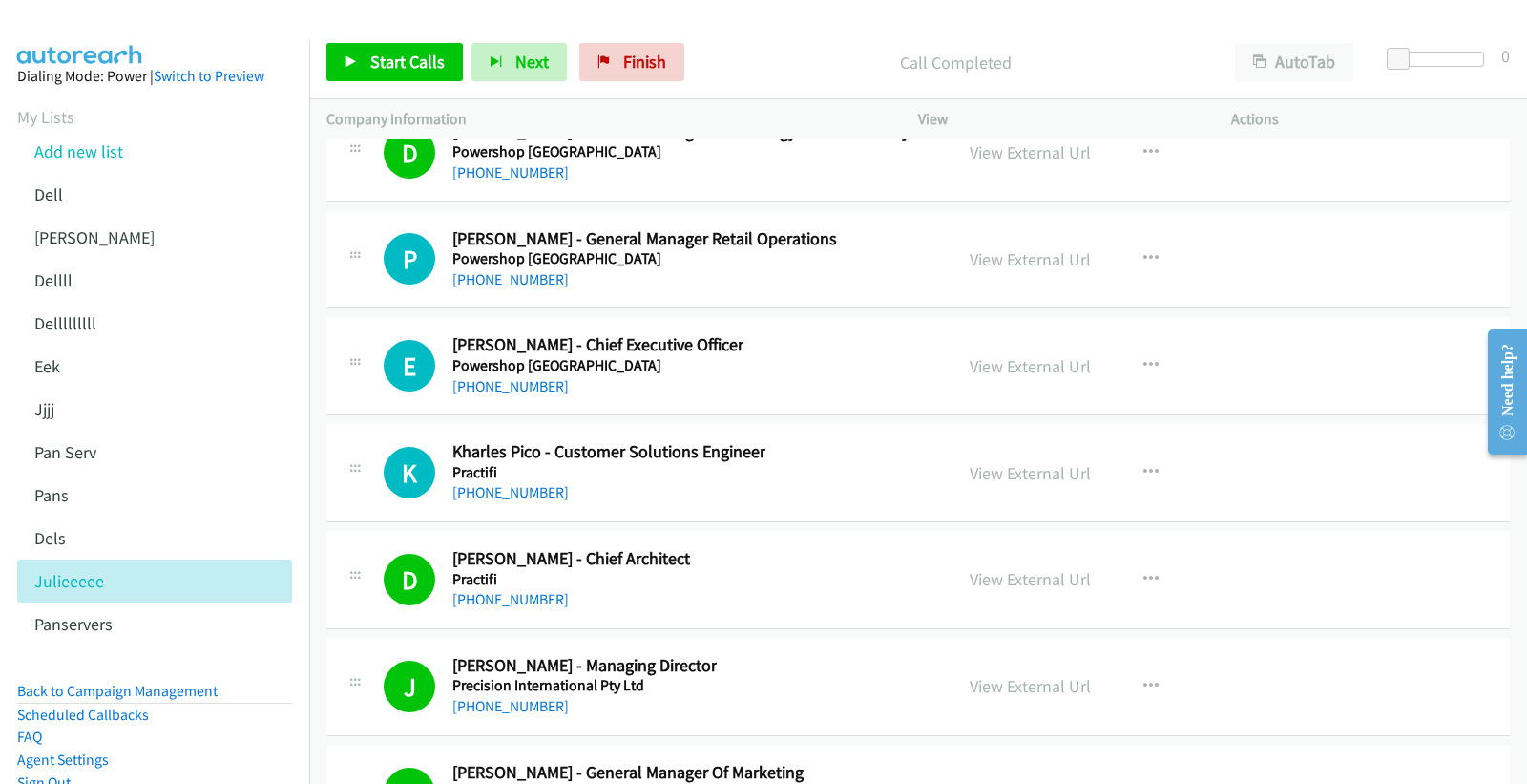
scroll to position [24409, 0]
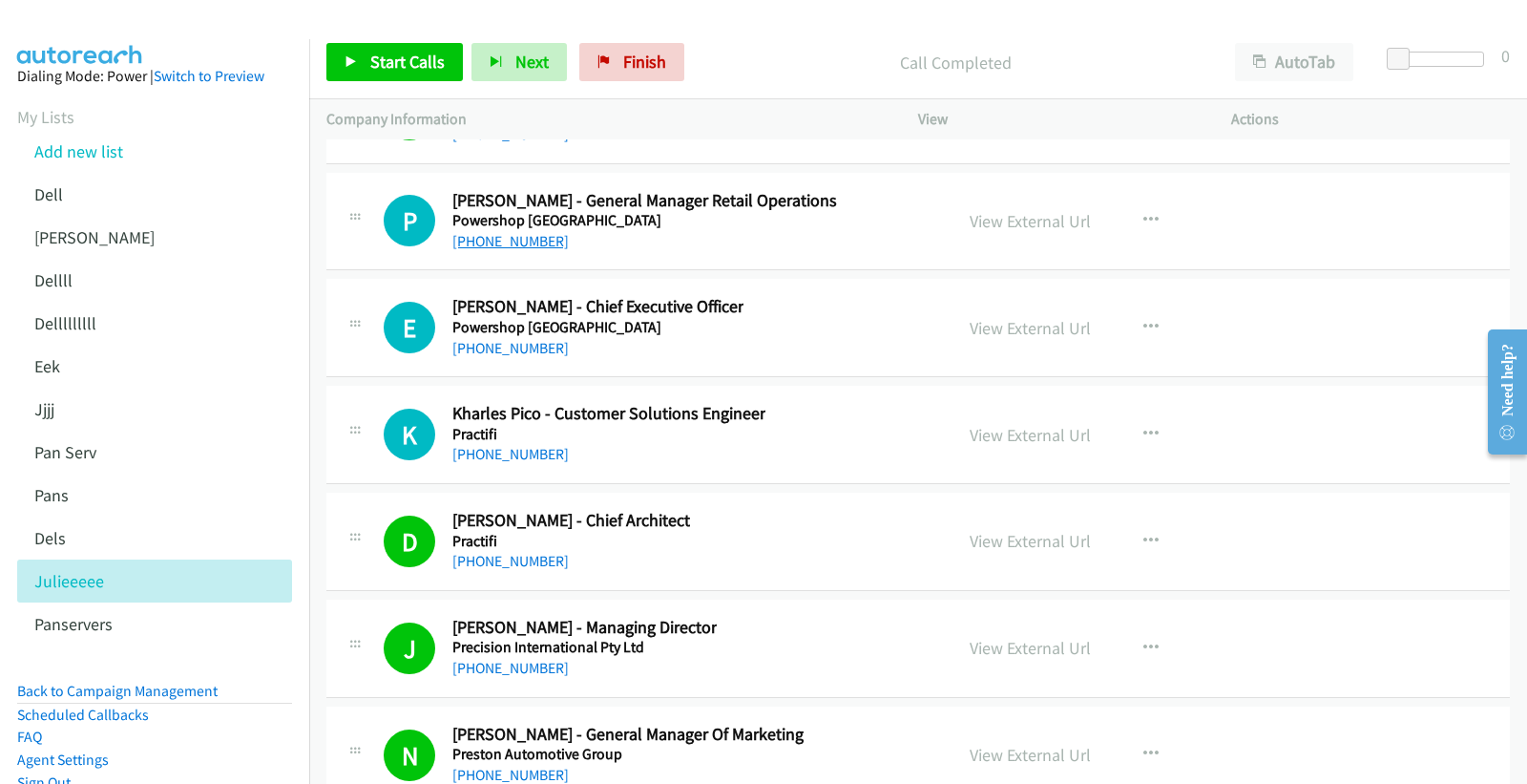
click at [488, 248] on link "+61 401 572 702" at bounding box center [511, 241] width 117 height 19
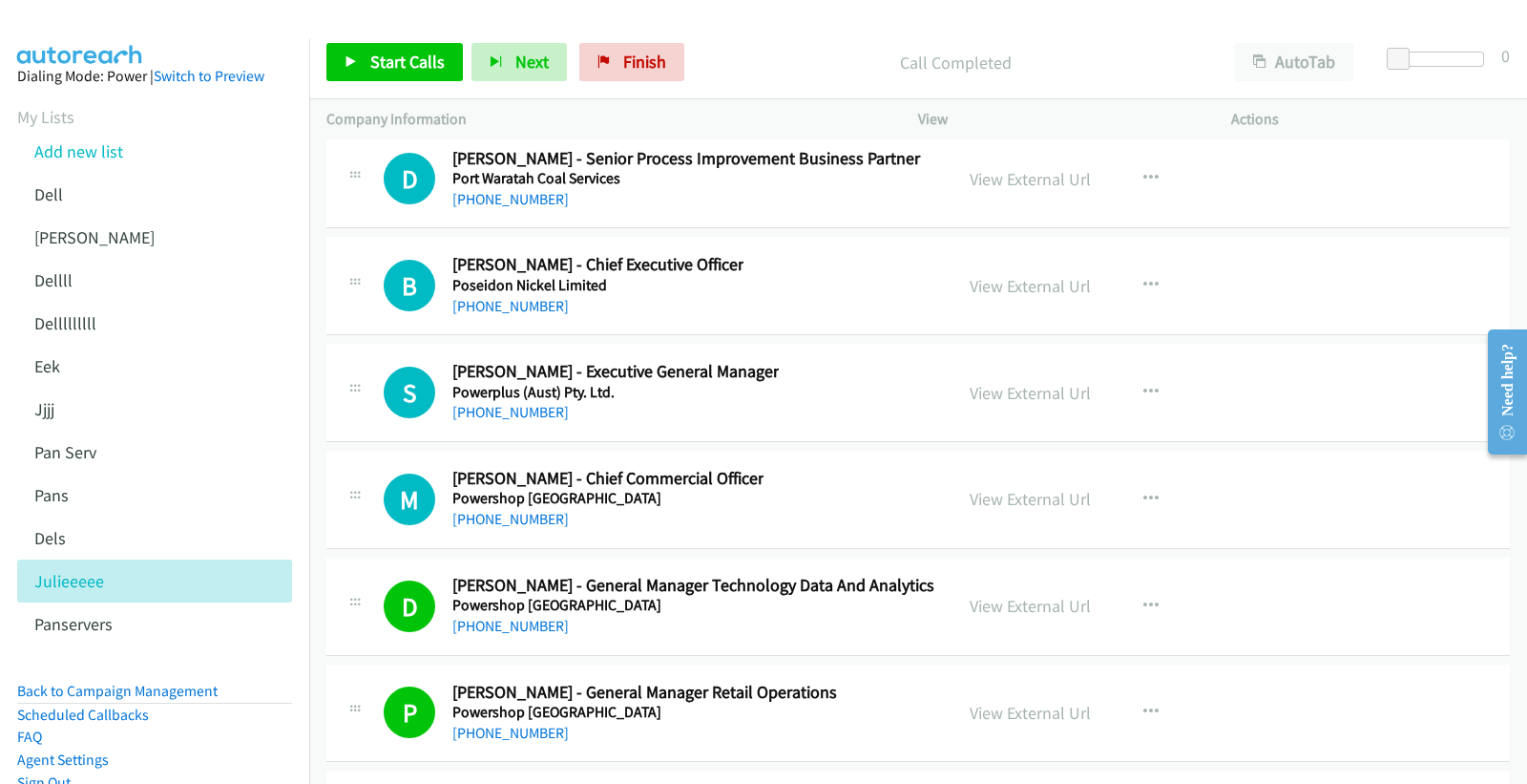
scroll to position [23880, 0]
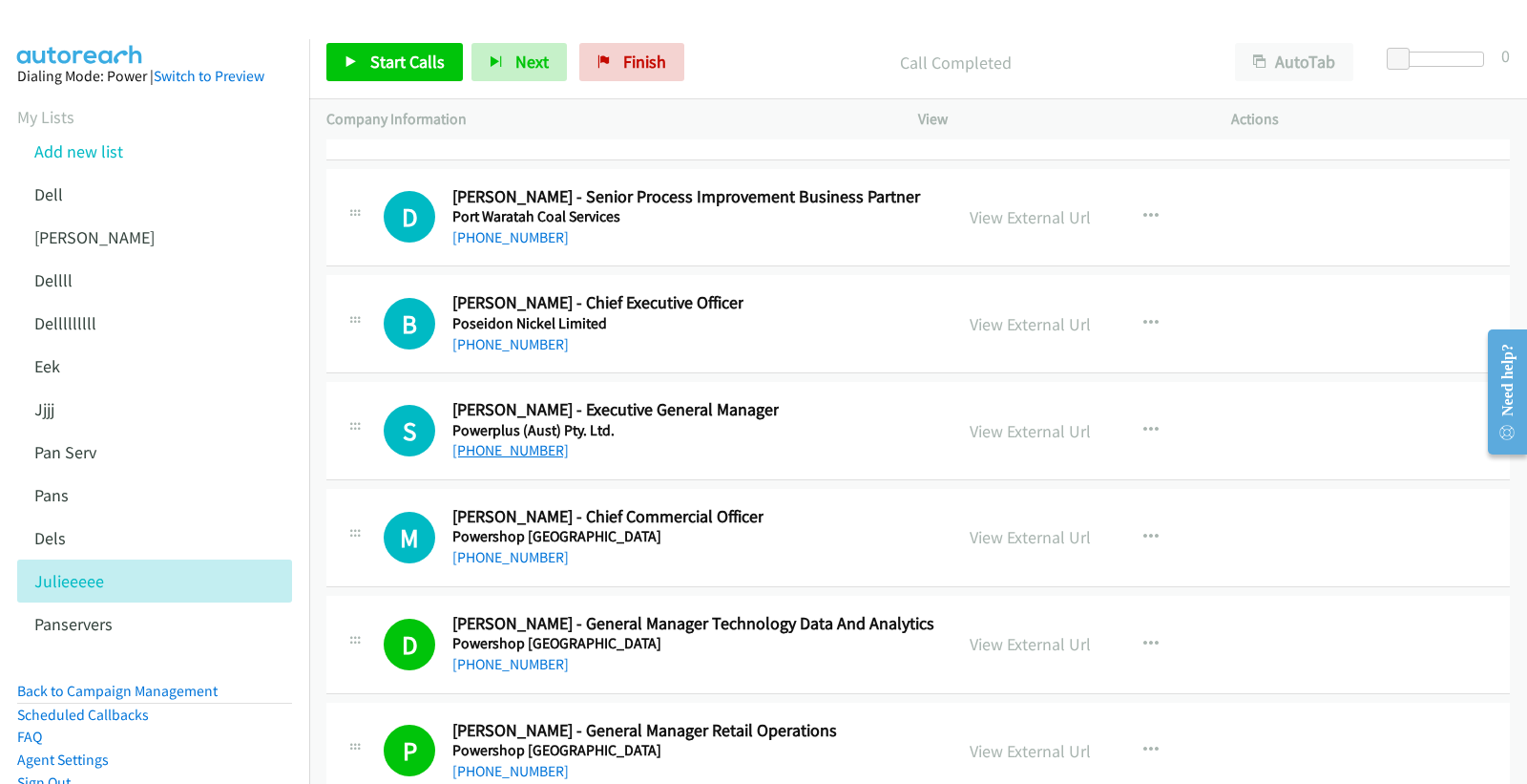
click at [513, 459] on link "+61 8 9277 0858" at bounding box center [511, 450] width 117 height 19
click at [504, 347] on link "+61 428 852 459" at bounding box center [511, 344] width 117 height 19
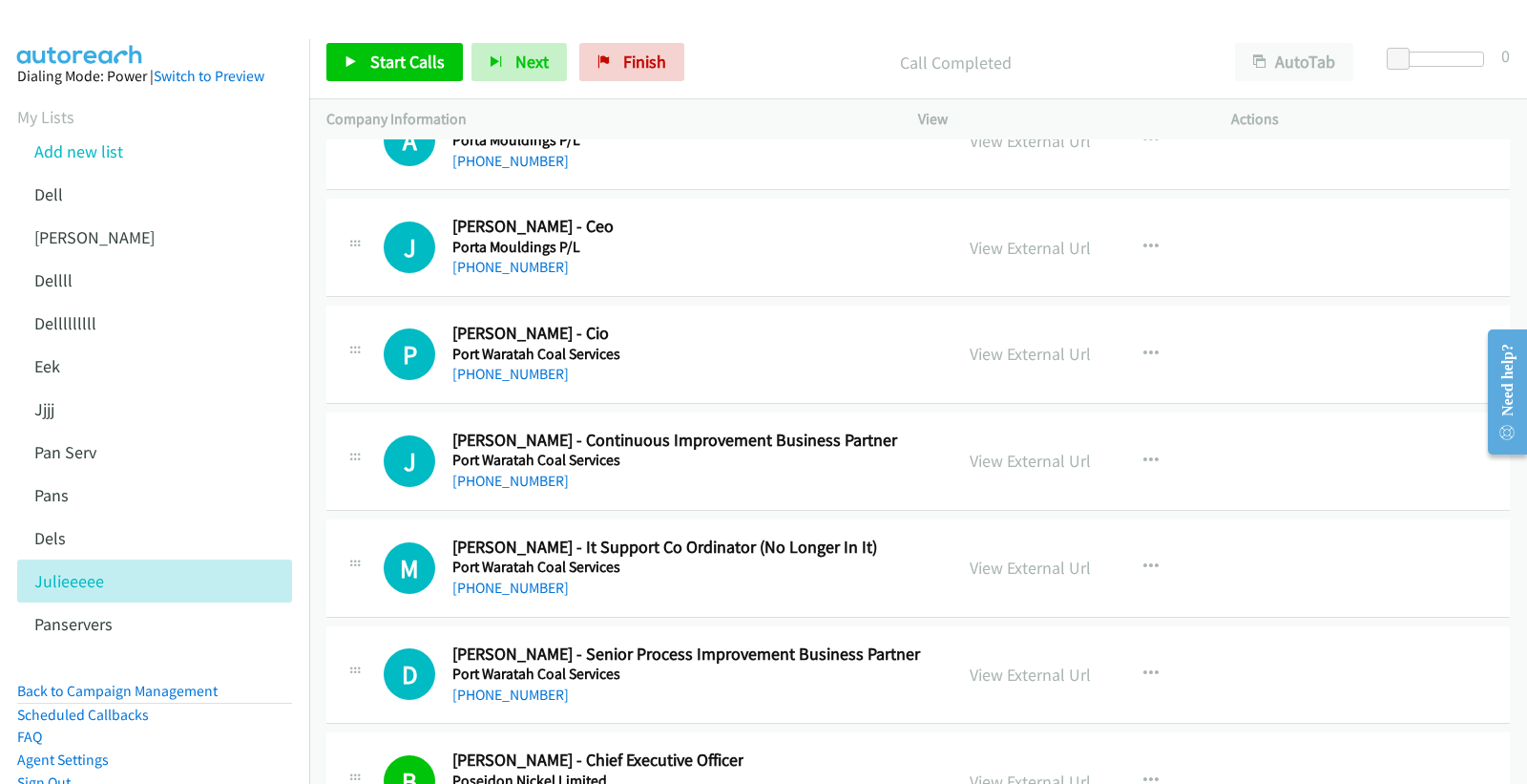
scroll to position [23348, 0]
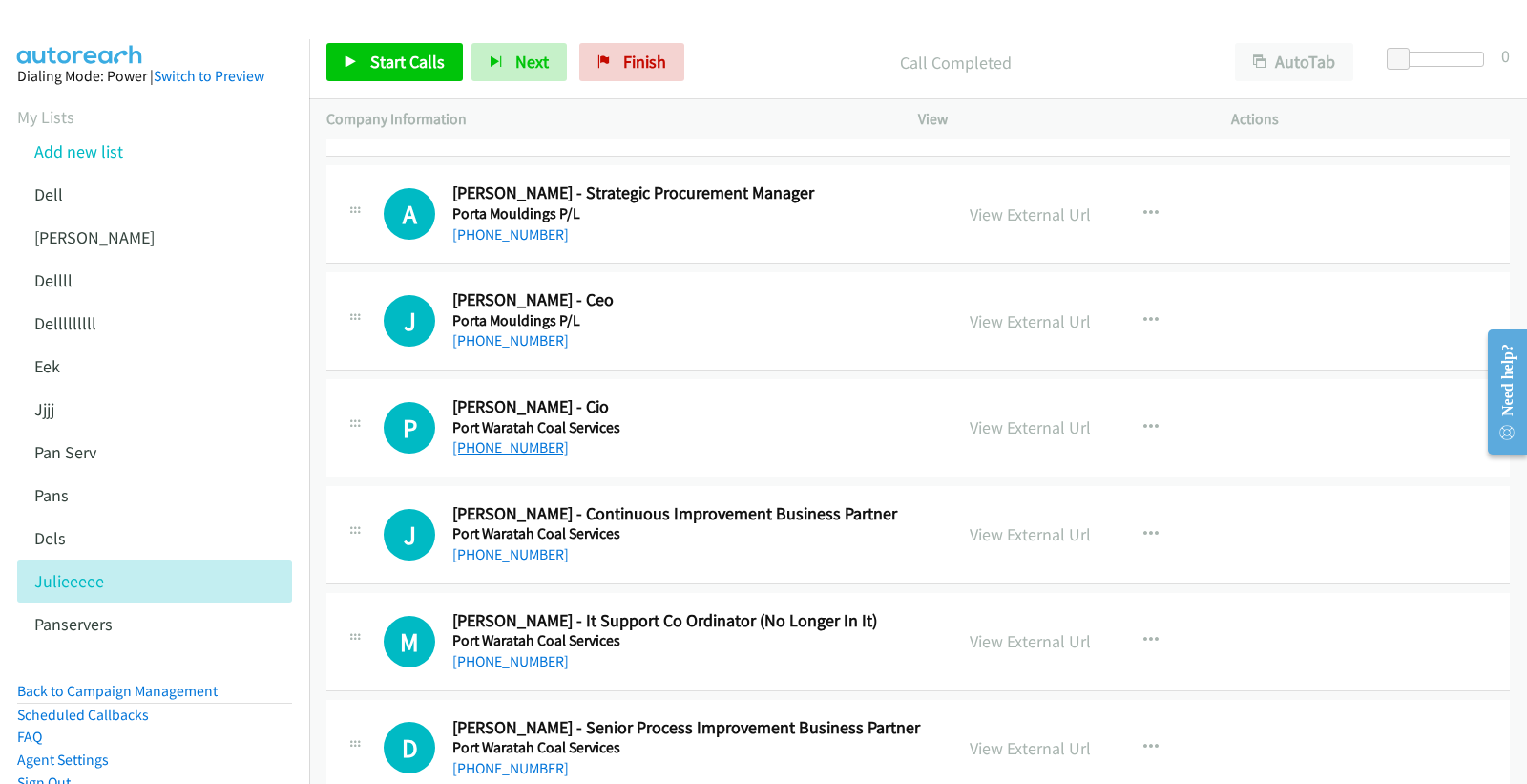
click at [510, 452] on link "+61 2 4907 2289" at bounding box center [511, 447] width 117 height 19
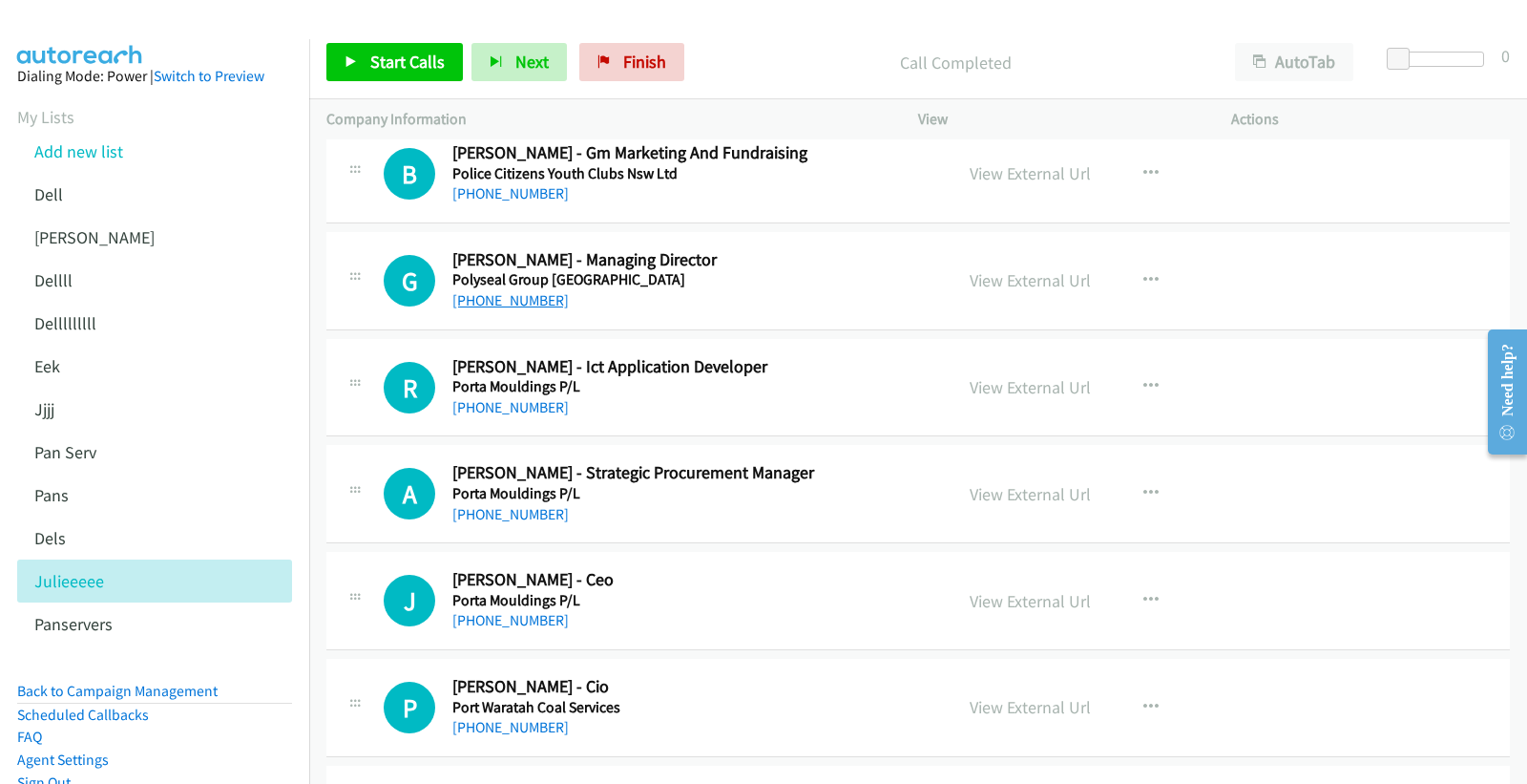
scroll to position [23031, 0]
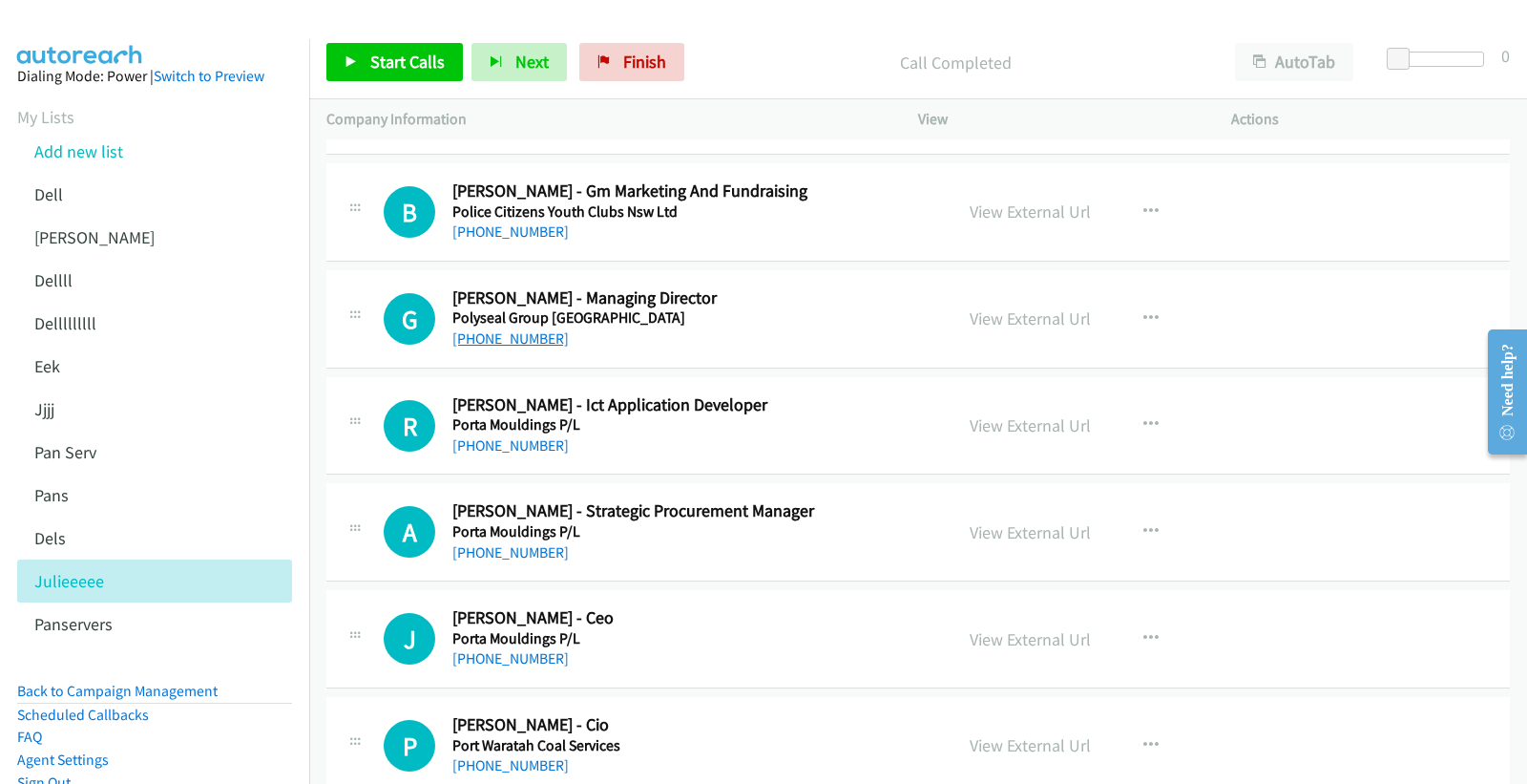
click at [522, 346] on link "+61 418 642 261" at bounding box center [511, 338] width 117 height 19
click at [514, 347] on link "+61 418 642 261" at bounding box center [511, 338] width 117 height 19
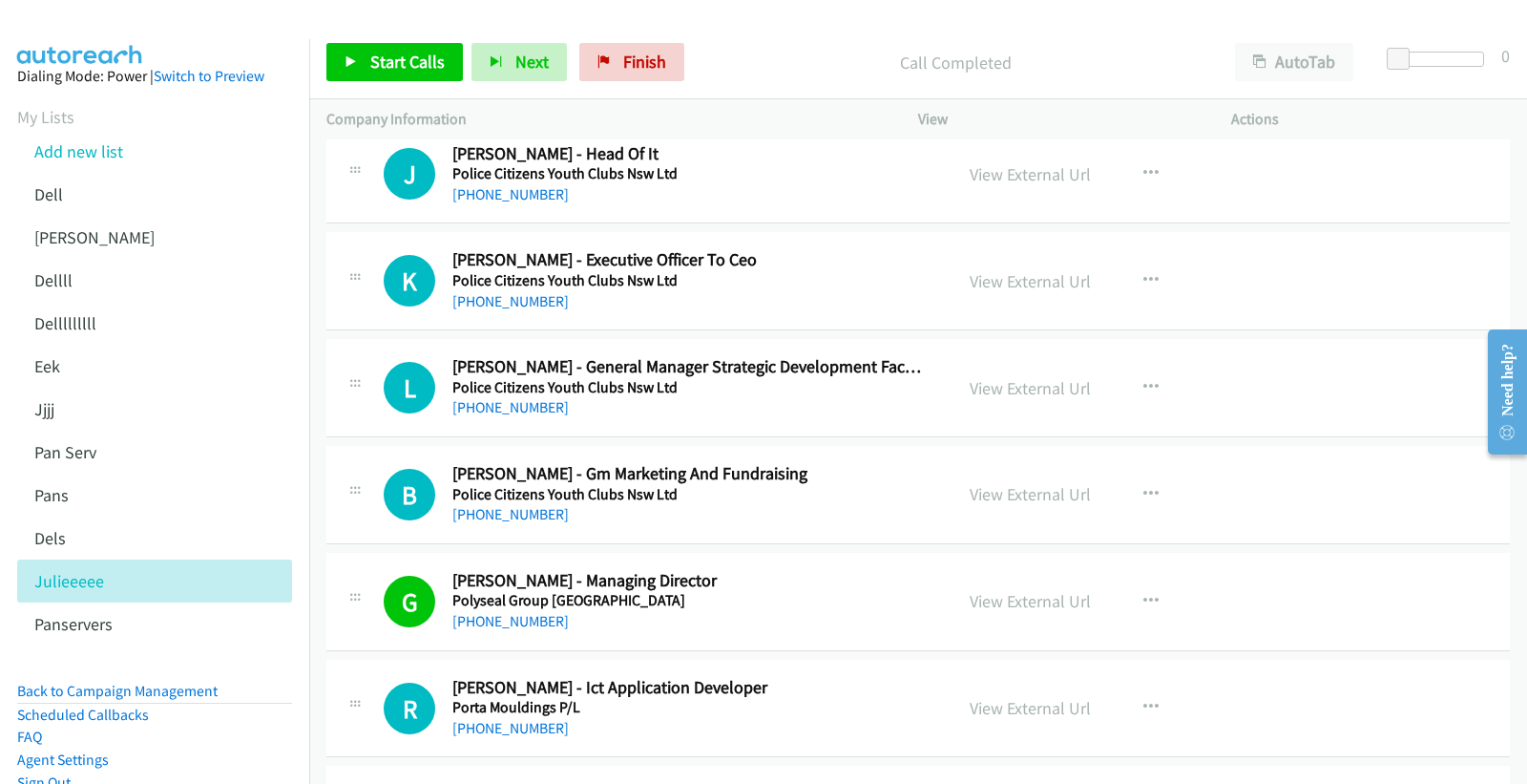
scroll to position [22712, 0]
